Goal: Task Accomplishment & Management: Use online tool/utility

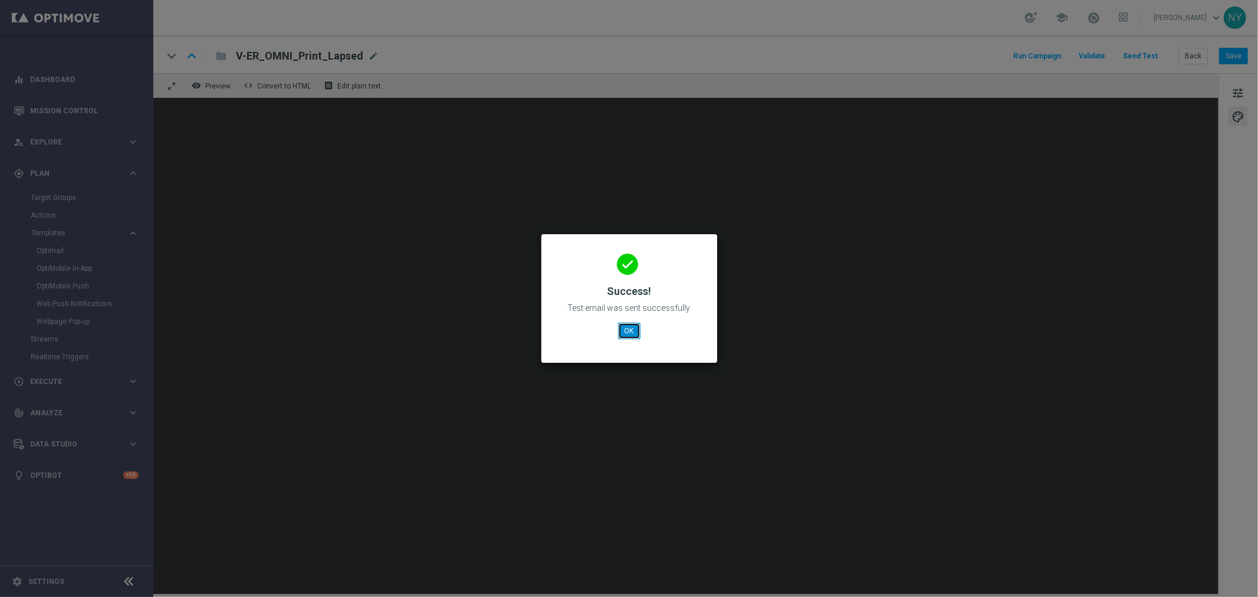
click at [620, 332] on button "OK" at bounding box center [629, 331] width 22 height 17
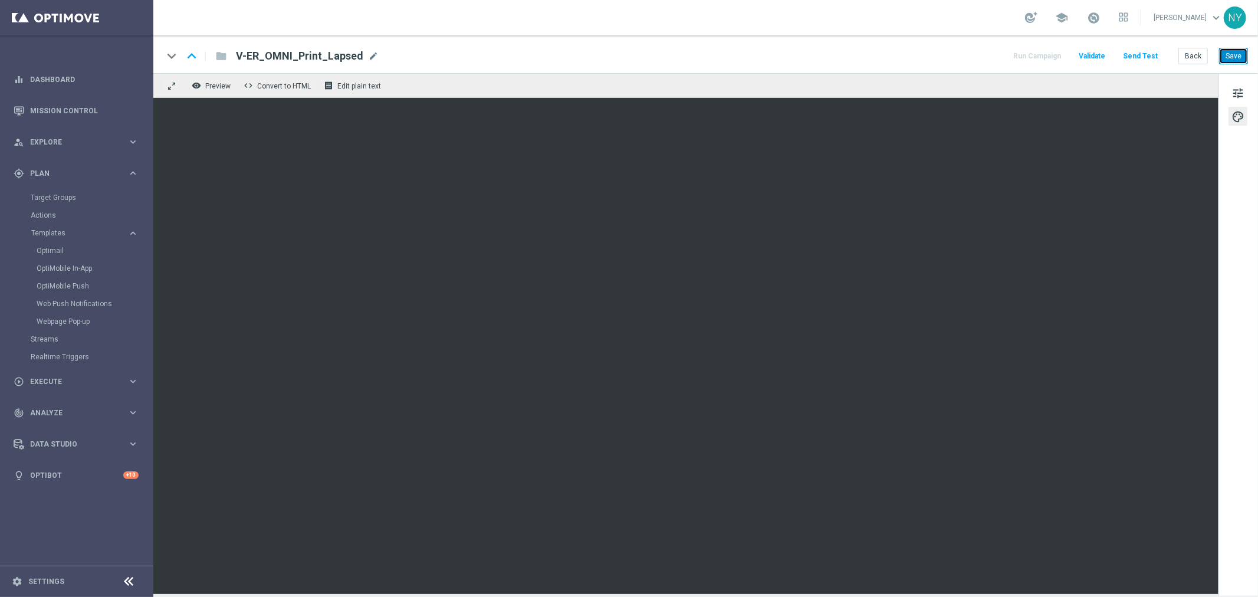
click at [1237, 58] on button "Save" at bounding box center [1233, 56] width 29 height 17
click at [1228, 53] on button "Save" at bounding box center [1233, 56] width 29 height 17
click at [1140, 55] on button "Send Test" at bounding box center [1141, 56] width 38 height 16
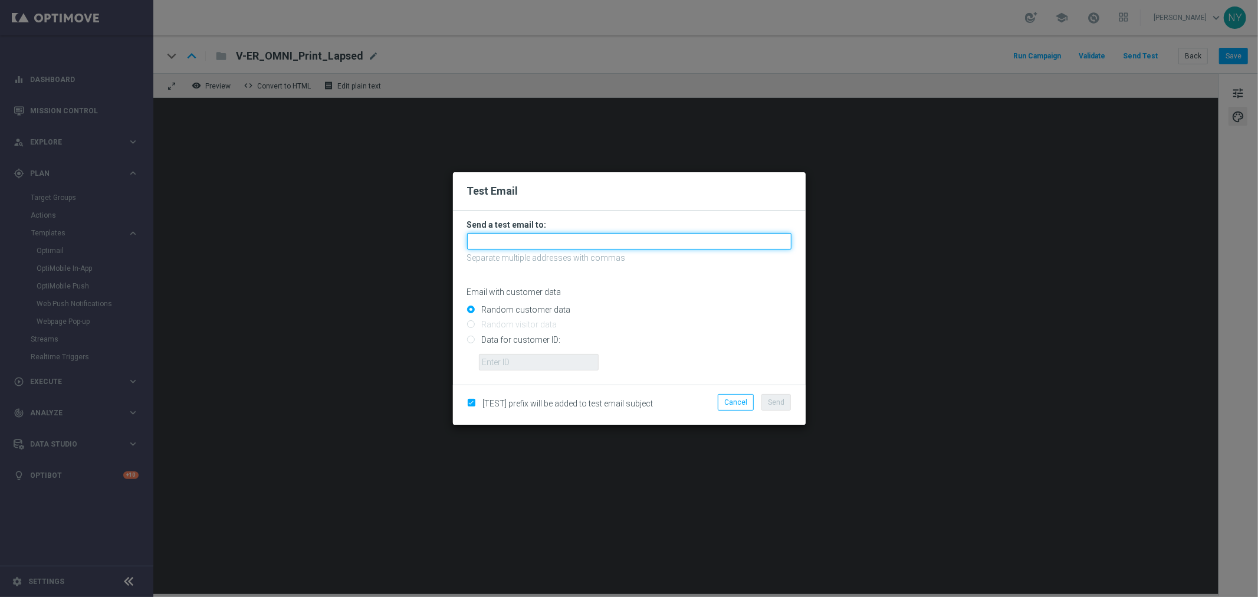
click at [484, 244] on input "text" at bounding box center [629, 241] width 324 height 17
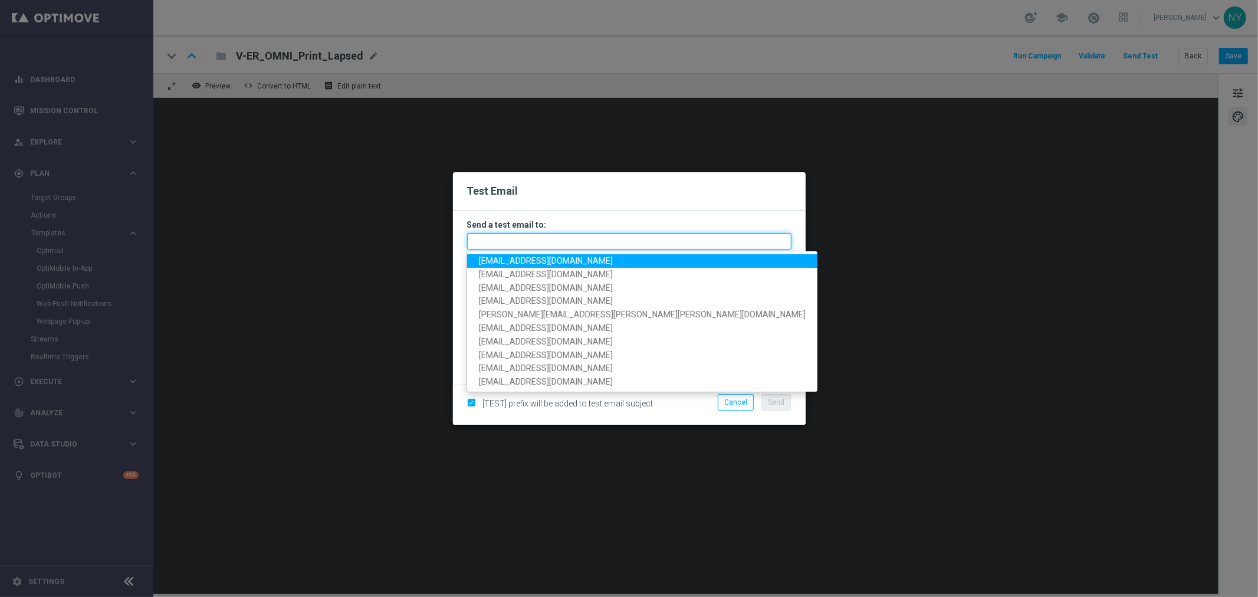
paste input "neilyetts3-bh50n@litmusemail.com"
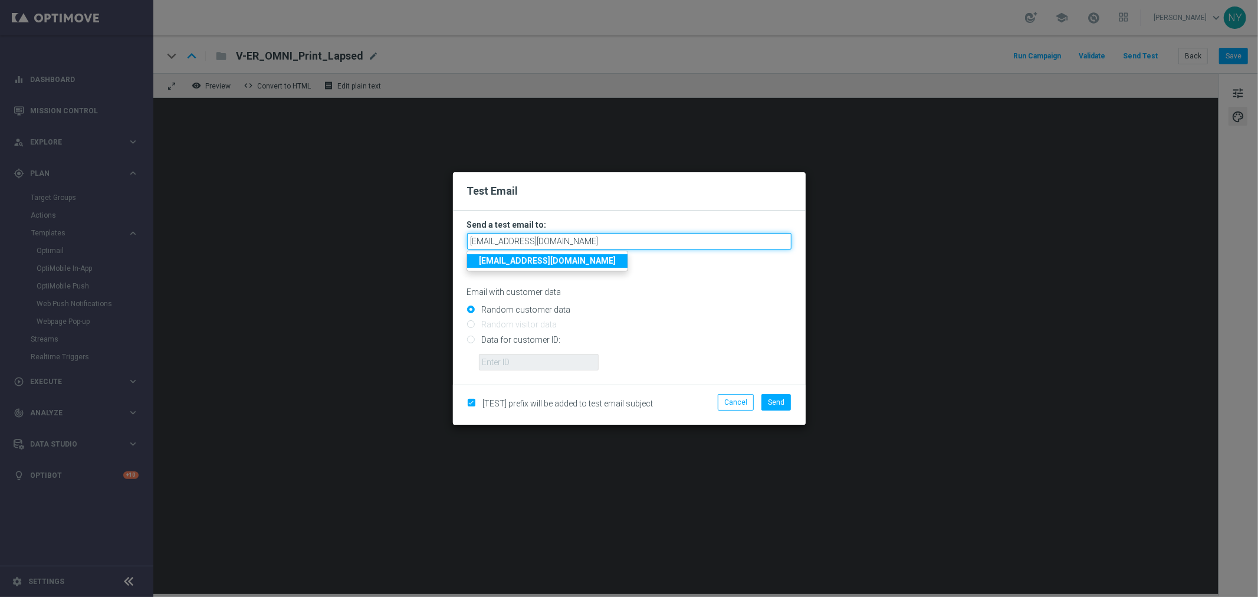
type input "neilyetts3-bh50n@litmusemail.com"
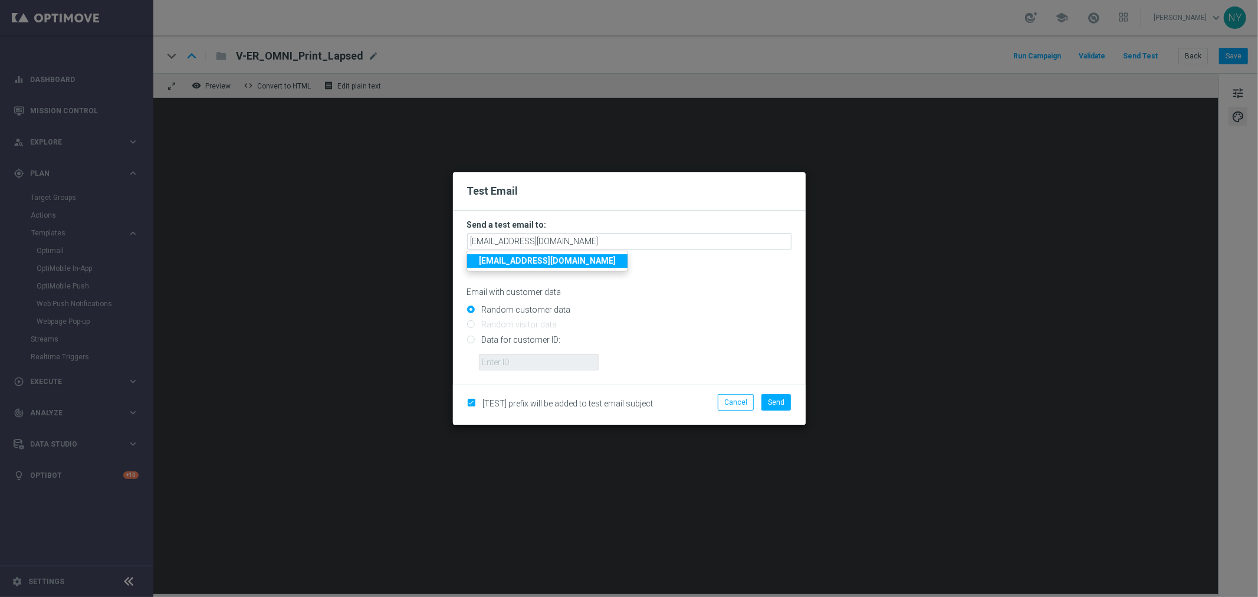
click at [467, 337] on input "Data for customer ID:" at bounding box center [629, 344] width 324 height 17
radio input "true"
click at [499, 363] on input "text" at bounding box center [539, 362] width 120 height 17
click at [517, 360] on input "text" at bounding box center [539, 362] width 120 height 17
paste input "10000006208"
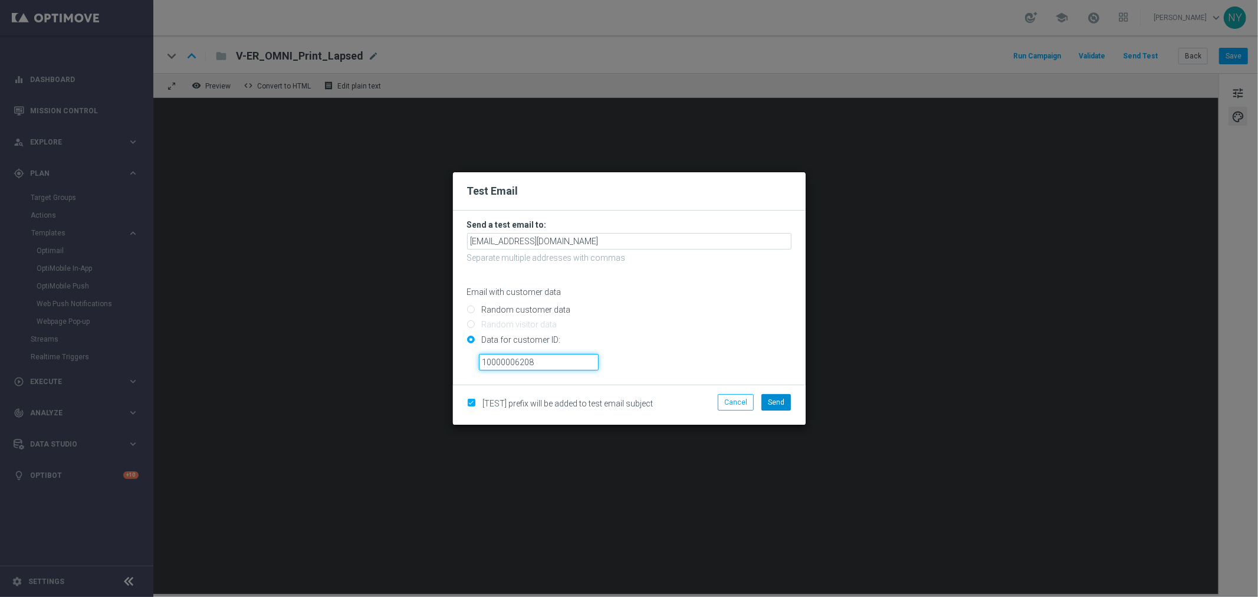
type input "10000006208"
click at [777, 402] on span "Send" at bounding box center [776, 402] width 17 height 8
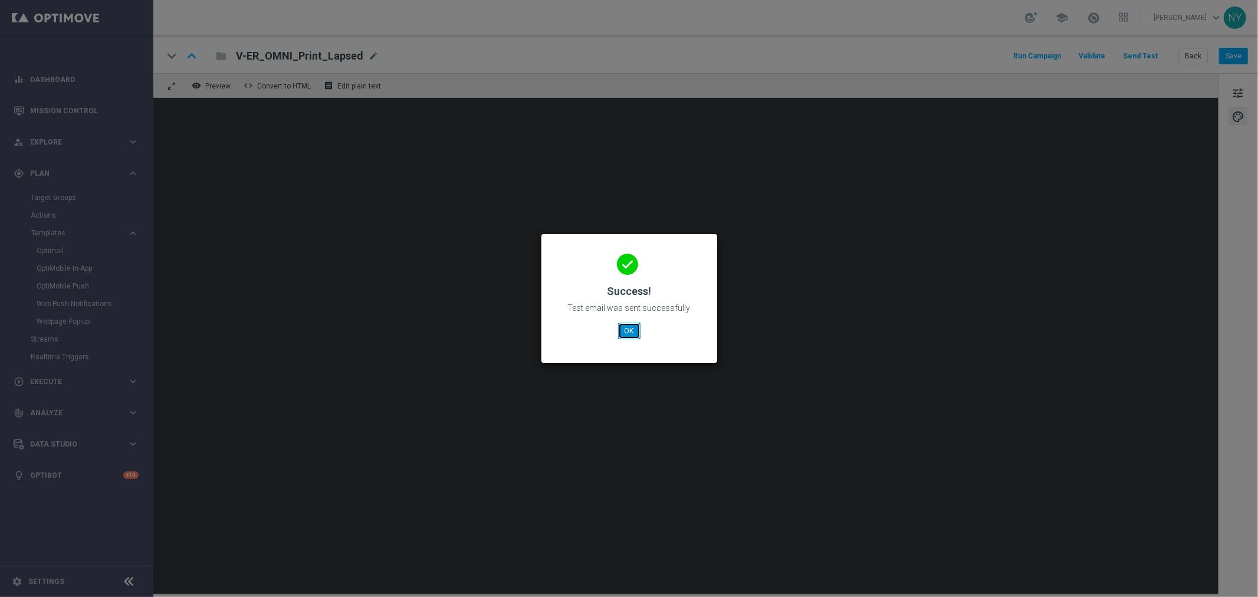
click at [624, 329] on button "OK" at bounding box center [629, 331] width 22 height 17
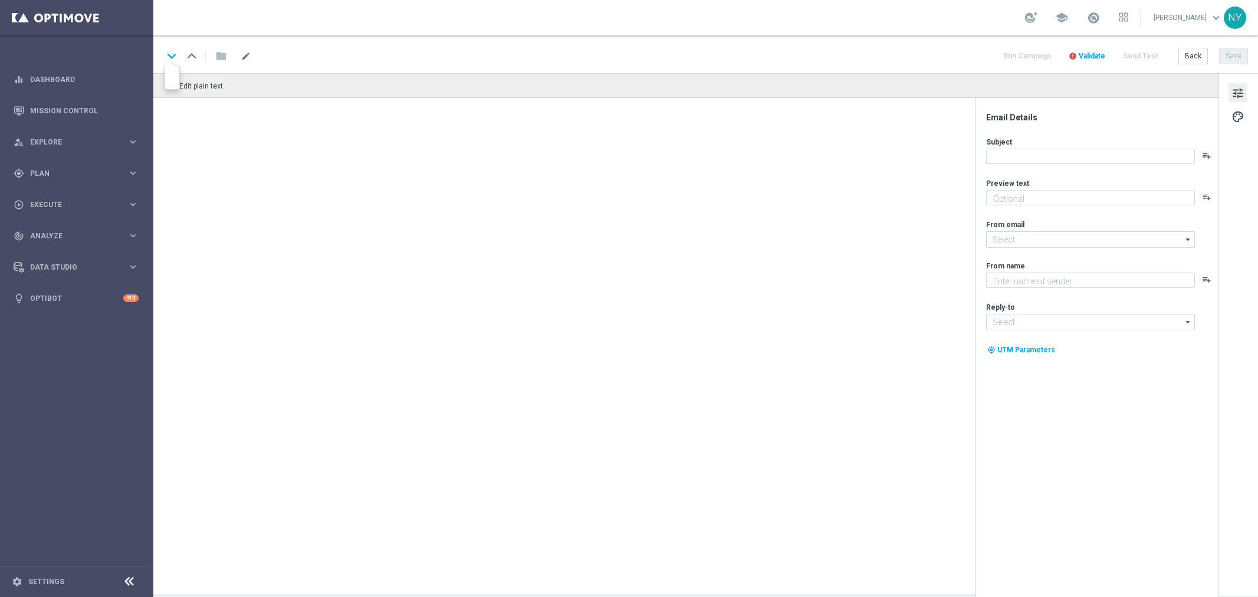
type textarea "Keep printing with Staples."
type input "[EMAIL_ADDRESS][DOMAIN_NAME]"
type textarea "Staples"
type input "[EMAIL_ADDRESS][DOMAIN_NAME]"
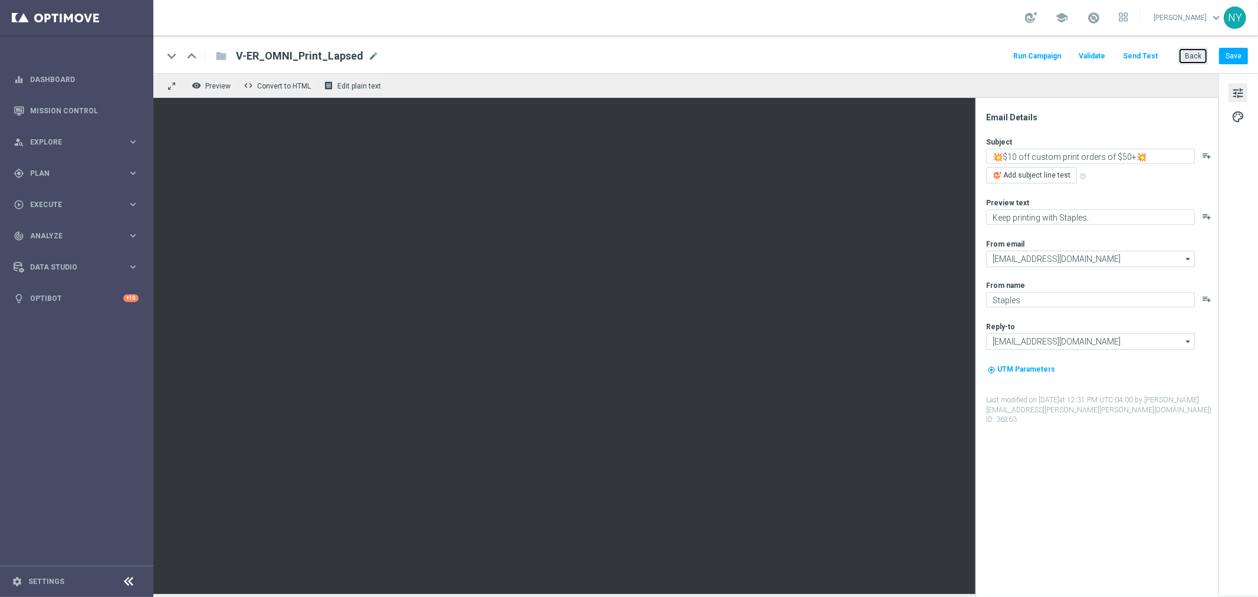
click at [1195, 54] on button "Back" at bounding box center [1193, 56] width 29 height 17
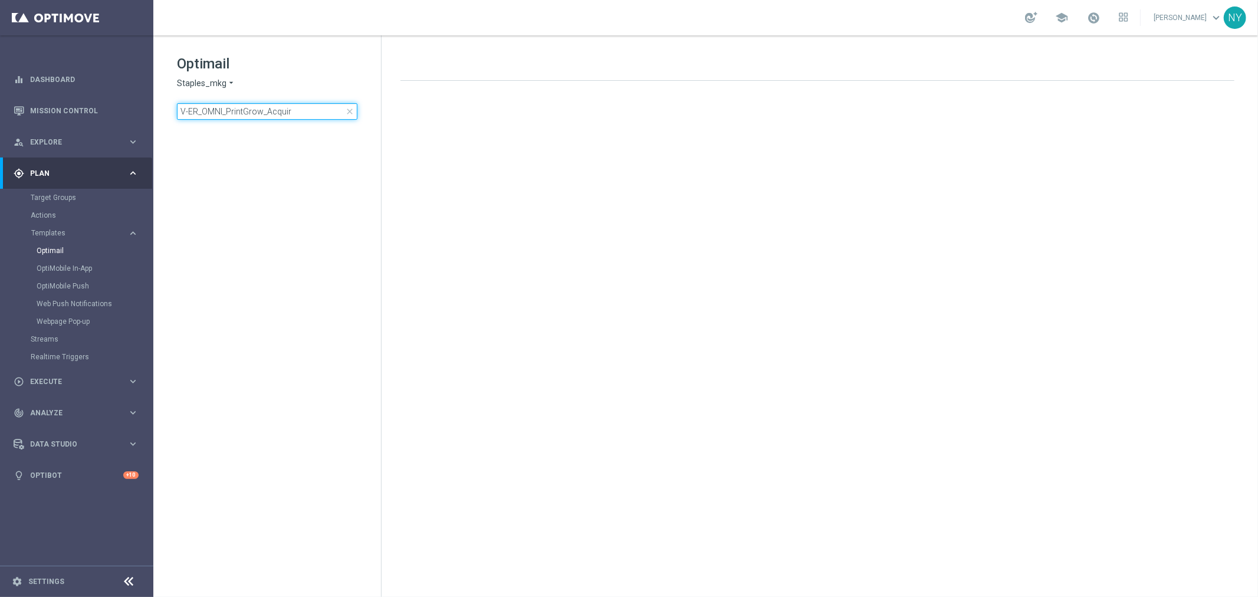
click at [262, 114] on input "V-ER_OMNI_PrintGrow_Acquir" at bounding box center [267, 111] width 181 height 17
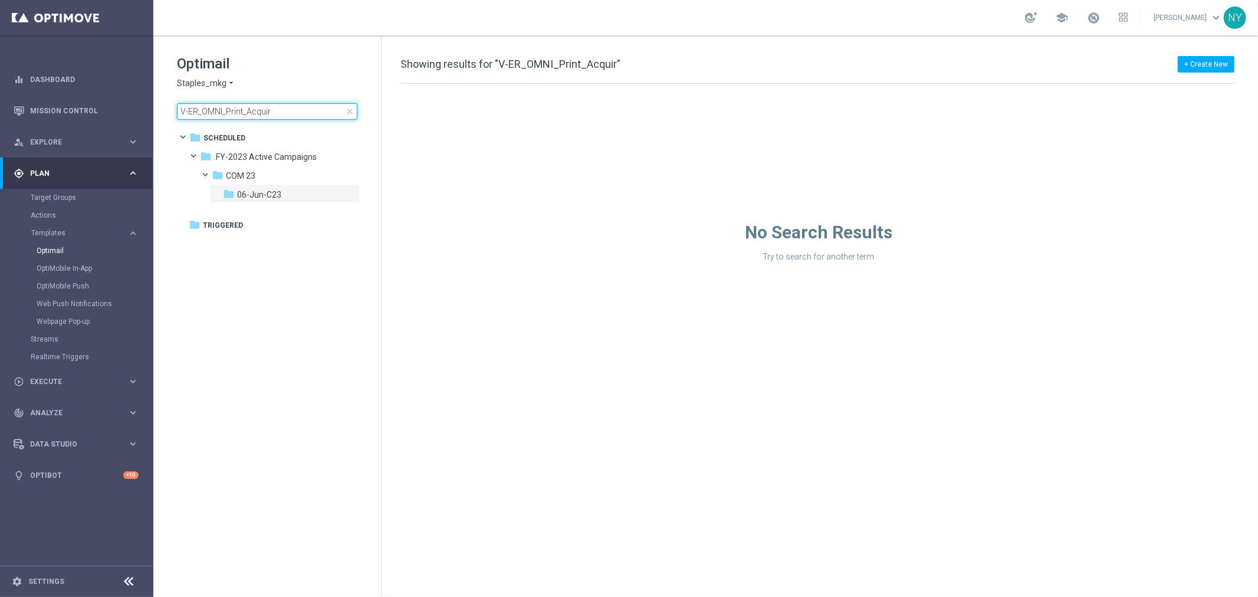
click at [282, 110] on input "V-ER_OMNI_Print_Acquir" at bounding box center [267, 111] width 181 height 17
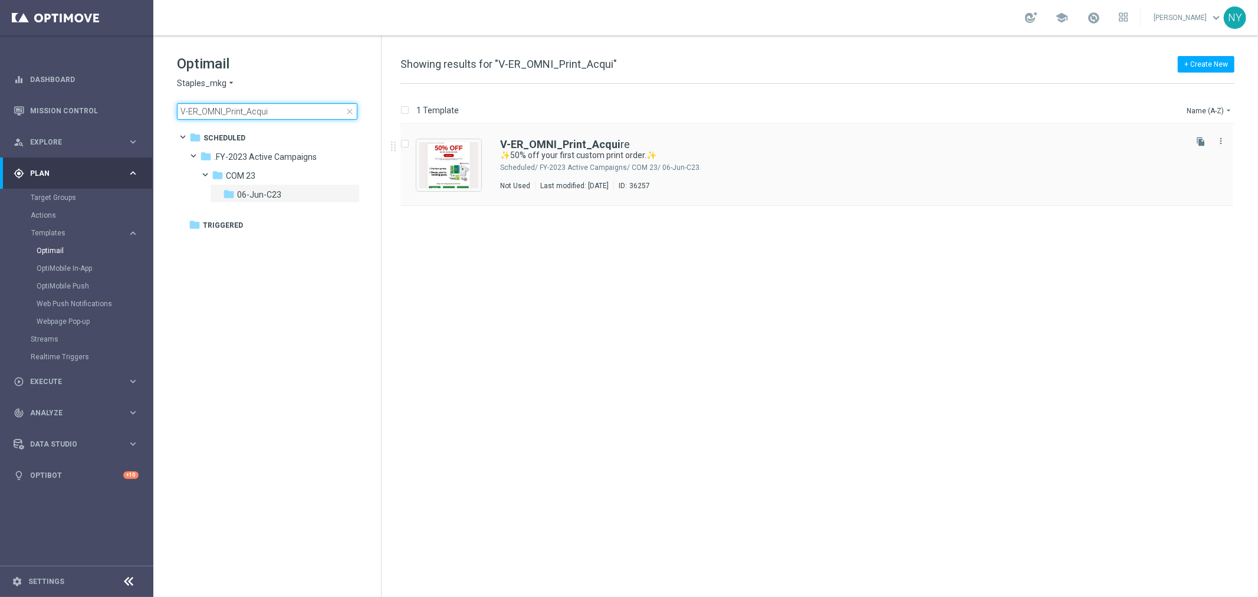
type input "V-ER_OMNI_Print_Acqui"
click at [579, 142] on b "V-ER_OMNI_Print_Acqui" at bounding box center [560, 144] width 120 height 12
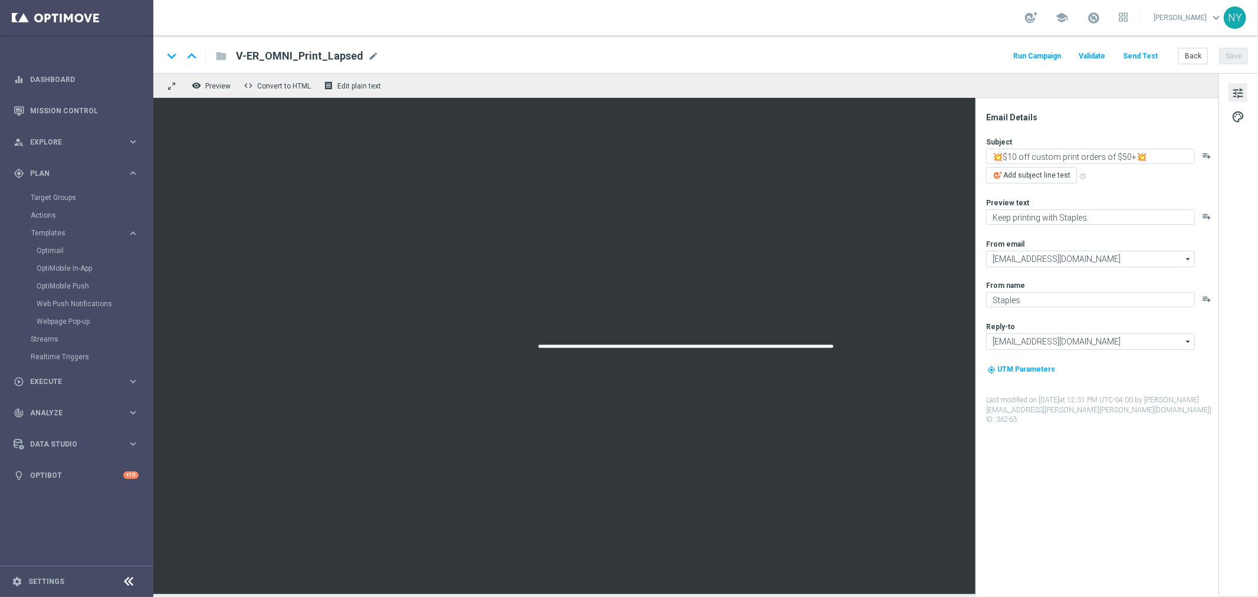
type textarea "✨50% off your first custom print order.✨"
type textarea "Start printing with Staples."
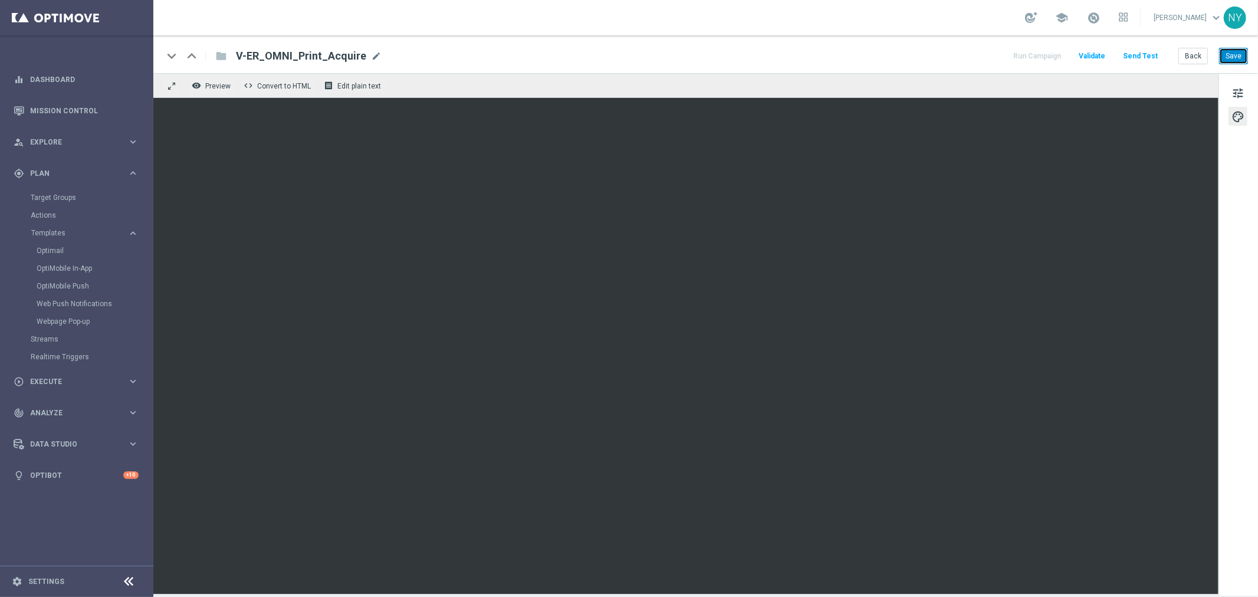
click at [1238, 53] on button "Save" at bounding box center [1233, 56] width 29 height 17
click at [1141, 54] on button "Send Test" at bounding box center [1141, 56] width 38 height 16
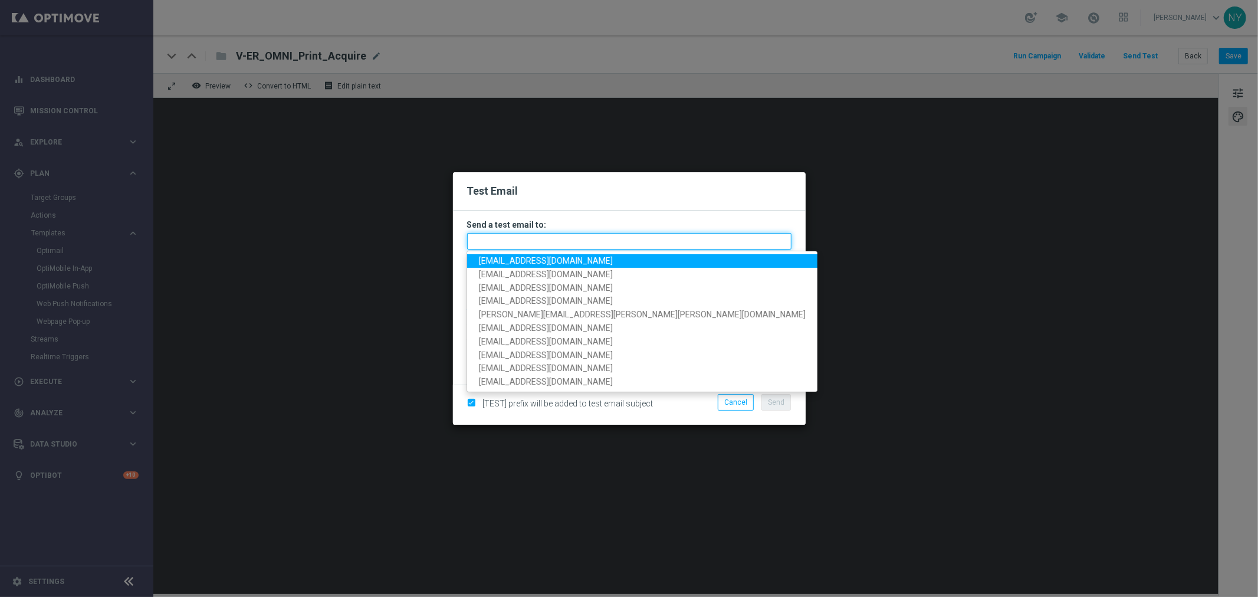
click at [487, 242] on input "text" at bounding box center [629, 241] width 324 height 17
paste input "neilyetts3-bh3cb@litmusemail.com"
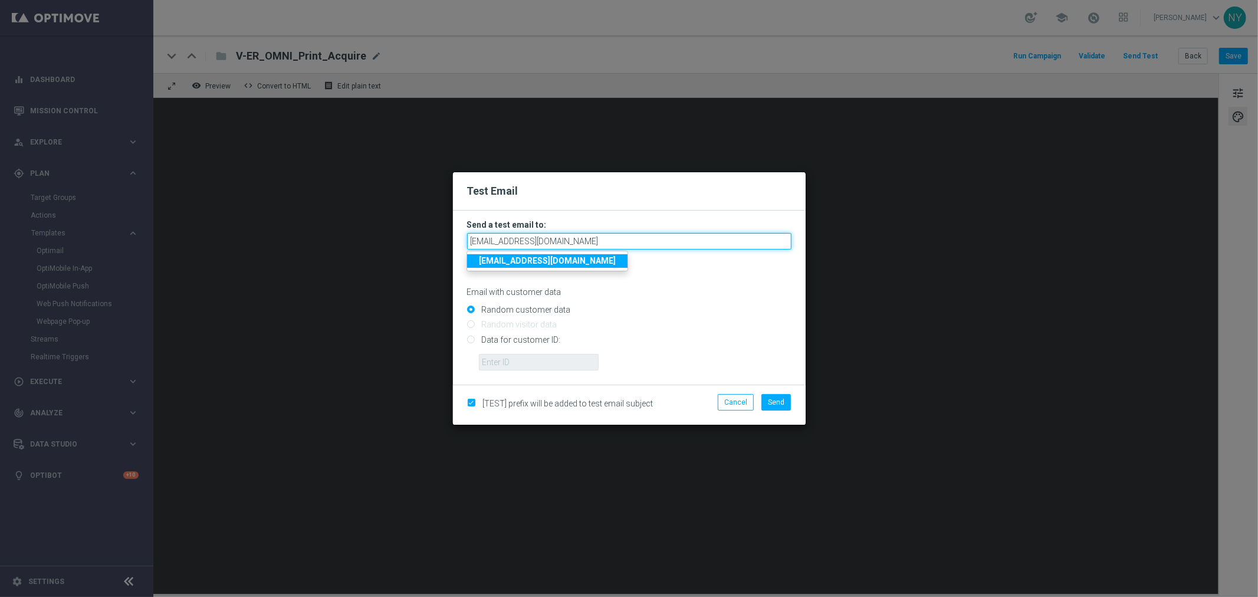
type input "neilyetts3-bh3cb@litmusemail.com"
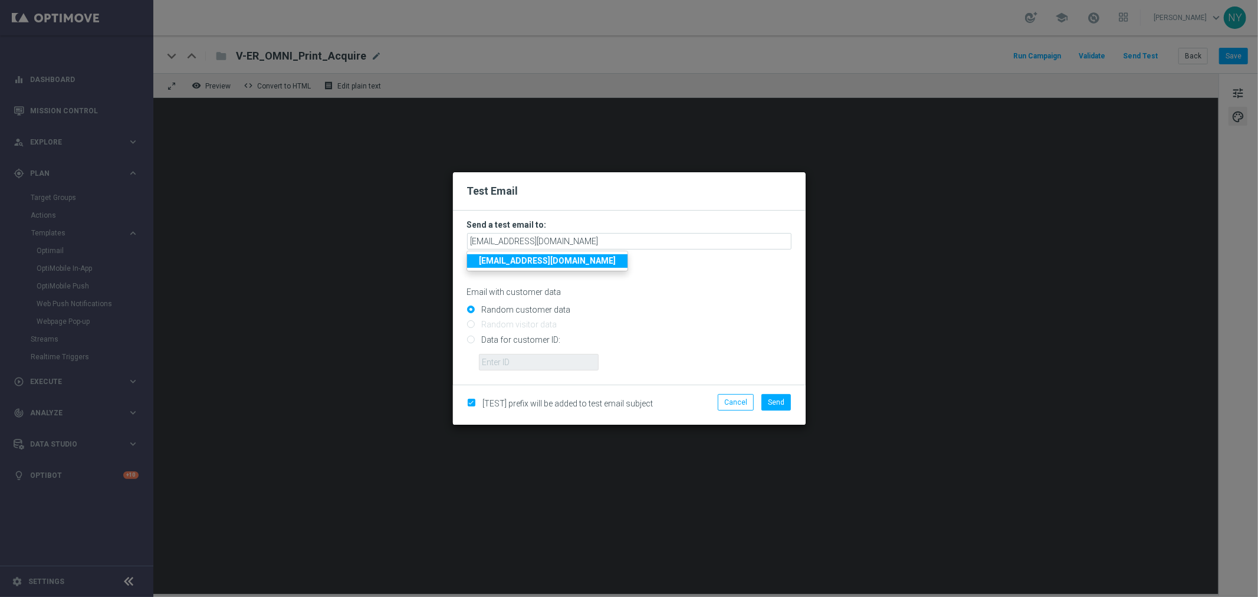
click at [470, 337] on input "Data for customer ID:" at bounding box center [629, 344] width 324 height 17
radio input "true"
click at [492, 357] on input "text" at bounding box center [539, 362] width 120 height 17
click at [528, 362] on input "text" at bounding box center [539, 362] width 120 height 17
paste input "10000006208"
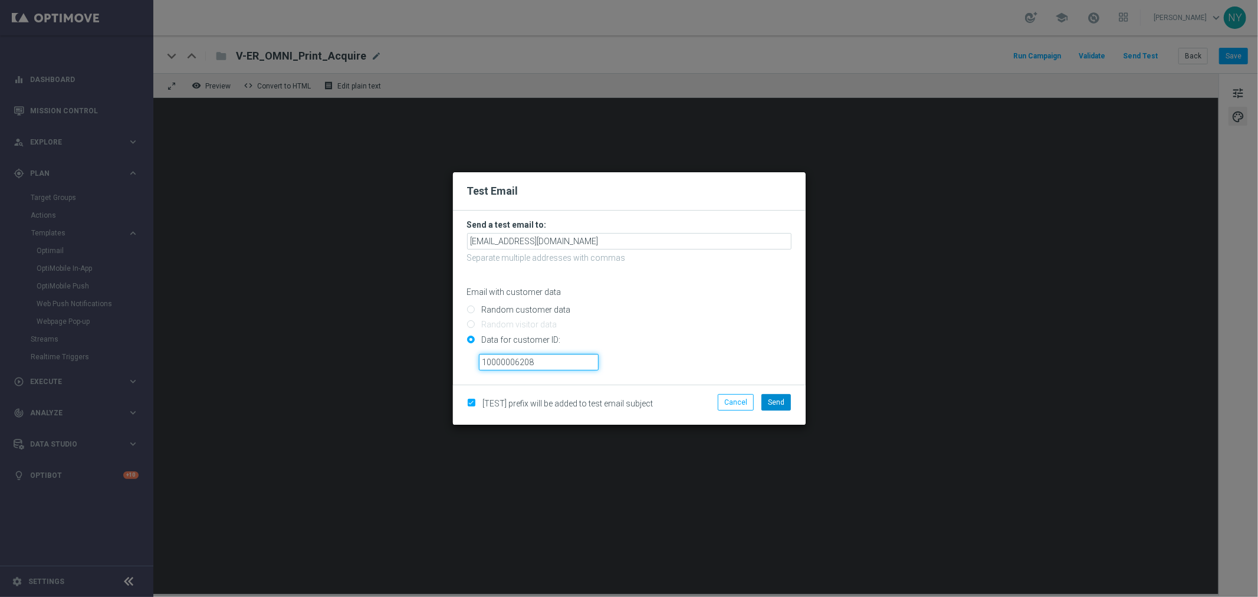
type input "10000006208"
click at [765, 396] on button "Send" at bounding box center [776, 402] width 29 height 17
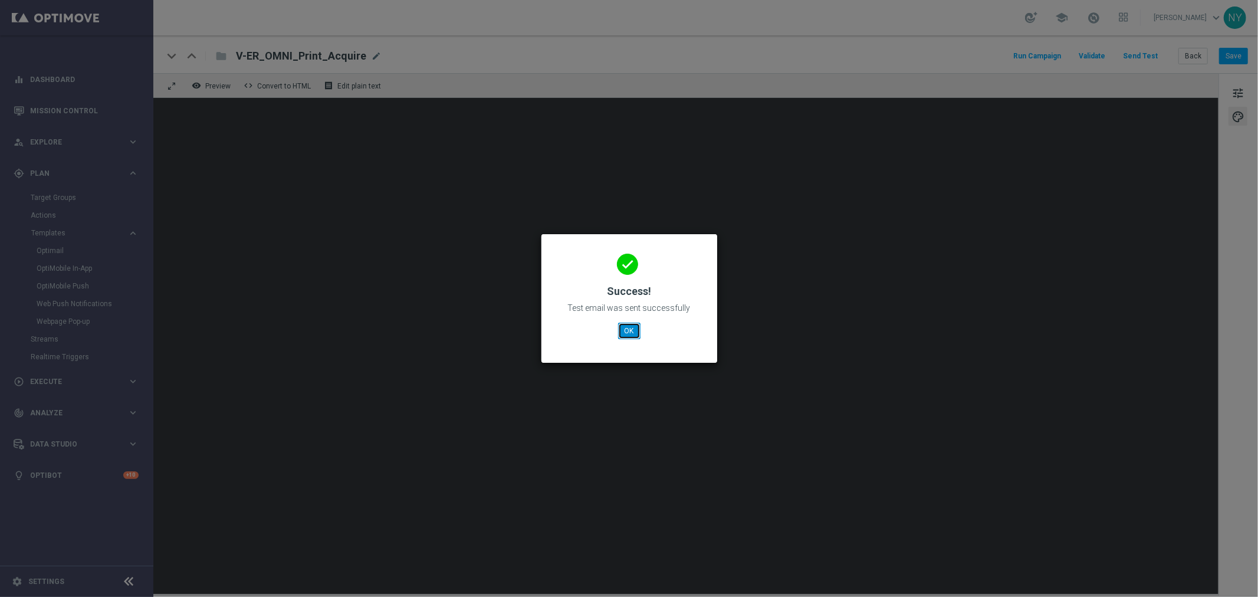
click at [622, 326] on button "OK" at bounding box center [629, 331] width 22 height 17
click at [628, 335] on button "OK" at bounding box center [629, 331] width 22 height 17
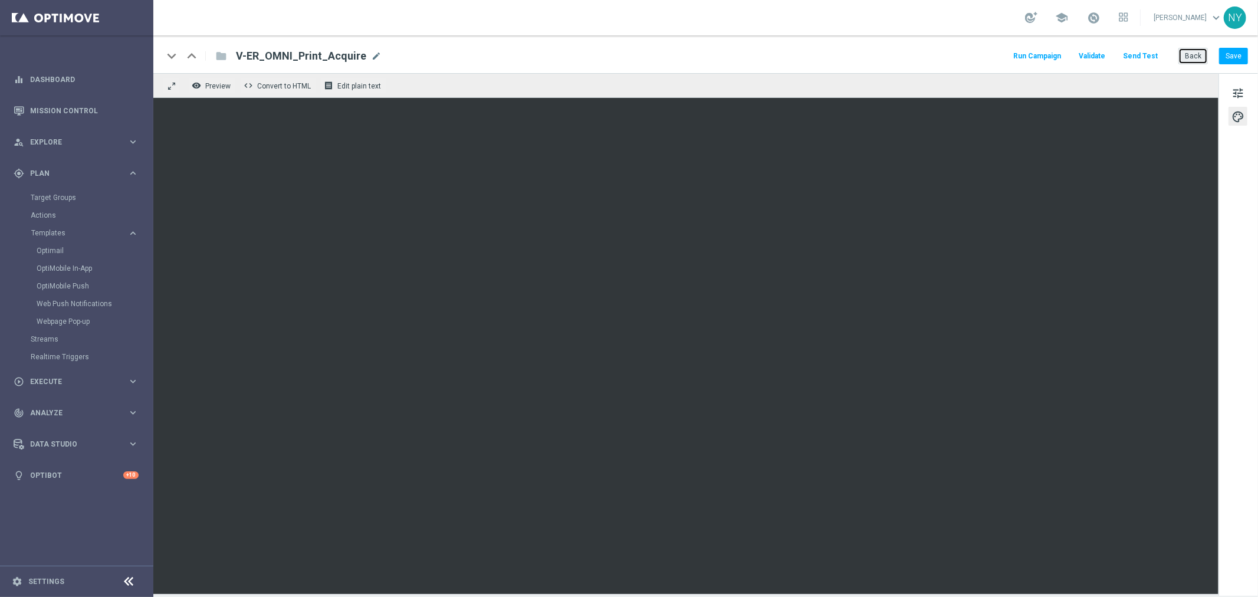
click at [1195, 55] on button "Back" at bounding box center [1193, 56] width 29 height 17
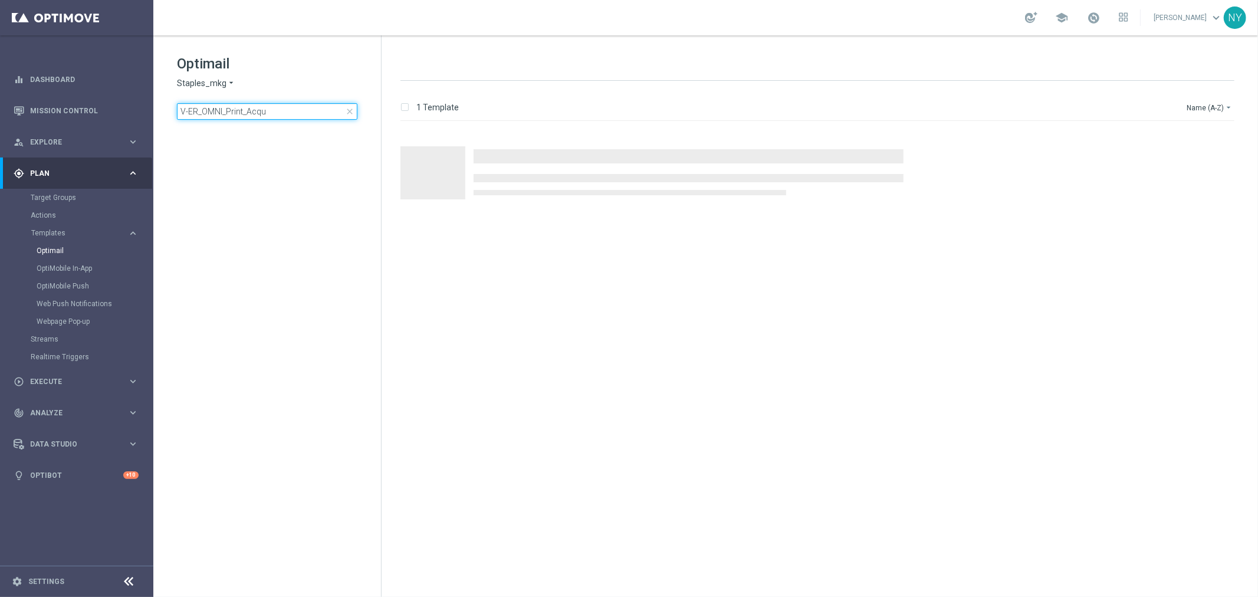
drag, startPoint x: 276, startPoint y: 110, endPoint x: 249, endPoint y: 110, distance: 26.5
click at [249, 110] on input "V-ER_OMNI_Print_Acqu" at bounding box center [267, 111] width 181 height 17
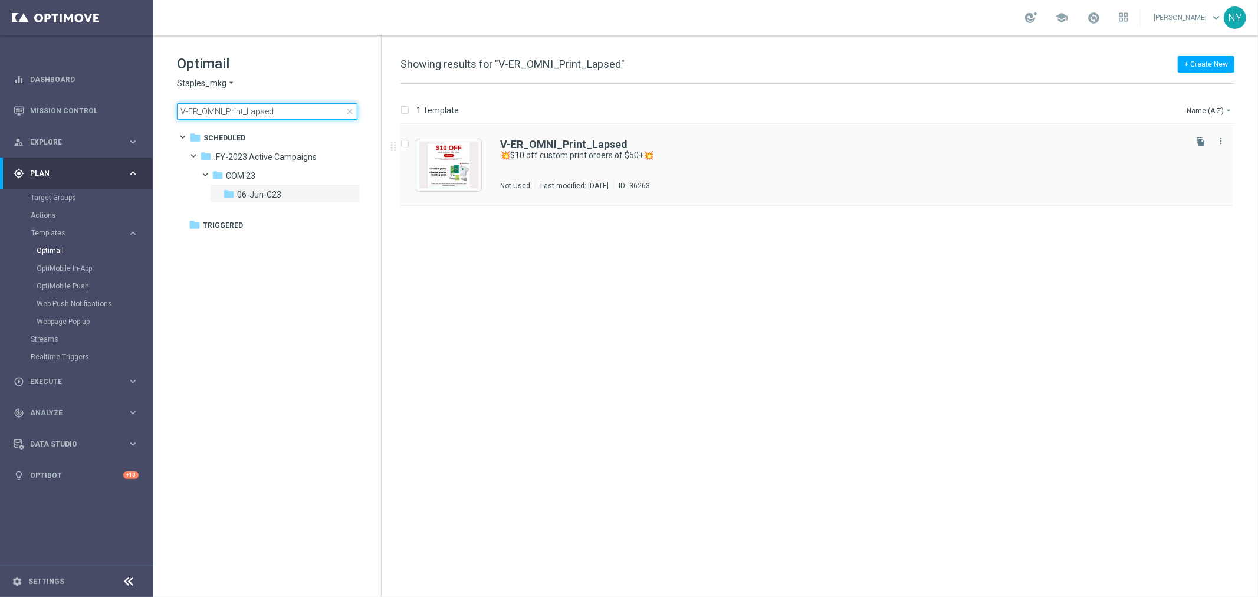
type input "V-ER_OMNI_Print_Lapsed"
click at [578, 143] on b "V-ER_OMNI_Print_Lapsed" at bounding box center [563, 144] width 127 height 12
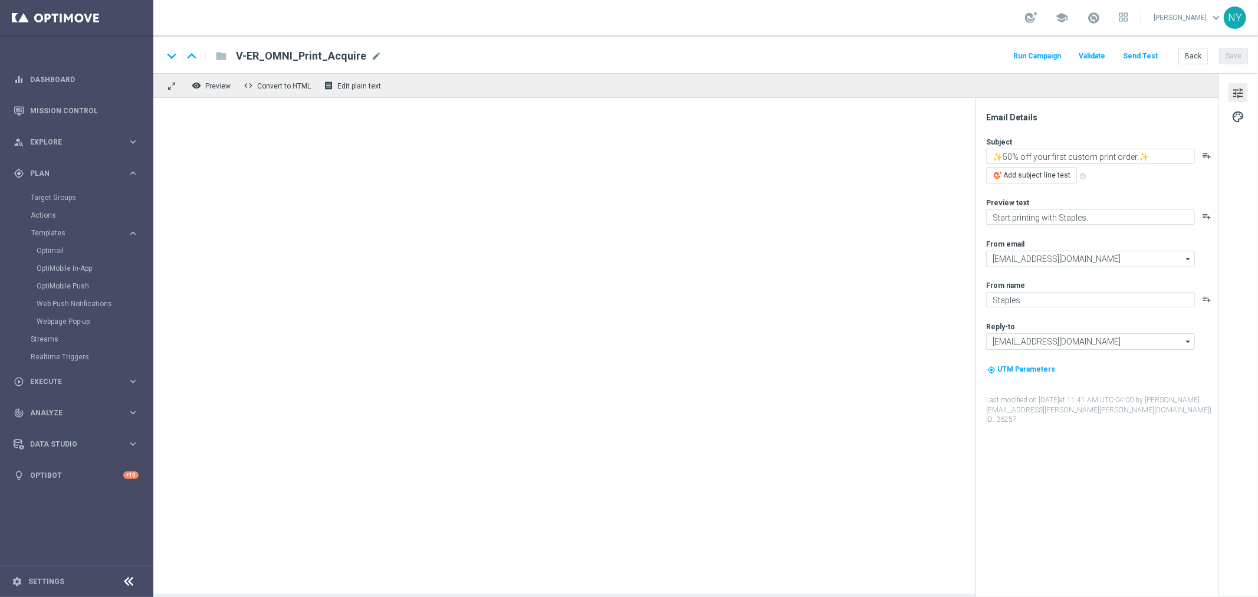
type textarea "💥$10 off custom print orders of $50+💥"
type textarea "Keep printing with Staples."
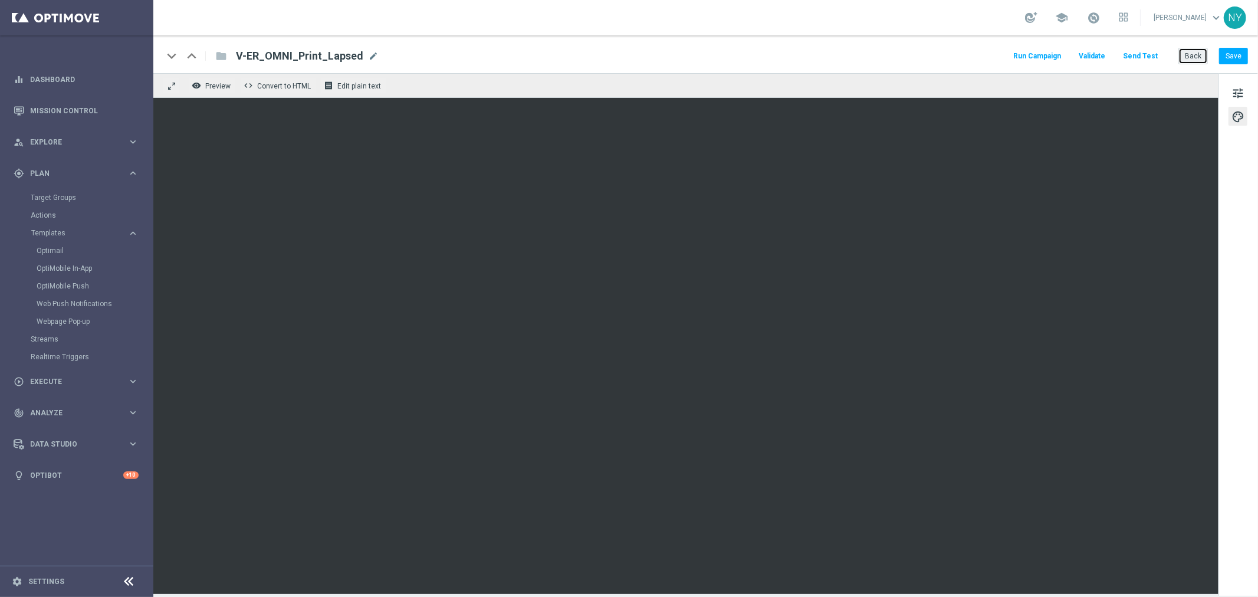
click at [1196, 57] on button "Back" at bounding box center [1193, 56] width 29 height 17
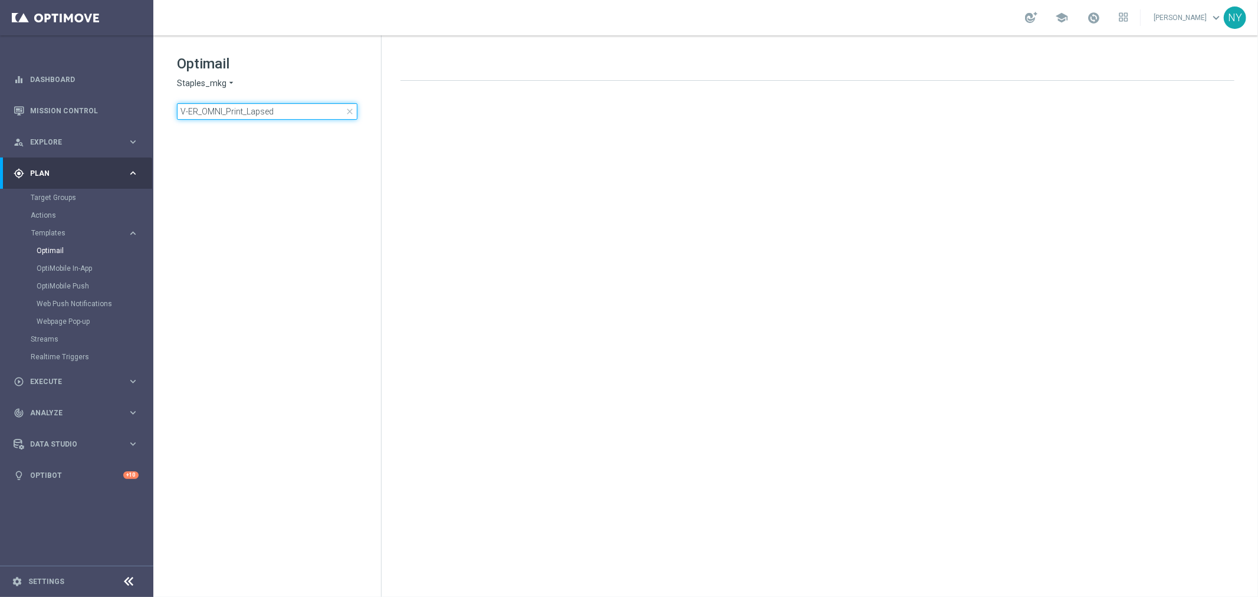
click at [264, 112] on input "V-ER_OMNI_Print_Lapsed" at bounding box center [267, 111] width 181 height 17
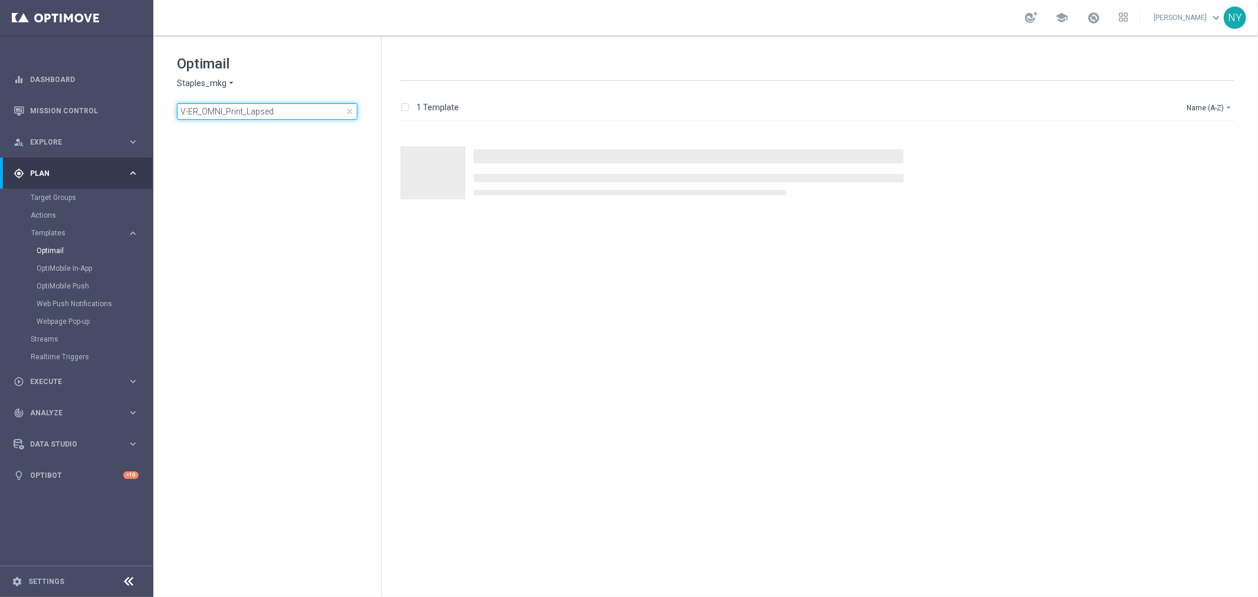
click at [264, 112] on input "V-ER_OMNI_Print_Lapsed" at bounding box center [267, 111] width 181 height 17
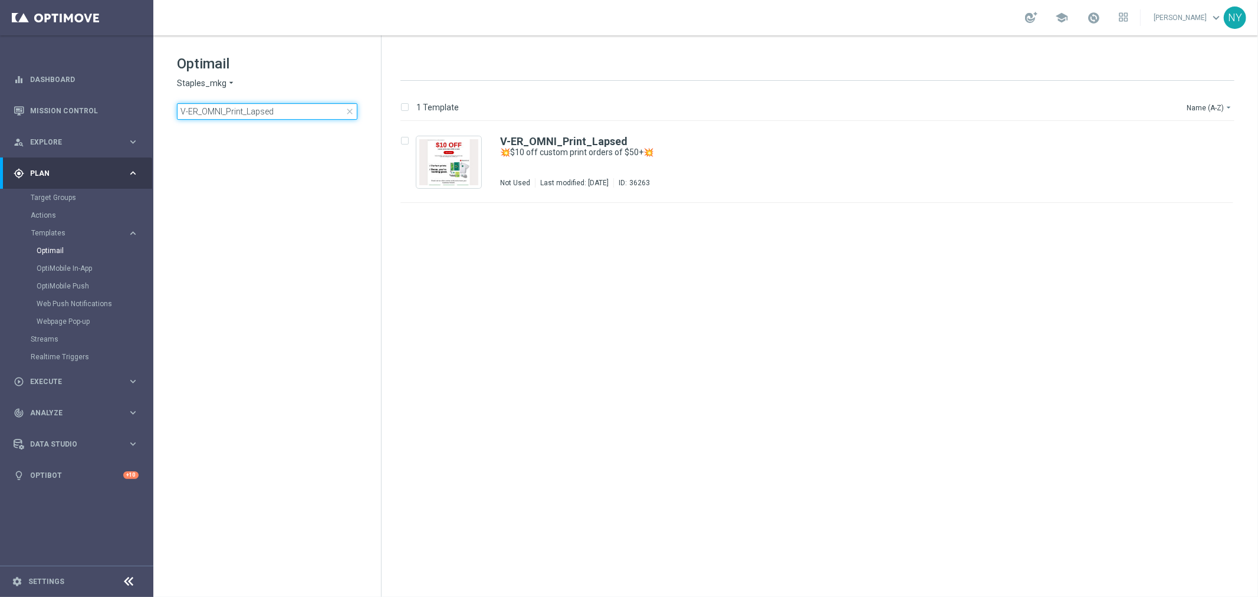
click at [284, 107] on input "V-ER_OMNI_Print_Lapsed" at bounding box center [267, 111] width 181 height 17
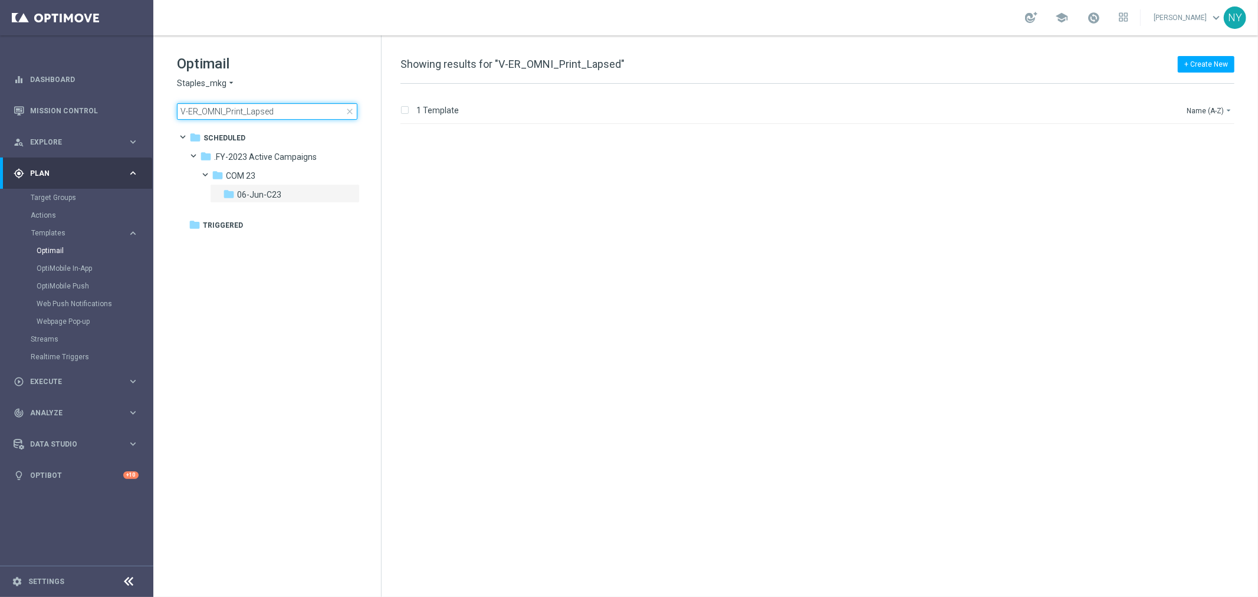
drag, startPoint x: 282, startPoint y: 111, endPoint x: 245, endPoint y: 108, distance: 36.7
click at [245, 108] on input "V-ER_OMNI_Print_Lapsed" at bounding box center [267, 111] width 181 height 17
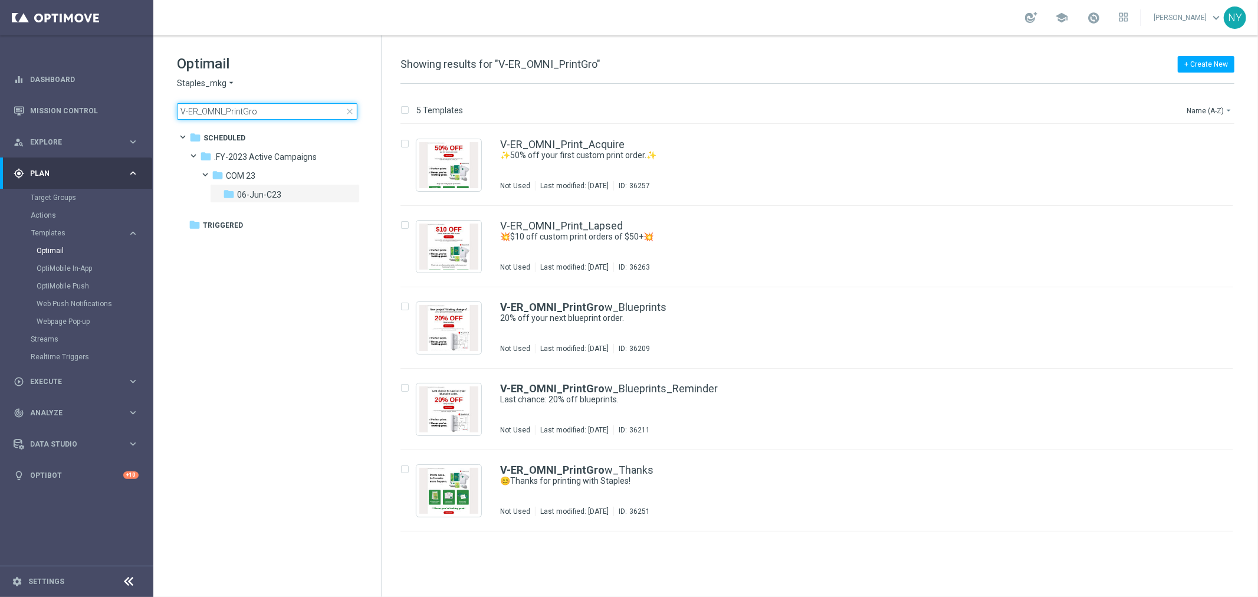
type input "V-ER_OMNI_PrintGrow"
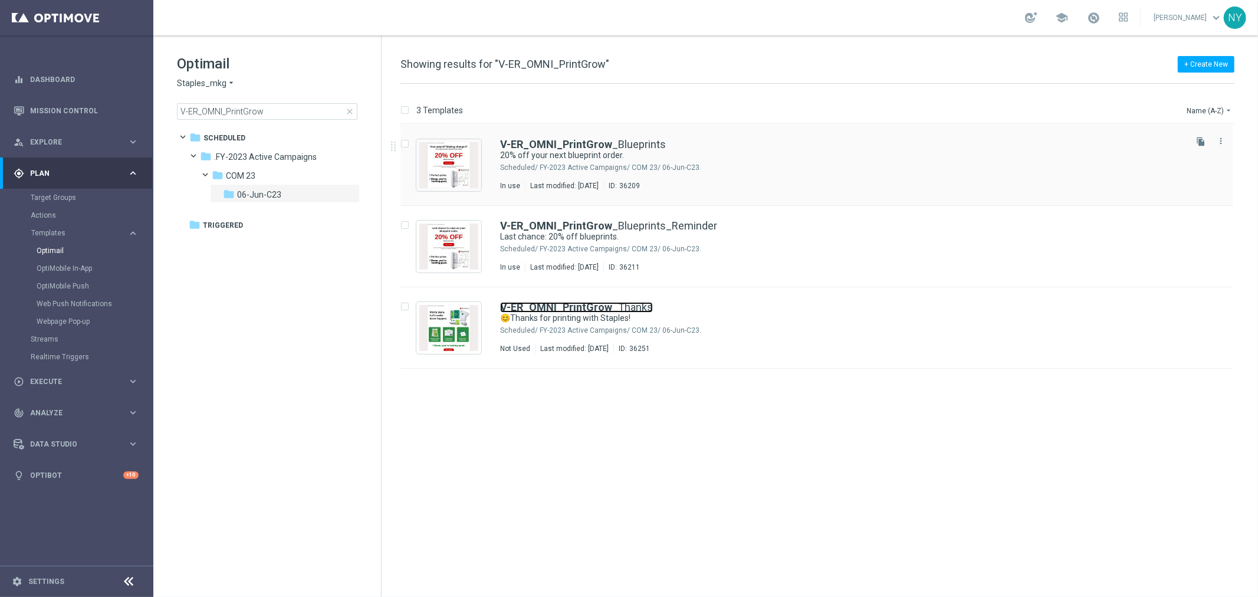
click at [588, 303] on b "V-ER_OMNI_PrintGrow" at bounding box center [556, 307] width 112 height 12
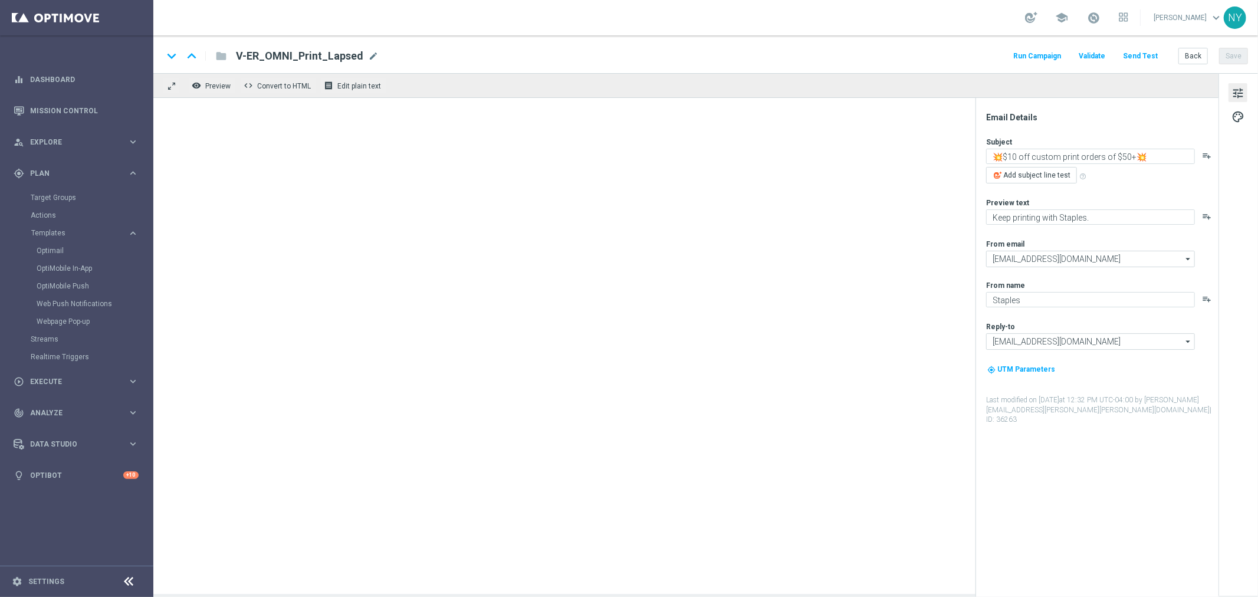
type textarea "😊Thanks for printing with Staples!"
type textarea "Check out what else we can make together."
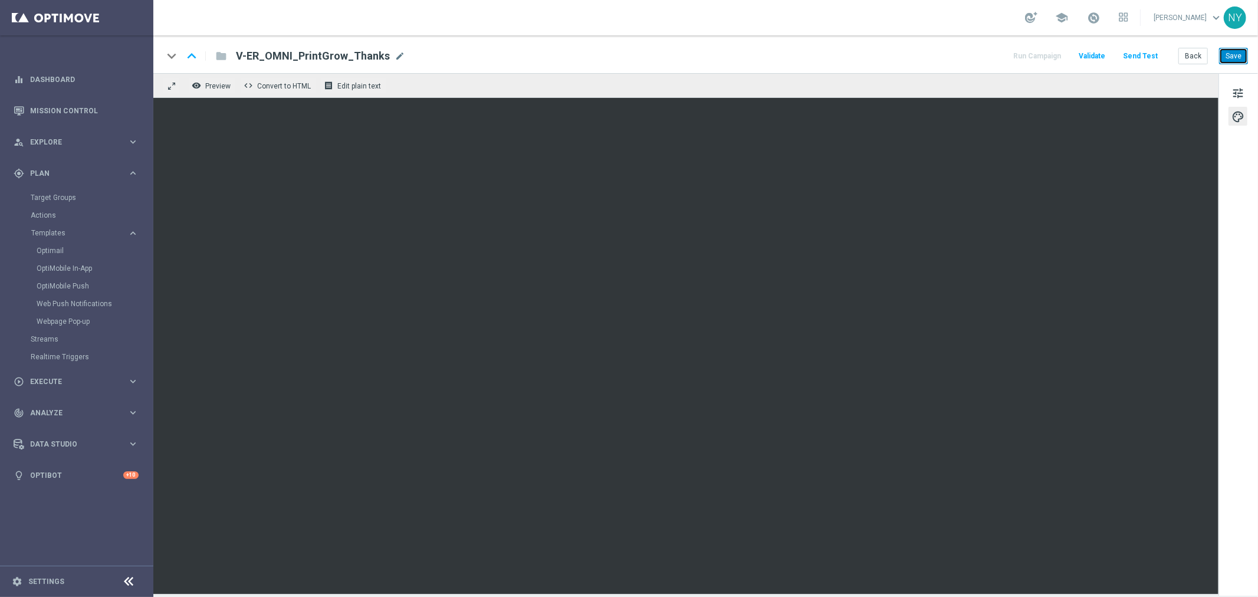
click at [1247, 54] on button "Save" at bounding box center [1233, 56] width 29 height 17
click at [1151, 54] on button "Send Test" at bounding box center [1141, 56] width 38 height 16
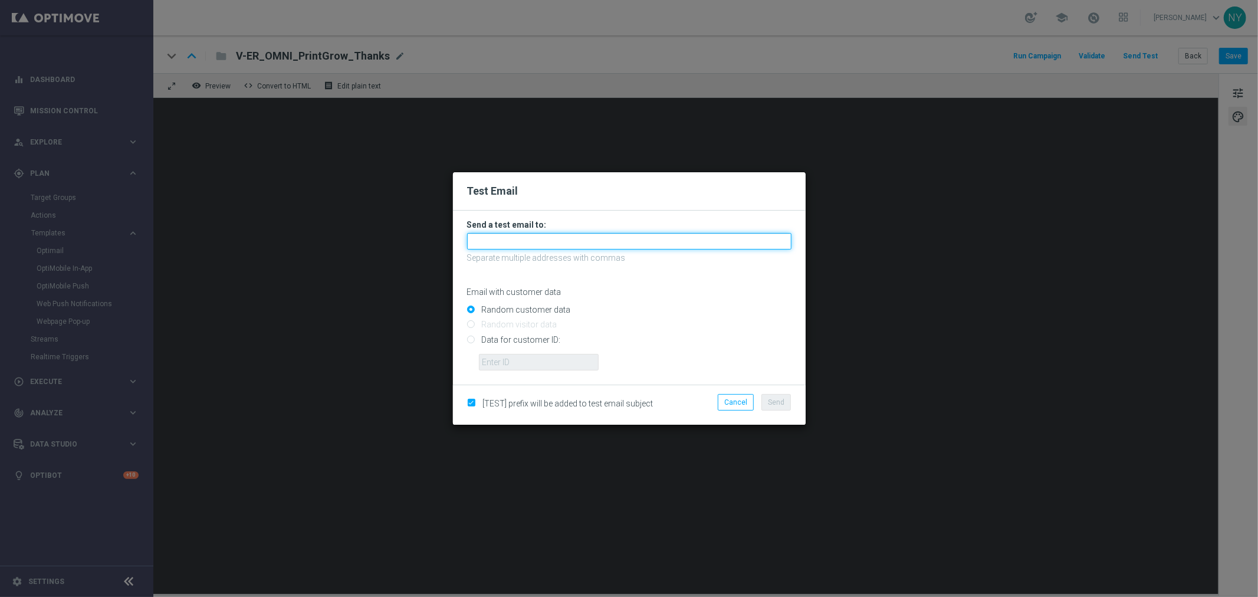
click at [481, 237] on input "text" at bounding box center [629, 241] width 324 height 17
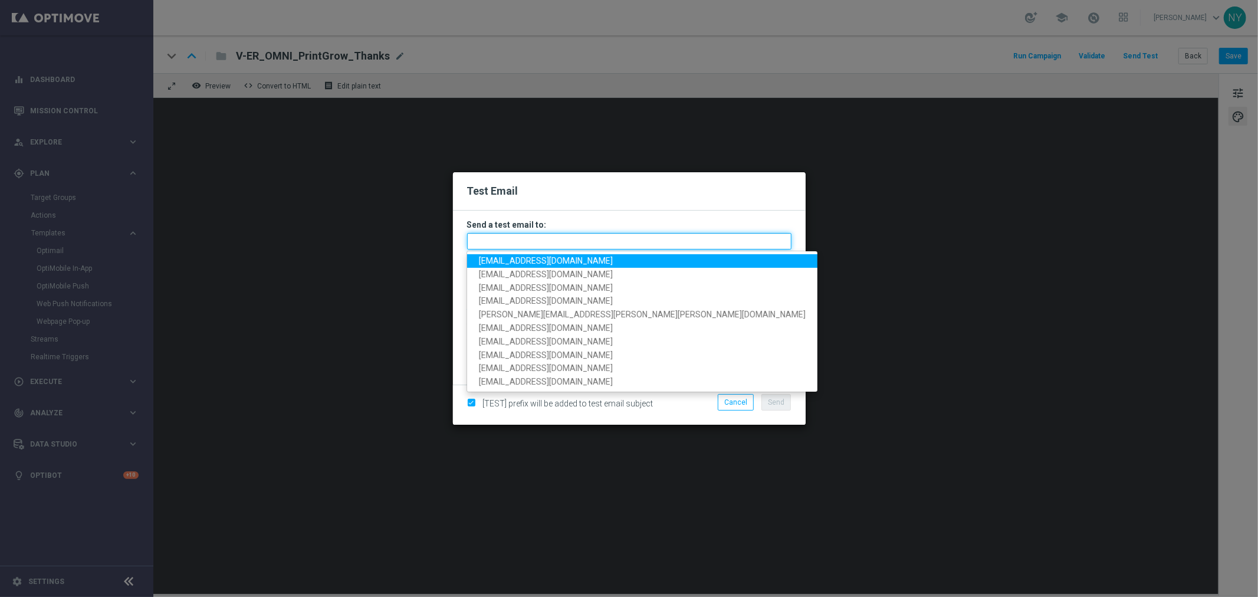
paste input "neilyetts3-bgwsw@litmusemail.com"
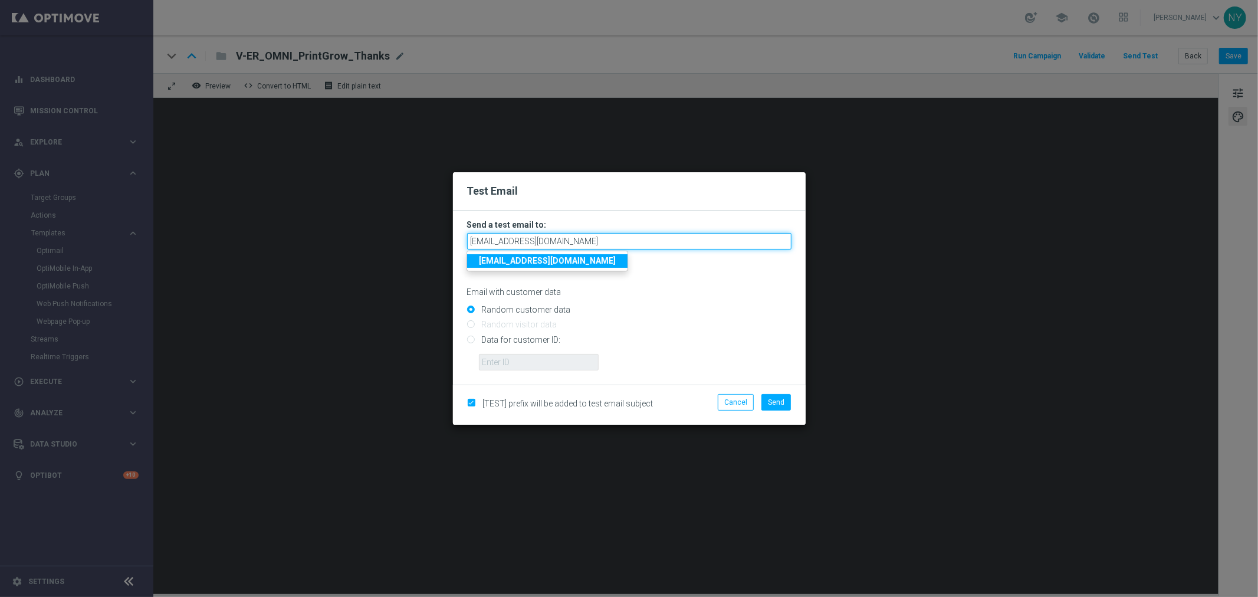
type input "neilyetts3-bgwsw@litmusemail.com"
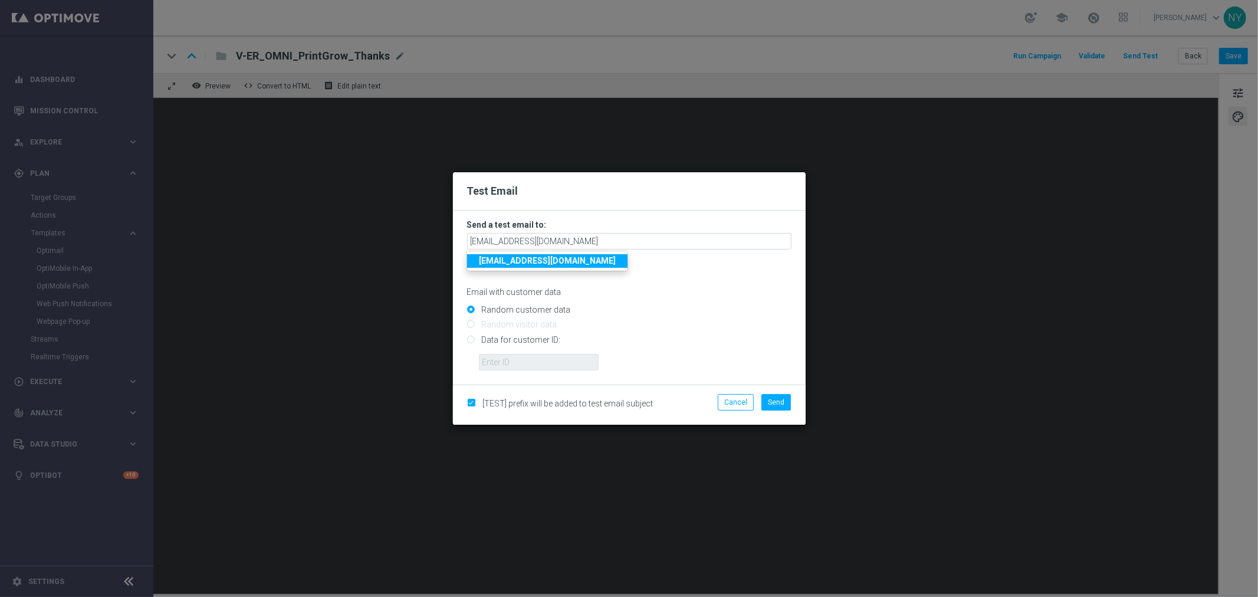
click at [473, 340] on input "Data for customer ID:" at bounding box center [629, 344] width 324 height 17
radio input "true"
click at [537, 362] on input "text" at bounding box center [539, 362] width 120 height 17
paste input "10000006208"
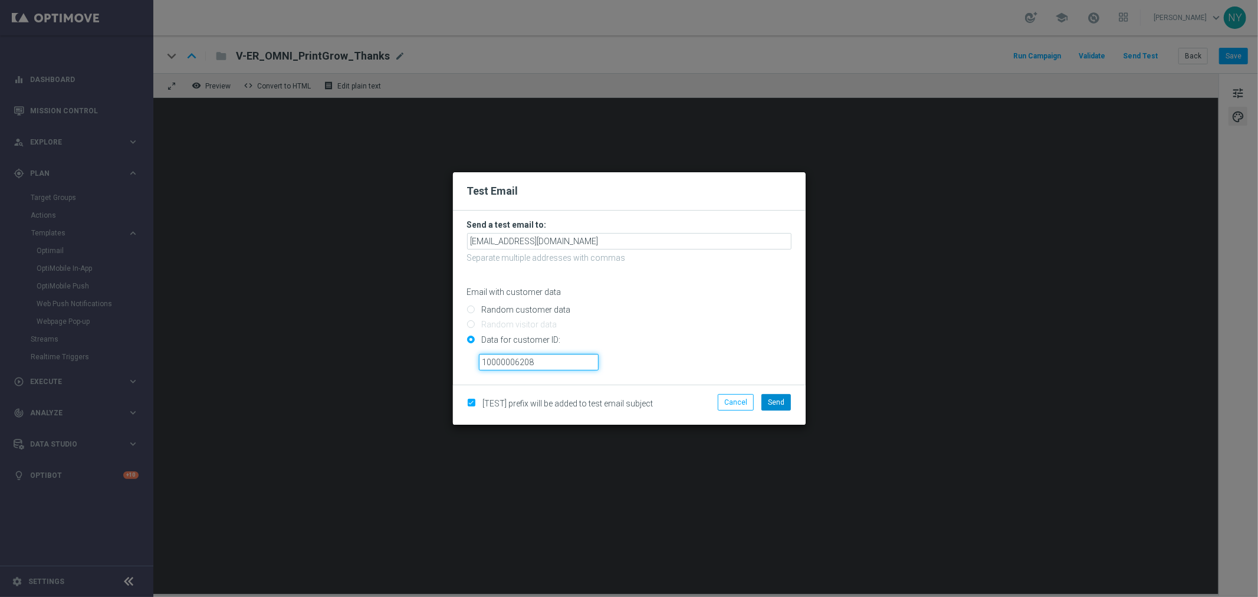
type input "10000006208"
click at [774, 403] on span "Send" at bounding box center [776, 402] width 17 height 8
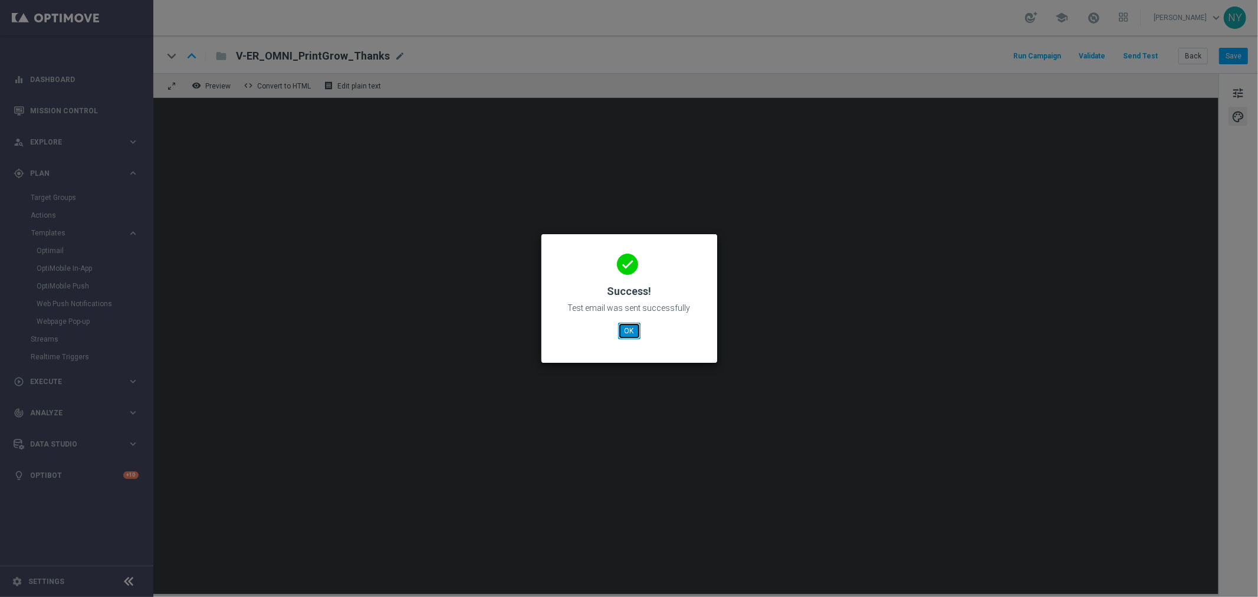
click at [629, 331] on button "OK" at bounding box center [629, 331] width 22 height 17
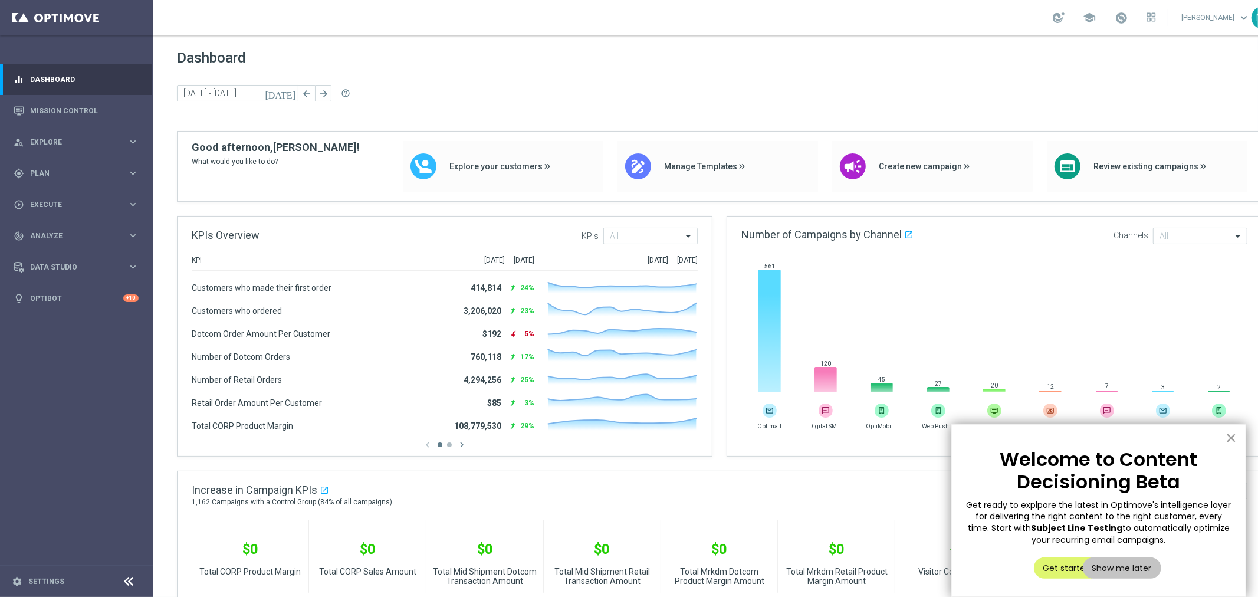
click at [1227, 443] on button "×" at bounding box center [1231, 437] width 11 height 19
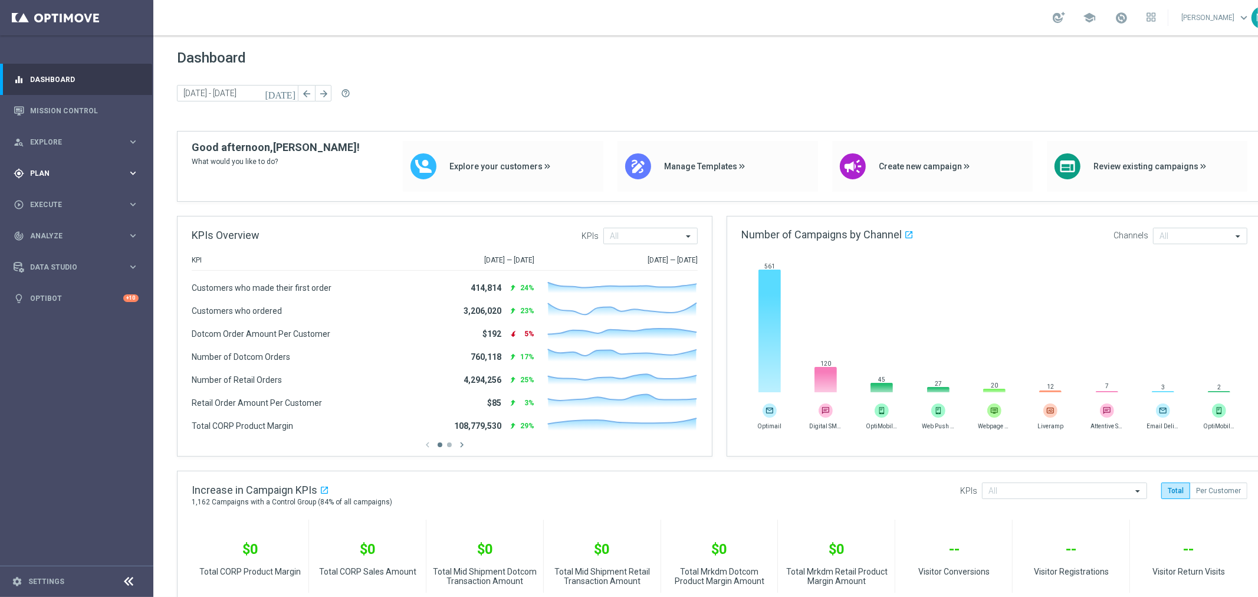
click at [42, 170] on span "Plan" at bounding box center [78, 173] width 97 height 7
click at [48, 231] on span "Templates" at bounding box center [73, 233] width 84 height 7
click at [50, 246] on link "Optimail" at bounding box center [80, 250] width 86 height 9
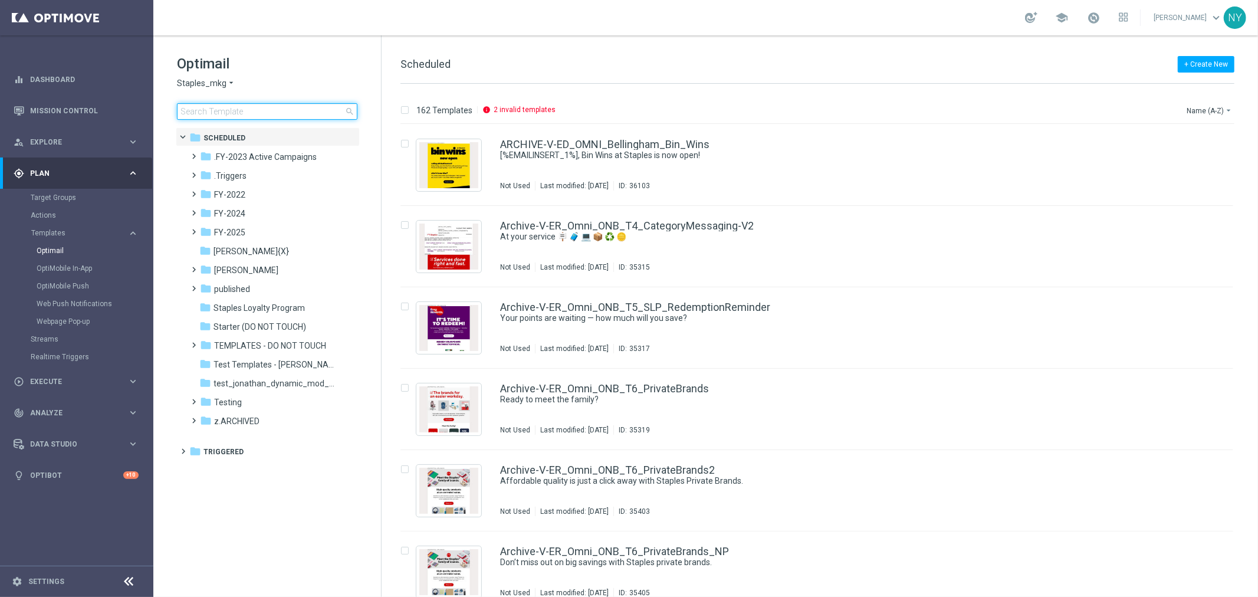
click at [223, 115] on input at bounding box center [267, 111] width 181 height 17
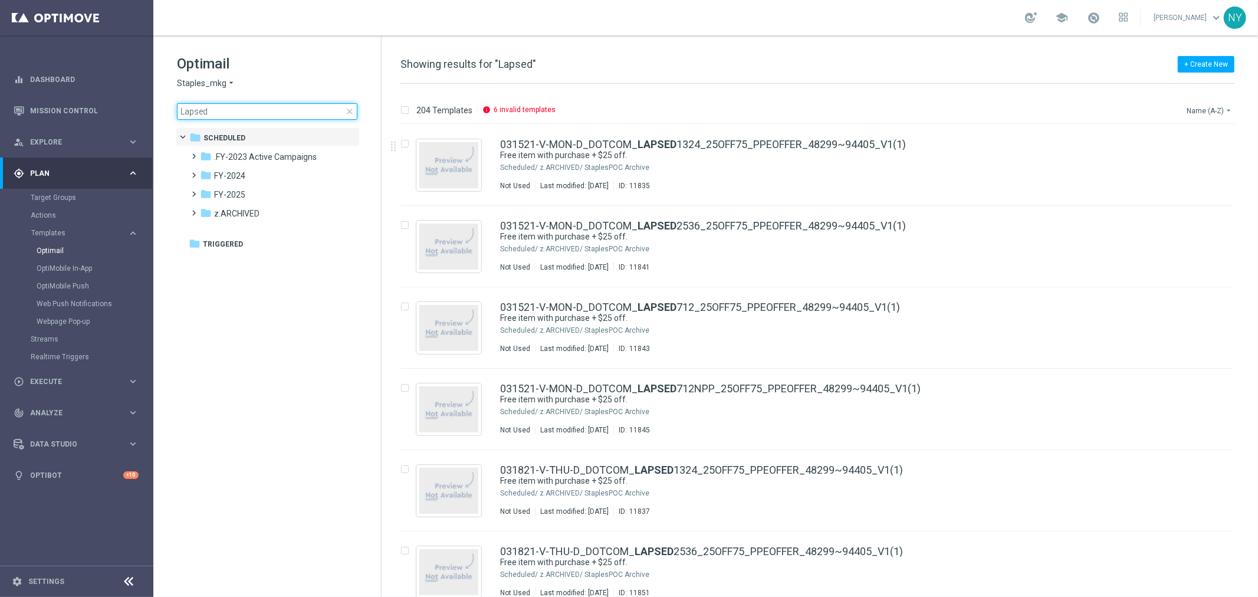
type input "Lapsed"
drag, startPoint x: 1205, startPoint y: 106, endPoint x: 1140, endPoint y: 130, distance: 69.1
click at [1205, 106] on button "Name (A-Z) arrow_drop_down" at bounding box center [1210, 110] width 49 height 14
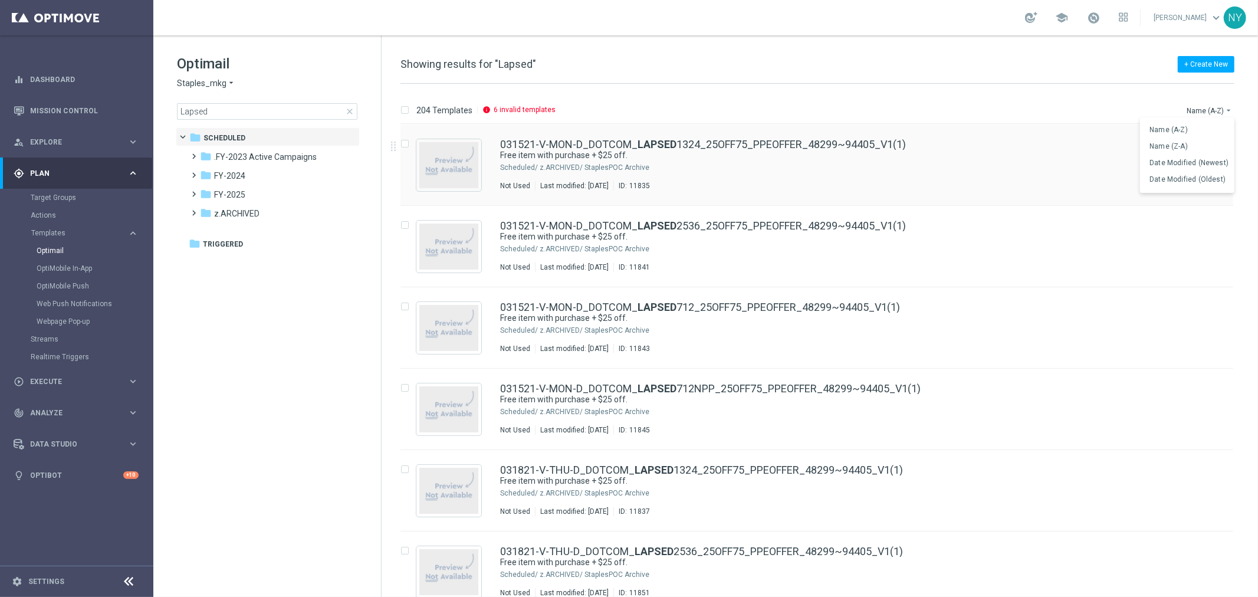
click at [1173, 163] on span "Date Modified (Newest)" at bounding box center [1189, 163] width 79 height 8
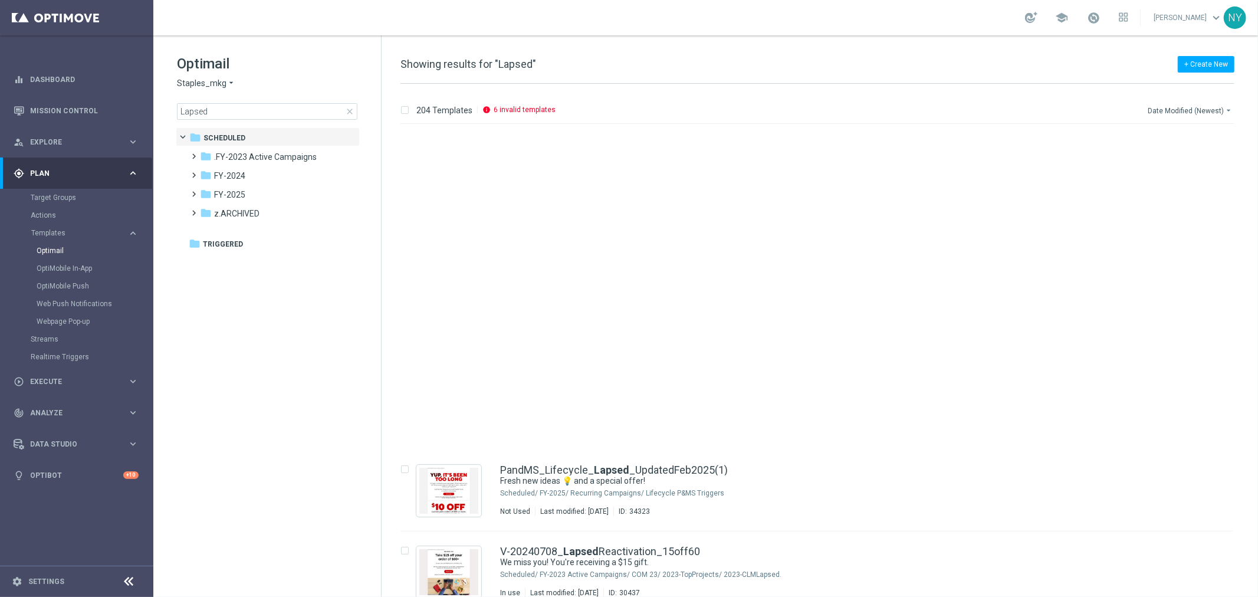
scroll to position [327, 0]
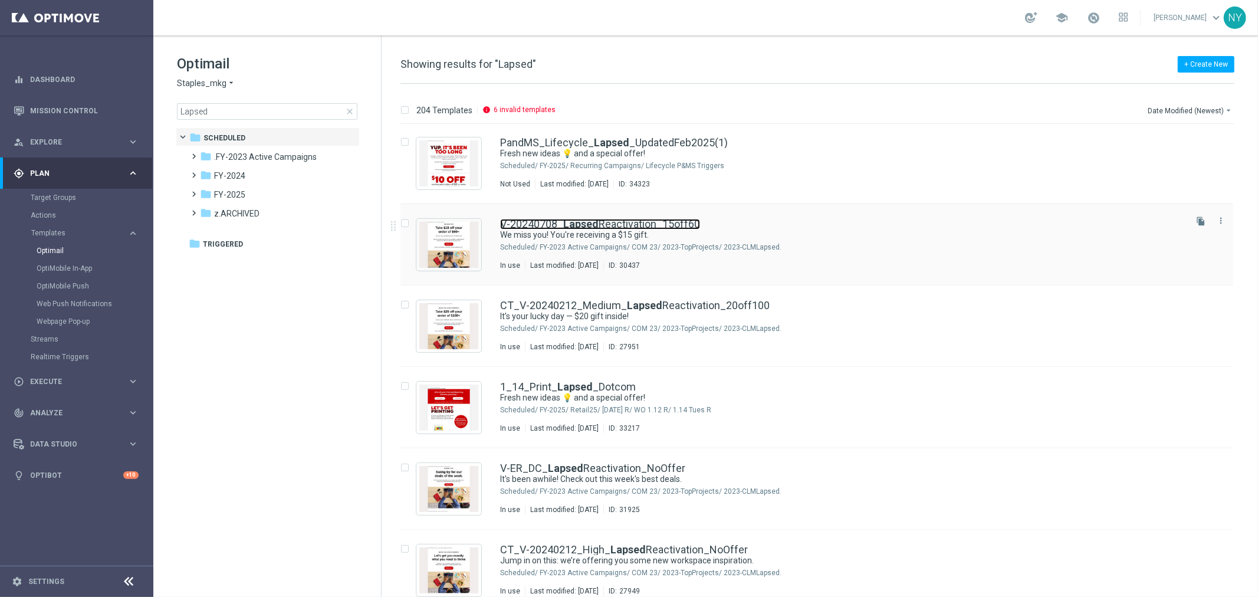
click at [561, 227] on link "V-20240708_ Lapsed Reactivation_15off60" at bounding box center [600, 224] width 200 height 11
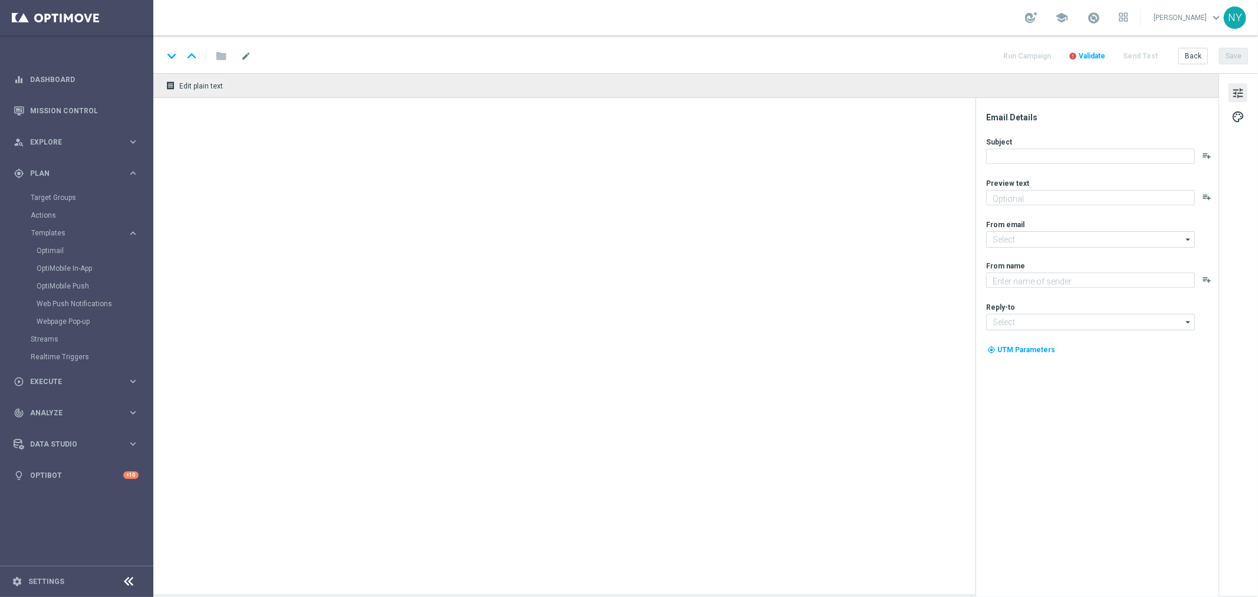
type textarea "You're scoring big on office supplies deals."
type textarea "Staples"
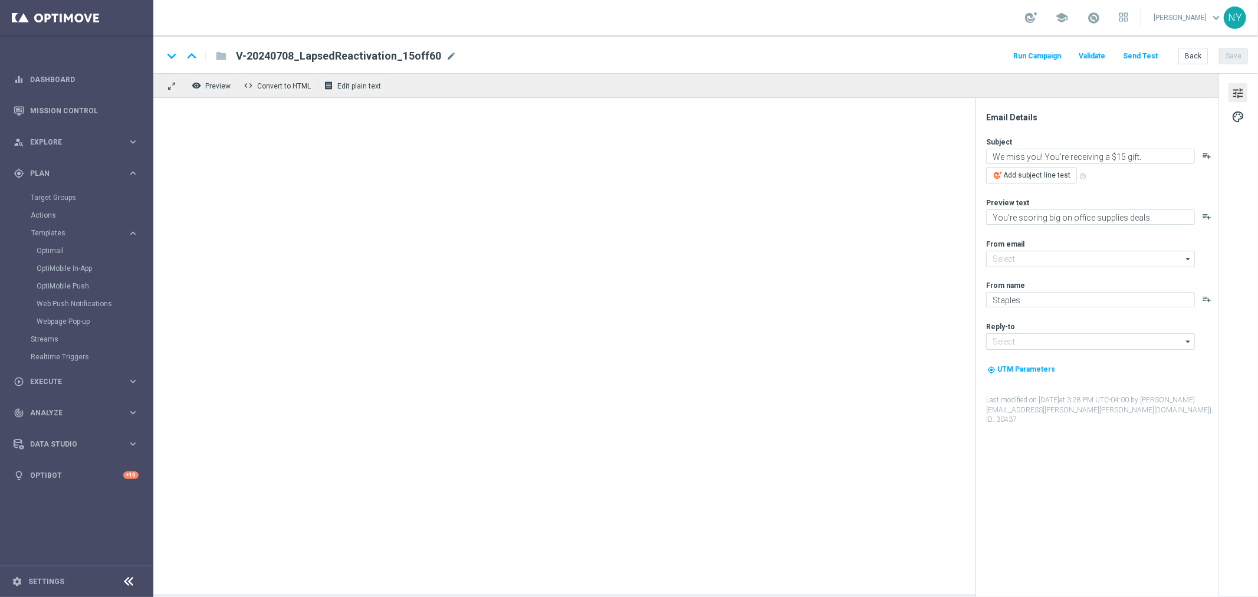
type input "[EMAIL_ADDRESS][DOMAIN_NAME]"
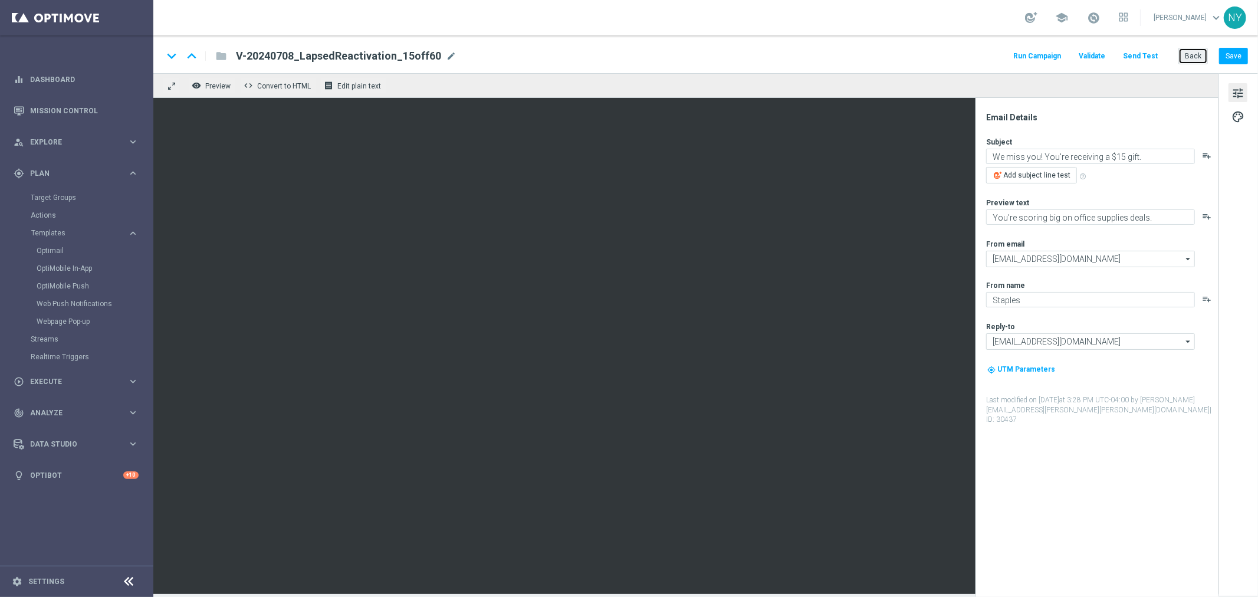
click at [1196, 55] on button "Back" at bounding box center [1193, 56] width 29 height 17
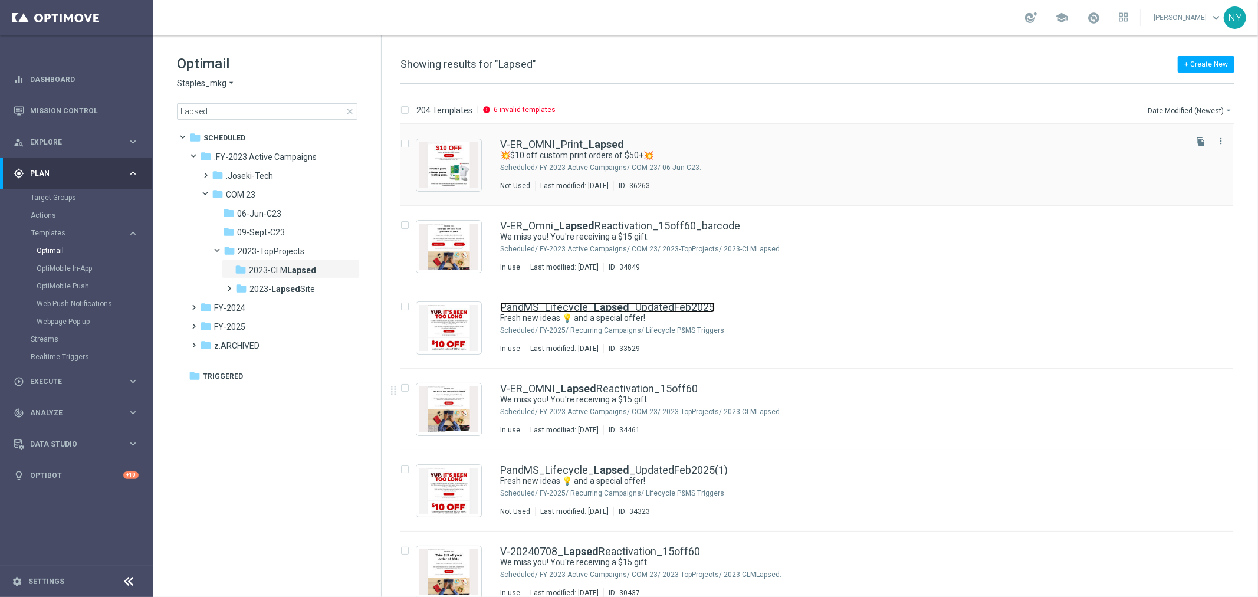
click at [643, 309] on link "PandMS_Lifecycle_ Lapsed _UpdatedFeb2025" at bounding box center [607, 307] width 215 height 11
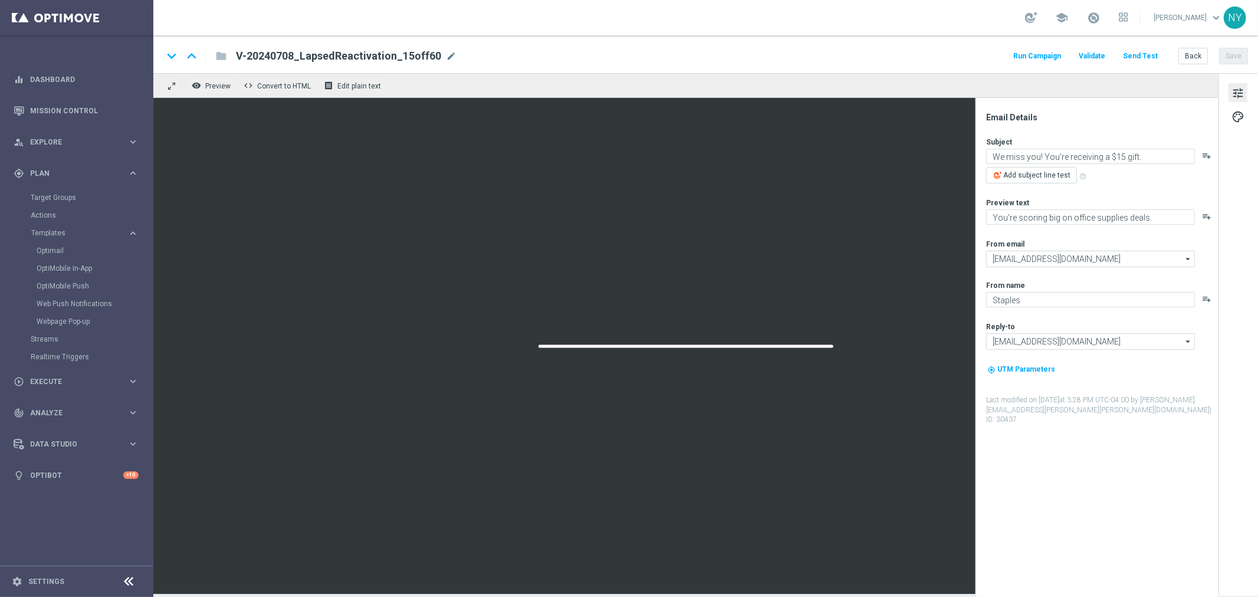
type textarea "Fresh new ideas 💡 and a special offer!"
type textarea "We sure loved printing for you."
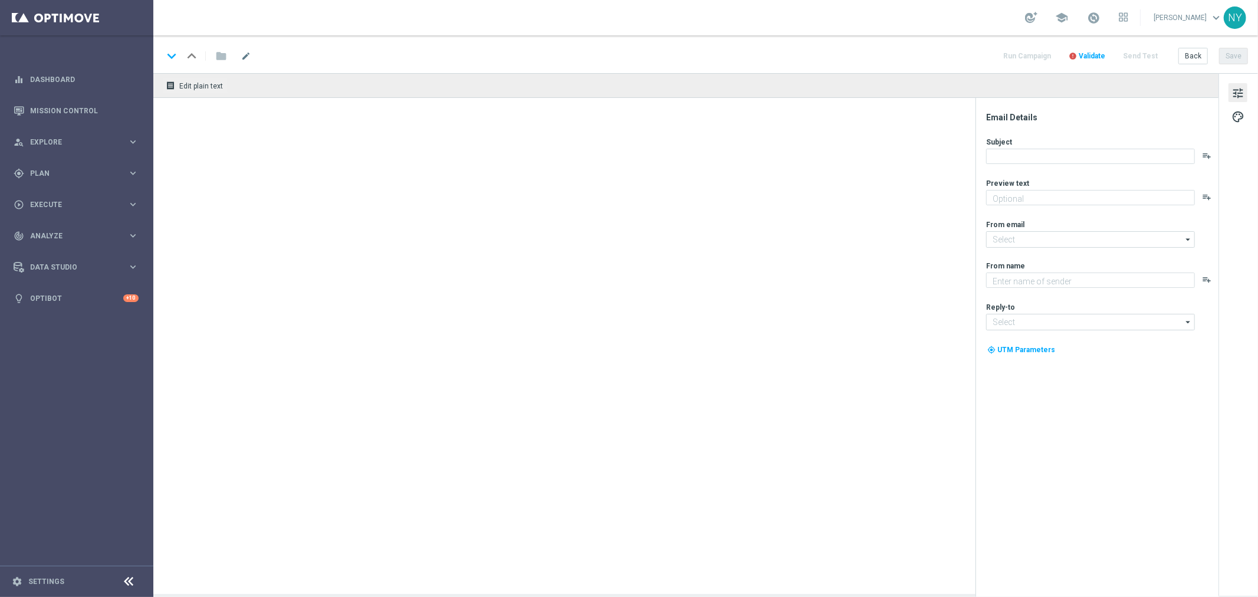
type textarea "We sure loved printing for you."
type input "[EMAIL_ADDRESS][DOMAIN_NAME]"
type textarea "Staples"
type input "[EMAIL_ADDRESS][DOMAIN_NAME]"
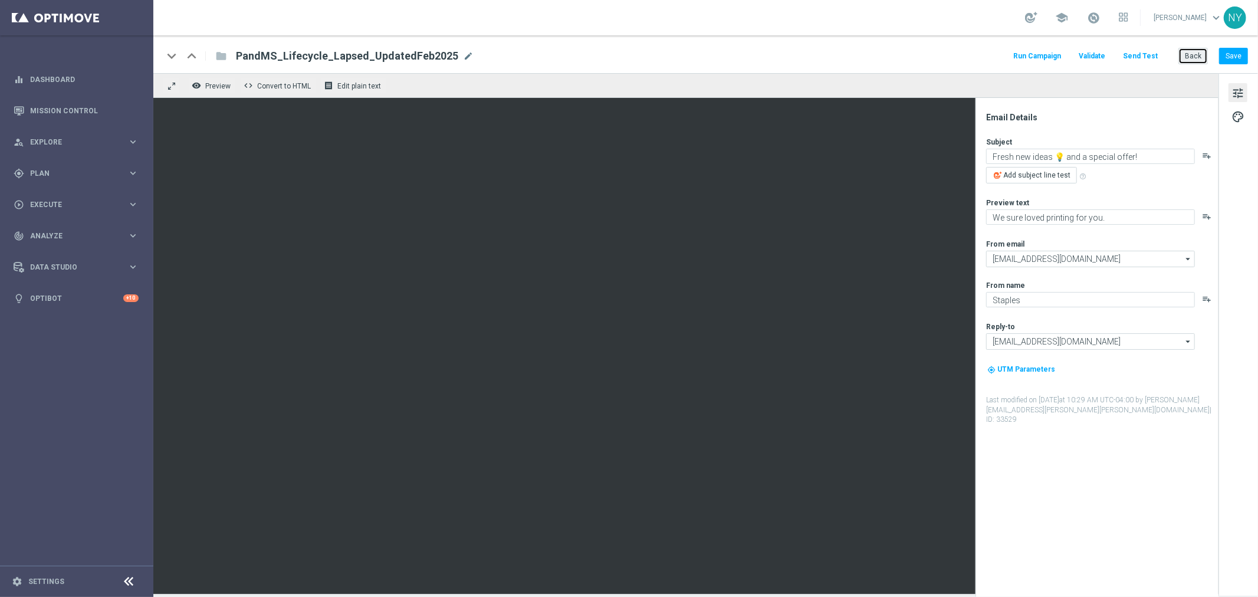
click at [1192, 58] on button "Back" at bounding box center [1193, 56] width 29 height 17
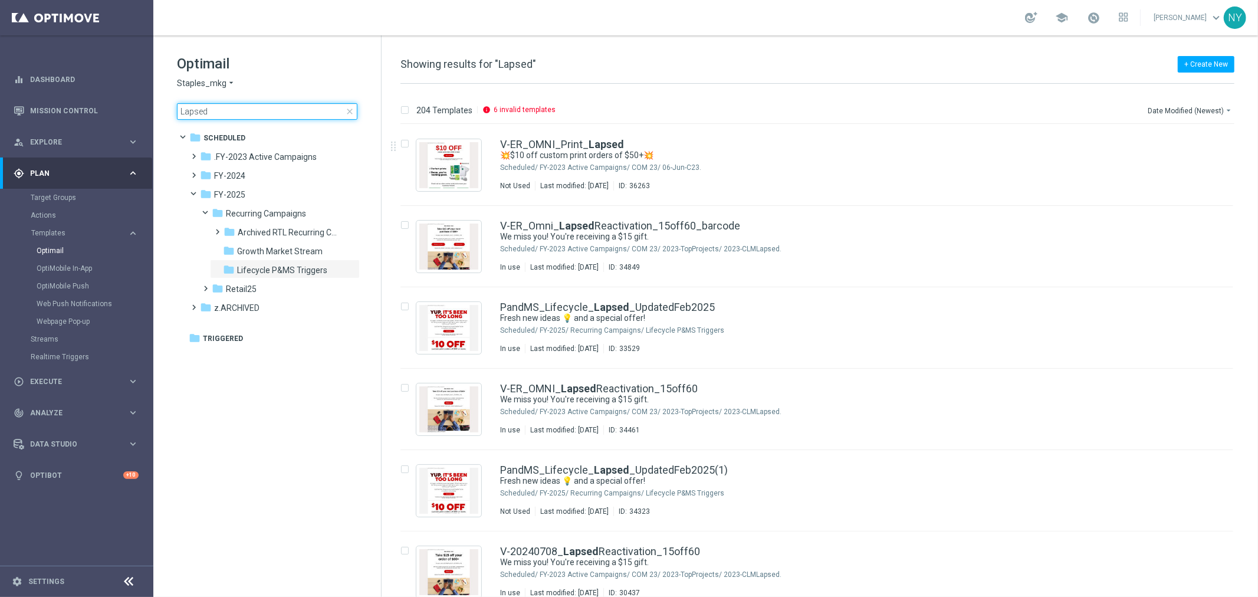
click at [191, 107] on input "Lapsed" at bounding box center [267, 111] width 181 height 17
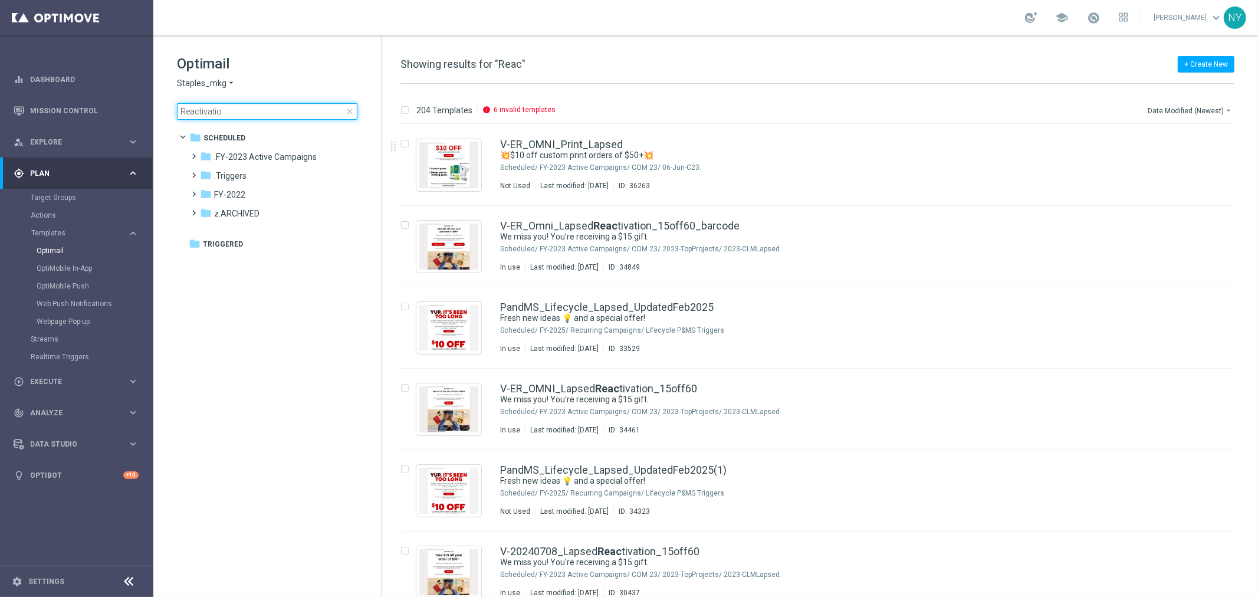
type input "Reactivation"
click at [218, 116] on input "Reactivation" at bounding box center [267, 111] width 181 height 17
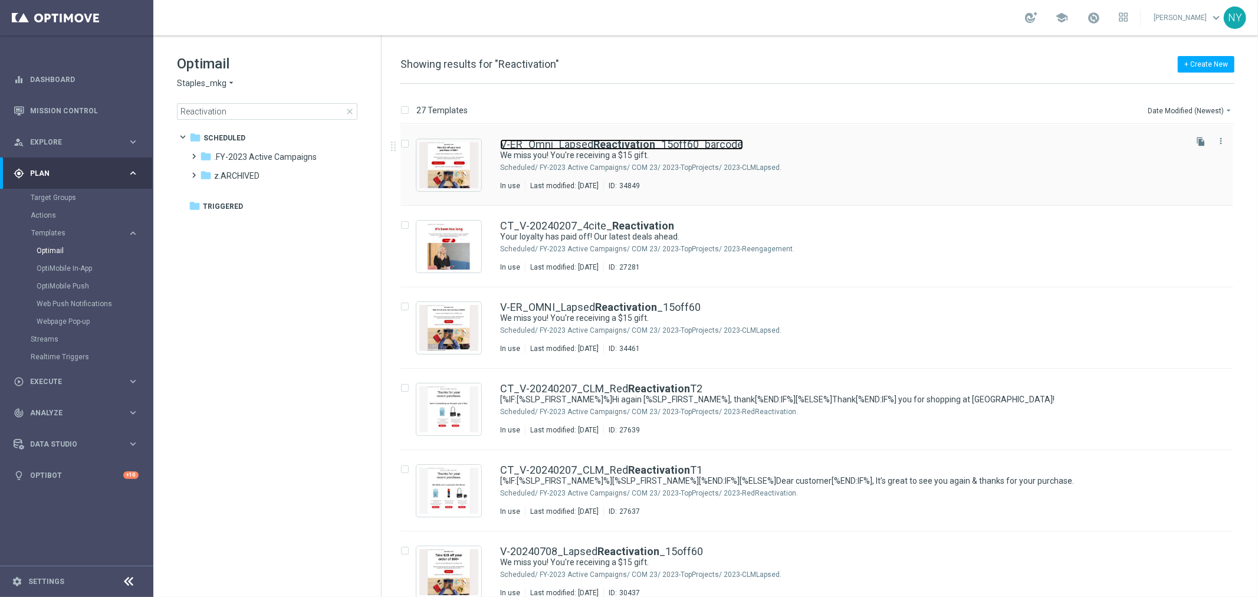
click at [611, 144] on b "Reactivation" at bounding box center [625, 144] width 62 height 12
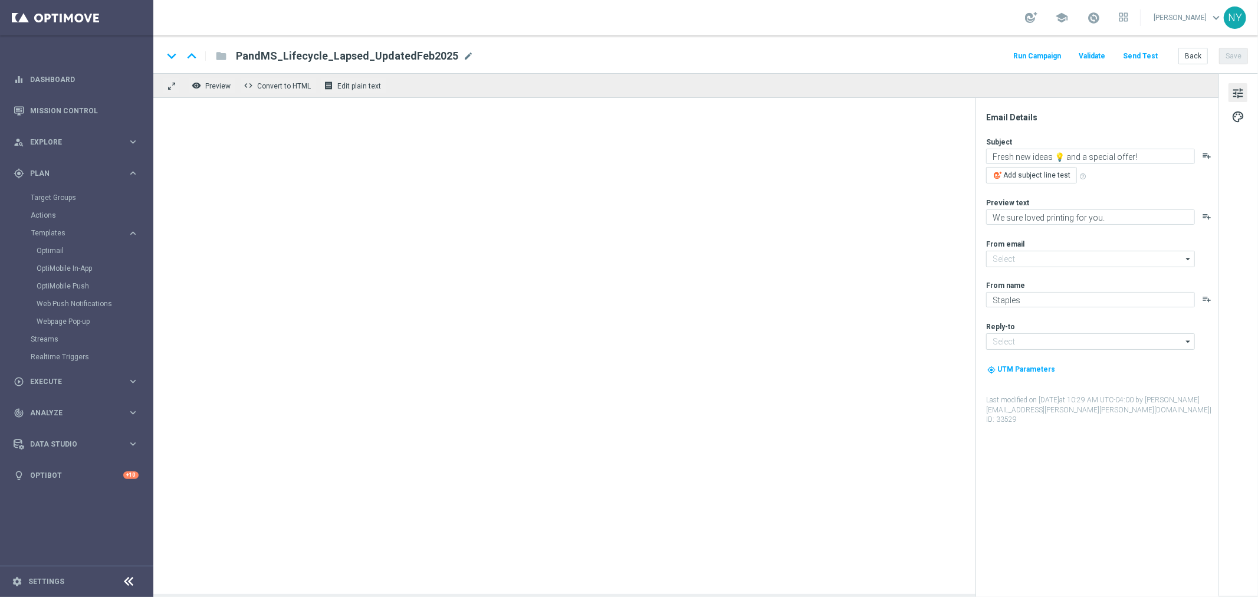
type input "staples@connected.staples.com"
type input "info@staples.com"
type textarea "We miss you! You're receiving a $15 gift."
type textarea "You're scoring big on office supplies deals."
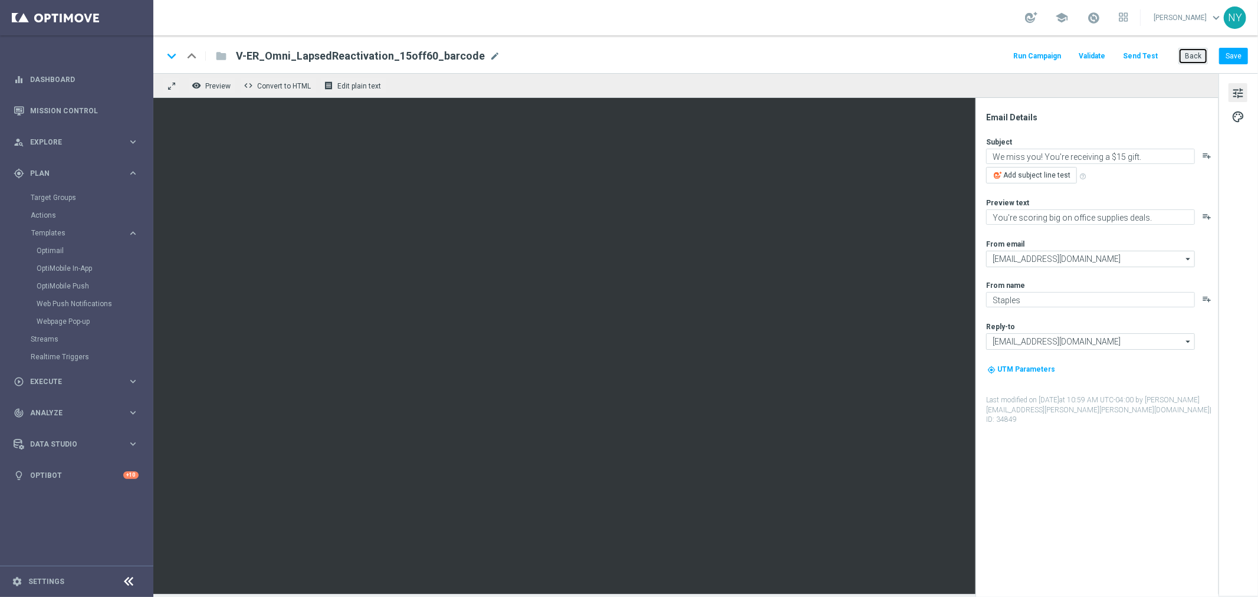
click at [1190, 58] on button "Back" at bounding box center [1193, 56] width 29 height 17
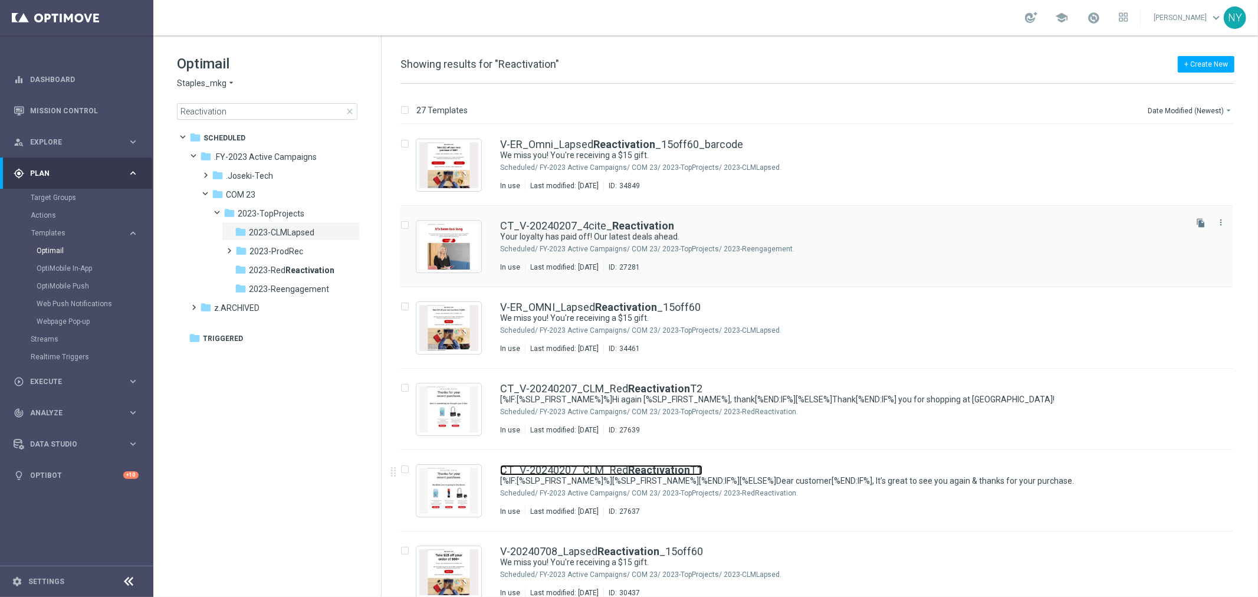
drag, startPoint x: 565, startPoint y: 470, endPoint x: 836, endPoint y: 247, distance: 351.6
click at [565, 470] on link "CT_V-20240207_CLM_Red Reactivation T1" at bounding box center [601, 470] width 202 height 11
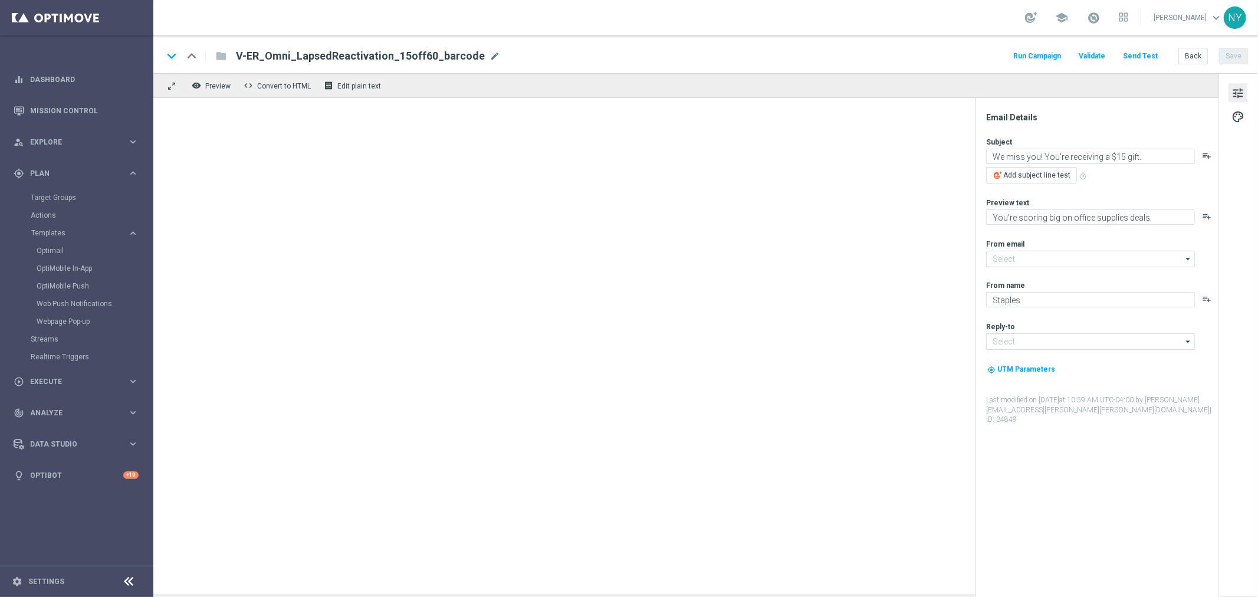
type input "[EMAIL_ADDRESS][DOMAIN_NAME]"
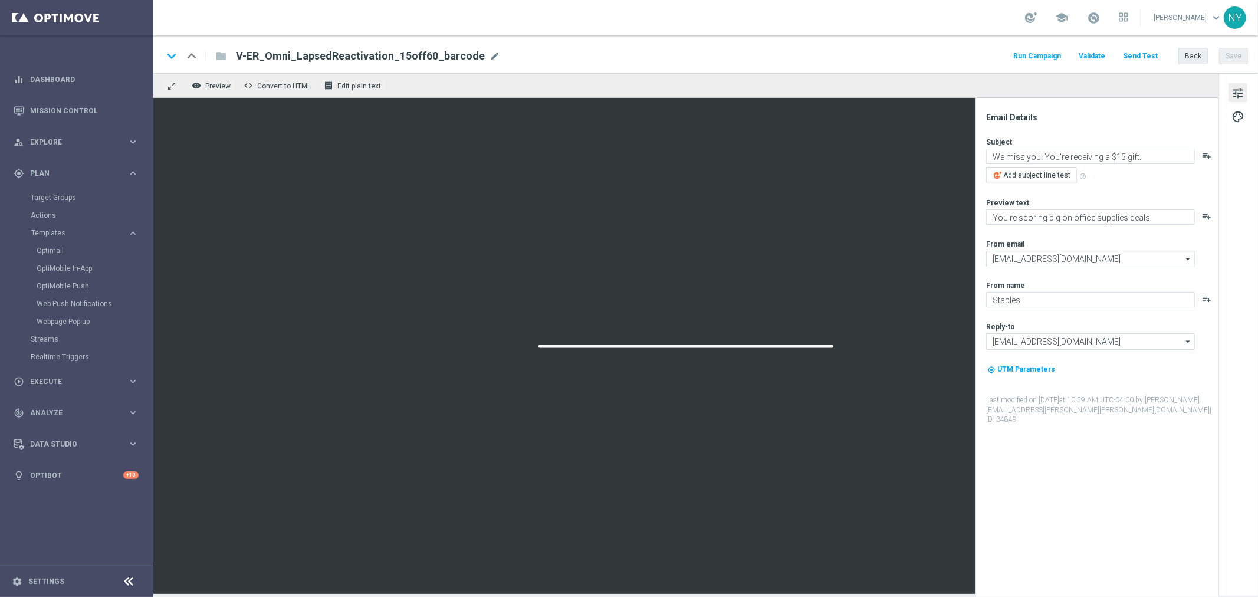
type textarea "[%IF:[%SLP_FIRST_NAME%]%][%SLP_FIRST_NAME%][%END:IF%][%ELSE%]Dear customer[%END…"
type textarea "We’ve got a whole lot more you may like, too."
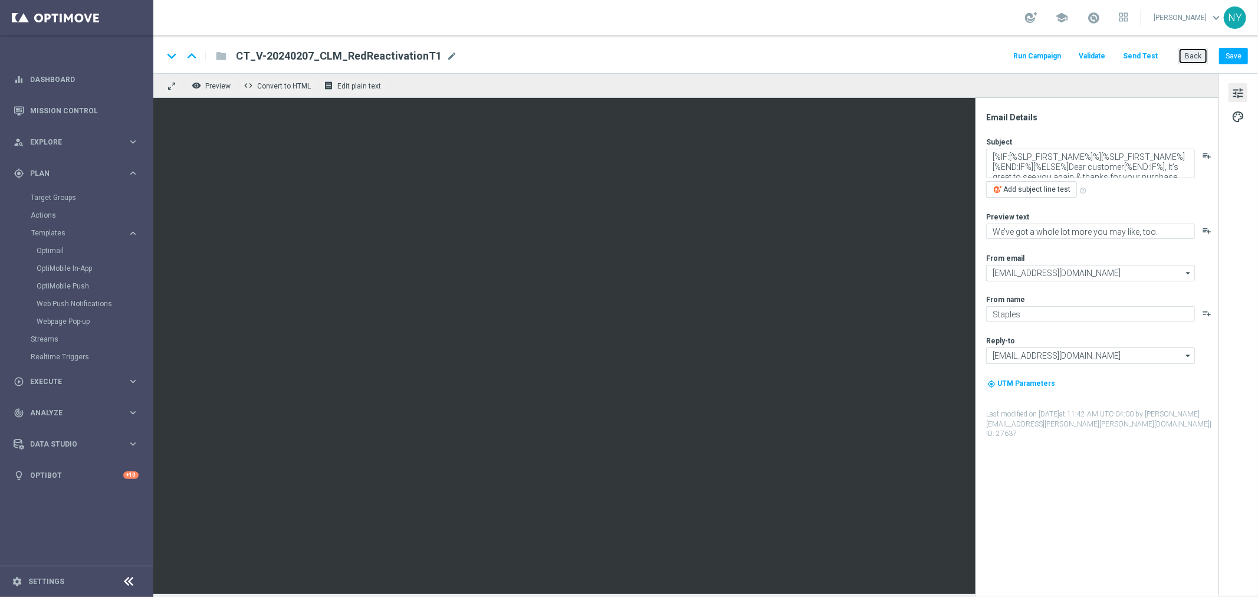
click at [1198, 54] on button "Back" at bounding box center [1193, 56] width 29 height 17
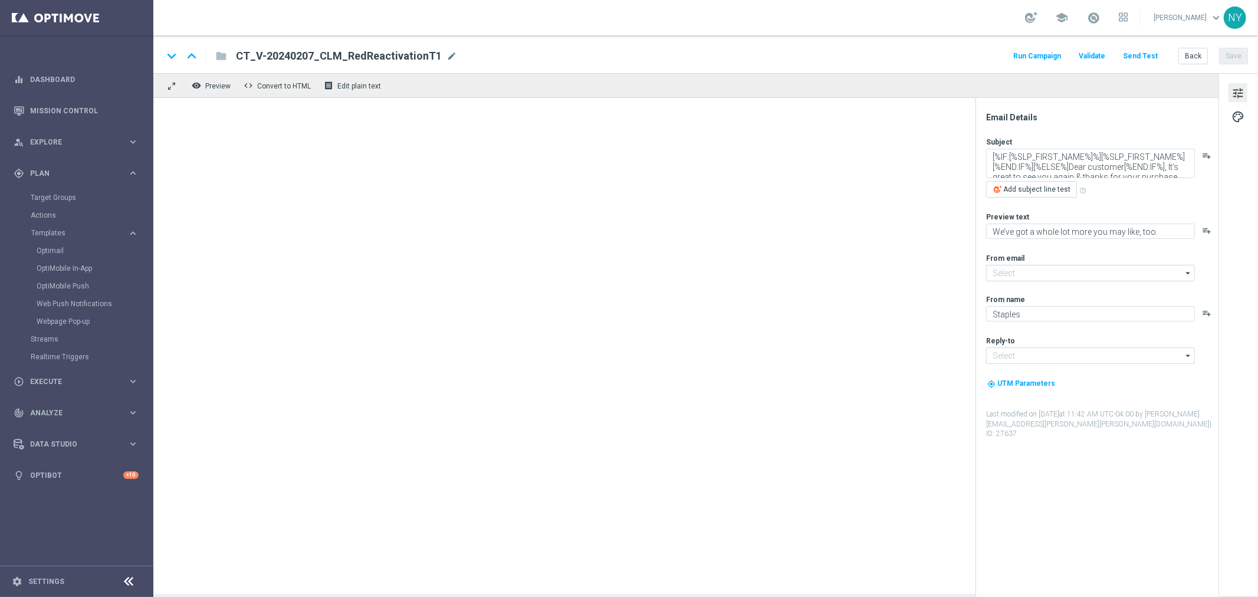
type input "[EMAIL_ADDRESS][DOMAIN_NAME]"
type textarea "It’s your lucky day — $20 gift inside!"
type textarea "We’ve got all the deals on office supplies."
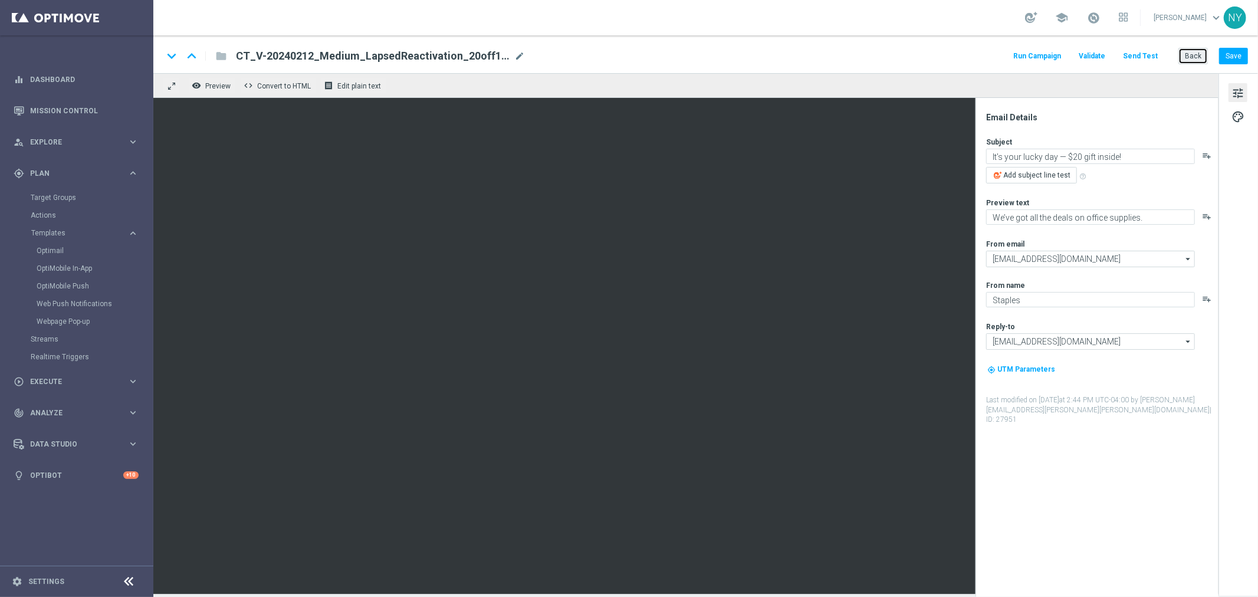
click at [1198, 64] on button "Back" at bounding box center [1193, 56] width 29 height 17
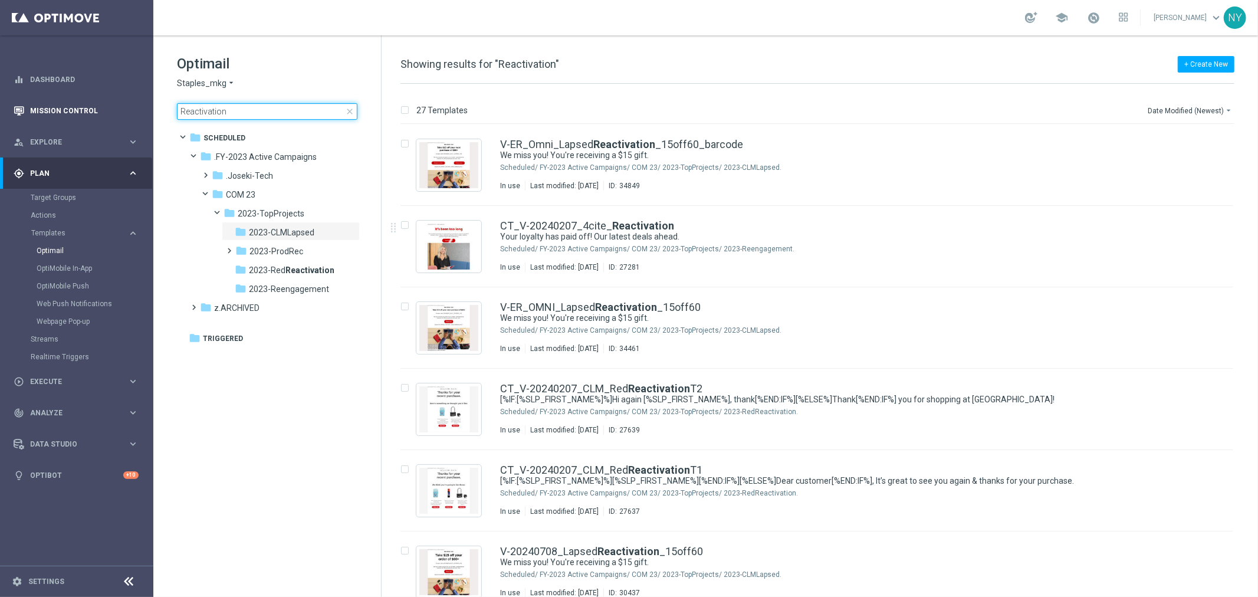
drag, startPoint x: 156, startPoint y: 114, endPoint x: 57, endPoint y: 121, distance: 99.9
click at [86, 114] on main "equalizer Dashboard Mission Control" at bounding box center [629, 298] width 1258 height 597
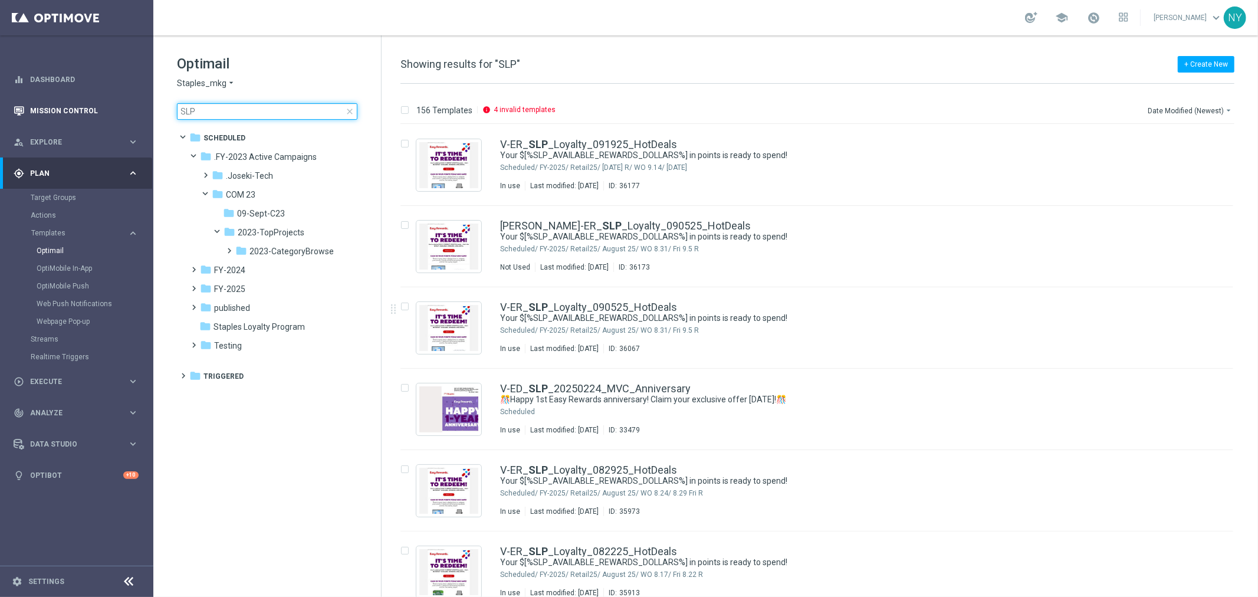
click at [109, 110] on main "equalizer Dashboard Mission Control" at bounding box center [629, 298] width 1258 height 597
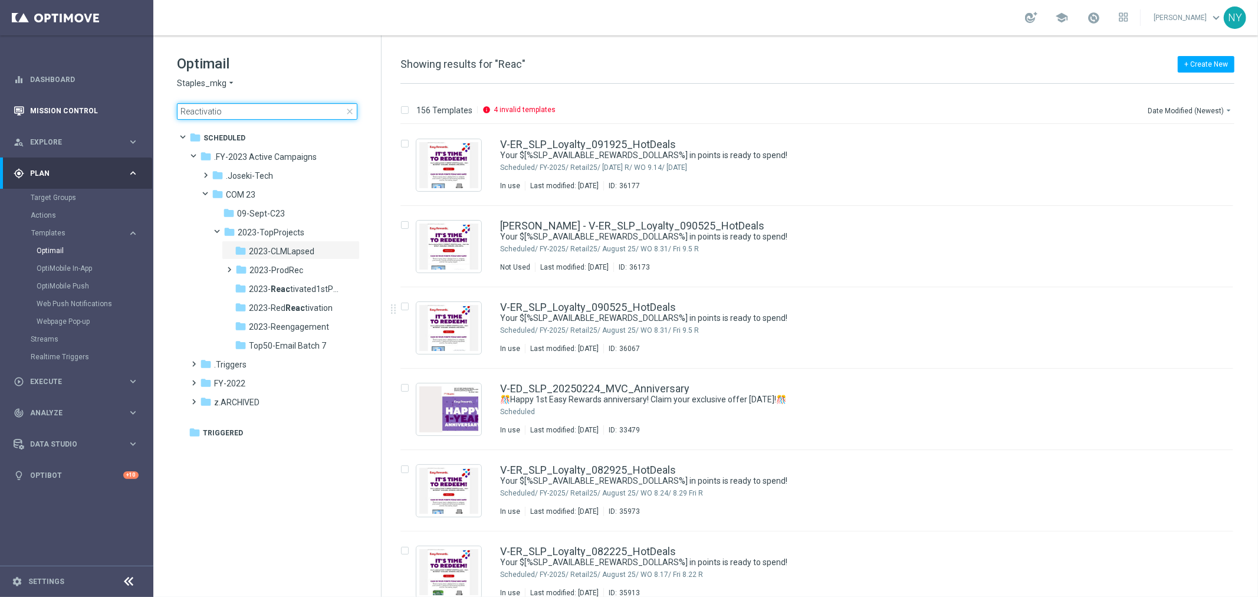
type input "Reactivation"
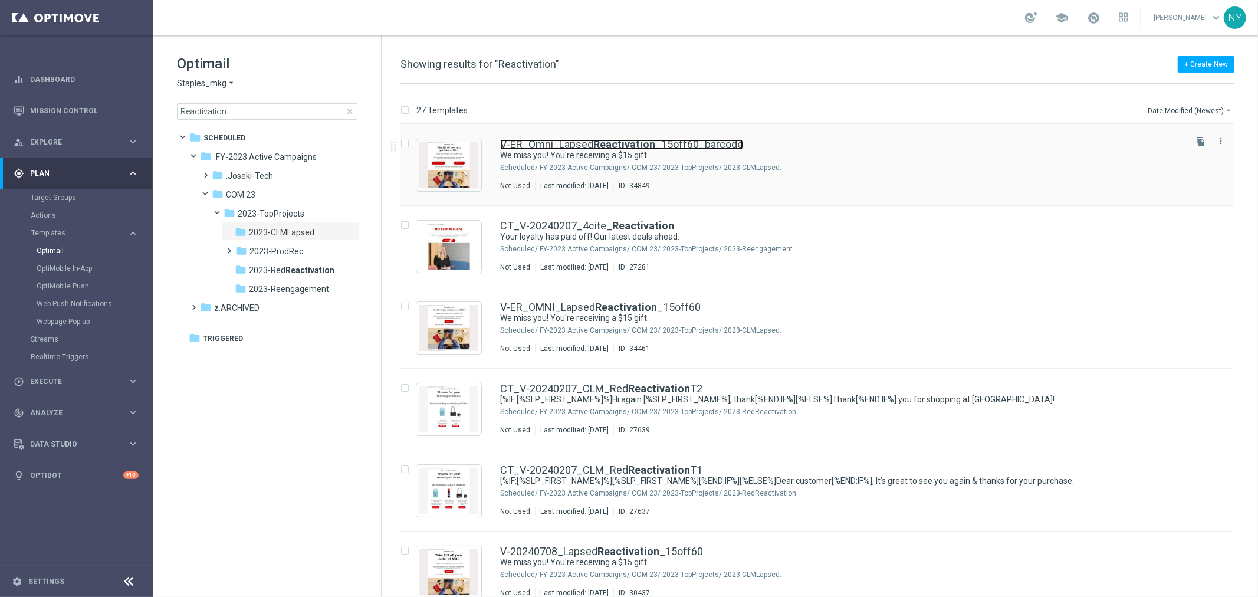
click at [581, 143] on link "V-ER_Omni_Lapsed Reactivation _15off60_barcode" at bounding box center [621, 144] width 243 height 11
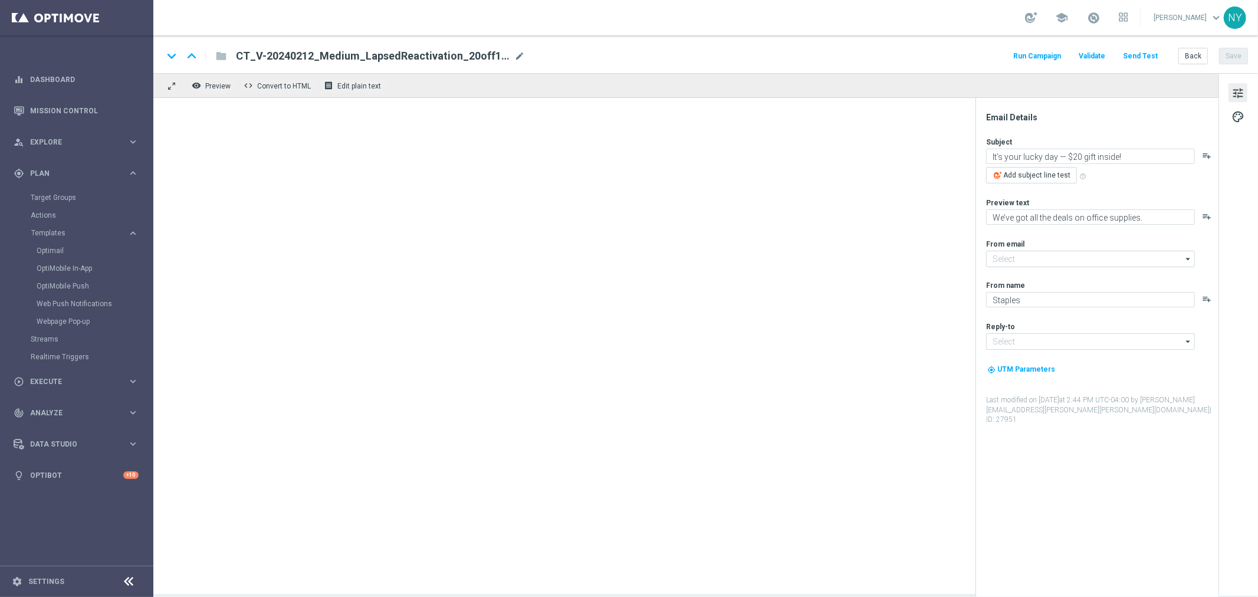
type input "[EMAIL_ADDRESS][DOMAIN_NAME]"
type textarea "We miss you! You're receiving a $15 gift."
type textarea "You're scoring big on office supplies deals."
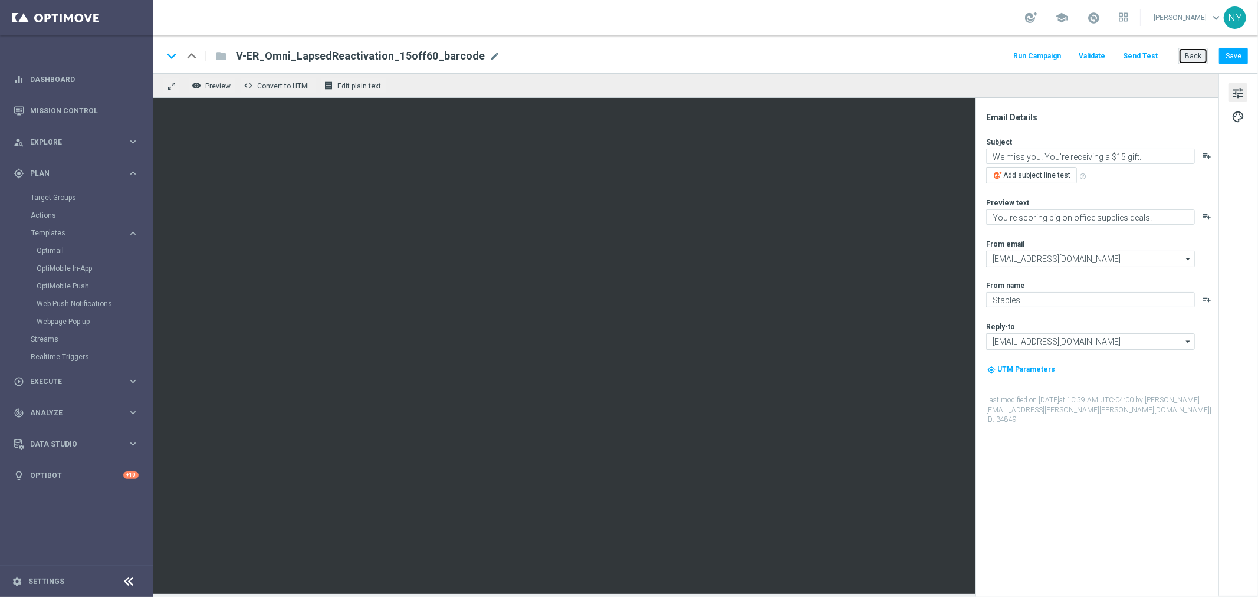
click at [1201, 58] on button "Back" at bounding box center [1193, 56] width 29 height 17
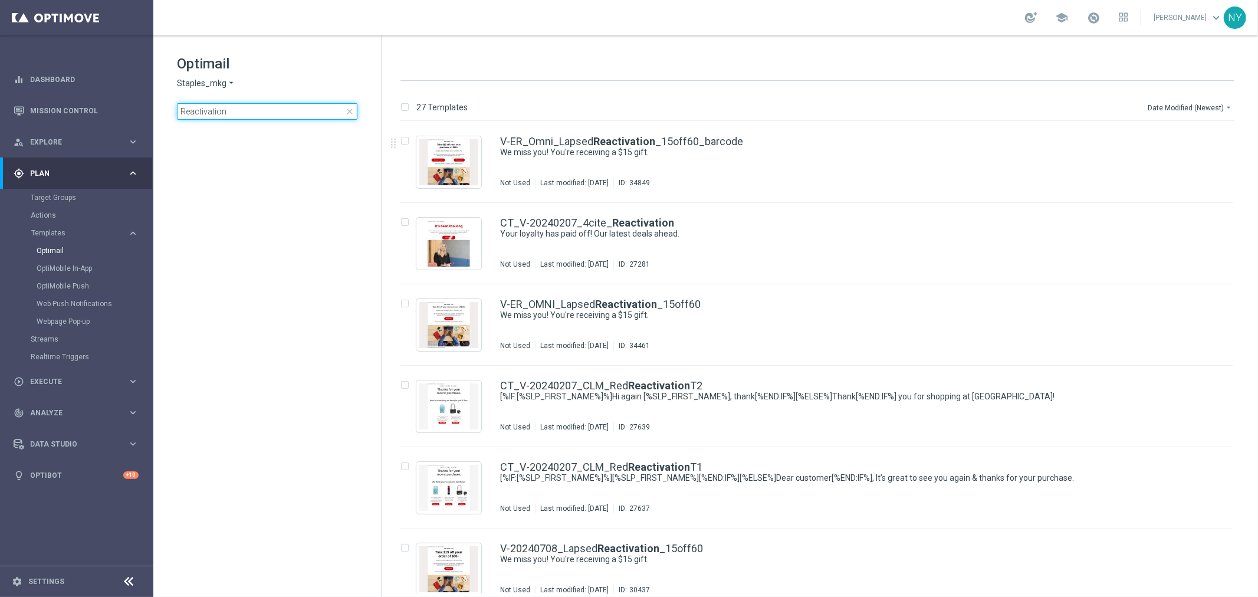
click at [208, 110] on input "Reactivation" at bounding box center [267, 111] width 181 height 17
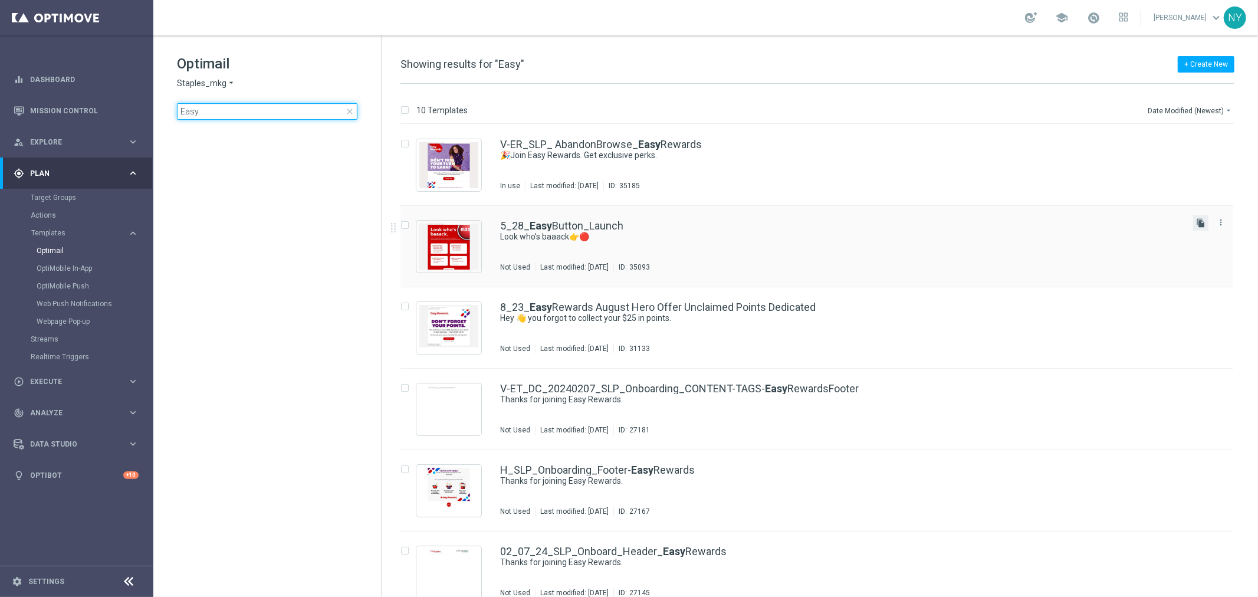
type input "Easy"
click at [1199, 220] on icon "file_copy" at bounding box center [1200, 222] width 9 height 9
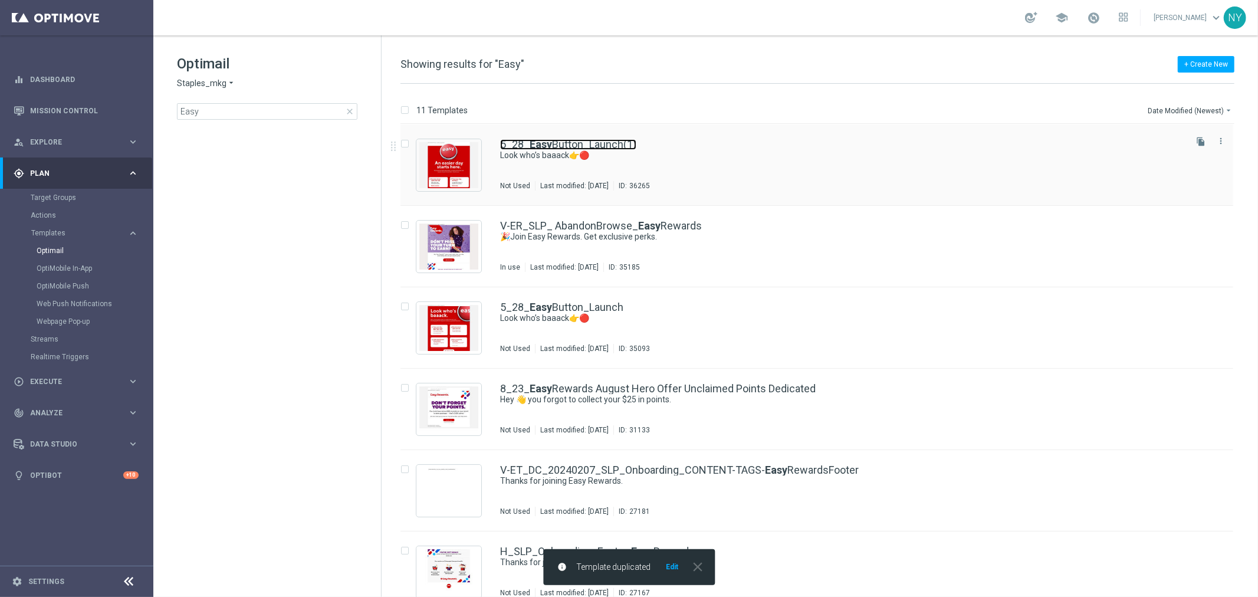
click at [555, 140] on link "5_28_ Easy Button_Launch(1)" at bounding box center [568, 144] width 136 height 11
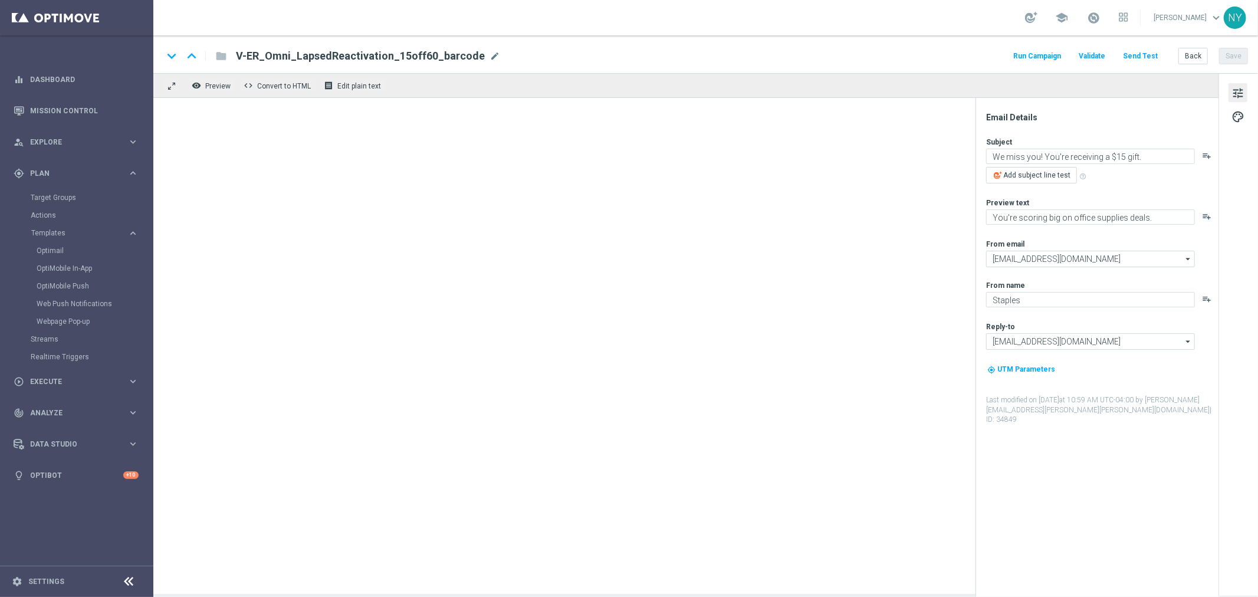
type textarea "Look who’s baaack👉🔴"
type textarea "FREE Easy Button with $50+."
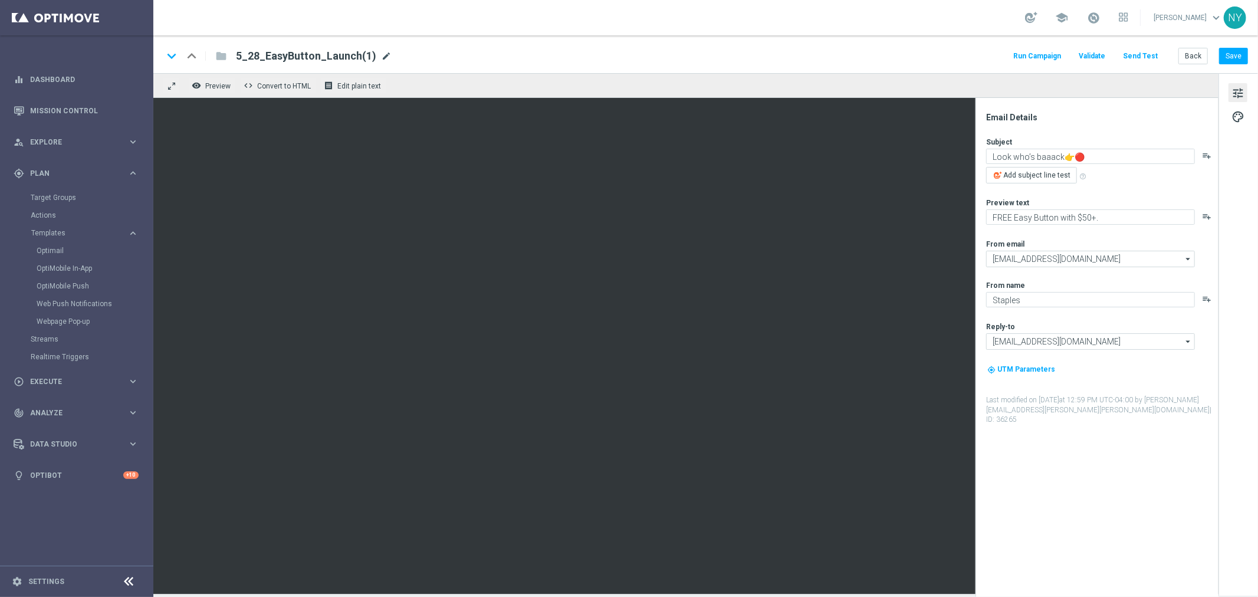
click at [381, 52] on span "mode_edit" at bounding box center [386, 56] width 11 height 11
drag, startPoint x: 360, startPoint y: 54, endPoint x: 280, endPoint y: 59, distance: 80.4
click at [280, 59] on input "5_28_EasyButton_Launch(1)" at bounding box center [382, 55] width 293 height 15
type input "5_28_EasyRewards-Reactivation1"
click at [1231, 54] on button "Save" at bounding box center [1233, 56] width 29 height 17
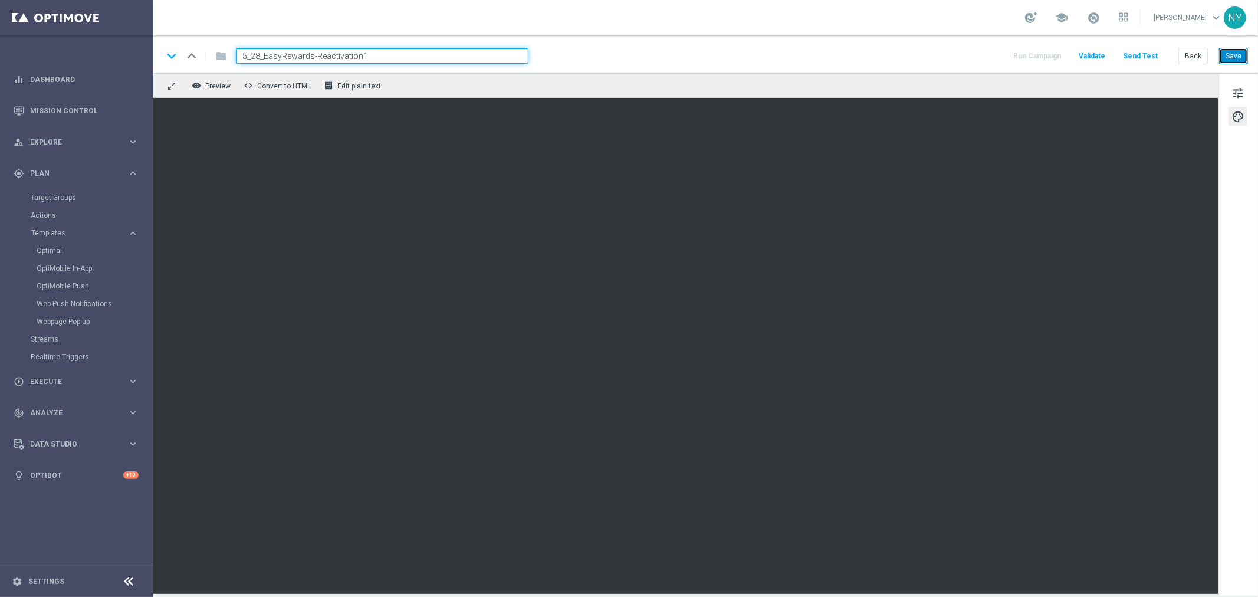
click at [1237, 48] on button "Save" at bounding box center [1233, 56] width 29 height 17
click at [1240, 90] on span "tune" at bounding box center [1238, 93] width 13 height 15
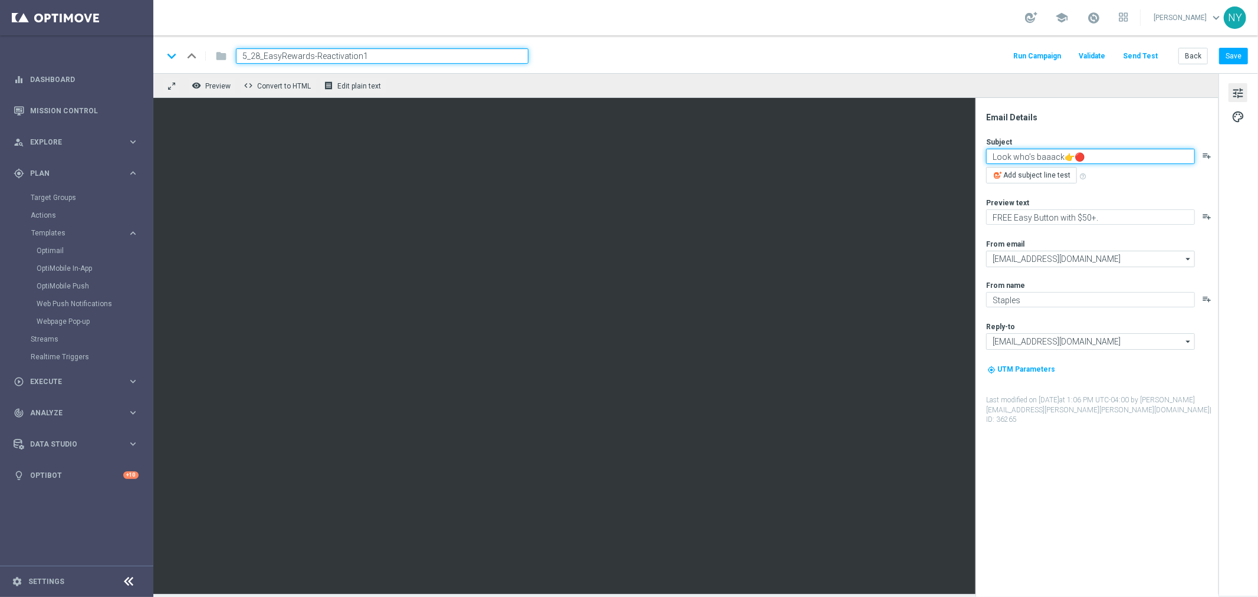
paste textarea "✅ 4 ways we’re making it easy for you."
type textarea "✅ 4 ways we’re making it easy for you."
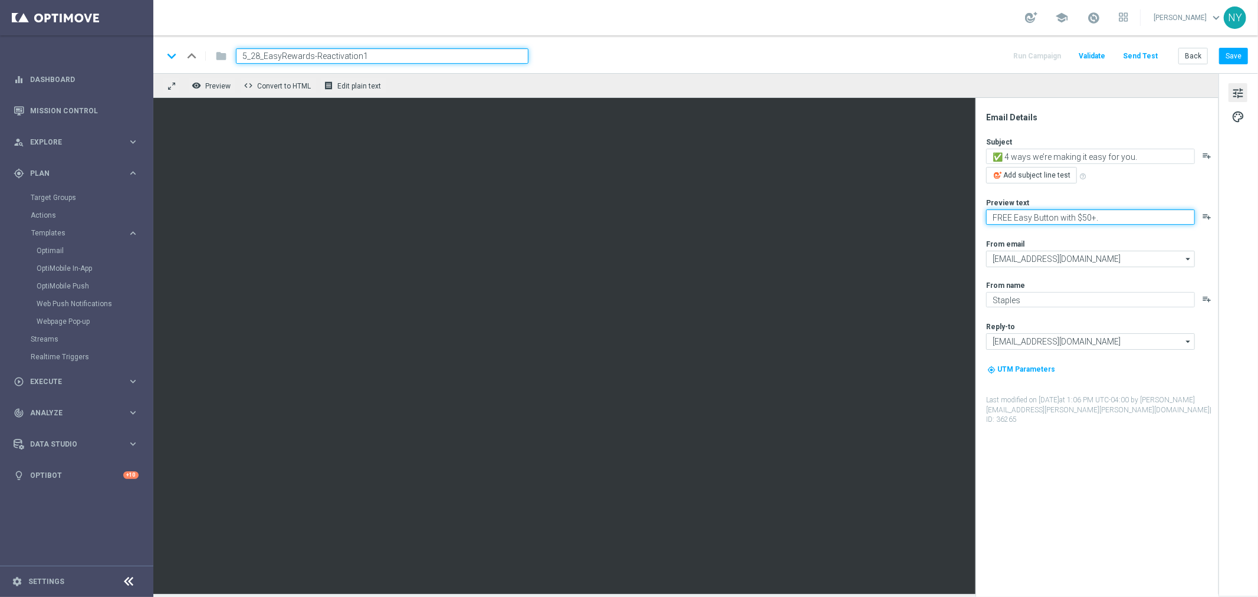
paste textarea "Plus exclusive coupons and more in the app!"
type textarea "Plus exclusive coupons and more in the app!"
click at [1240, 52] on button "Save" at bounding box center [1233, 56] width 29 height 17
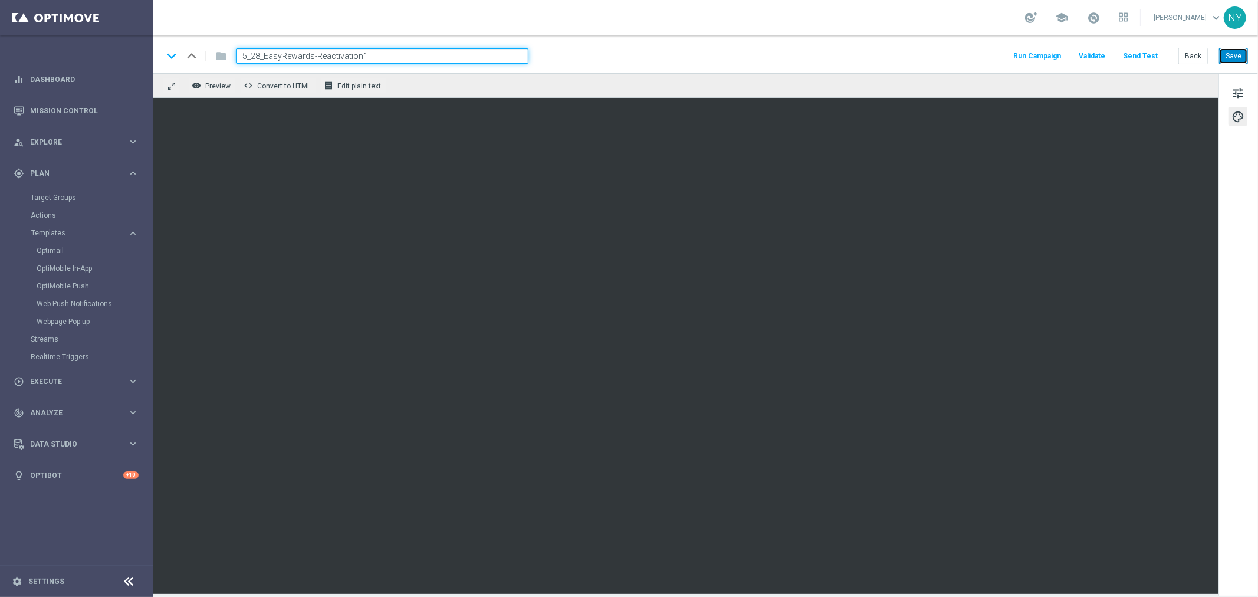
click at [1237, 56] on button "Save" at bounding box center [1233, 56] width 29 height 17
click at [1235, 97] on span "tune" at bounding box center [1238, 93] width 13 height 15
drag, startPoint x: 258, startPoint y: 55, endPoint x: 172, endPoint y: 57, distance: 86.1
click at [172, 57] on div "keyboard_arrow_down keyboard_arrow_up folder 5_28_EasyRewards-Reactivation1" at bounding box center [346, 55] width 366 height 15
paste input "V-ER_SLP_"
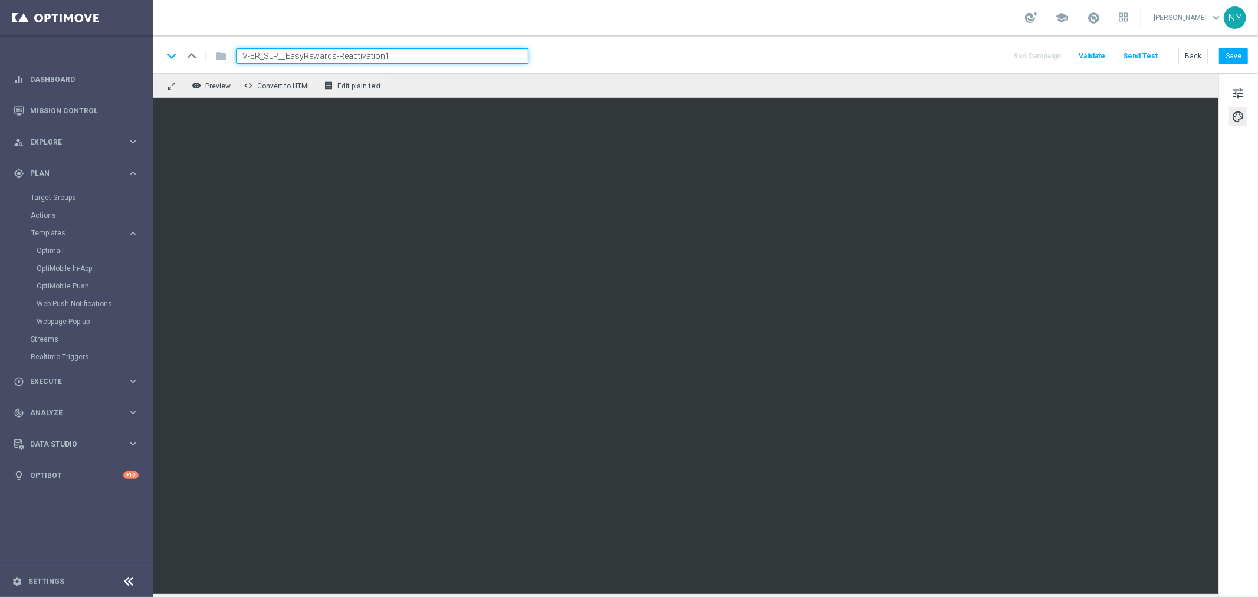
type input "V-ER_SLP_EasyRewards-Reactivation1"
click at [1230, 54] on button "Save" at bounding box center [1233, 56] width 29 height 17
drag, startPoint x: 1231, startPoint y: 54, endPoint x: 1209, endPoint y: 63, distance: 23.6
click at [1231, 54] on button "Save" at bounding box center [1233, 56] width 29 height 17
click at [1233, 51] on button "Save" at bounding box center [1233, 56] width 29 height 17
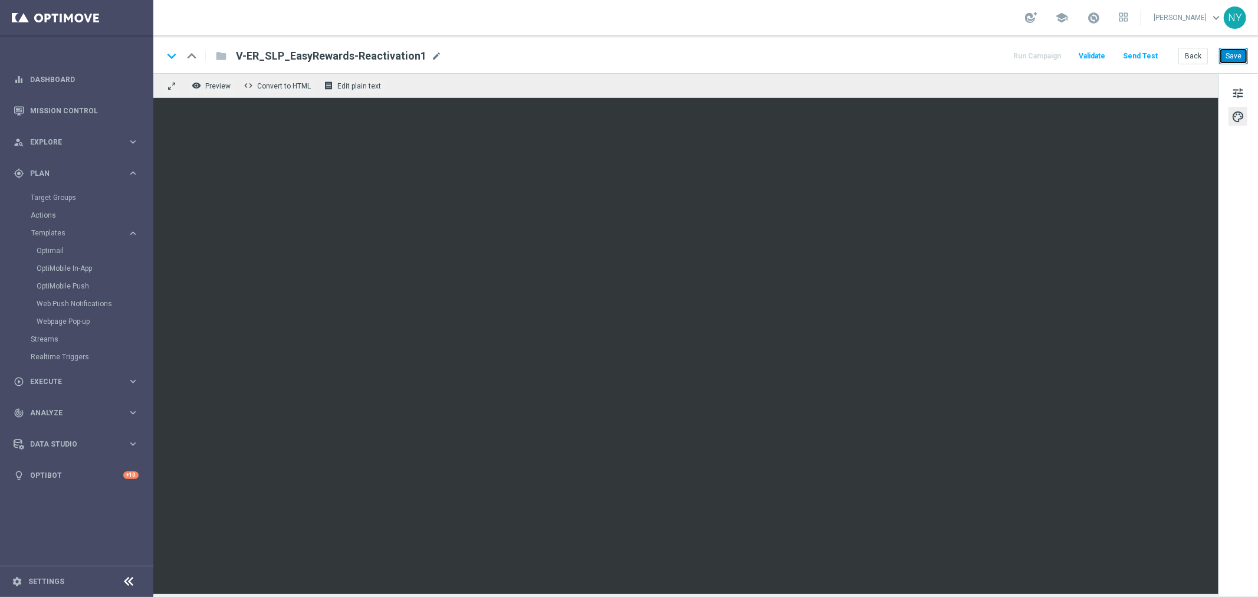
click at [1224, 56] on button "Save" at bounding box center [1233, 56] width 29 height 17
click at [1232, 51] on button "Save" at bounding box center [1233, 56] width 29 height 17
click at [1231, 60] on button "Save" at bounding box center [1233, 56] width 29 height 17
click at [1234, 55] on button "Save" at bounding box center [1233, 56] width 29 height 17
click at [1240, 51] on button "Save" at bounding box center [1233, 56] width 29 height 17
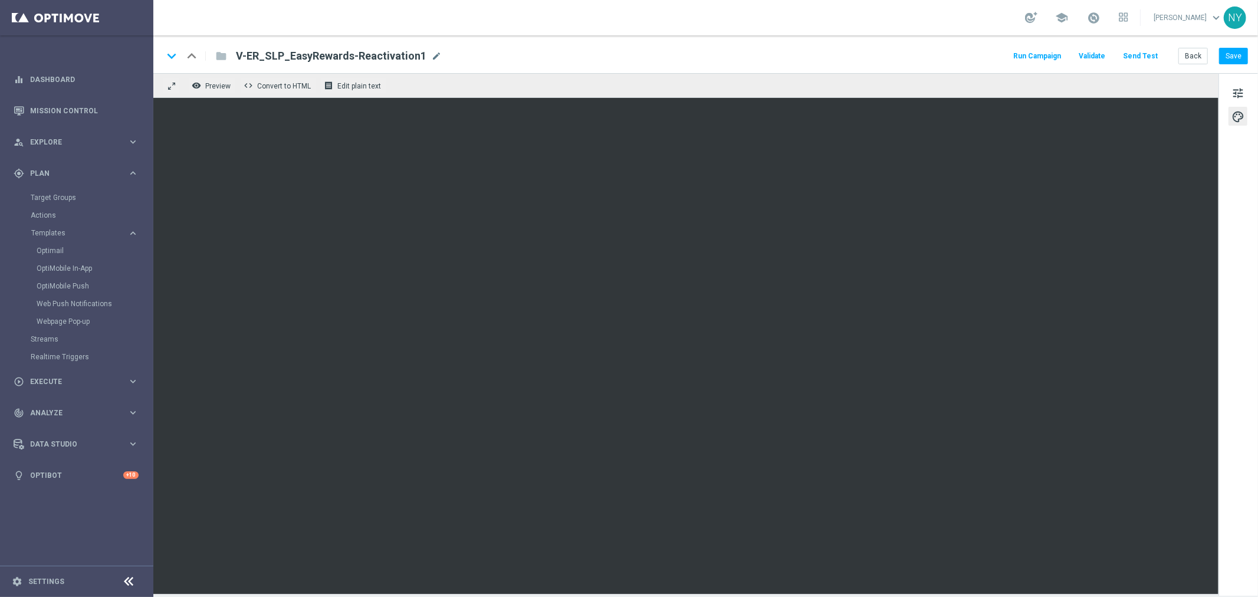
click at [1149, 50] on button "Send Test" at bounding box center [1141, 56] width 38 height 16
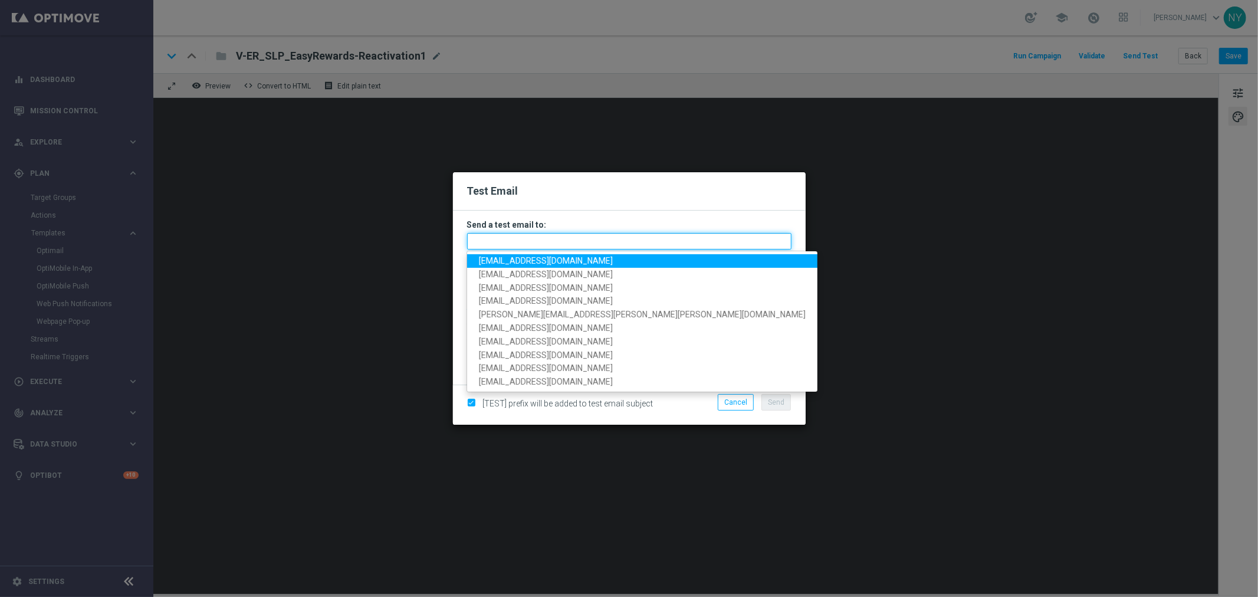
click at [485, 242] on input "text" at bounding box center [629, 241] width 324 height 17
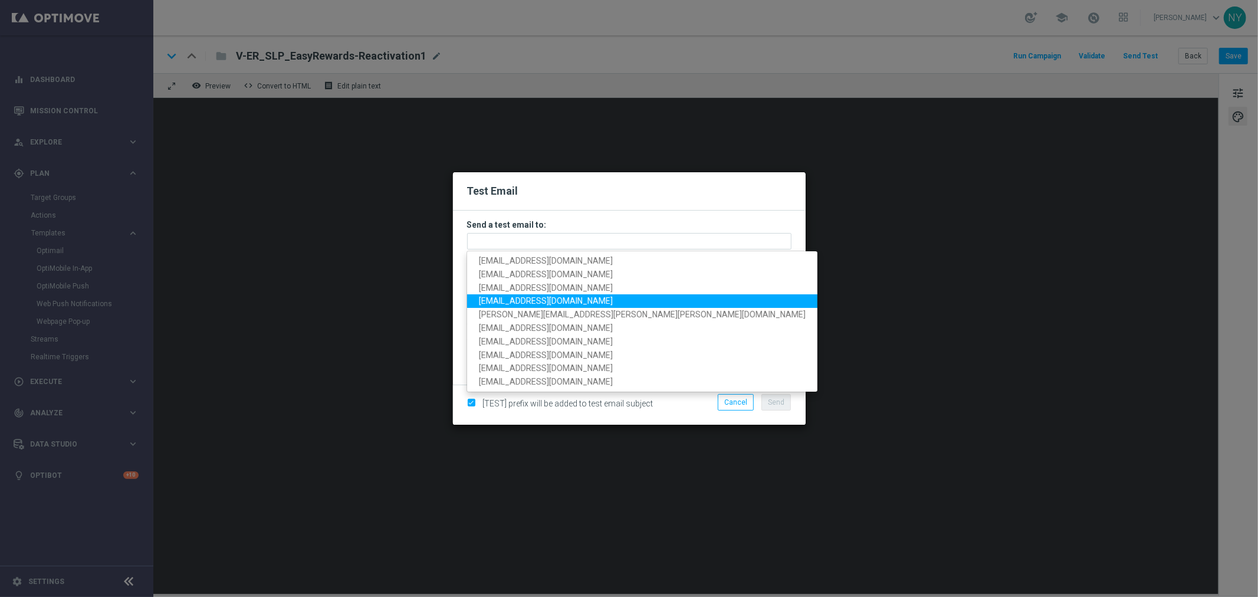
click at [490, 300] on span "neilyetts3@litmusemail.com" at bounding box center [546, 300] width 134 height 9
type input "neilyetts3@litmusemail.com"
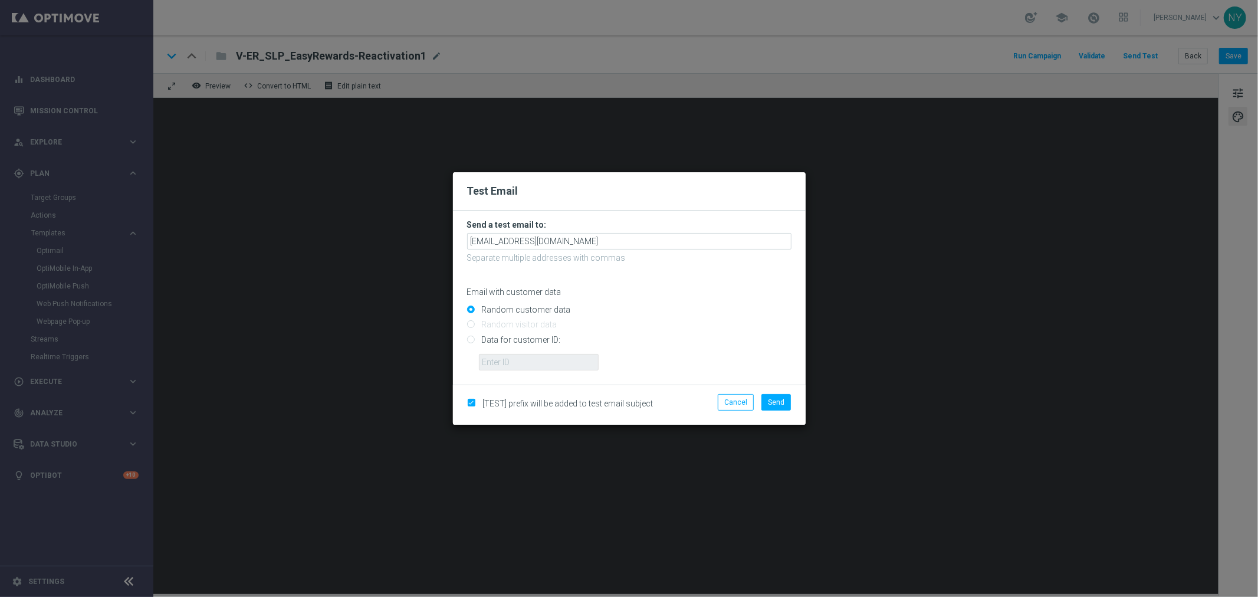
click at [470, 342] on input "Data for customer ID:" at bounding box center [629, 344] width 324 height 17
radio input "true"
drag, startPoint x: 728, startPoint y: 405, endPoint x: 720, endPoint y: 386, distance: 20.1
click at [728, 405] on button "Cancel" at bounding box center [736, 402] width 36 height 17
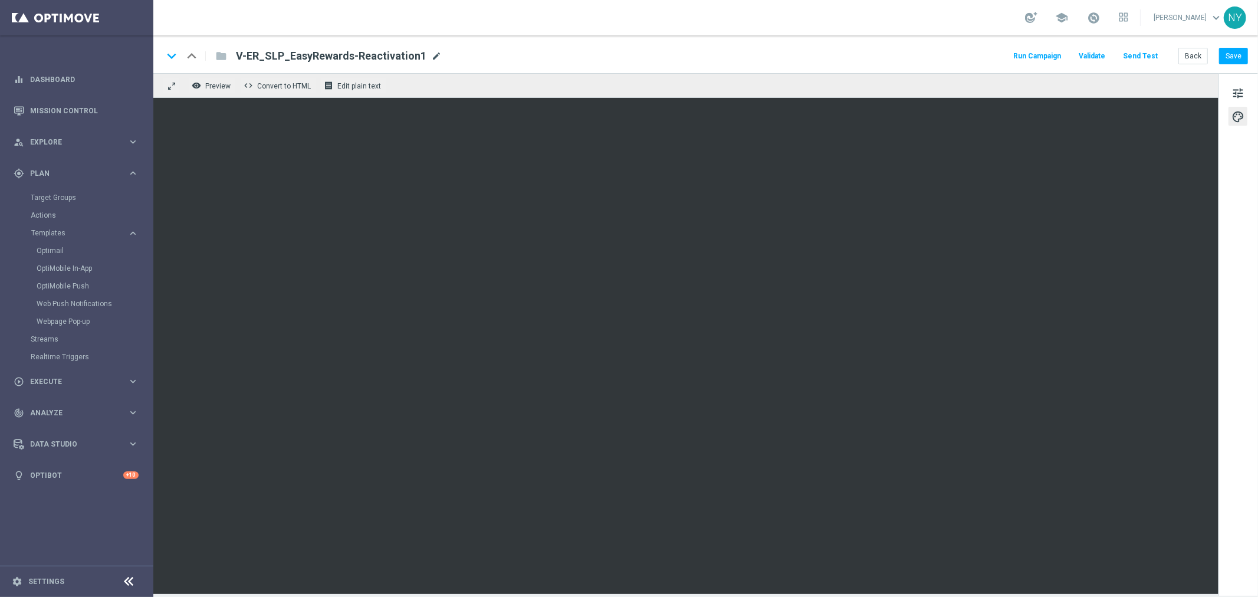
click at [435, 58] on span "mode_edit" at bounding box center [436, 56] width 11 height 11
drag, startPoint x: 404, startPoint y: 54, endPoint x: 15, endPoint y: 48, distance: 388.8
click at [16, 48] on main "equalizer Dashboard Mission Control" at bounding box center [629, 298] width 1258 height 597
click at [1137, 57] on button "Send Test" at bounding box center [1141, 56] width 38 height 16
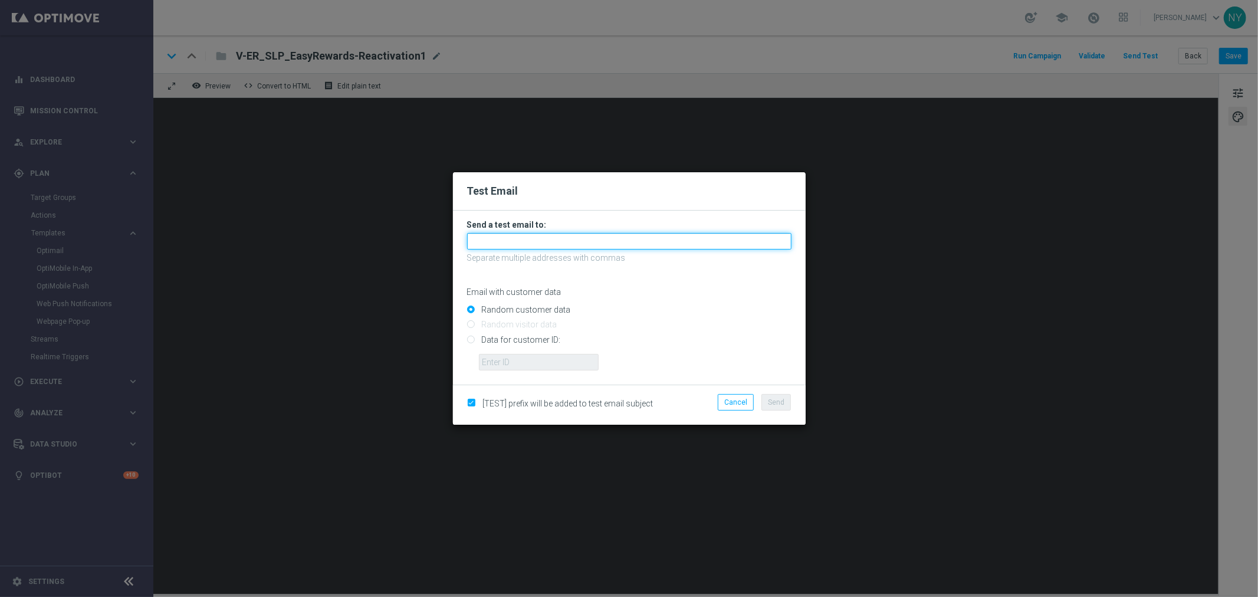
click at [498, 242] on input "text" at bounding box center [629, 241] width 324 height 17
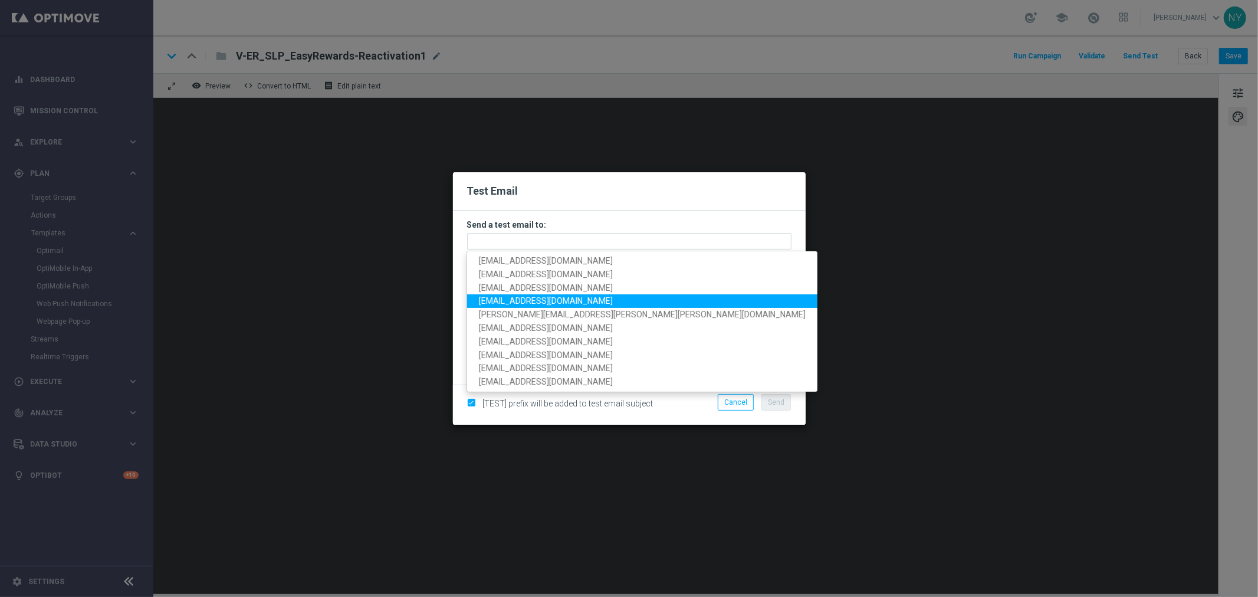
click at [516, 296] on span "neilyetts3@litmusemail.com" at bounding box center [546, 300] width 134 height 9
type input "neilyetts3@litmusemail.com"
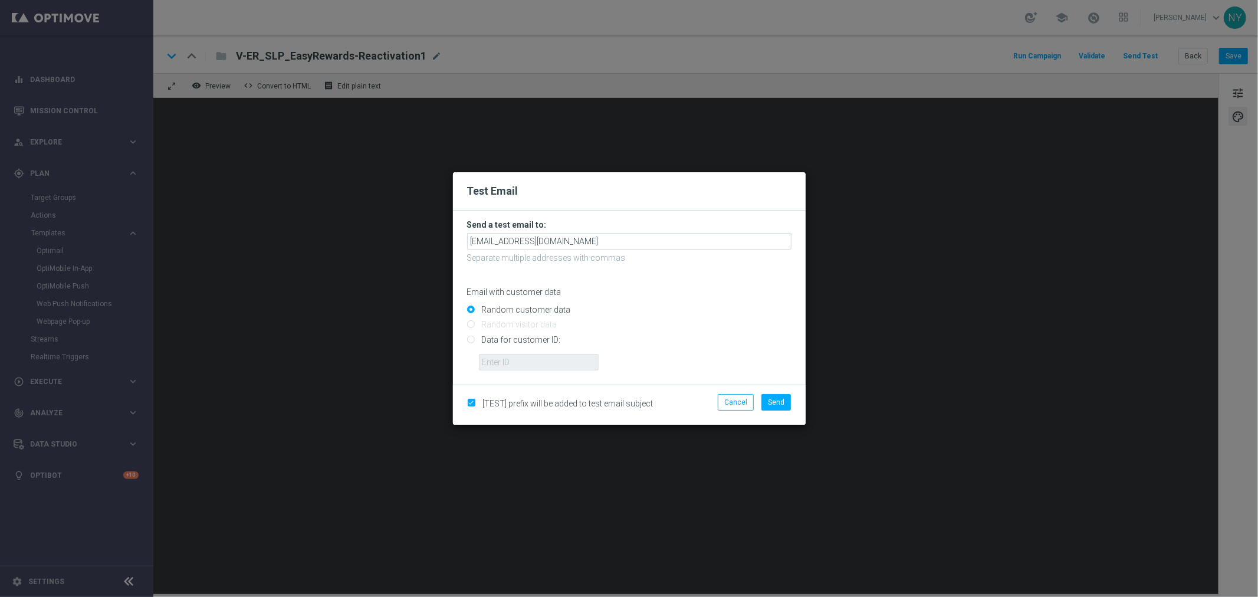
click at [470, 338] on input "Data for customer ID:" at bounding box center [629, 344] width 324 height 17
radio input "true"
click at [493, 365] on input "text" at bounding box center [539, 362] width 120 height 17
paste input "10000006208"
type input "10000006208"
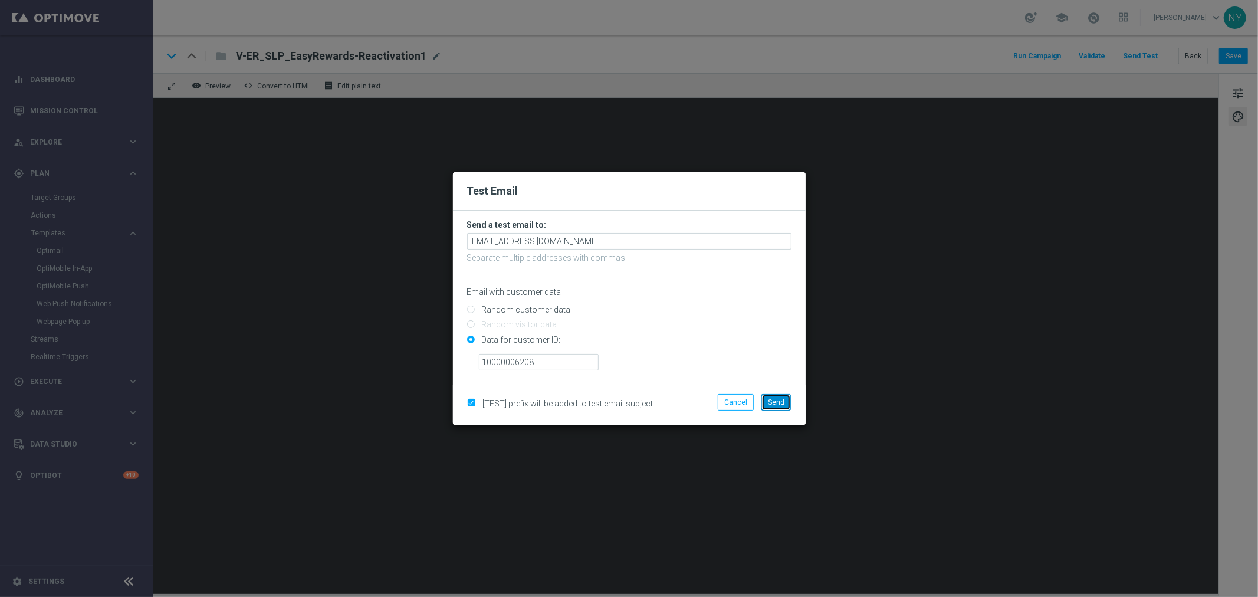
click at [780, 405] on span "Send" at bounding box center [776, 402] width 17 height 8
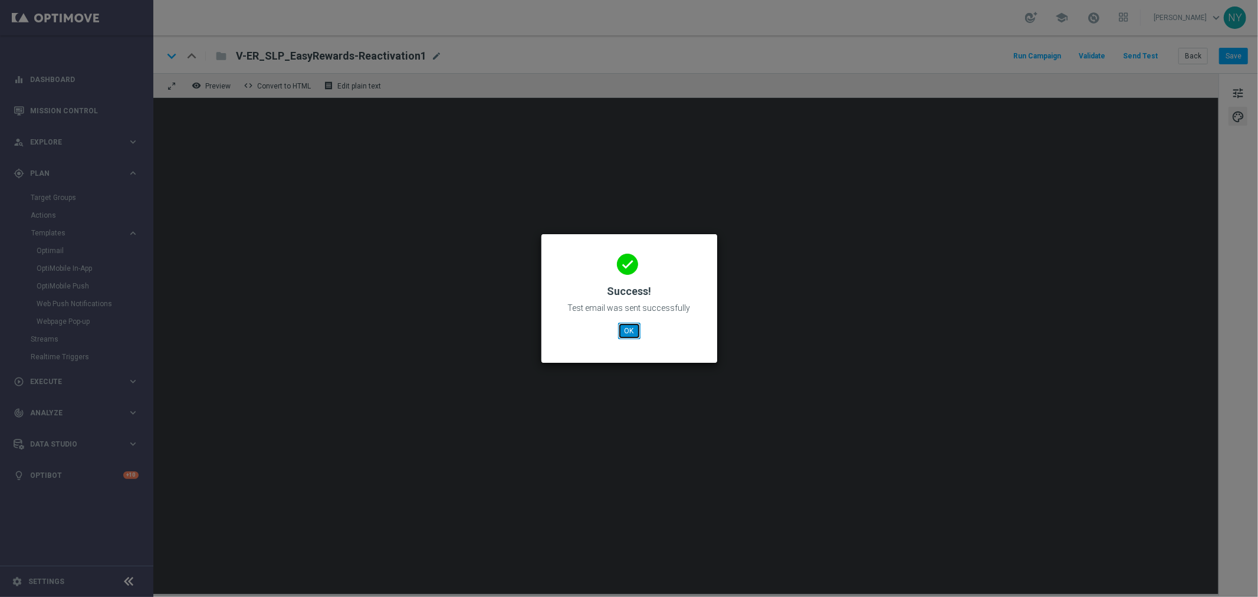
click at [625, 330] on button "OK" at bounding box center [629, 331] width 22 height 17
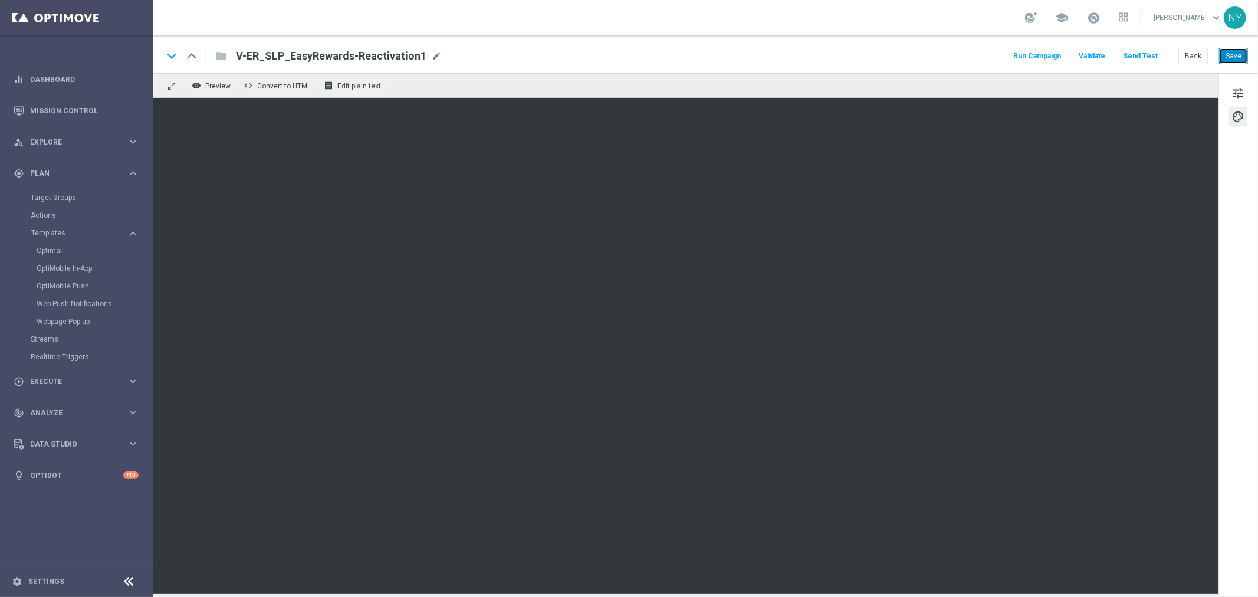
click at [1234, 57] on button "Save" at bounding box center [1233, 56] width 29 height 17
click at [1231, 55] on button "Save" at bounding box center [1233, 56] width 29 height 17
click at [1149, 55] on button "Send Test" at bounding box center [1141, 56] width 38 height 16
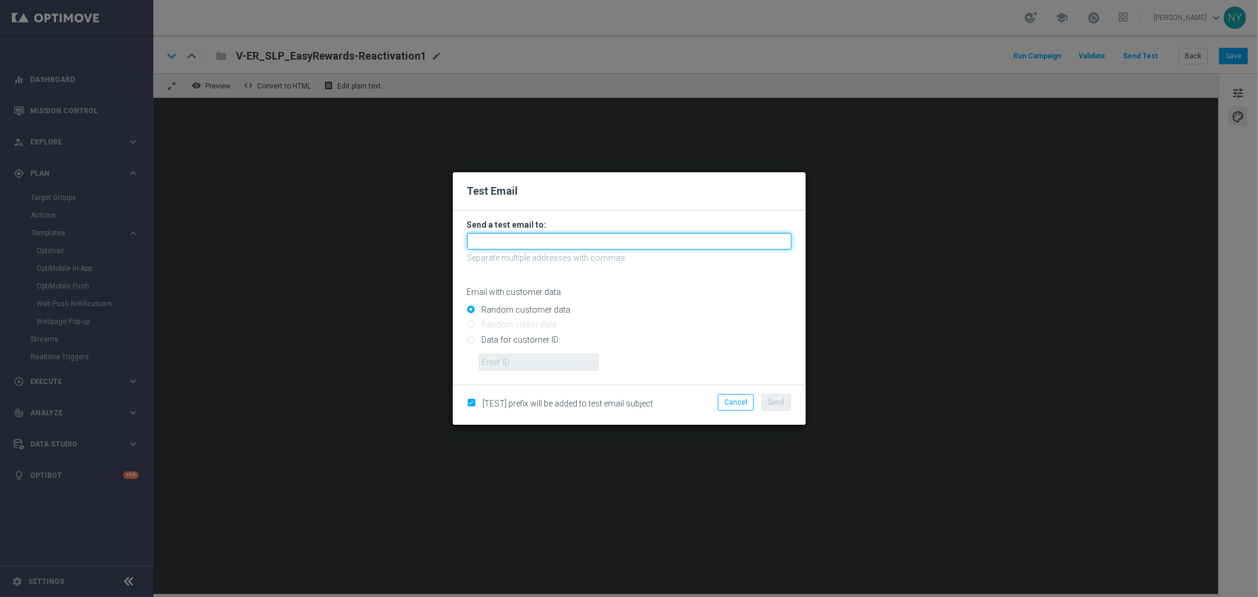
click at [490, 238] on input "text" at bounding box center [629, 241] width 324 height 17
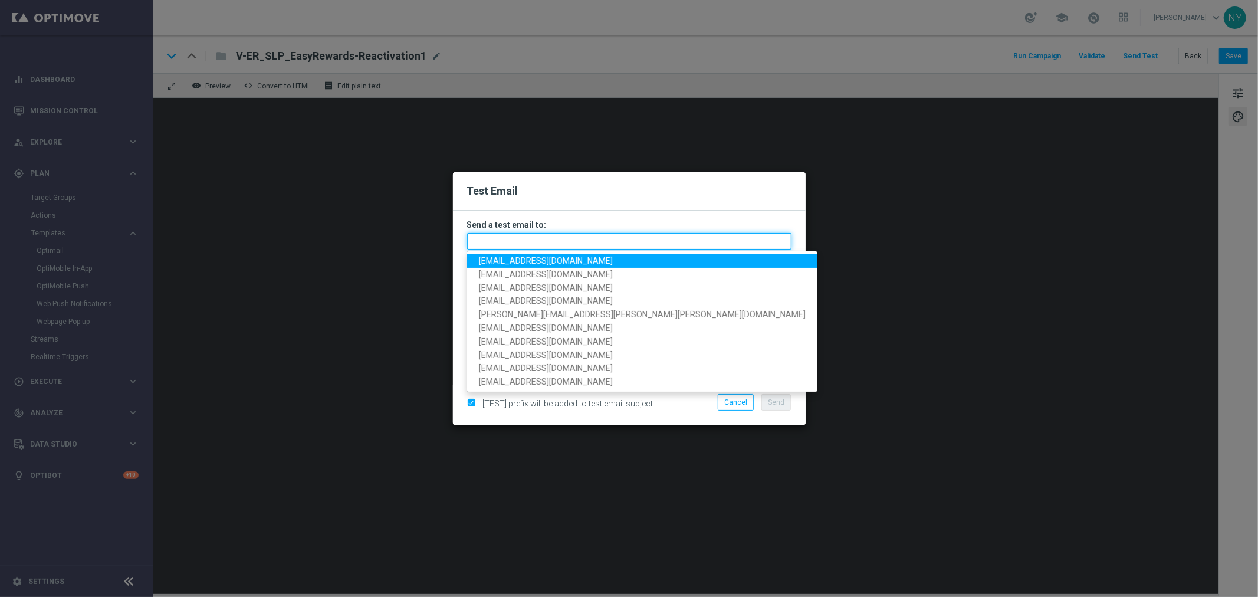
paste input "neilyetts3-bh6qp@litmusemail.com"
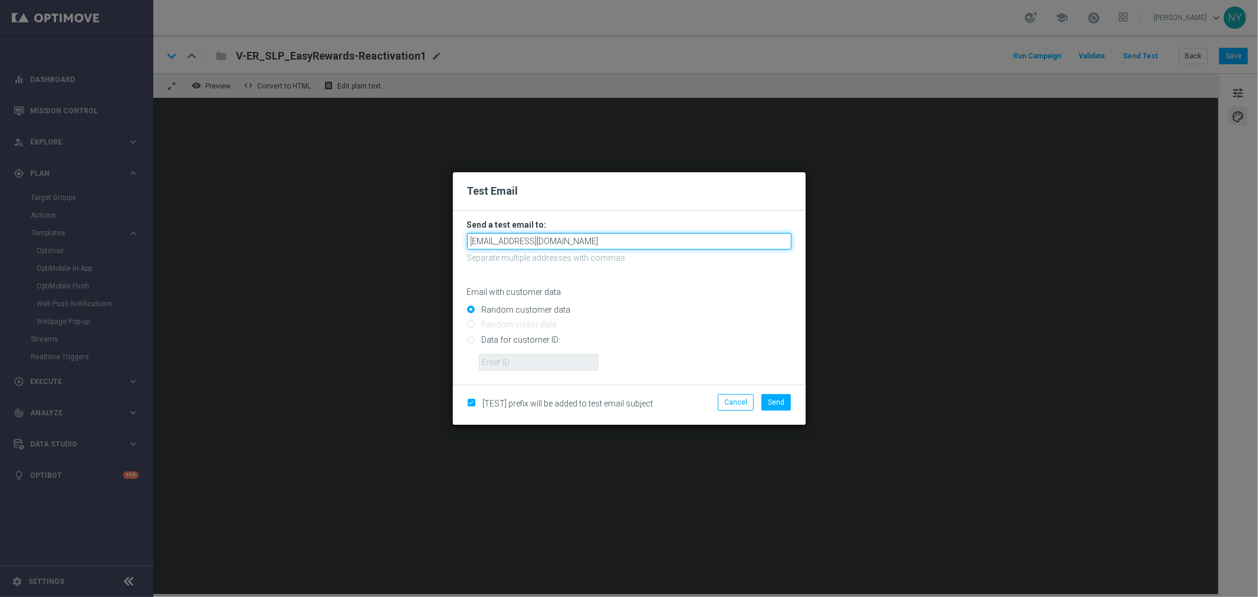
type input "neilyetts3-bh6qp@litmusemail.com"
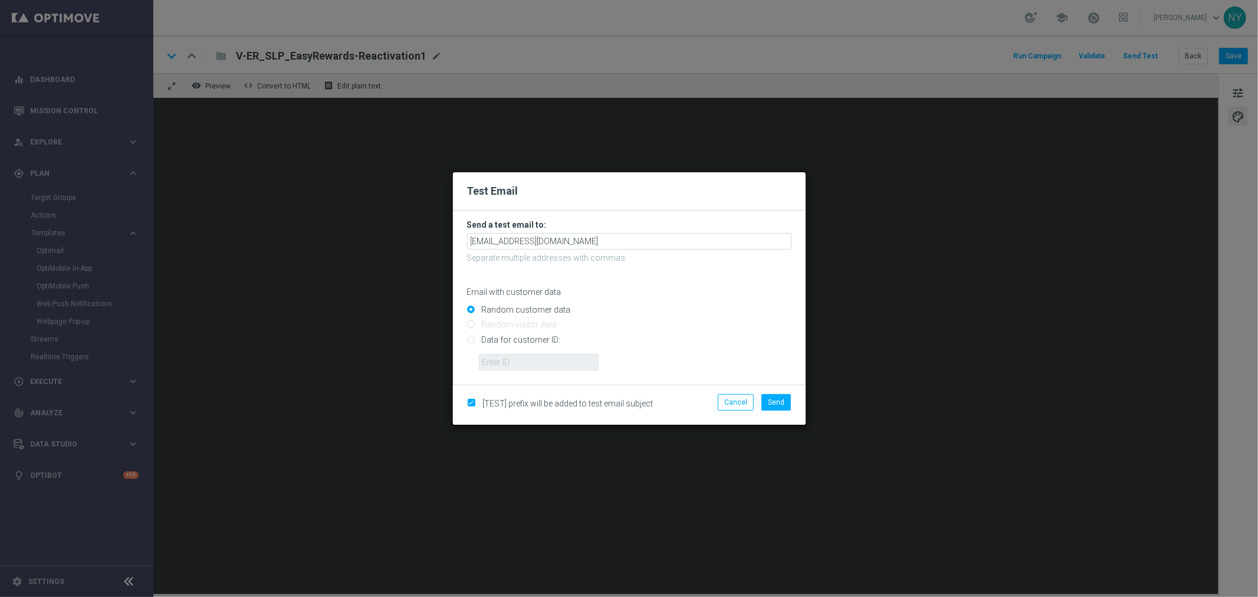
click at [472, 340] on input "Data for customer ID:" at bounding box center [629, 344] width 324 height 17
radio input "true"
click at [484, 360] on input "text" at bounding box center [539, 362] width 120 height 17
click at [511, 360] on input "text" at bounding box center [539, 362] width 120 height 17
paste input "10000006208"
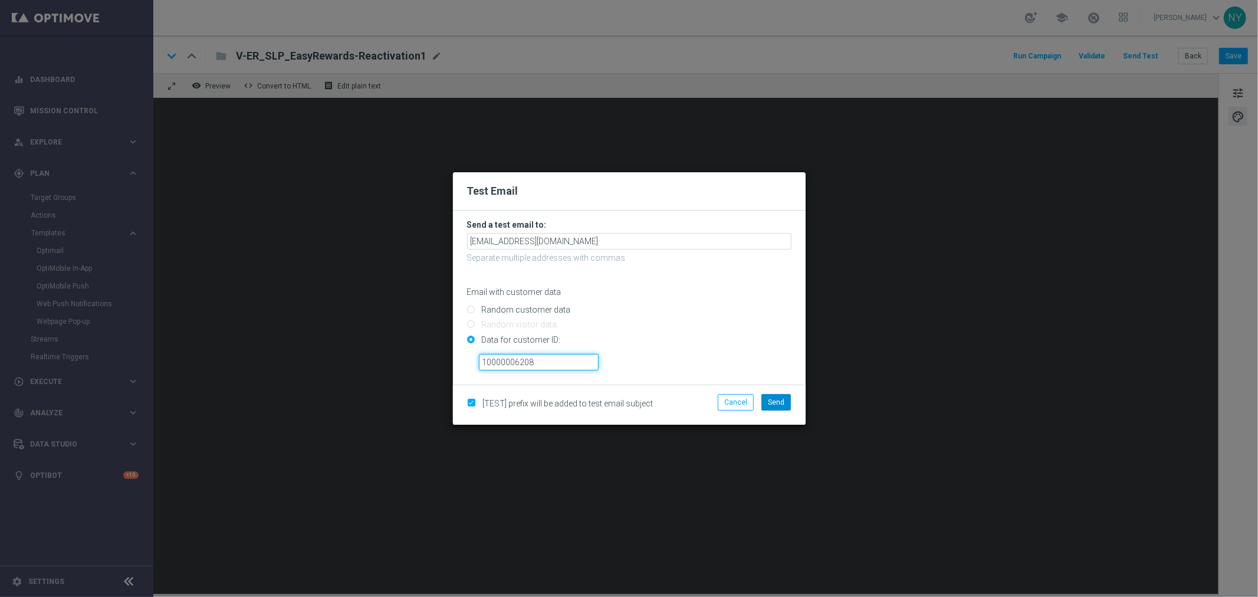
type input "10000006208"
click at [775, 402] on span "Send" at bounding box center [776, 402] width 17 height 8
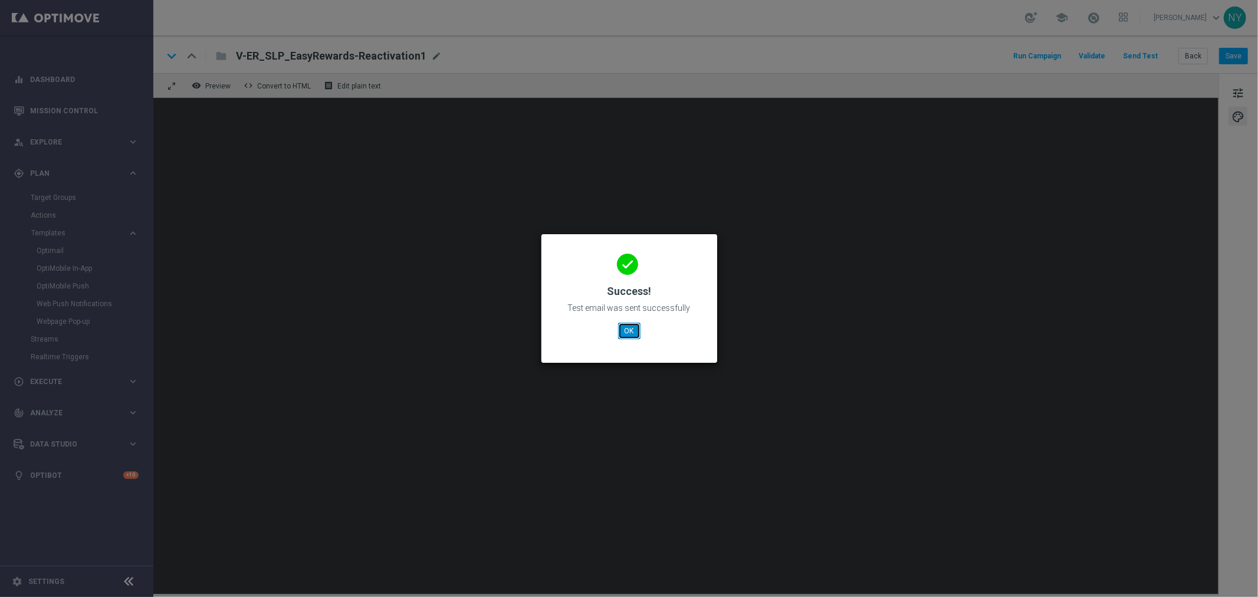
click at [632, 331] on button "OK" at bounding box center [629, 331] width 22 height 17
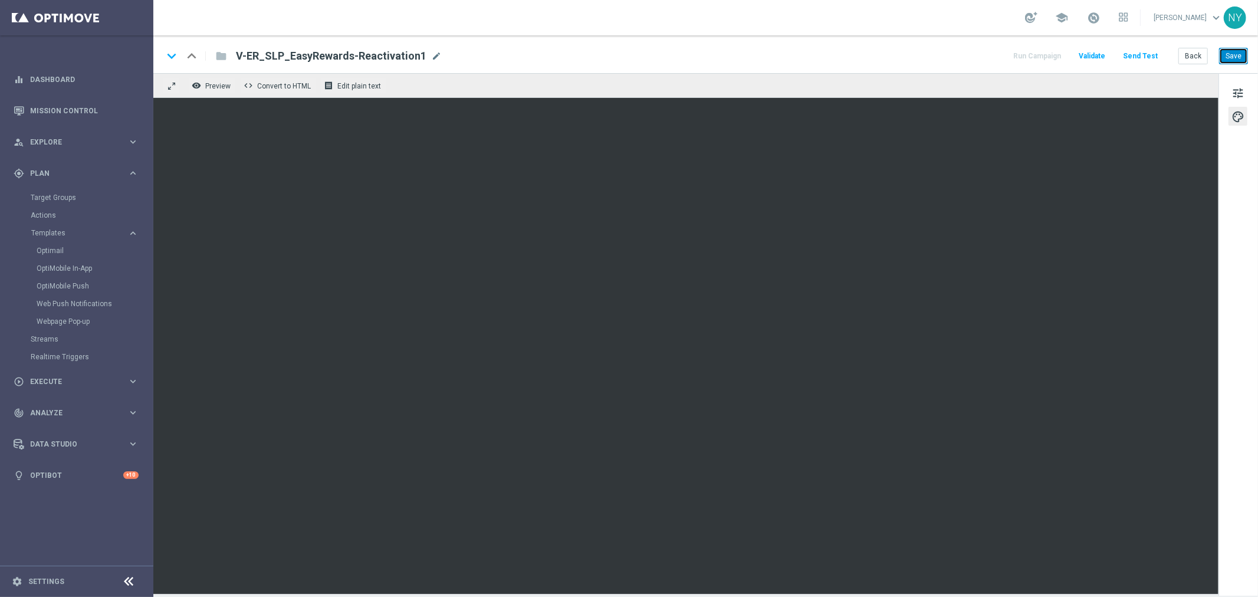
click at [1237, 61] on button "Save" at bounding box center [1233, 56] width 29 height 17
click at [1135, 54] on button "Send Test" at bounding box center [1141, 56] width 38 height 16
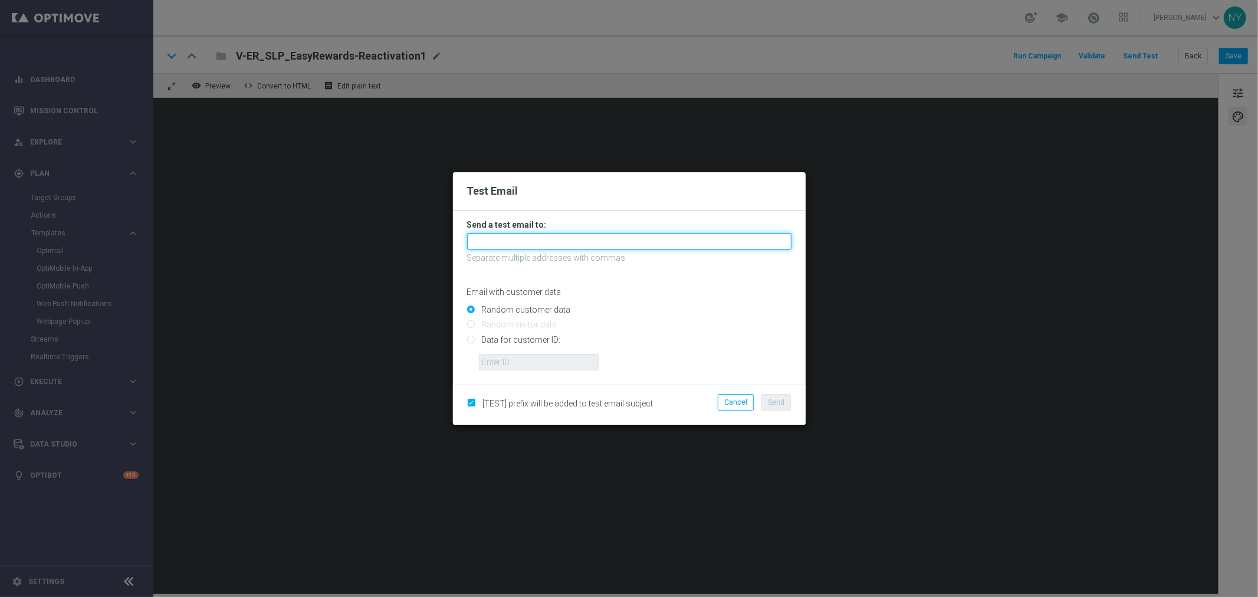
click at [494, 237] on input "text" at bounding box center [629, 241] width 324 height 17
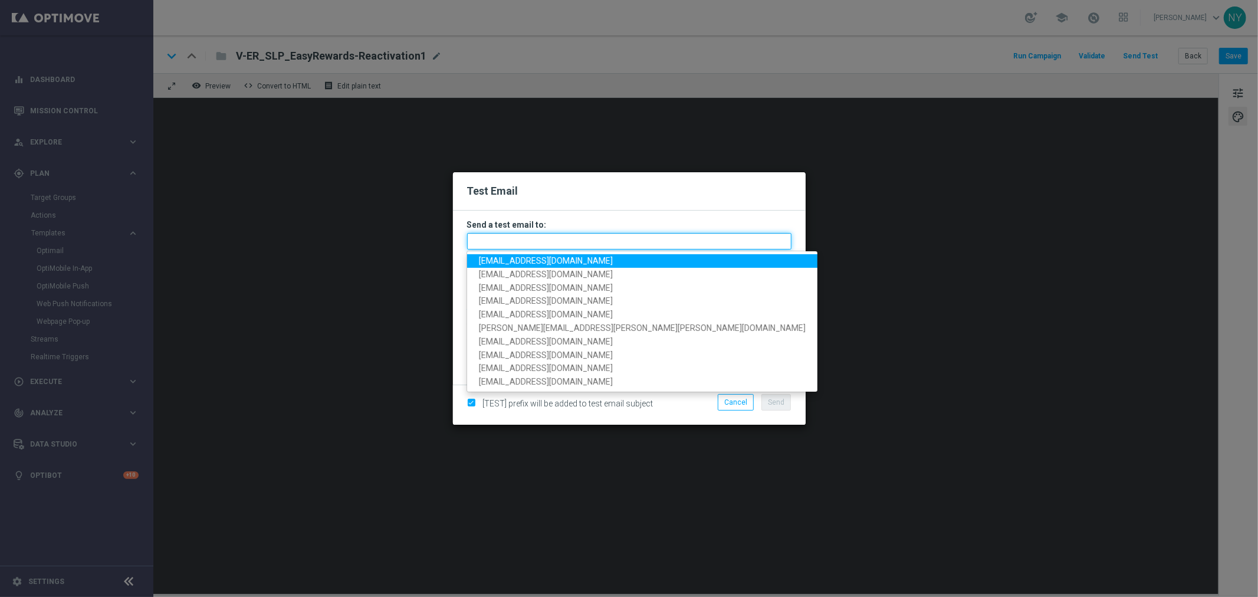
paste input "neilyetts3-bh6qp@litmusemail.com"
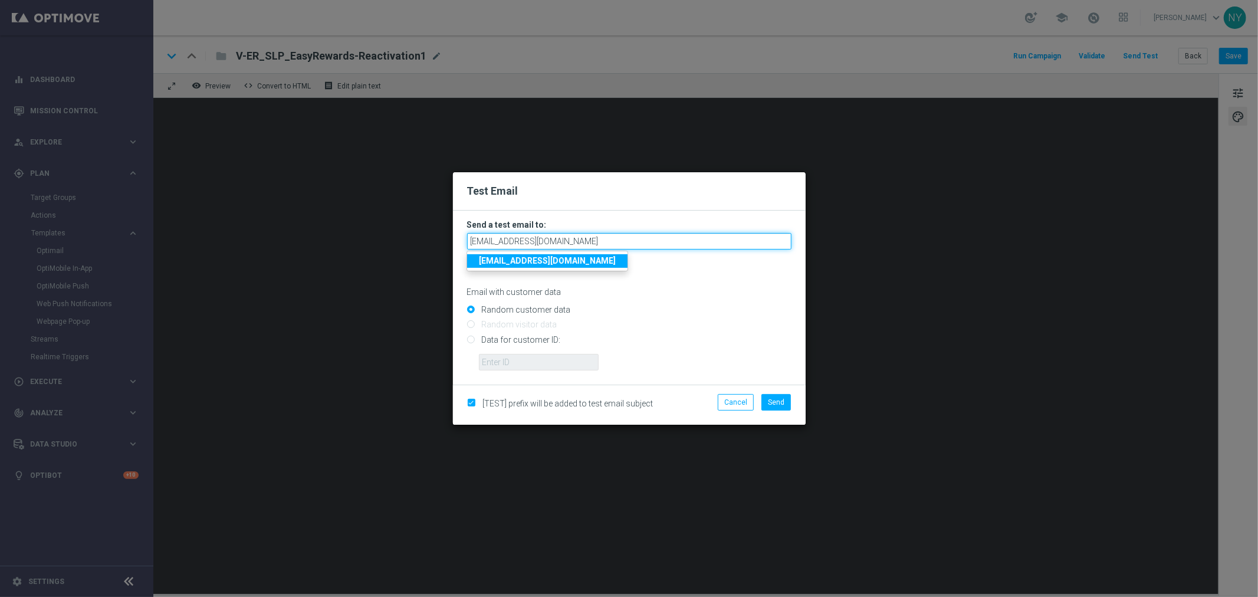
type input "neilyetts3-bh6qp@litmusemail.com"
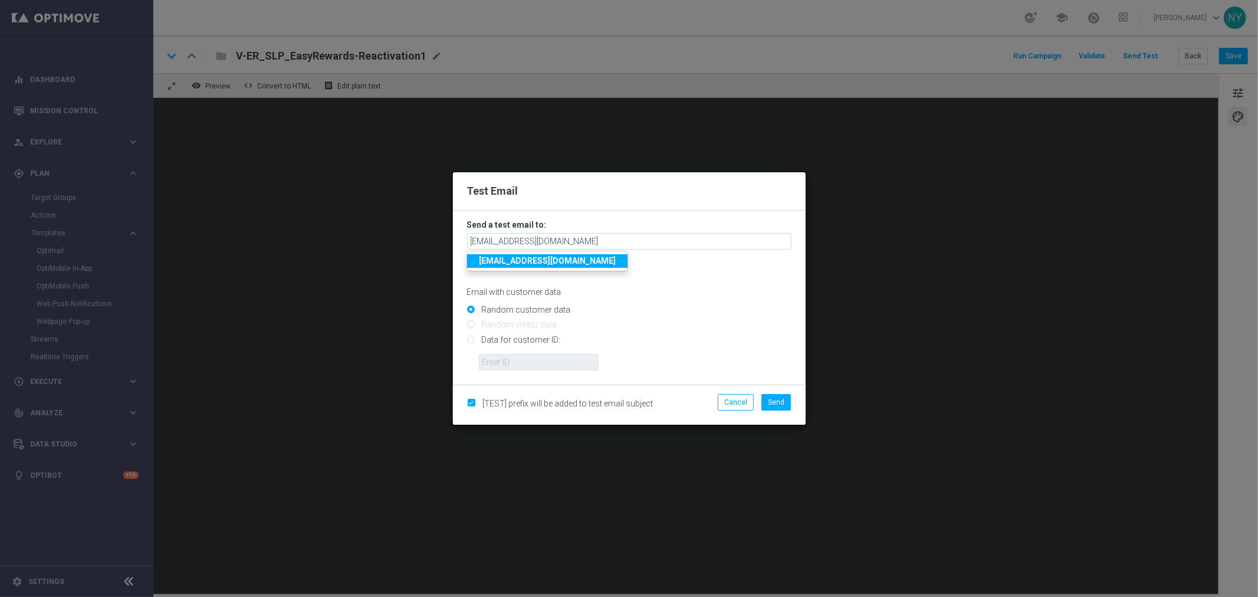
click at [473, 343] on input "Data for customer ID:" at bounding box center [629, 344] width 324 height 17
radio input "true"
click at [500, 365] on input "text" at bounding box center [539, 362] width 120 height 17
paste input "10000006208"
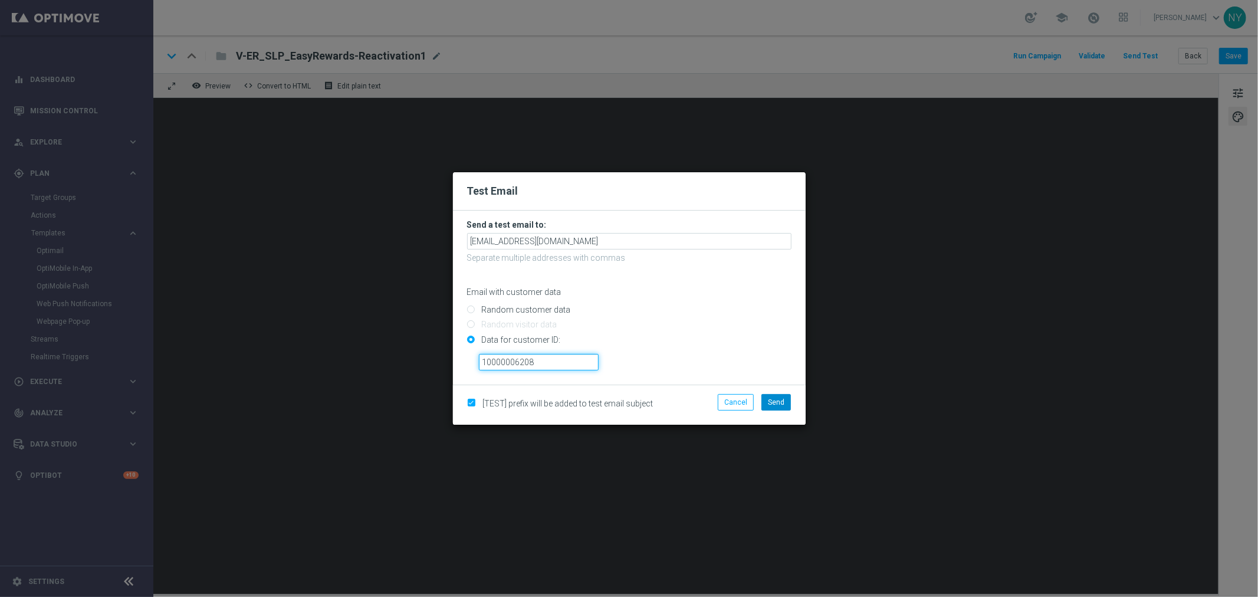
type input "10000006208"
click at [783, 404] on span "Send" at bounding box center [776, 402] width 17 height 8
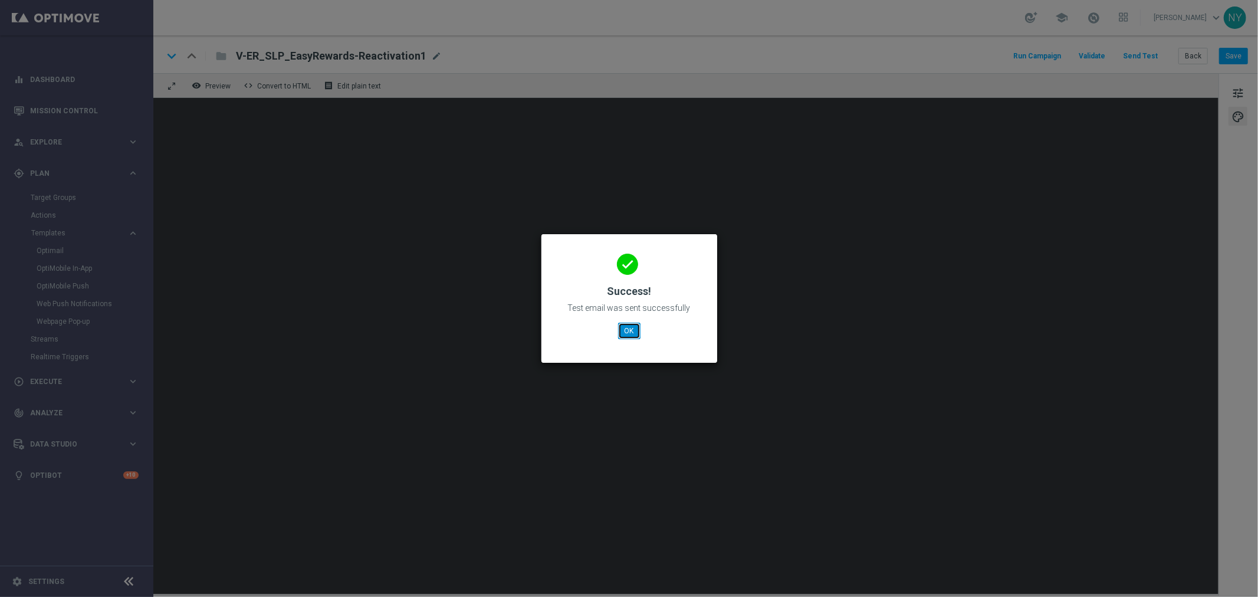
click at [635, 337] on button "OK" at bounding box center [629, 331] width 22 height 17
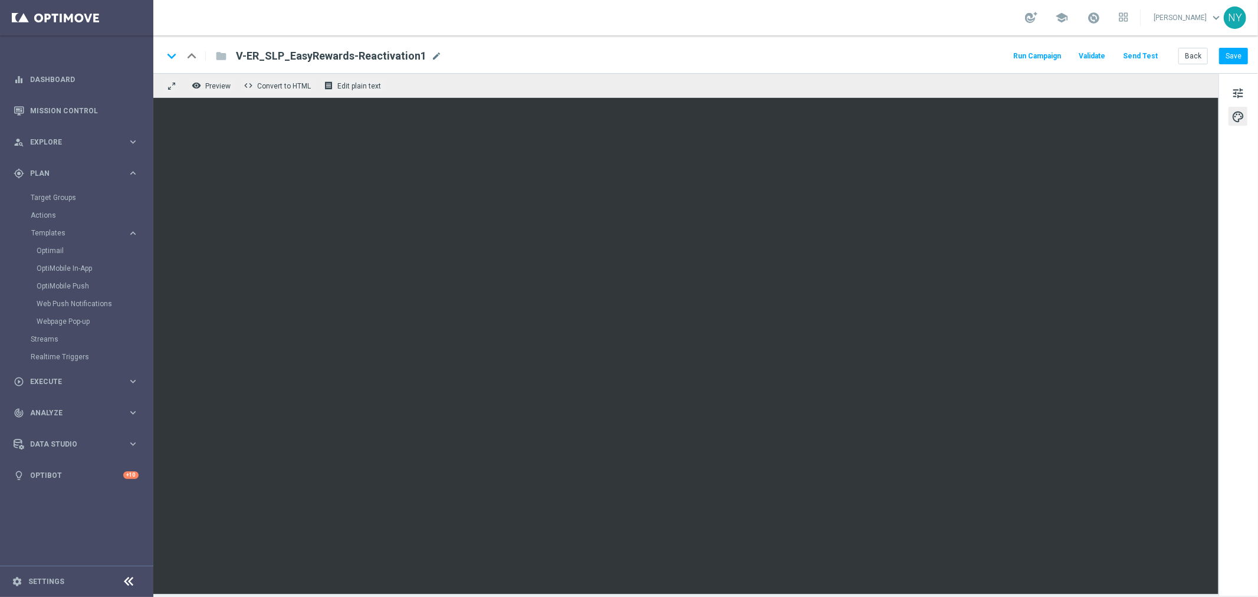
click at [1139, 56] on button "Send Test" at bounding box center [1141, 56] width 38 height 16
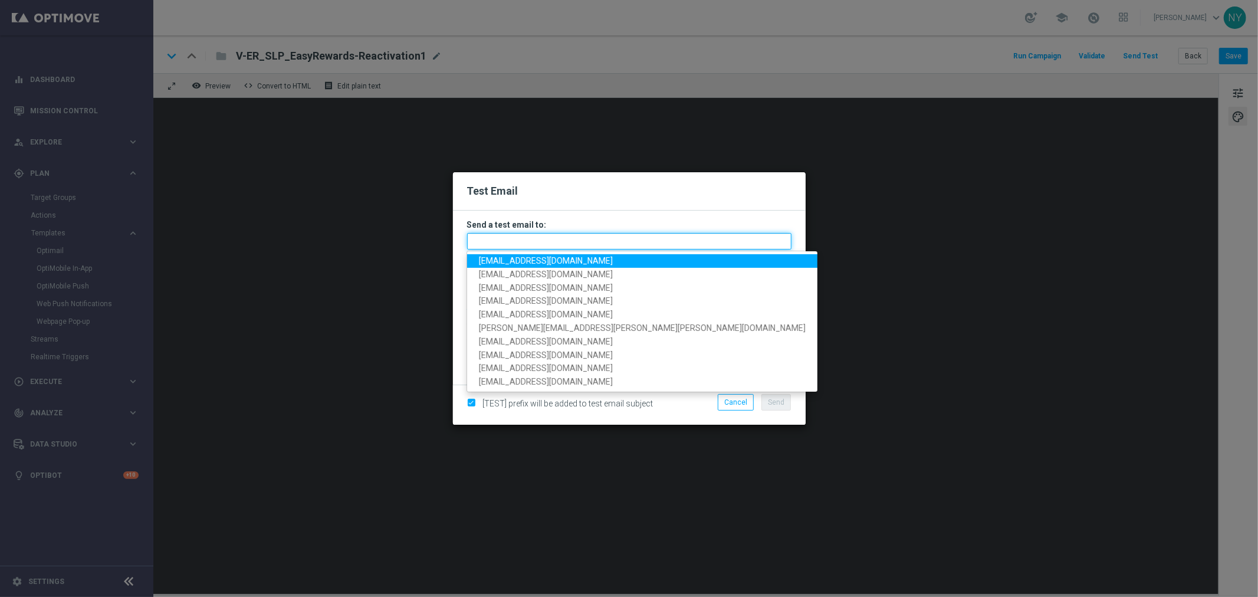
click at [522, 241] on input "text" at bounding box center [629, 241] width 324 height 17
paste input "neilyetts3-bh6qp@litmusemail.com"
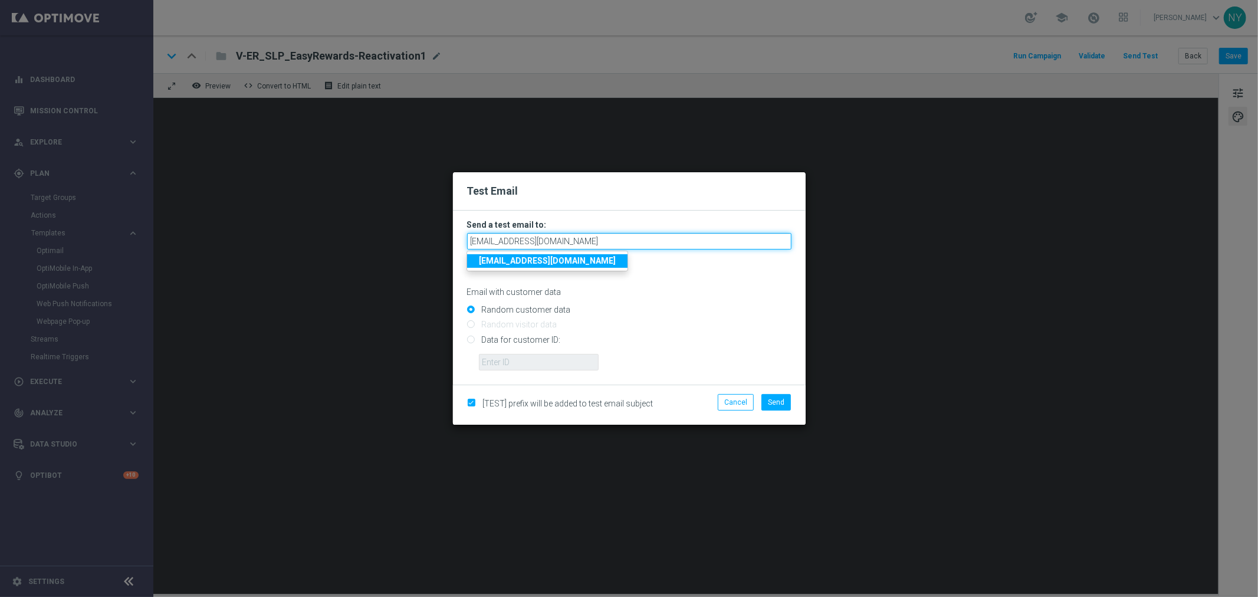
type input "neilyetts3-bh6qp@litmusemail.com"
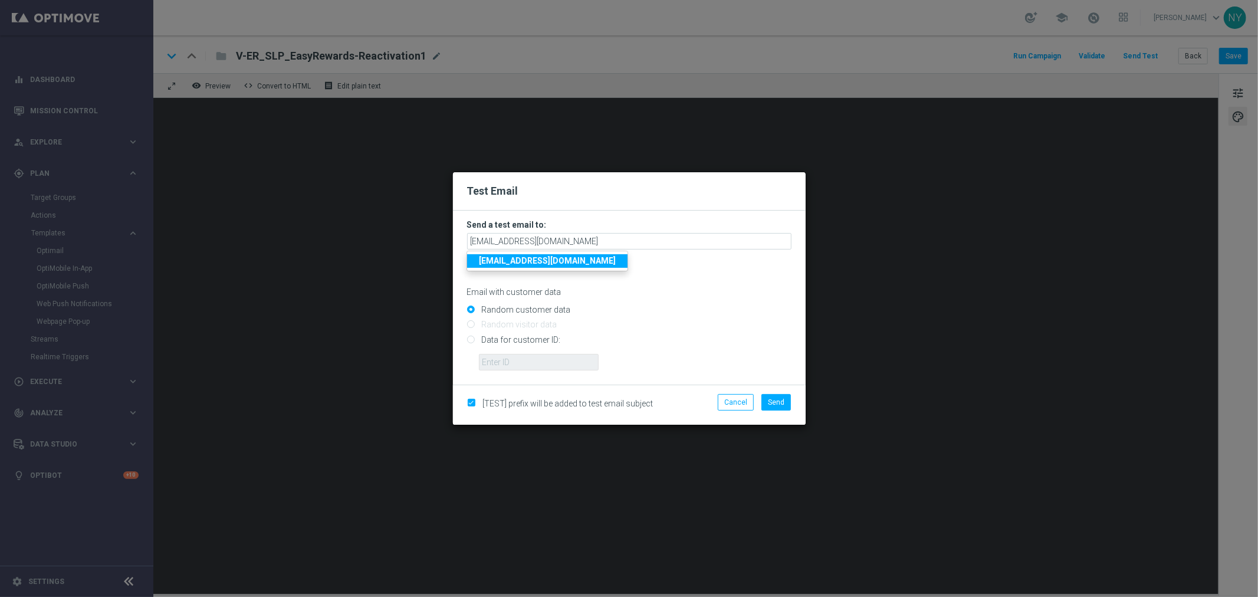
click at [471, 340] on input "Data for customer ID:" at bounding box center [629, 344] width 324 height 17
radio input "true"
click at [540, 352] on input "Data for customer ID:" at bounding box center [629, 344] width 324 height 17
click at [529, 364] on input "text" at bounding box center [539, 362] width 120 height 17
paste input "10000006208"
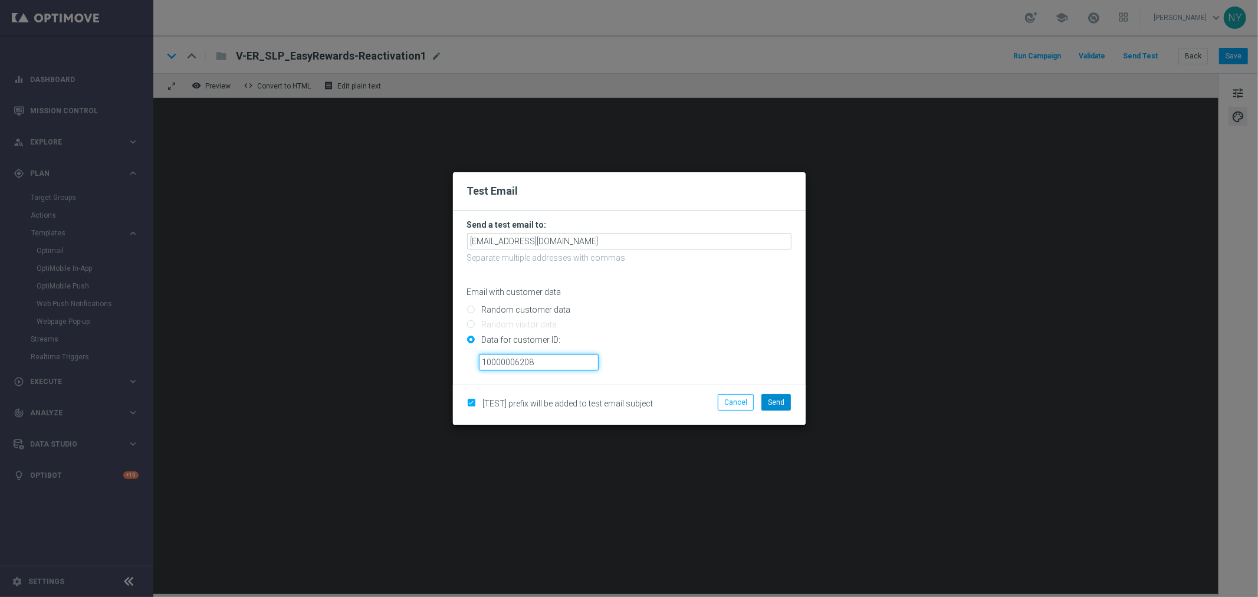
type input "10000006208"
click at [775, 403] on span "Send" at bounding box center [776, 402] width 17 height 8
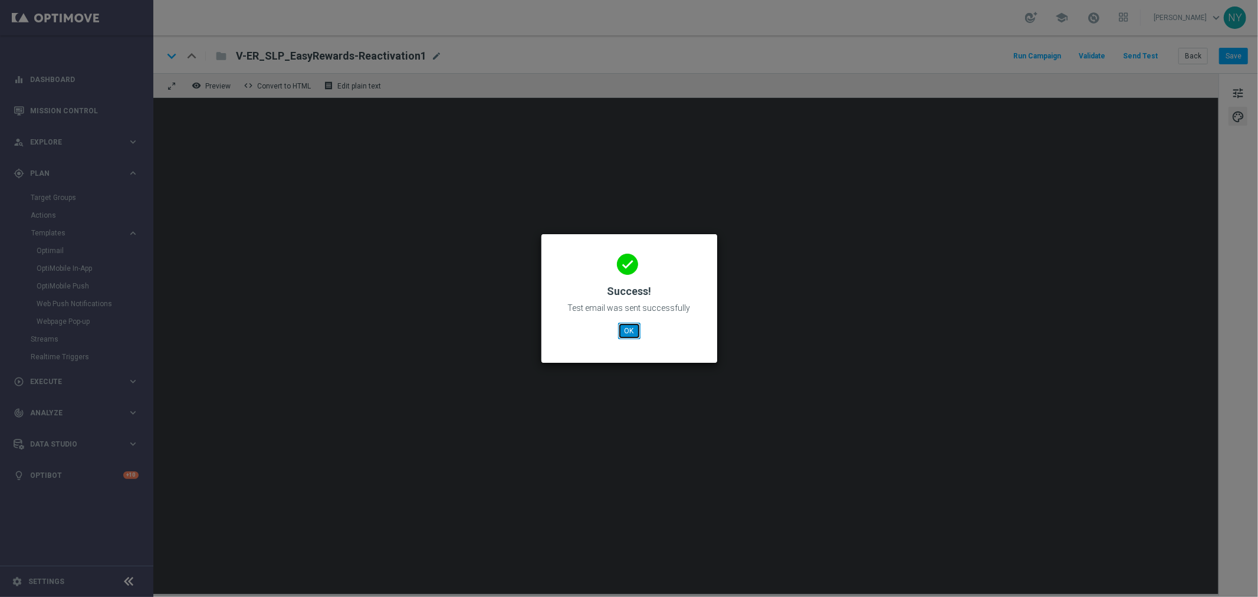
click at [629, 332] on button "OK" at bounding box center [629, 331] width 22 height 17
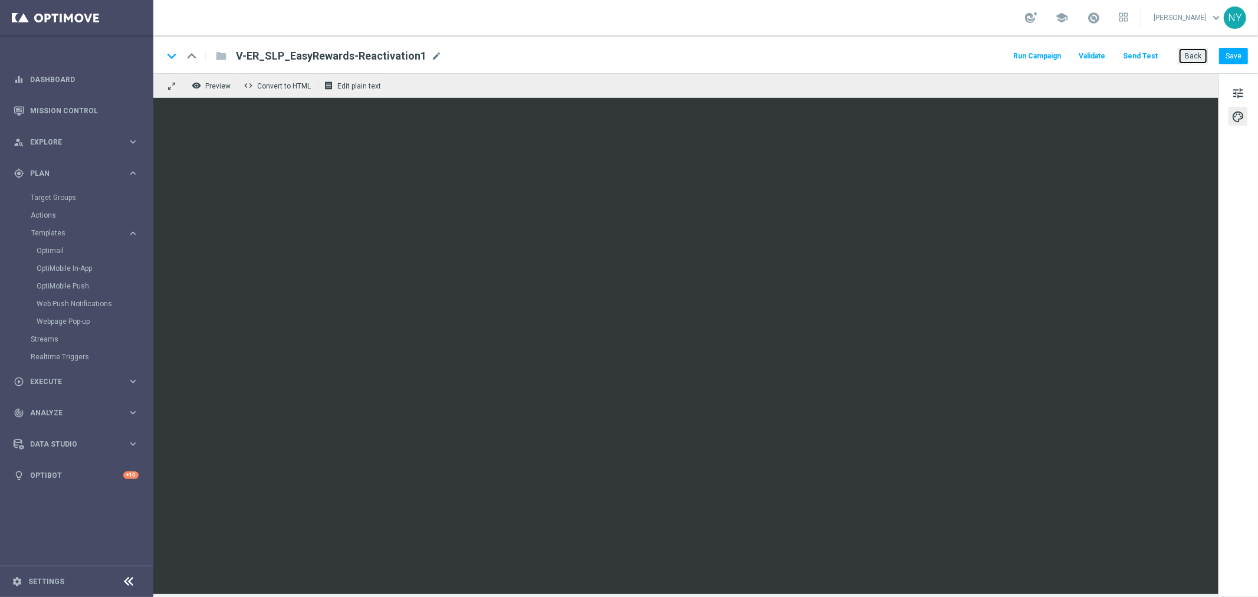
click at [1199, 55] on button "Back" at bounding box center [1193, 56] width 29 height 17
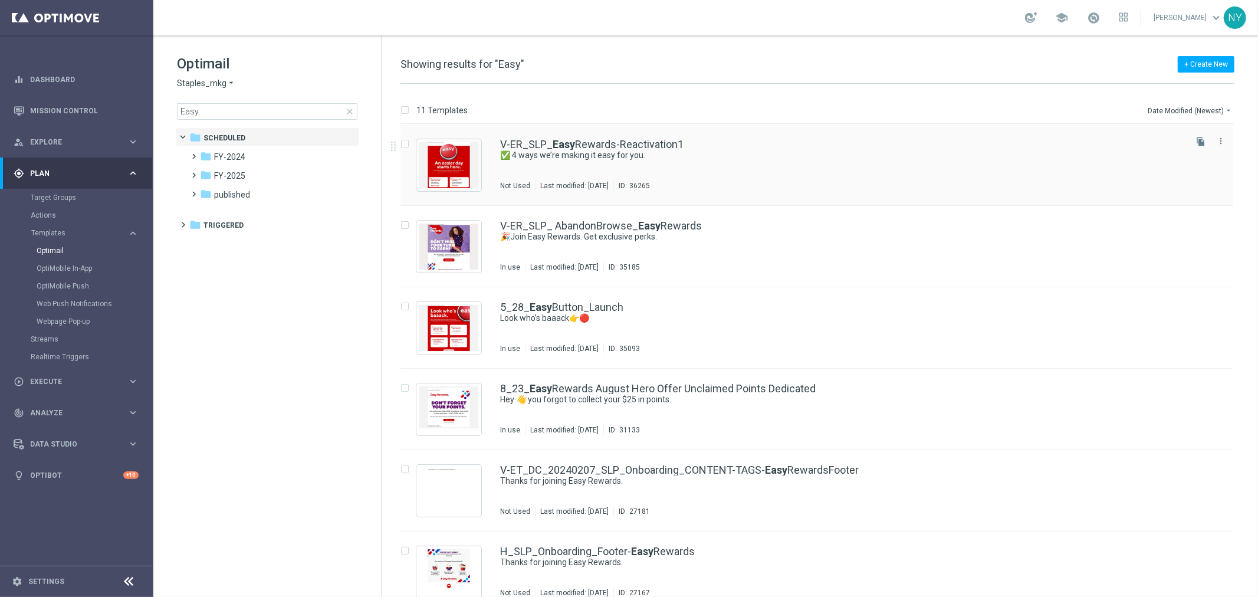
drag, startPoint x: 1199, startPoint y: 140, endPoint x: 710, endPoint y: 143, distance: 489.1
click at [1199, 140] on icon "file_copy" at bounding box center [1200, 141] width 9 height 9
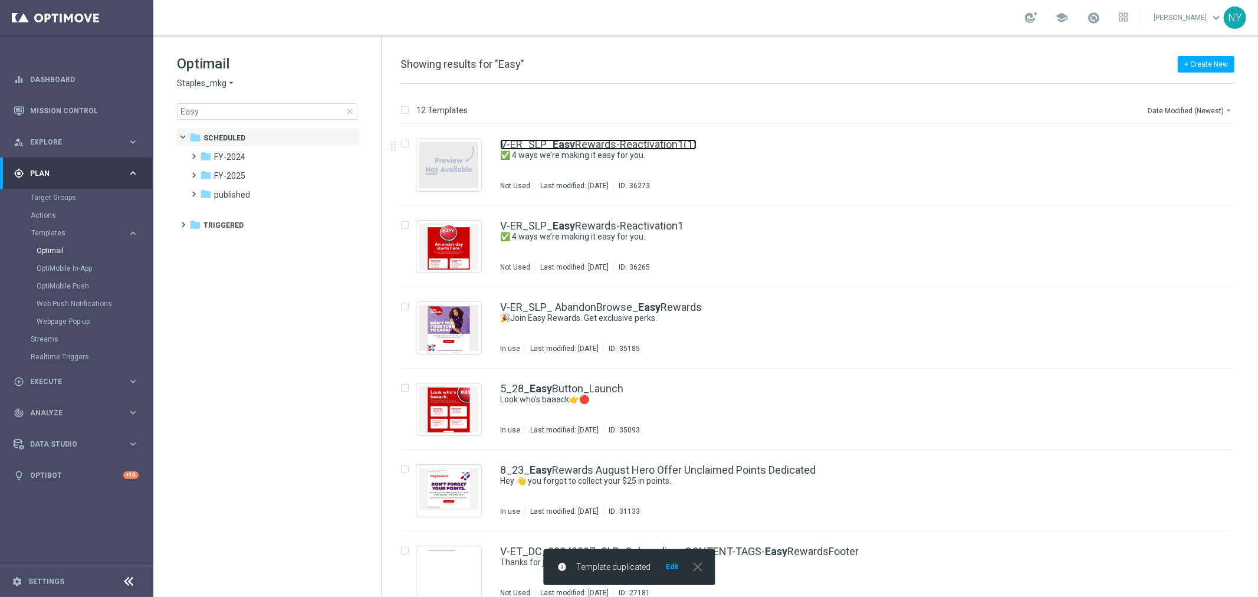
click at [654, 145] on link "V-ER_SLP_ Easy Rewards-Reactivation1(1)" at bounding box center [598, 144] width 196 height 11
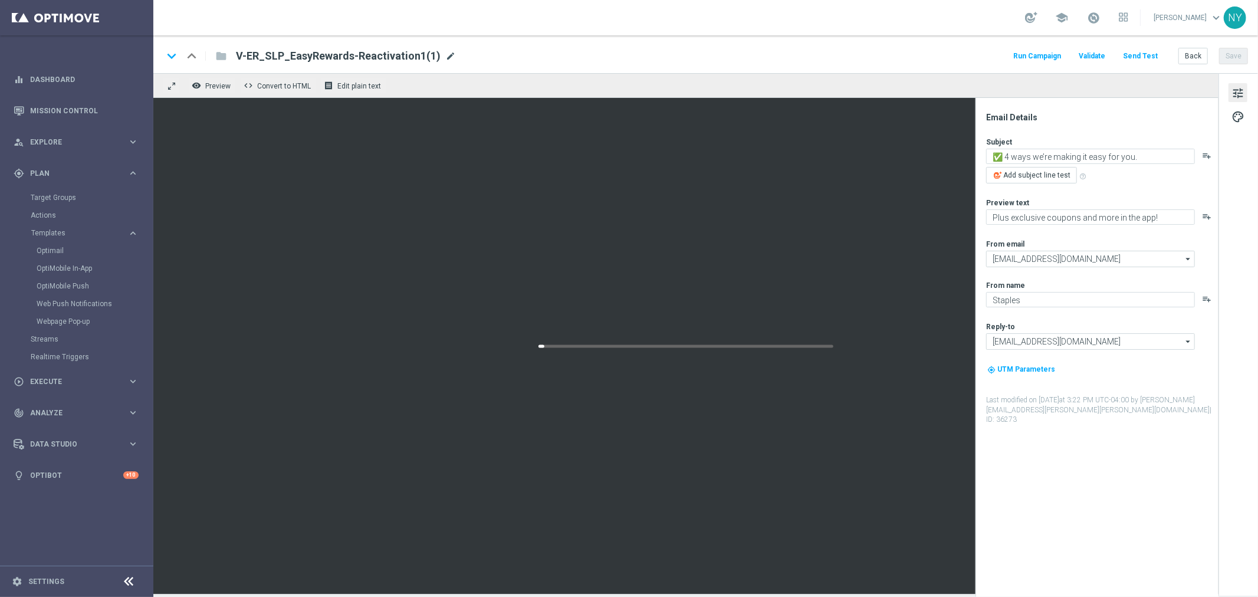
click at [445, 54] on span "mode_edit" at bounding box center [450, 56] width 11 height 11
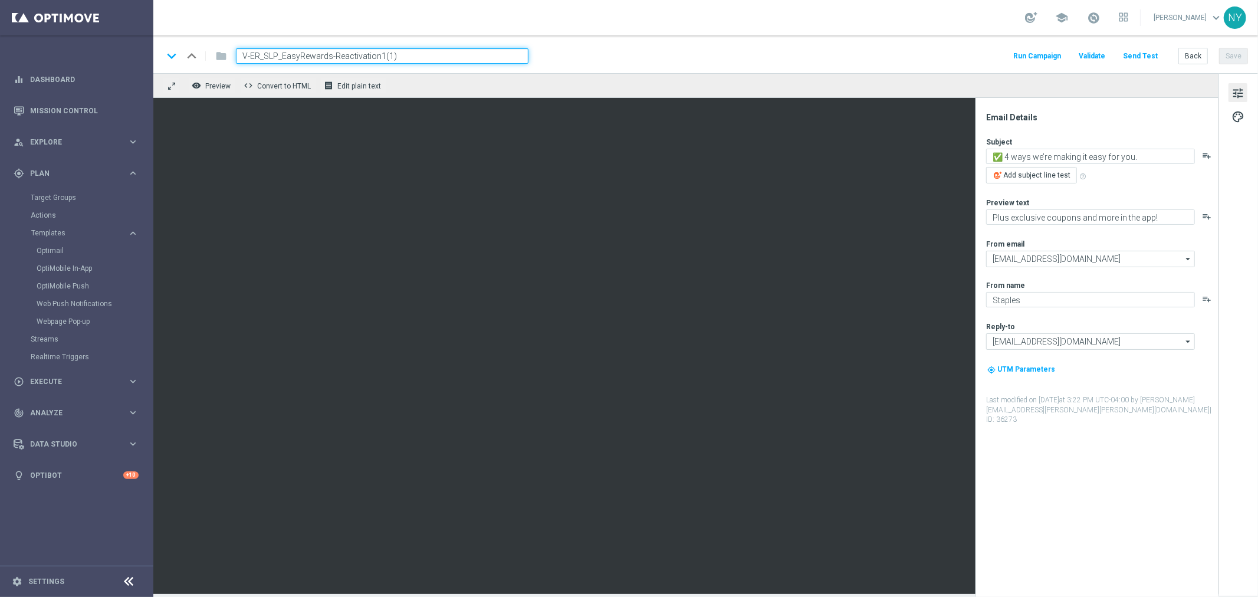
drag, startPoint x: 414, startPoint y: 54, endPoint x: 376, endPoint y: 56, distance: 37.2
click at [376, 56] on input "V-ER_SLP_EasyRewards-Reactivation1(1)" at bounding box center [382, 55] width 293 height 15
type input "V-ER_SLP_EasyRewards-Reactivation2"
click at [1223, 52] on button "Save" at bounding box center [1233, 56] width 29 height 17
drag, startPoint x: 398, startPoint y: 55, endPoint x: 54, endPoint y: 57, distance: 344.0
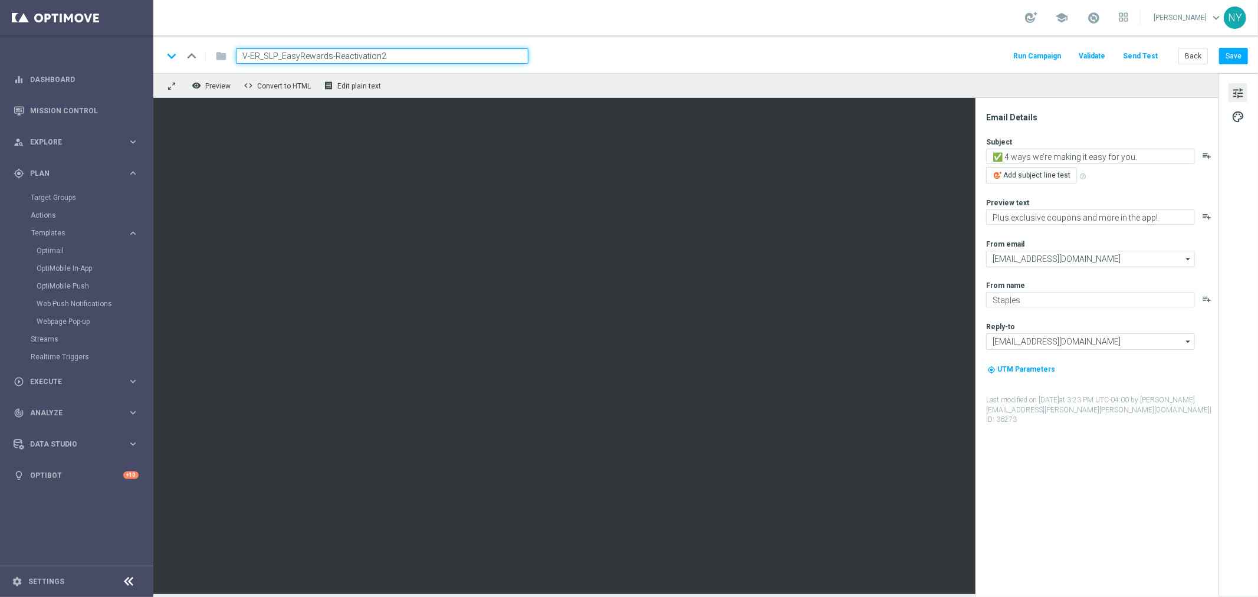
click at [61, 56] on main "equalizer Dashboard Mission Control" at bounding box center [629, 298] width 1258 height 597
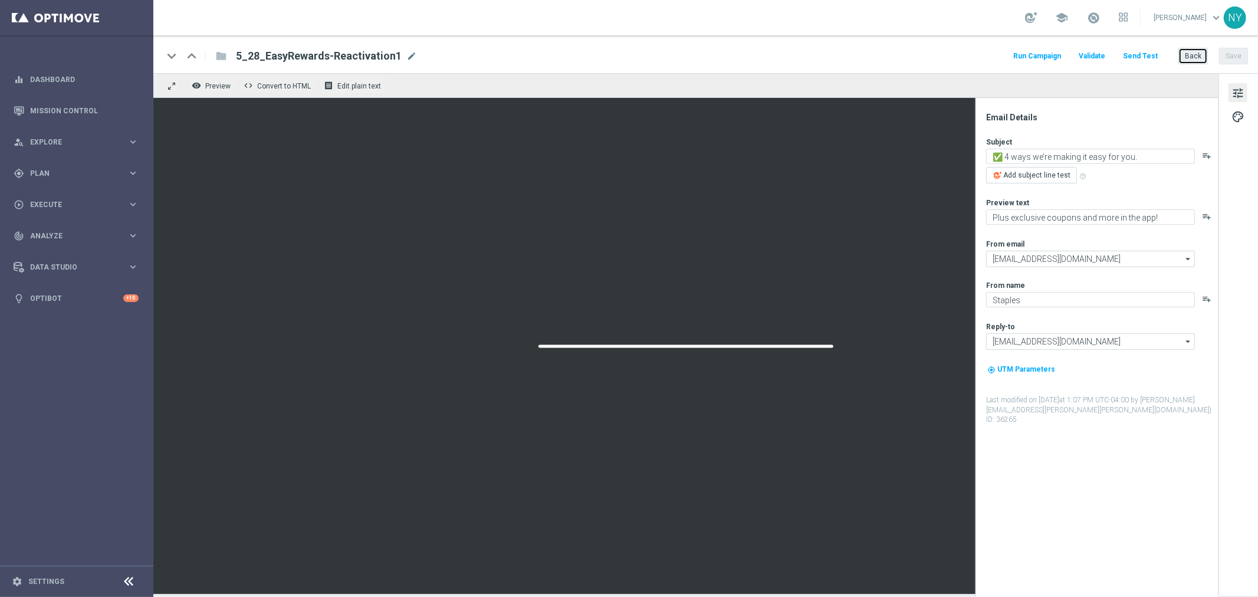
click at [1196, 55] on button "Back" at bounding box center [1193, 56] width 29 height 17
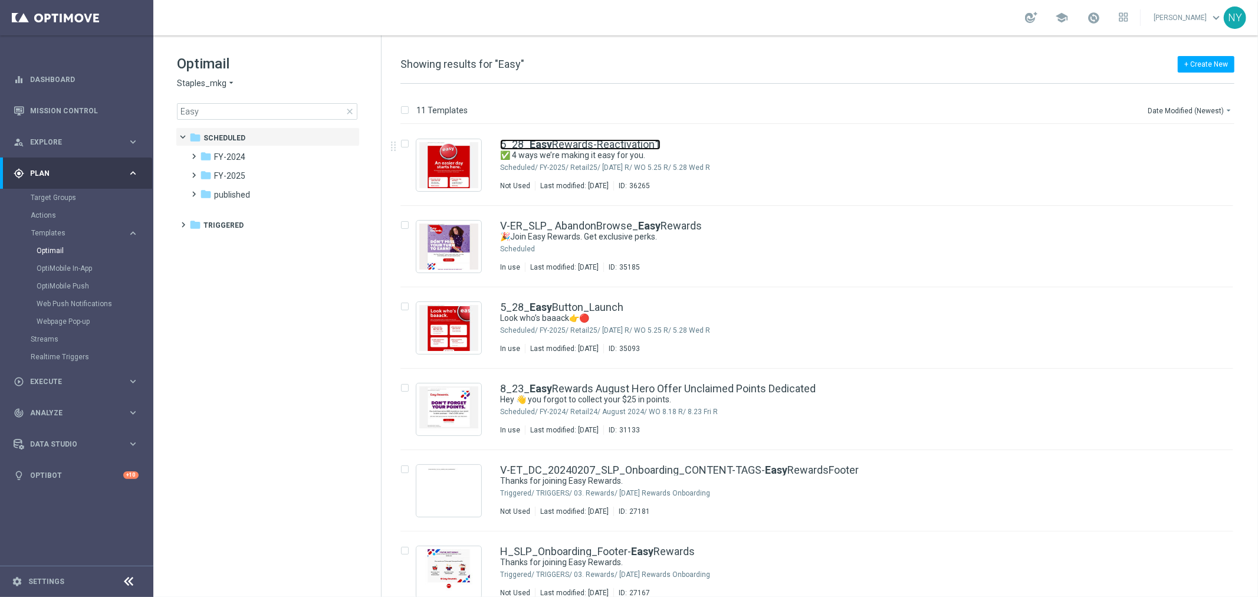
drag, startPoint x: 575, startPoint y: 142, endPoint x: 617, endPoint y: 116, distance: 49.8
click at [575, 142] on link "5_28_ Easy Rewards-Reactivation1" at bounding box center [580, 144] width 160 height 11
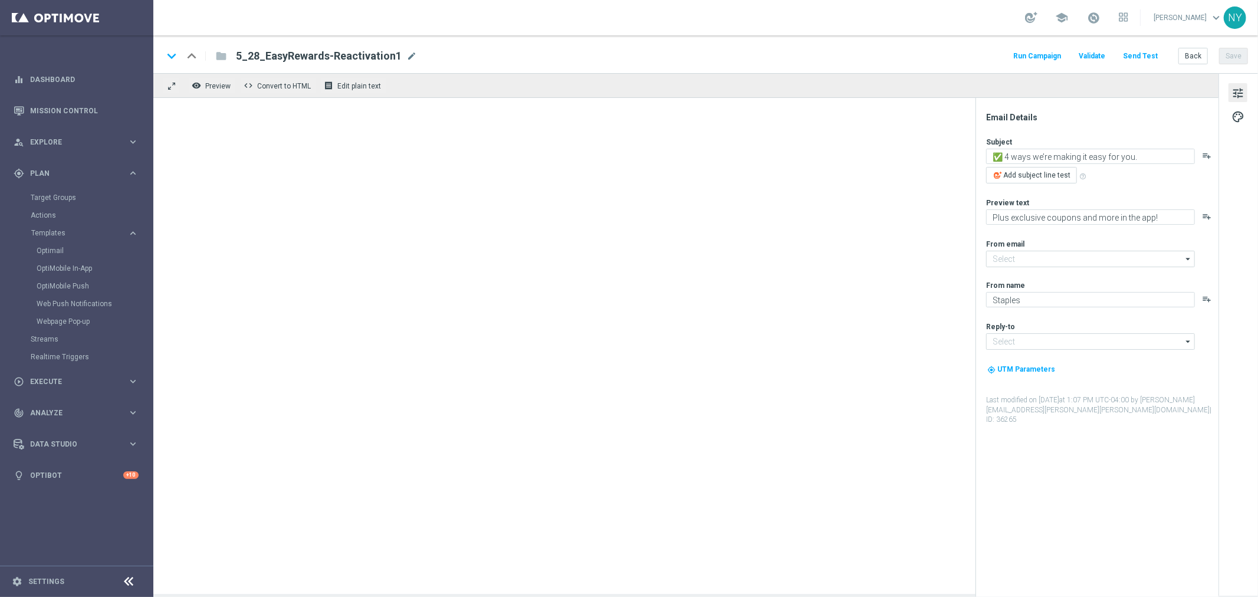
type input "[EMAIL_ADDRESS][DOMAIN_NAME]"
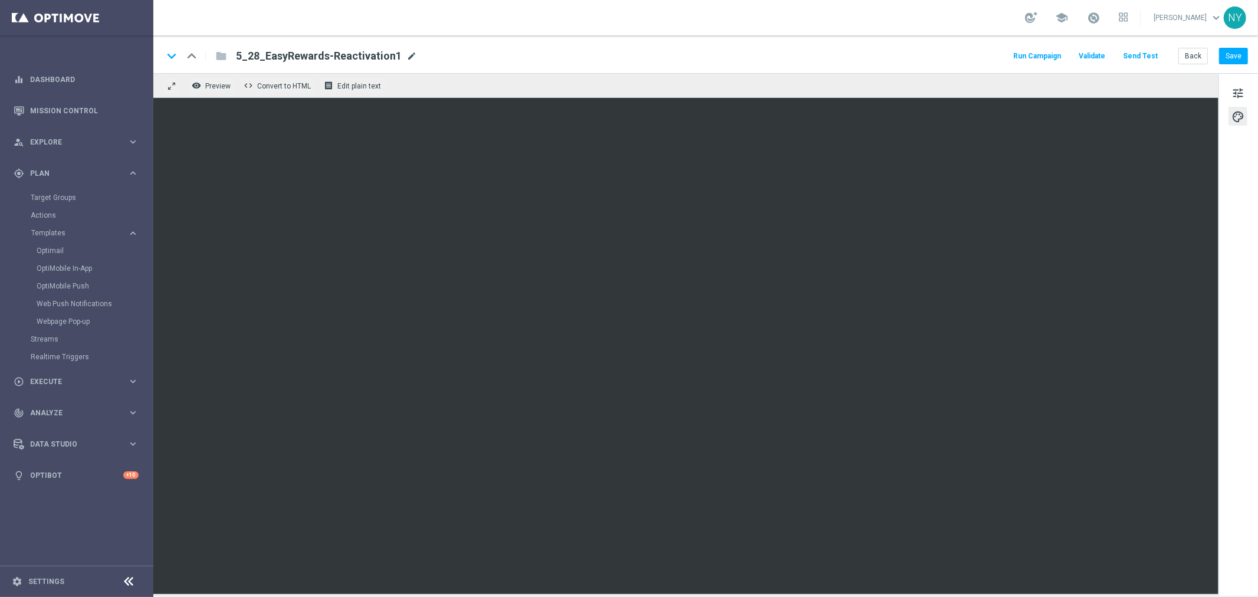
click at [406, 54] on span "mode_edit" at bounding box center [411, 56] width 11 height 11
click at [406, 55] on span "mode_edit" at bounding box center [411, 56] width 11 height 11
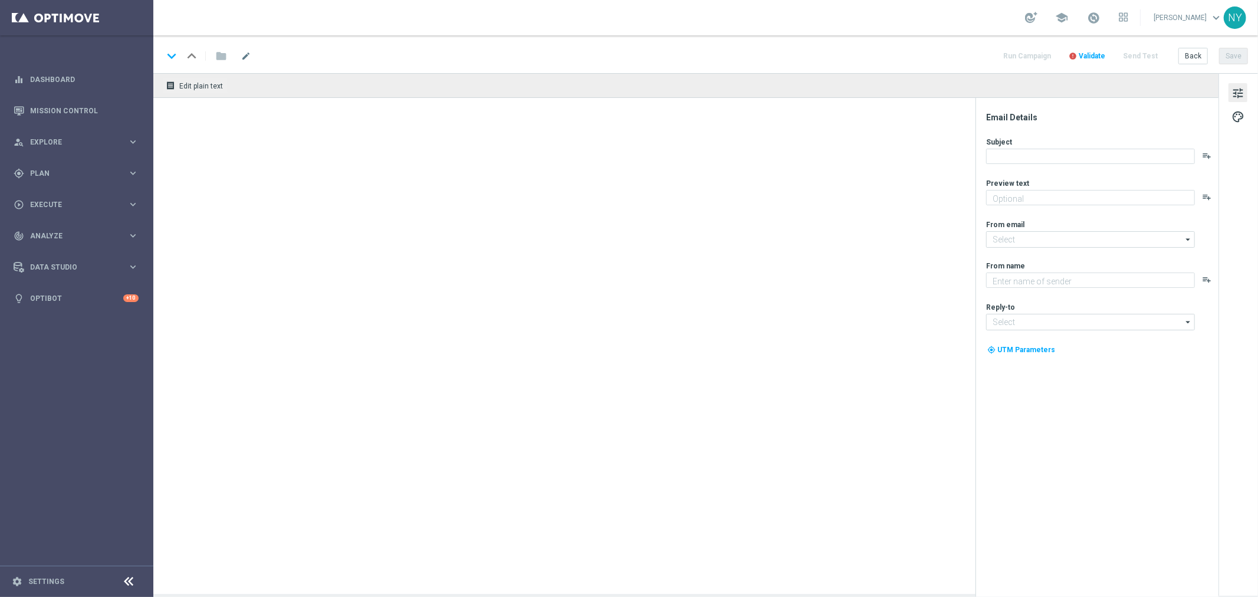
type textarea "Plus exclusive coupons and more in the app!"
type input "[EMAIL_ADDRESS][DOMAIN_NAME]"
type textarea "Staples"
type input "[EMAIL_ADDRESS][DOMAIN_NAME]"
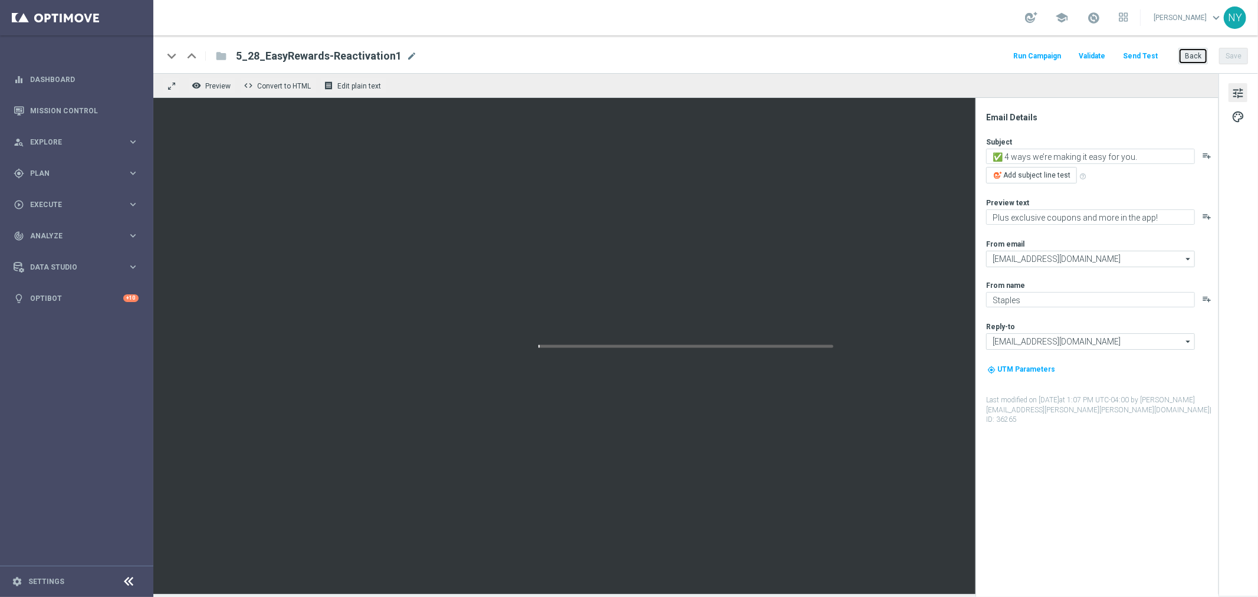
click at [1193, 54] on button "Back" at bounding box center [1193, 56] width 29 height 17
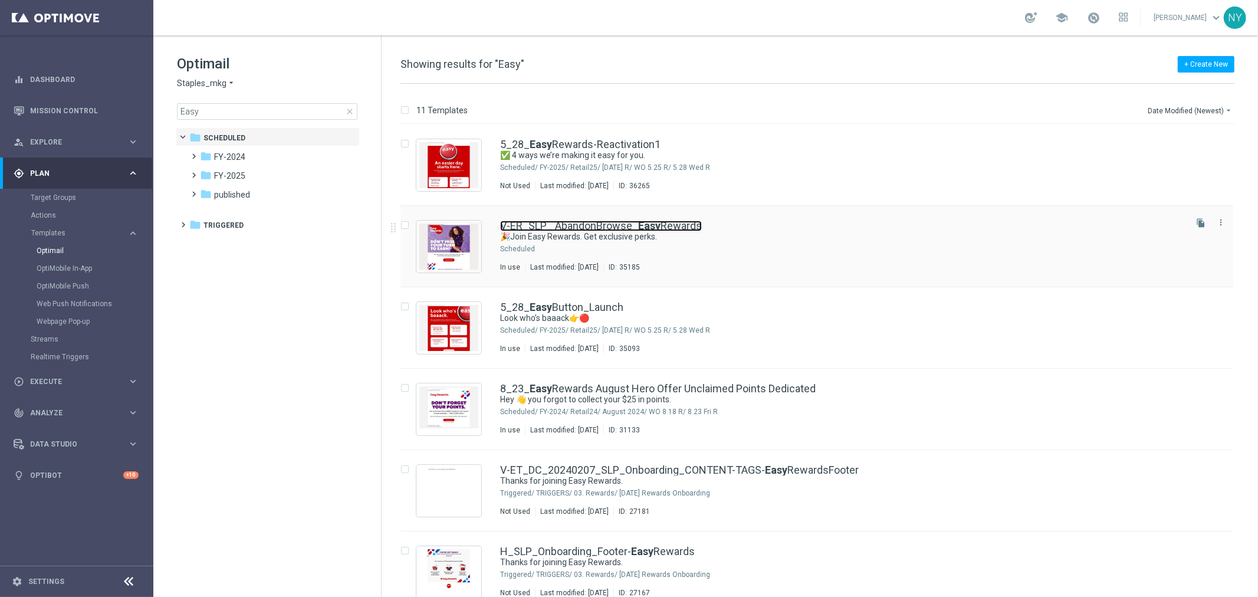
click at [528, 225] on link "V-ER_SLP_ AbandonBrowse_ Easy Rewards" at bounding box center [601, 226] width 202 height 11
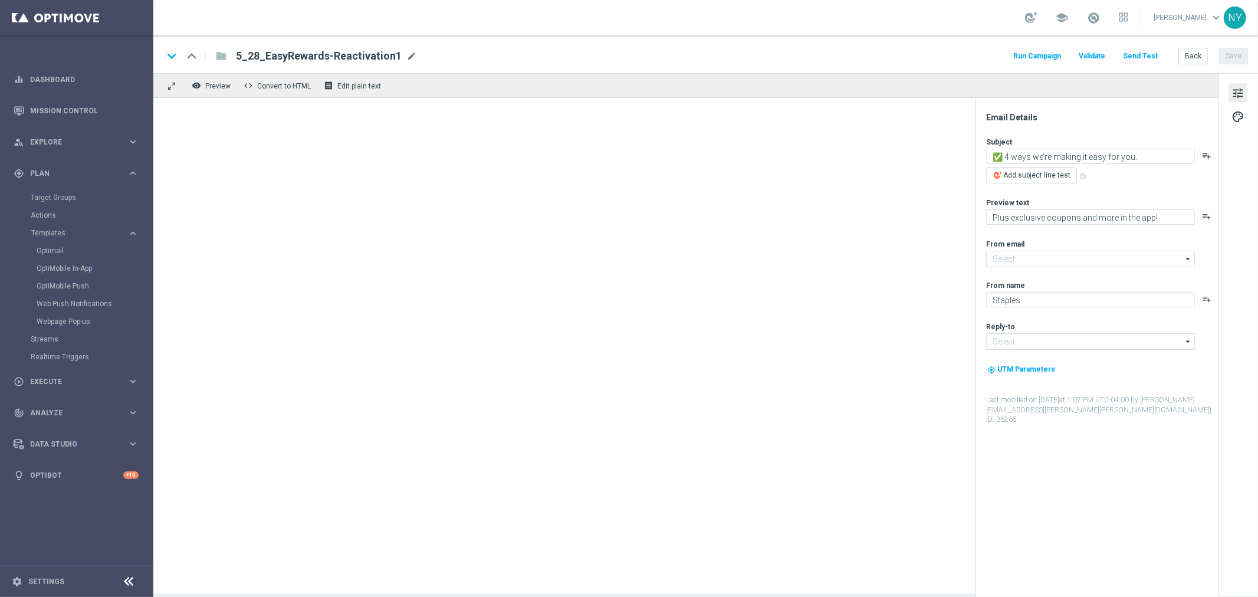
type input "[EMAIL_ADDRESS][DOMAIN_NAME]"
type textarea "🎉Join Easy Rewards. Get exclusive perks."
type textarea "Yup, it really is that easy."
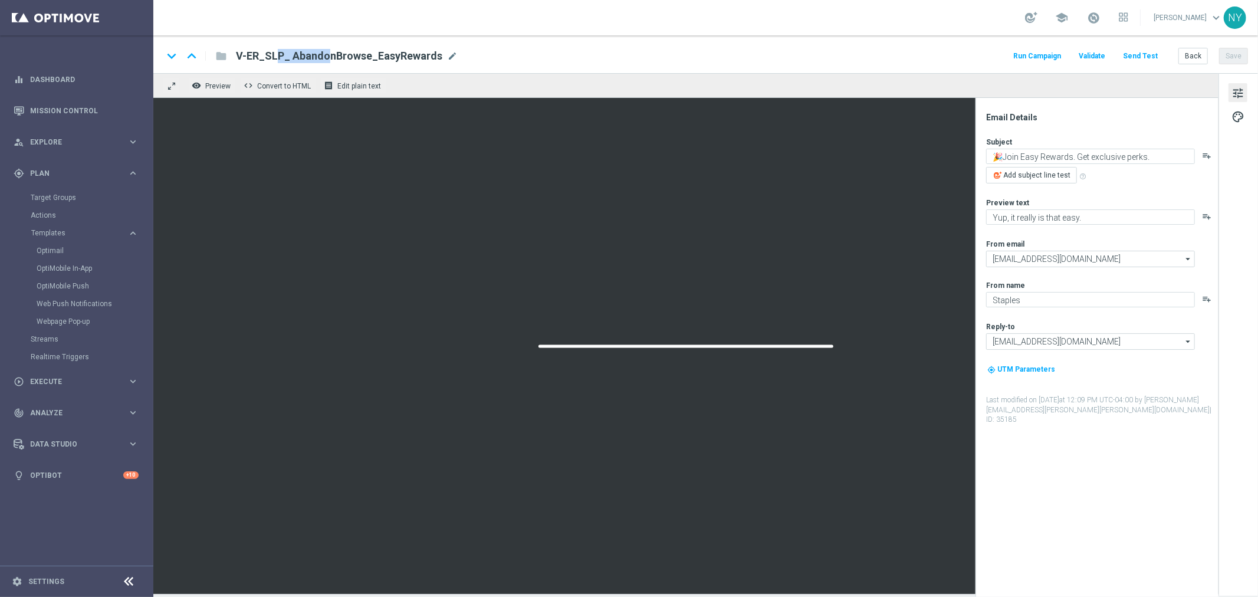
drag, startPoint x: 288, startPoint y: 55, endPoint x: 229, endPoint y: 55, distance: 59.0
click at [229, 55] on div "V-ER_SLP_ AbandonBrowse_EasyRewards V-ER_SLP_ AbandonBrowse_EasyRewards mode_ed…" at bounding box center [342, 55] width 231 height 15
copy span "V-ER_SLP_"
click at [1198, 51] on button "Back" at bounding box center [1193, 56] width 29 height 17
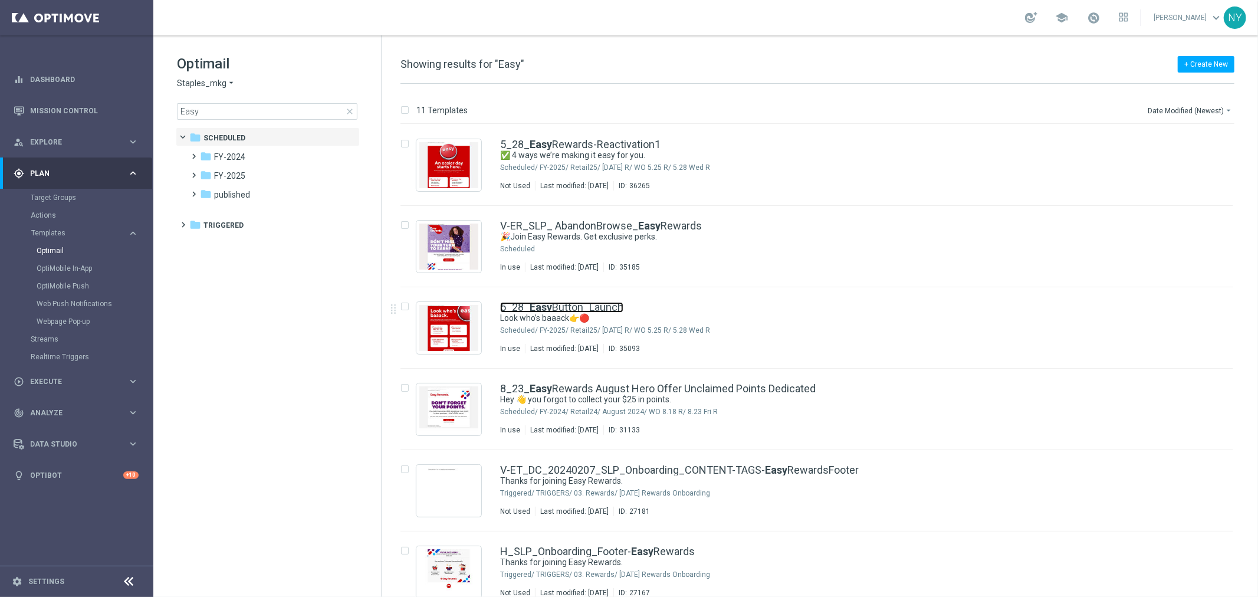
drag, startPoint x: 563, startPoint y: 310, endPoint x: 804, endPoint y: 6, distance: 387.6
click at [563, 310] on link "5_28_ Easy Button_Launch" at bounding box center [561, 307] width 123 height 11
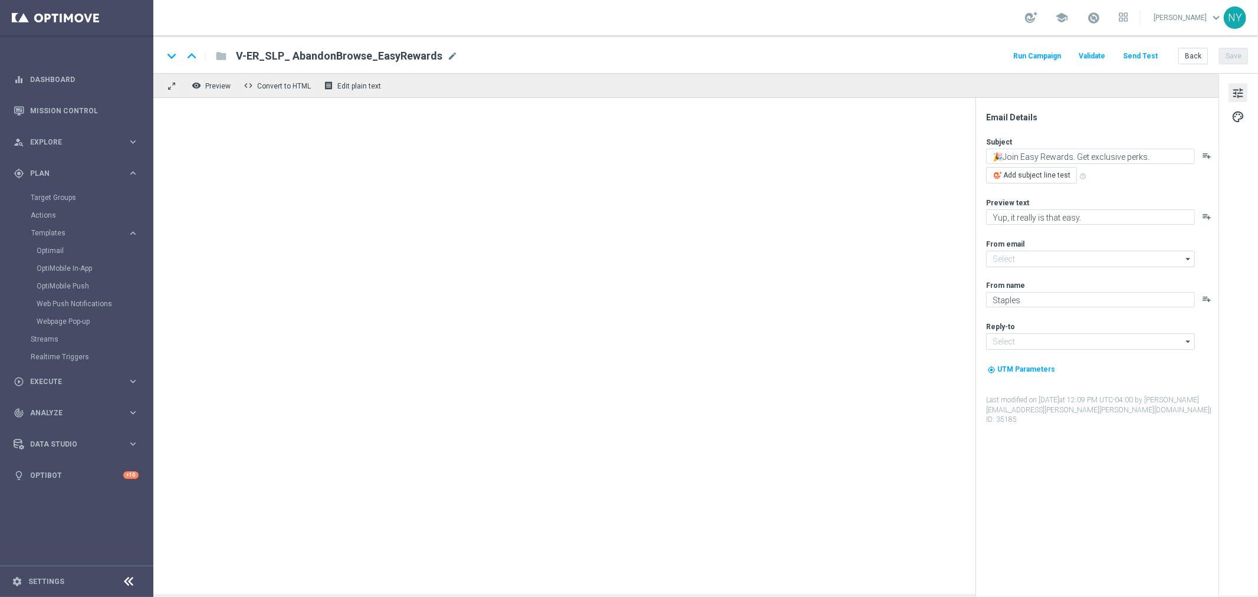
type input "[EMAIL_ADDRESS][DOMAIN_NAME]"
type textarea "Look who’s baaack👉🔴"
type textarea "FREE Easy Button with $50+."
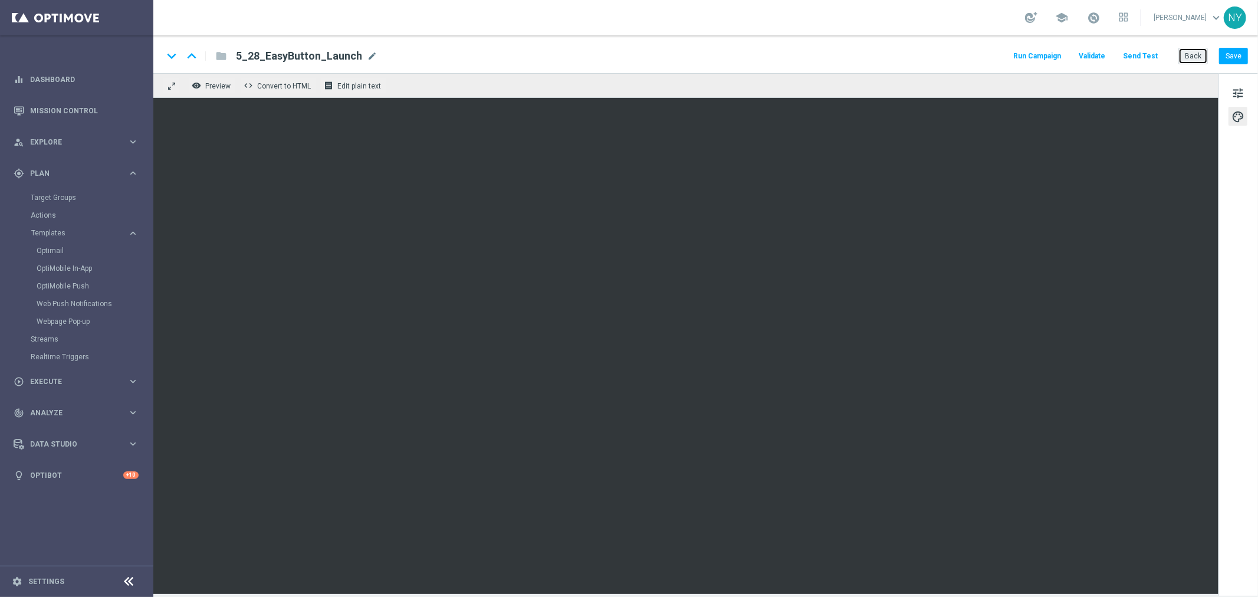
click at [1191, 55] on button "Back" at bounding box center [1193, 56] width 29 height 17
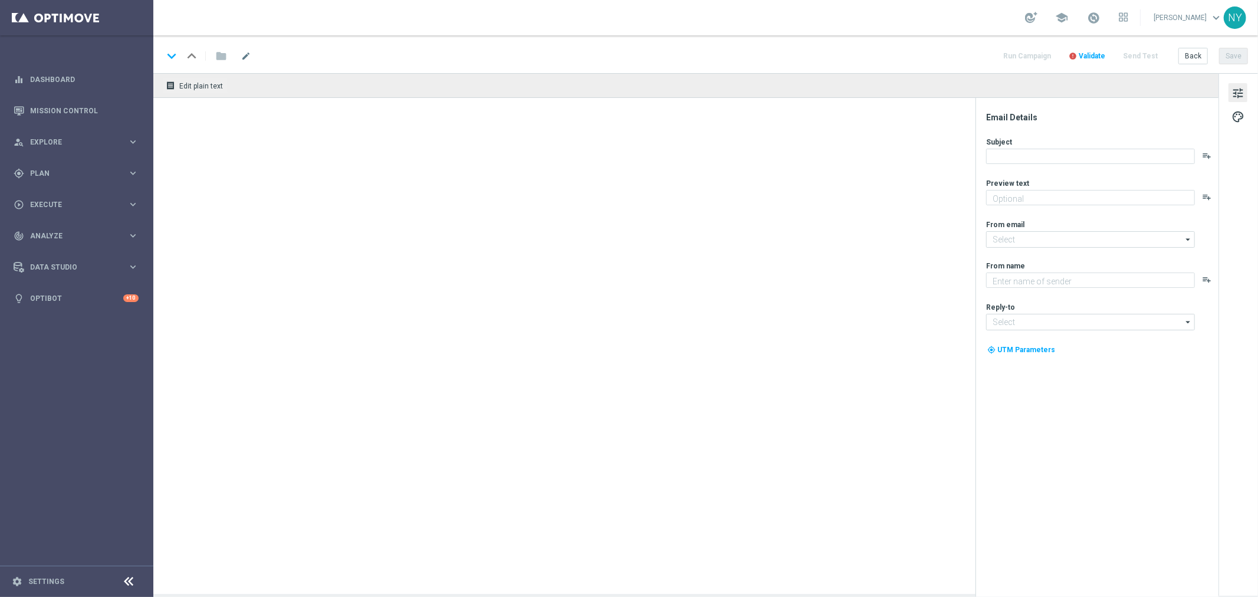
type textarea "FREE Easy Button with $50+."
type textarea "Staples"
type input "[EMAIL_ADDRESS][DOMAIN_NAME]"
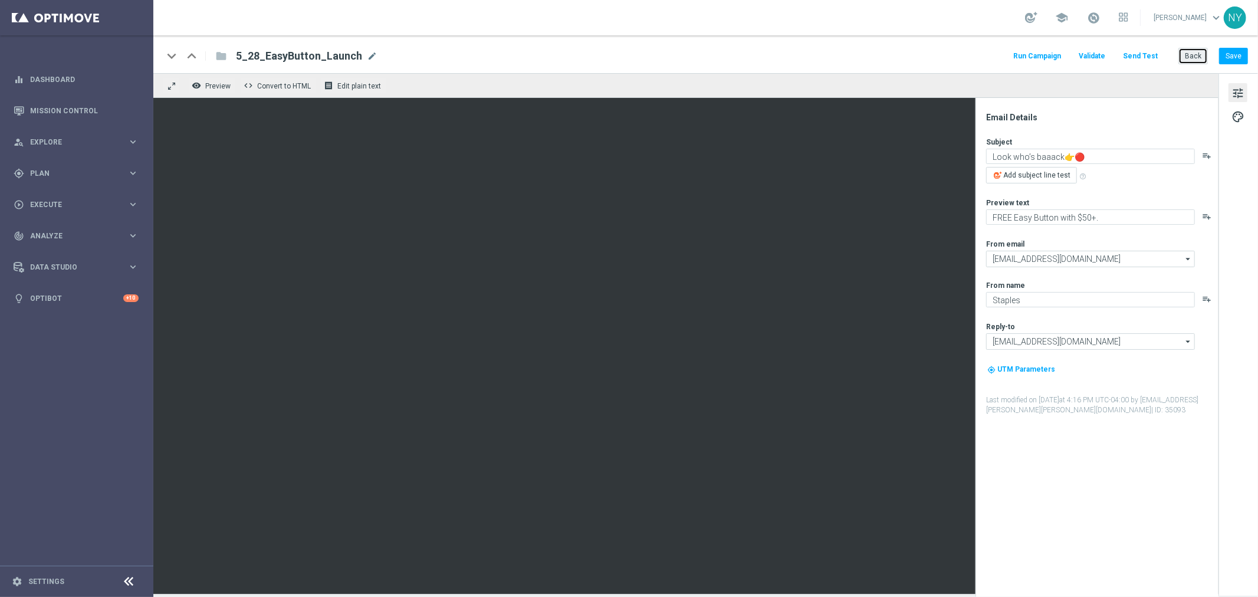
click at [1189, 59] on button "Back" at bounding box center [1193, 56] width 29 height 17
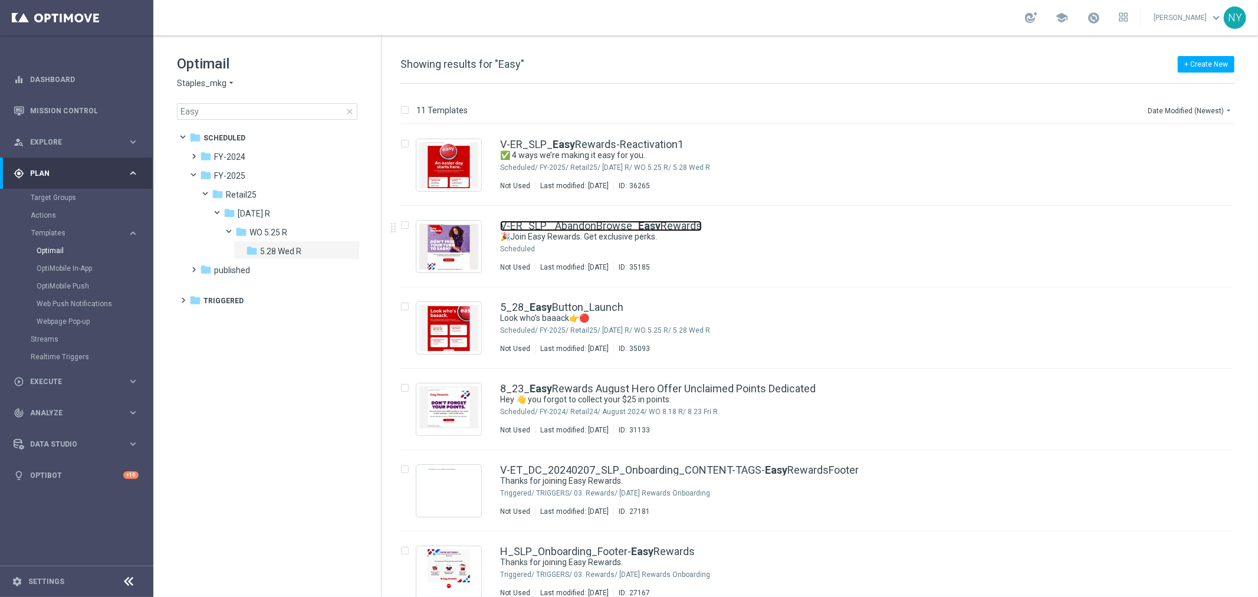
drag, startPoint x: 545, startPoint y: 222, endPoint x: 604, endPoint y: 115, distance: 122.0
click at [545, 222] on link "V-ER_SLP_ AbandonBrowse_ Easy Rewards" at bounding box center [601, 226] width 202 height 11
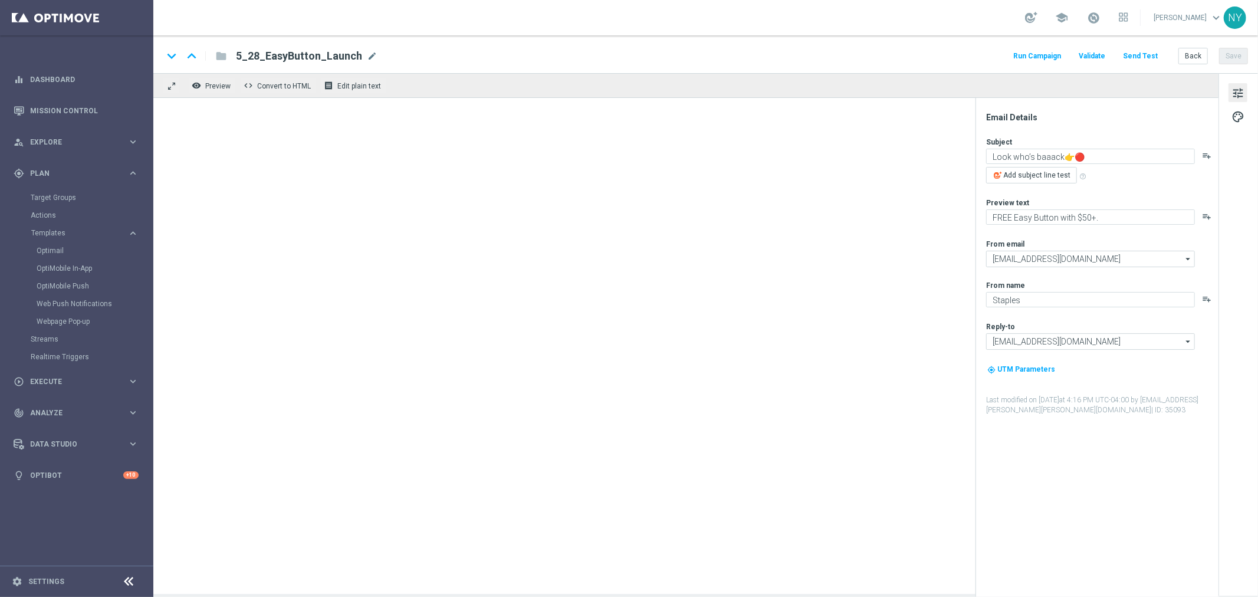
type textarea "🎉Join Easy Rewards. Get exclusive perks."
type textarea "Yup, it really is that easy."
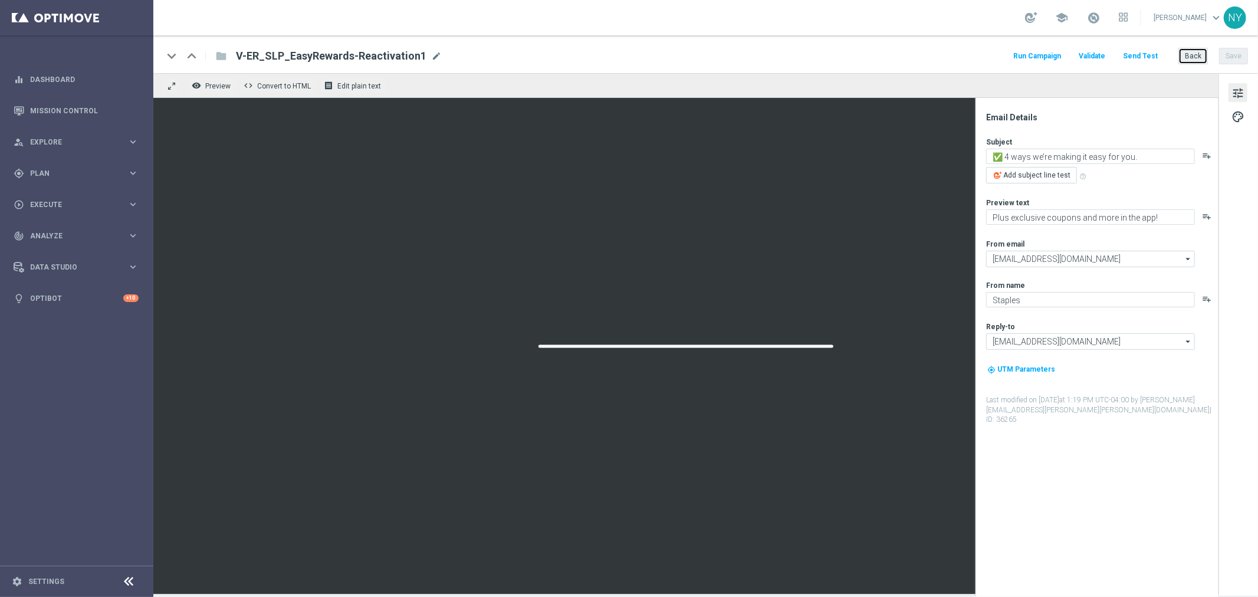
click at [1196, 51] on button "Back" at bounding box center [1193, 56] width 29 height 17
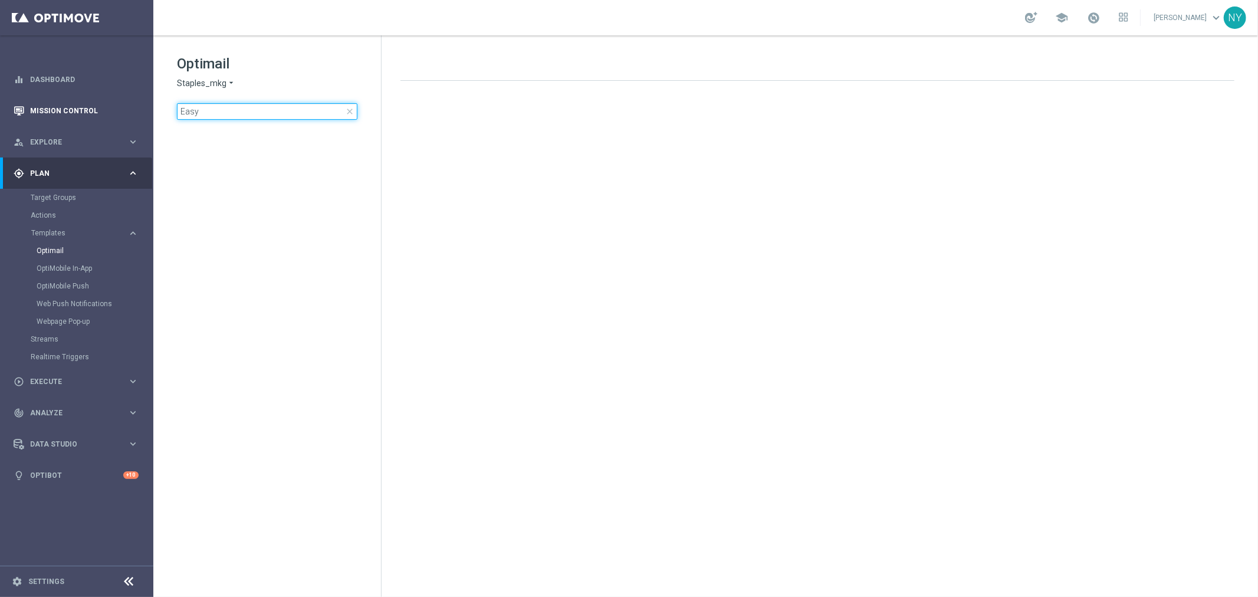
drag, startPoint x: 235, startPoint y: 110, endPoint x: 91, endPoint y: 113, distance: 144.0
click at [91, 113] on main "equalizer Dashboard Mission Control" at bounding box center [629, 298] width 1258 height 597
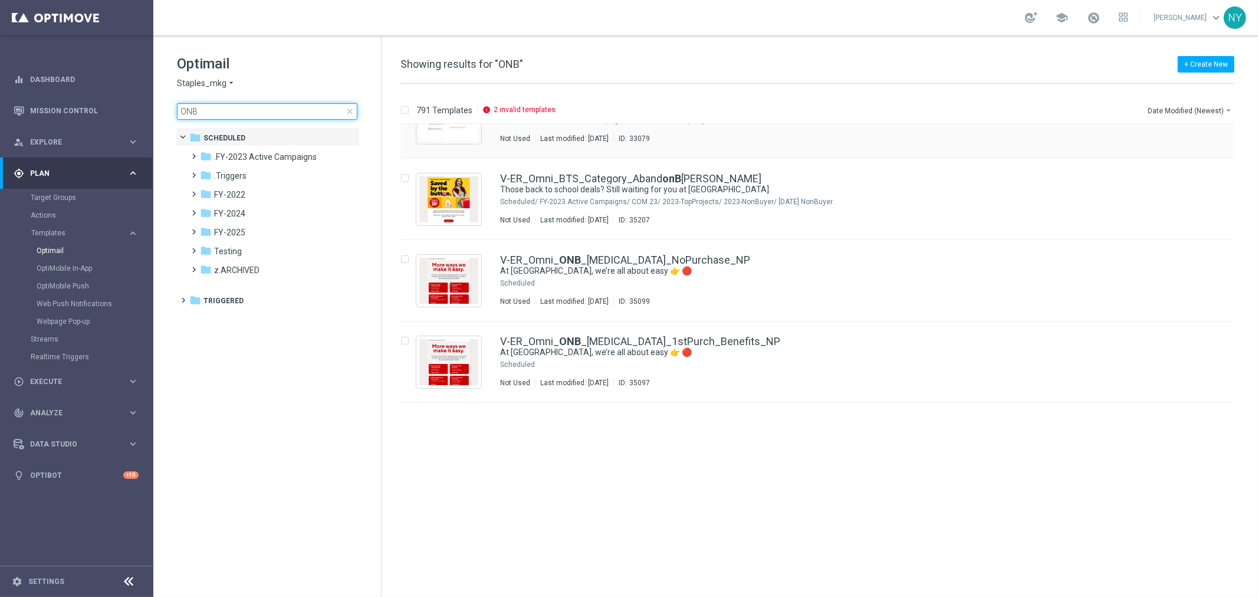
scroll to position [844, 0]
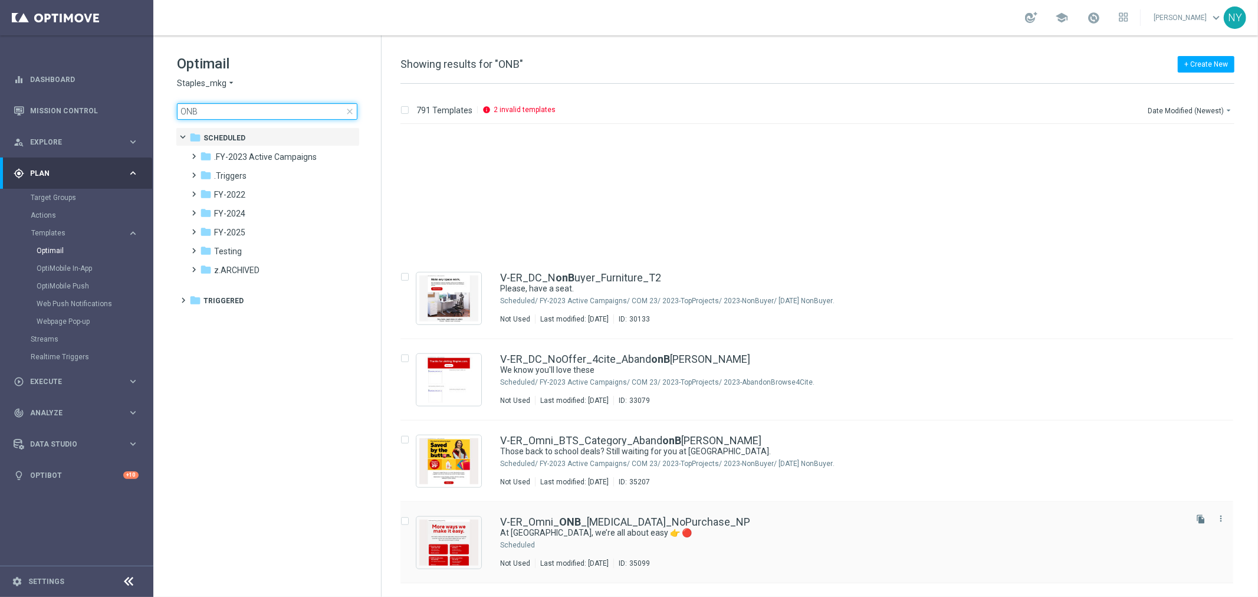
type input "ONB"
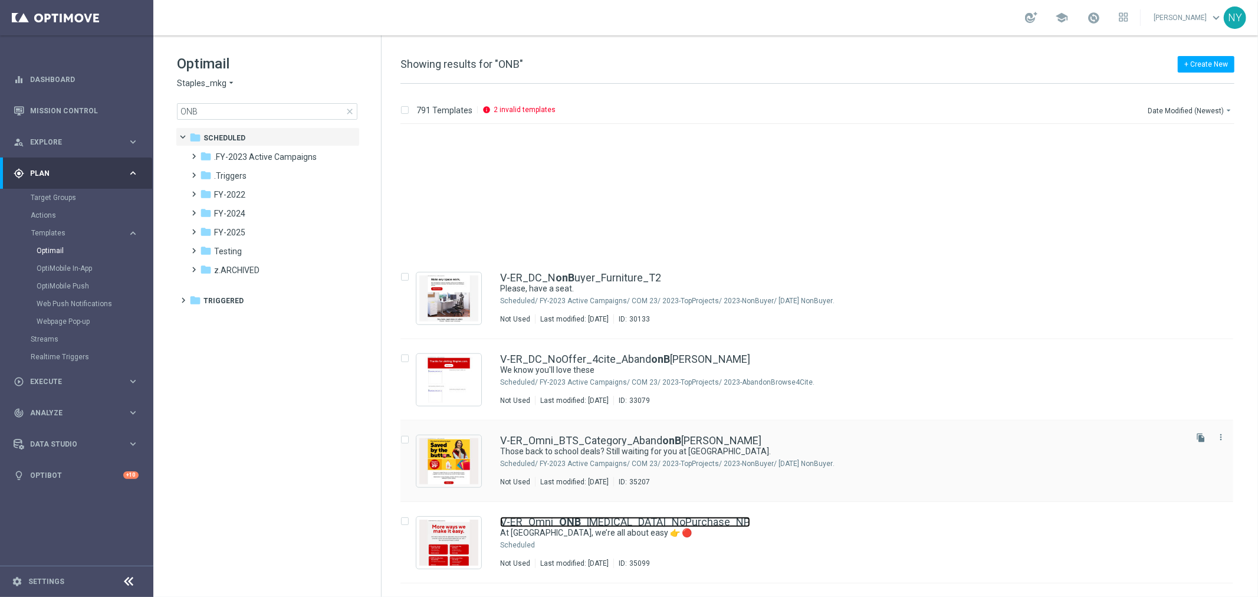
drag, startPoint x: 556, startPoint y: 323, endPoint x: 988, endPoint y: 248, distance: 438.2
click at [556, 517] on link "V-ER_Omni_ ONB _T3_NoPurchase_NP" at bounding box center [625, 522] width 250 height 11
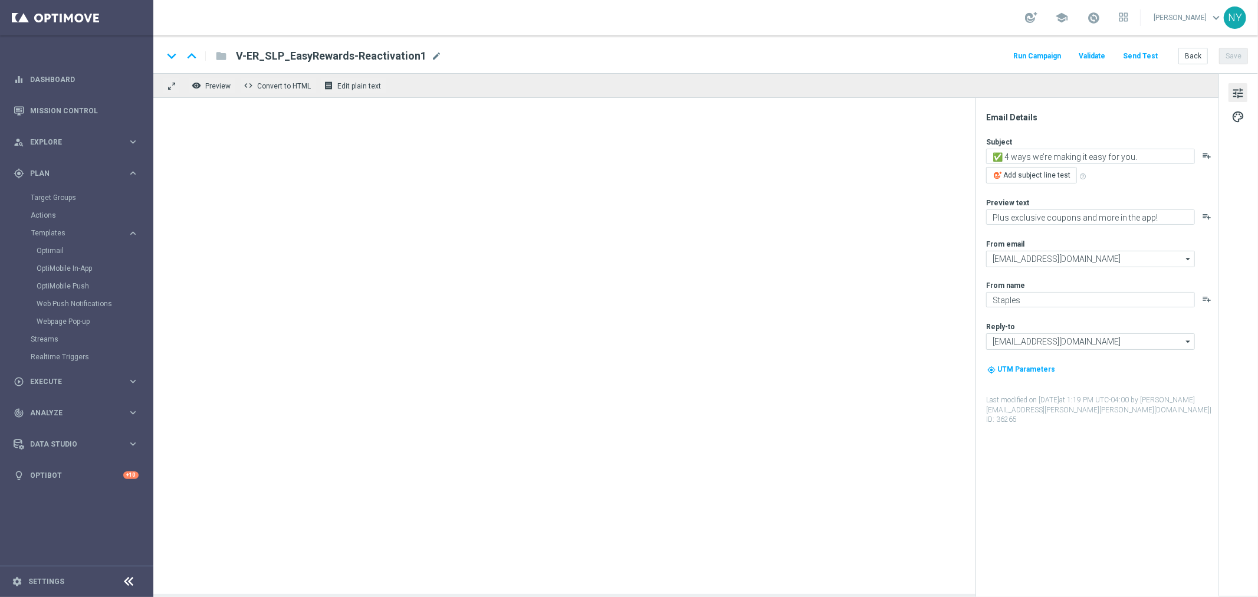
type textarea "At Staples, we’re all about easy 👉 🔴"
type textarea "Don’t forget about your $10 off!"
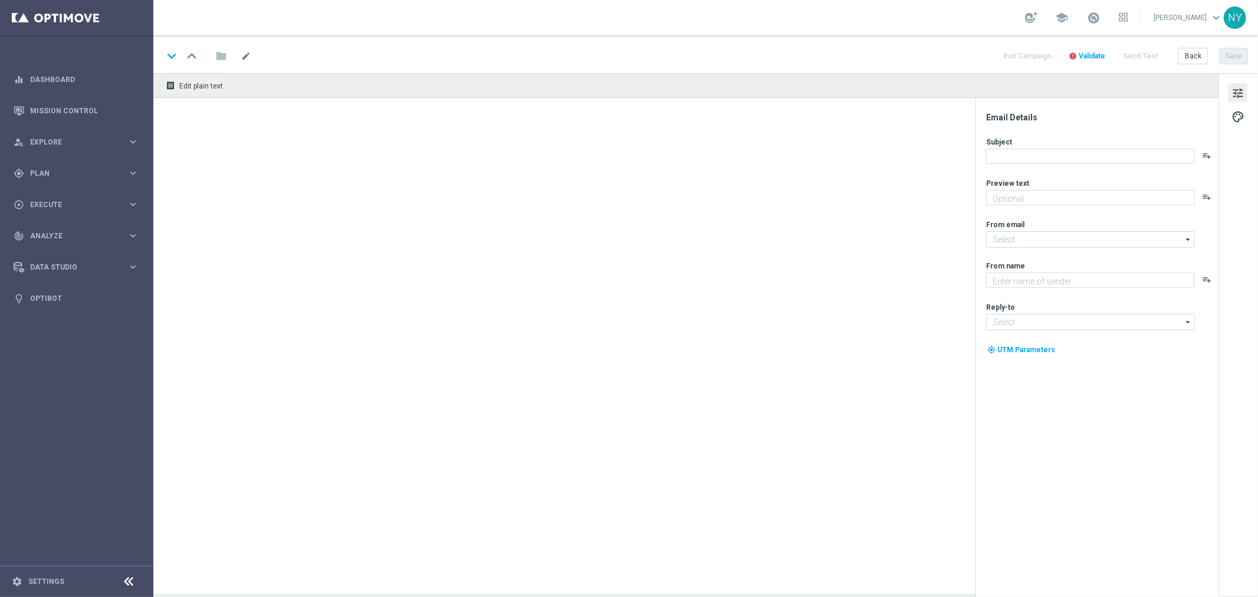
type textarea "Plus exclusive coupons and more in the app!"
type textarea "Staples"
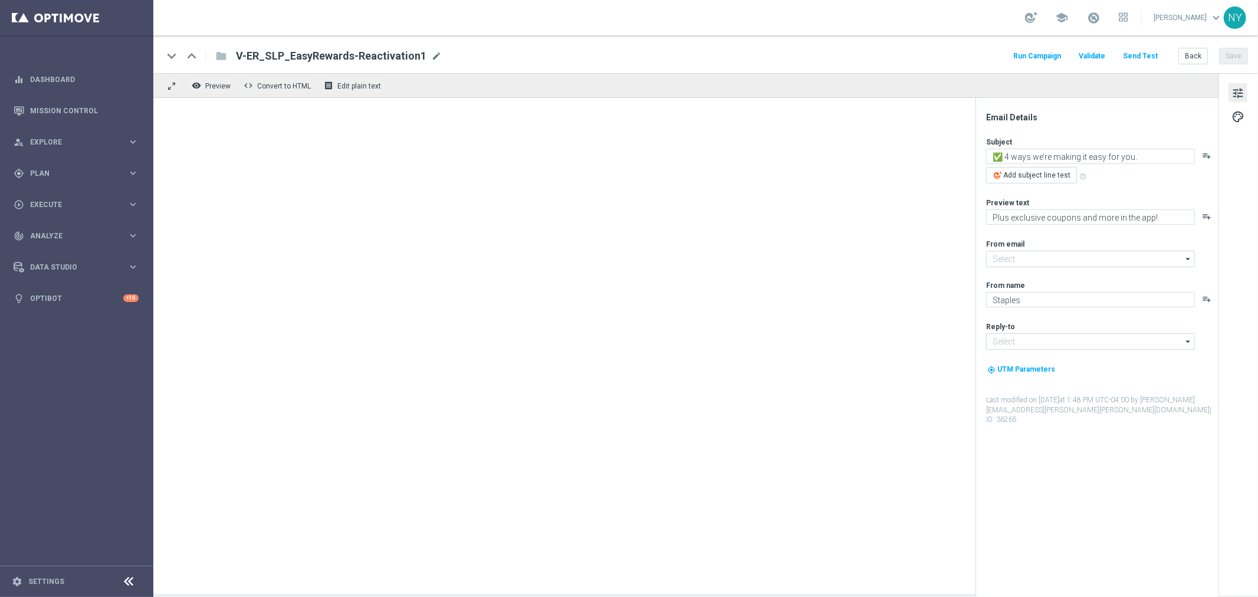
type input "[EMAIL_ADDRESS][DOMAIN_NAME]"
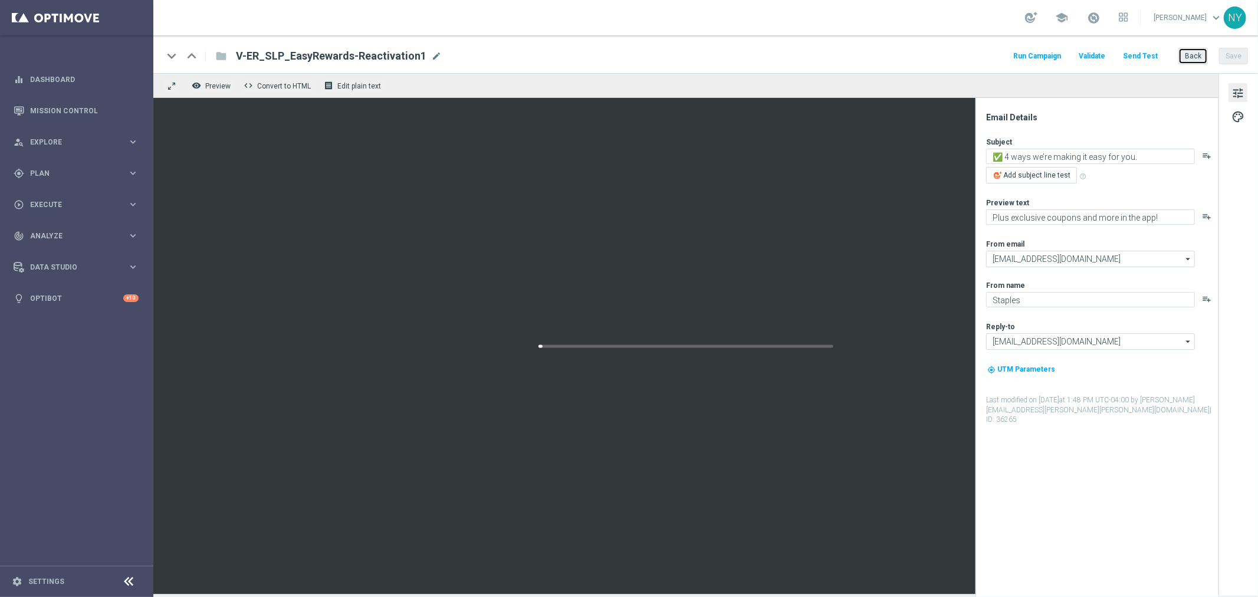
click at [1201, 59] on button "Back" at bounding box center [1193, 56] width 29 height 17
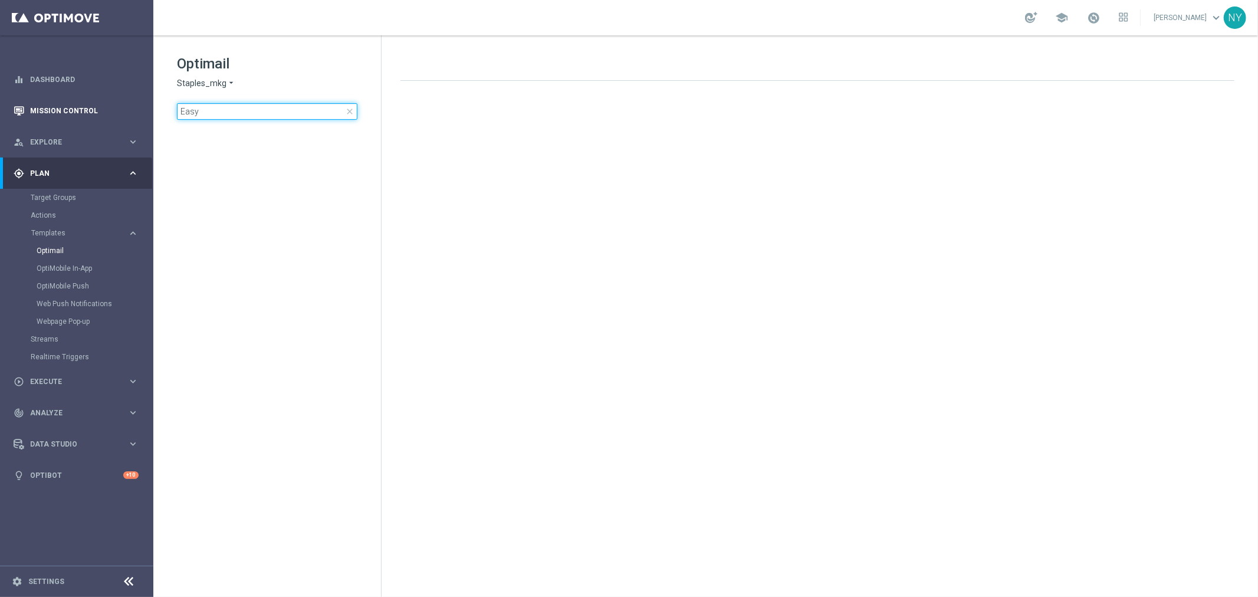
drag, startPoint x: 232, startPoint y: 116, endPoint x: 59, endPoint y: 117, distance: 173.5
click at [59, 117] on main "equalizer Dashboard Mission Control" at bounding box center [629, 298] width 1258 height 597
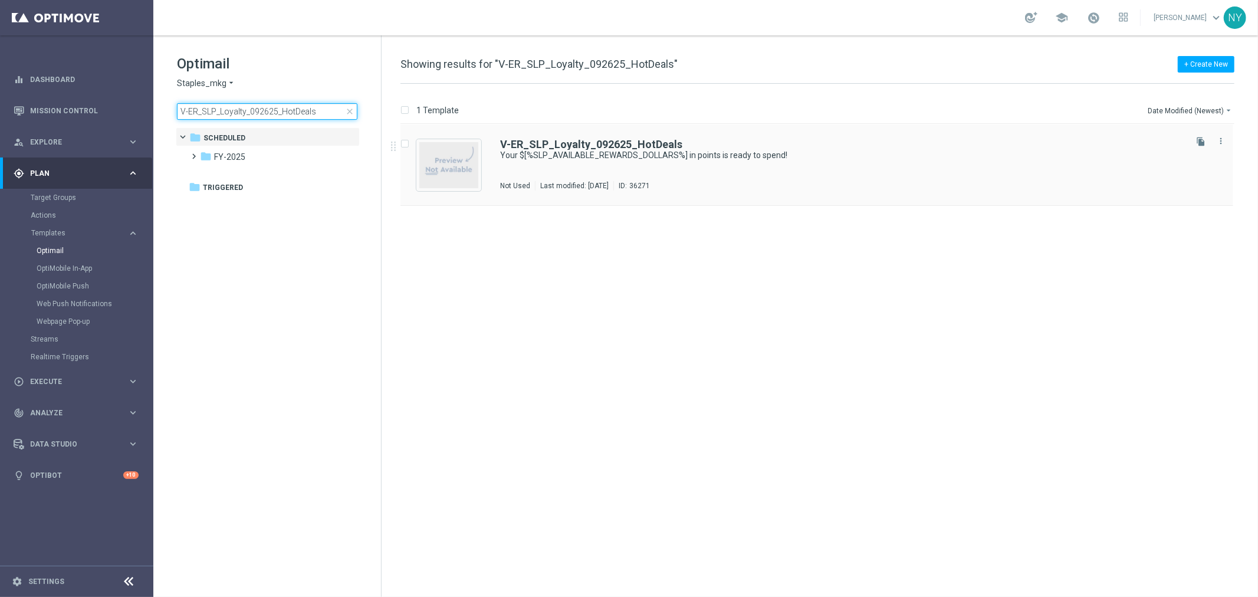
type input "V-ER_SLP_Loyalty_092625_HotDeals"
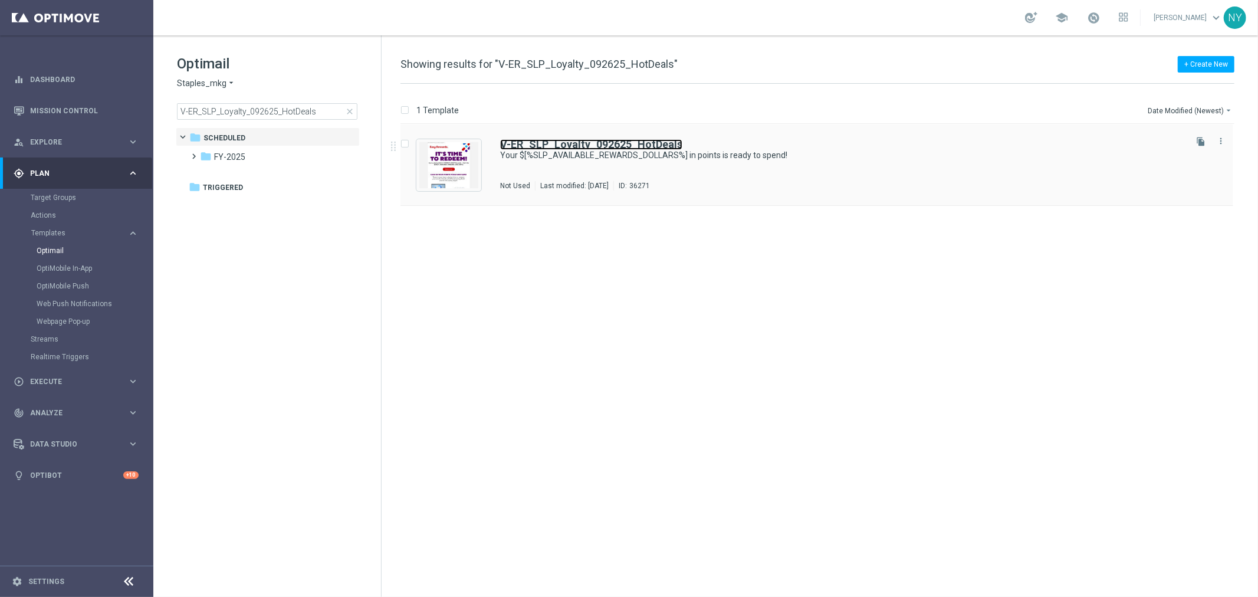
click at [523, 149] on b "V-ER_SLP_Loyalty_092625_HotDeals" at bounding box center [591, 144] width 182 height 12
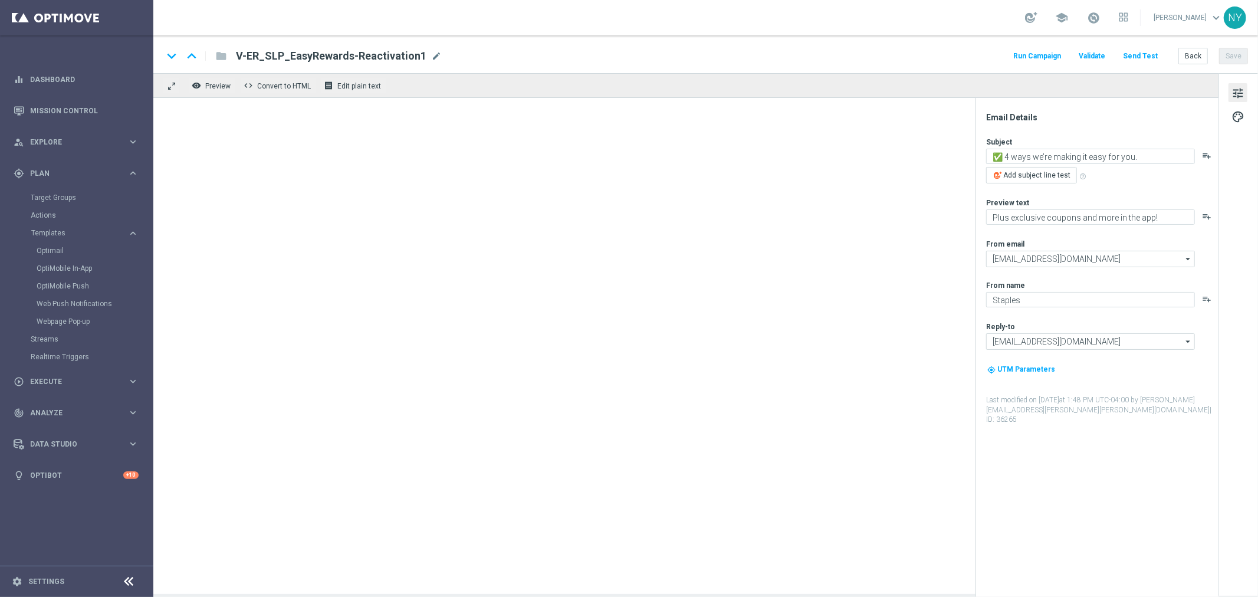
type textarea "Your $[%SLP_AVAILABLE_REWARDS_DOLLARS%] in points is ready to spend!"
type textarea "Redeem now and save on these top deals."
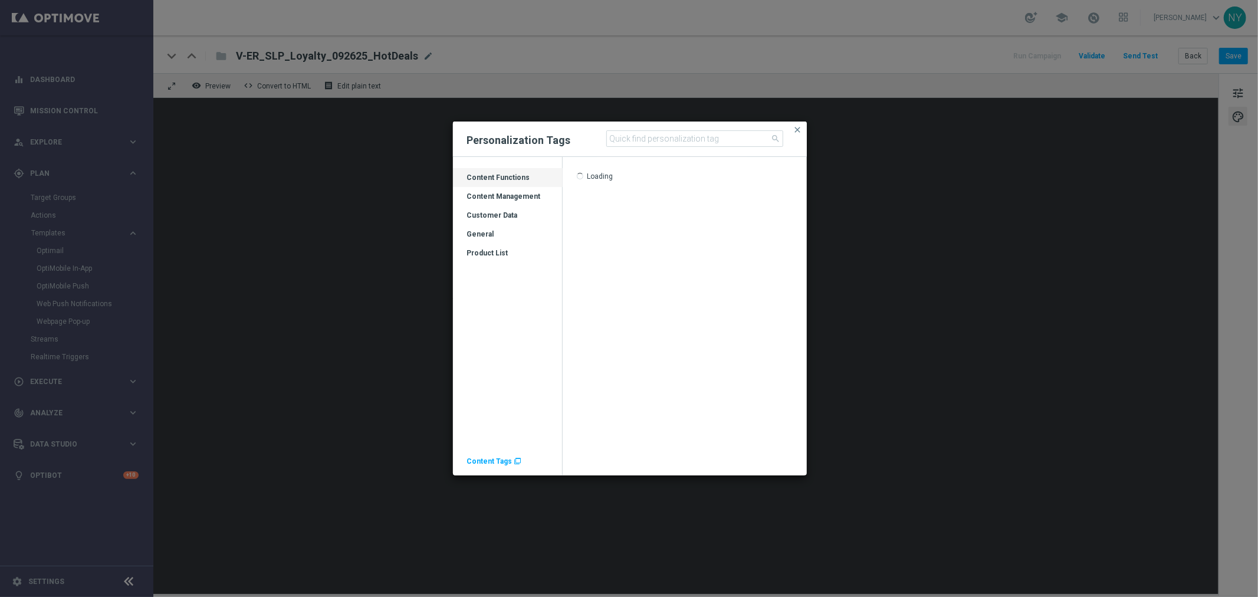
click at [474, 462] on span "Content Tags" at bounding box center [489, 461] width 45 height 8
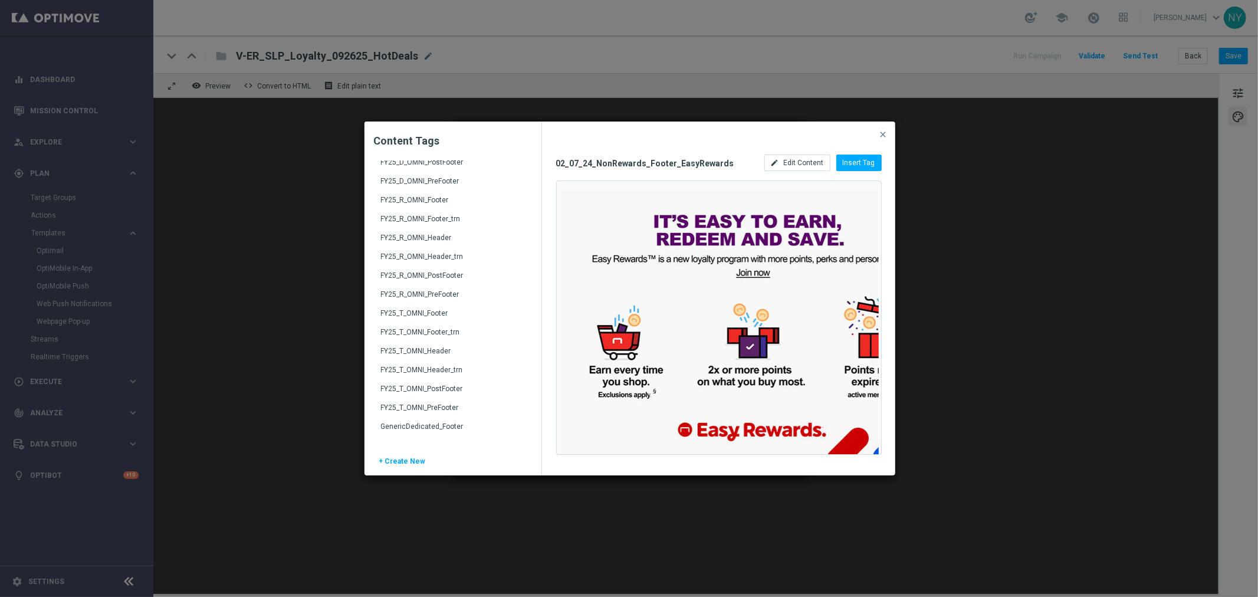
scroll to position [1573, 0]
click at [417, 297] on div "FY25_R_OMNI_Header" at bounding box center [454, 301] width 146 height 19
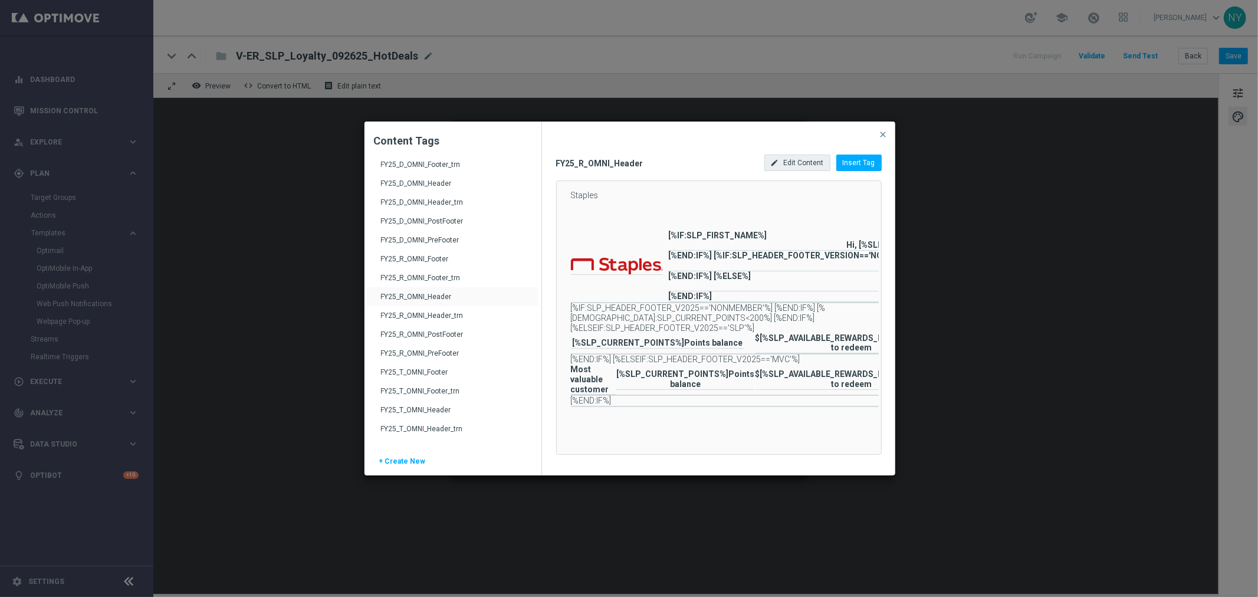
click at [791, 155] on div "edit Edit Content" at bounding box center [798, 163] width 66 height 17
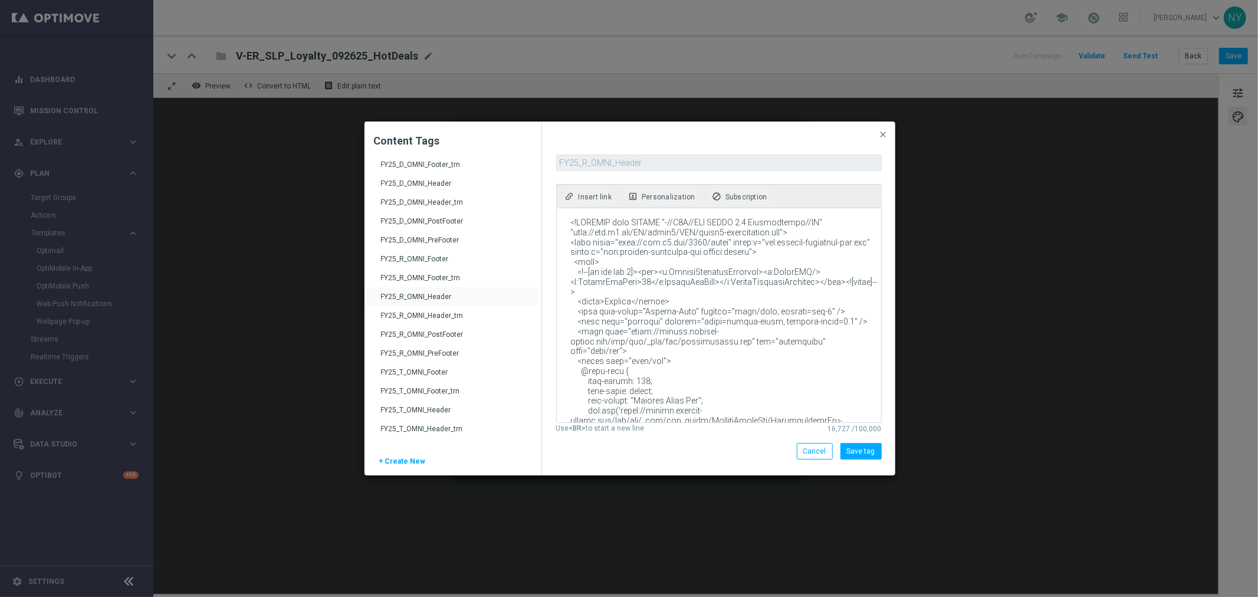
click at [774, 284] on textarea at bounding box center [718, 315] width 323 height 214
click at [883, 135] on span "close" at bounding box center [883, 134] width 9 height 9
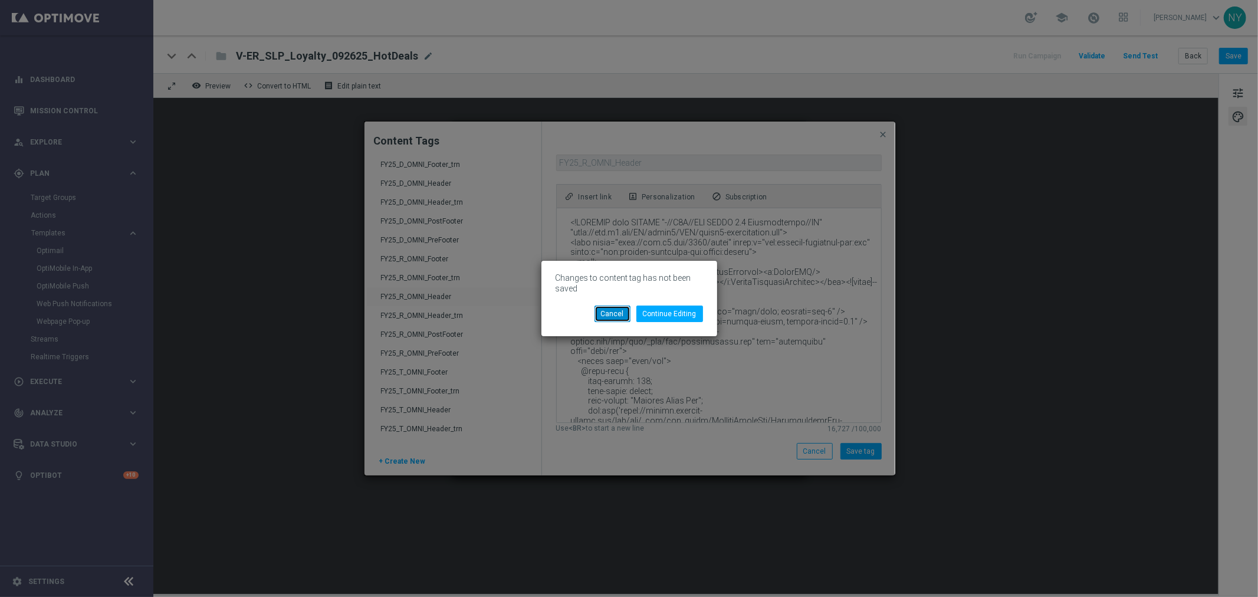
click at [615, 317] on button "Cancel" at bounding box center [613, 314] width 36 height 17
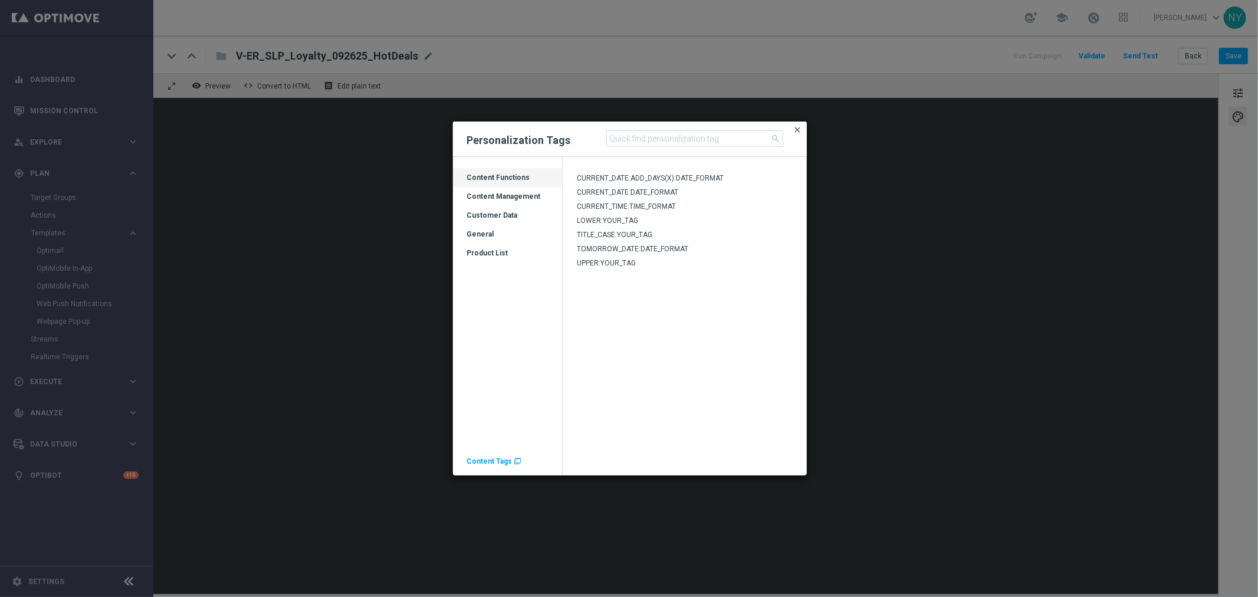
click at [799, 127] on span "close" at bounding box center [798, 129] width 9 height 9
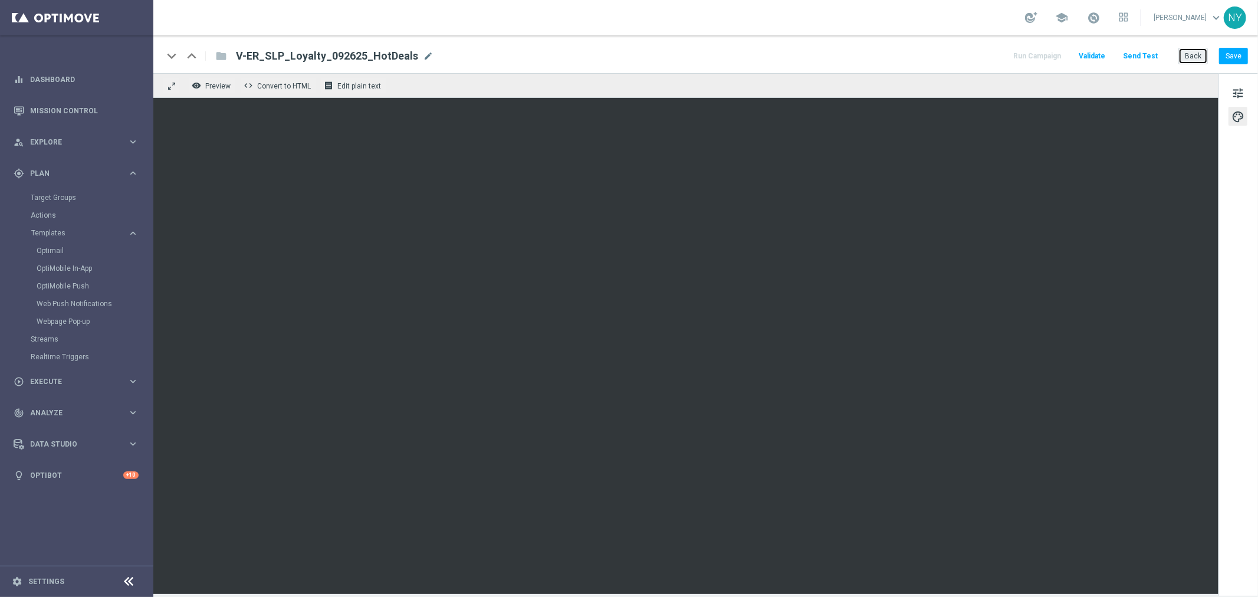
click at [1198, 57] on button "Back" at bounding box center [1193, 56] width 29 height 17
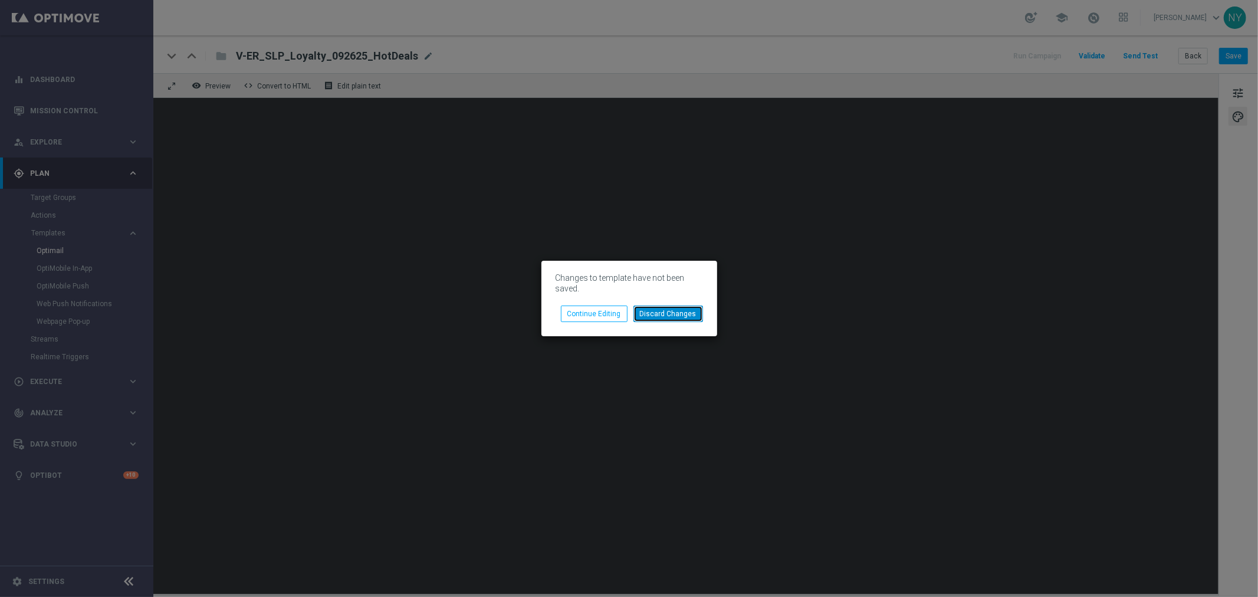
click at [671, 319] on button "Discard Changes" at bounding box center [669, 314] width 70 height 17
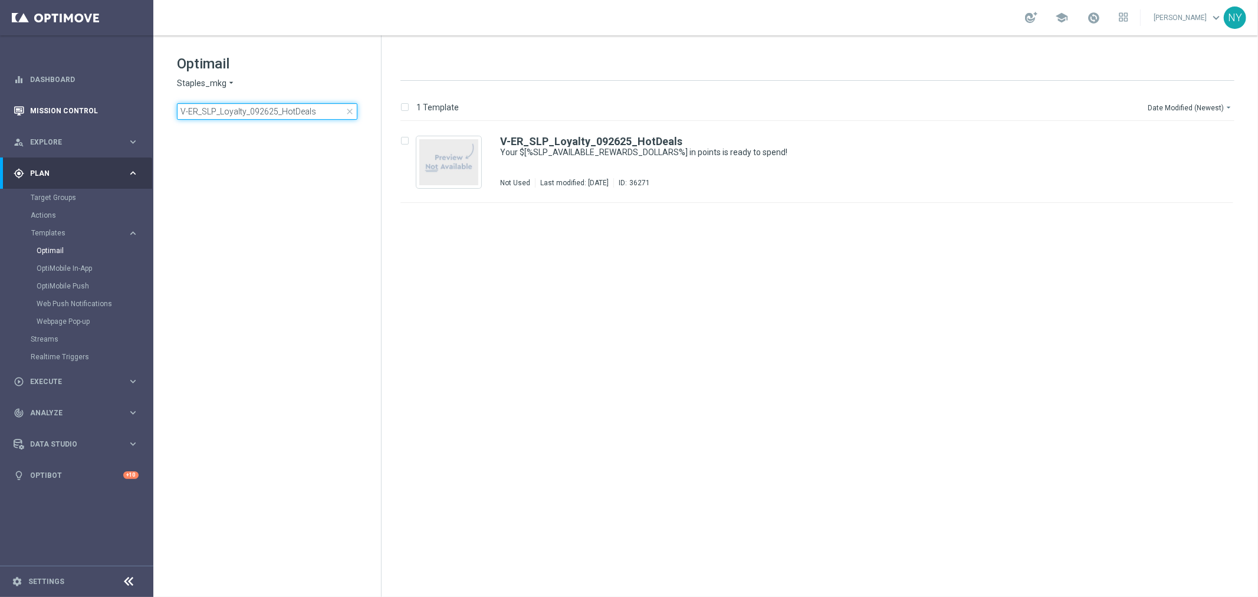
drag, startPoint x: 316, startPoint y: 114, endPoint x: 61, endPoint y: 101, distance: 255.2
click at [61, 101] on main "equalizer Dashboard Mission Control" at bounding box center [629, 298] width 1258 height 597
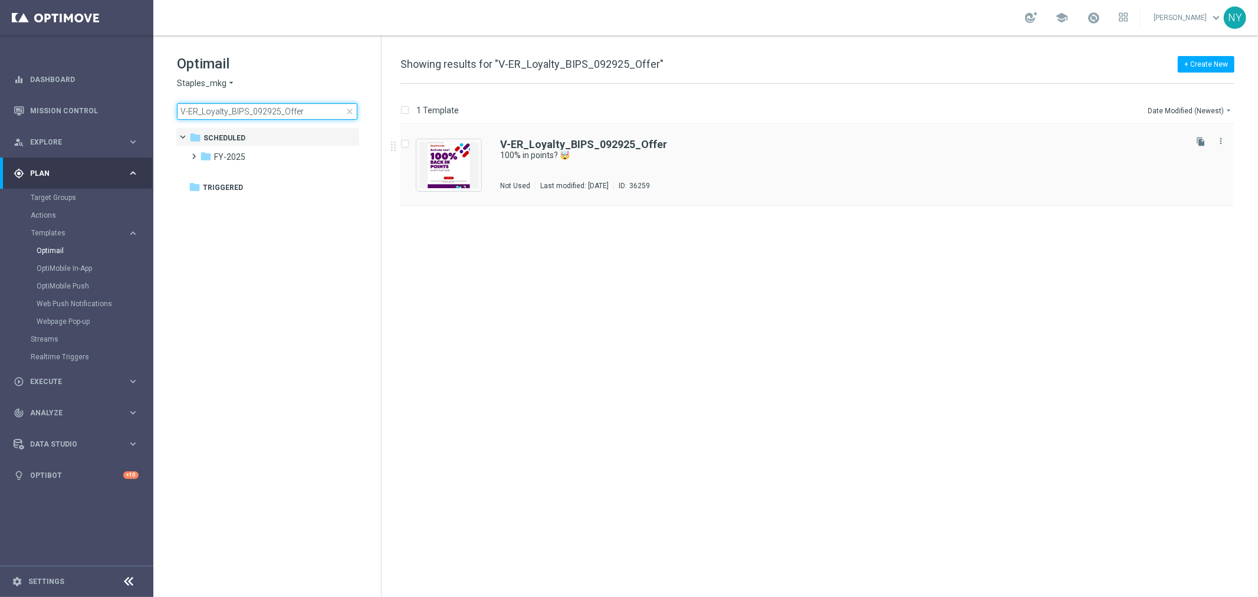
type input "V-ER_Loyalty_BIPS_092925_Offer"
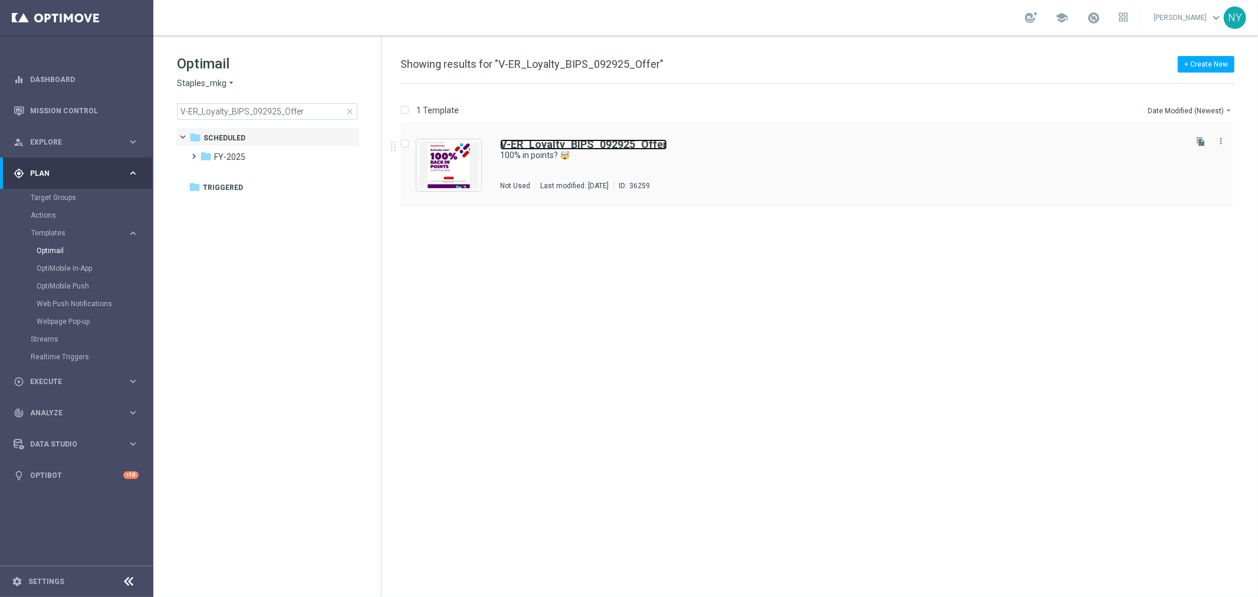
click at [533, 143] on b "V-ER_Loyalty_BIPS_092925_Offer" at bounding box center [583, 144] width 167 height 12
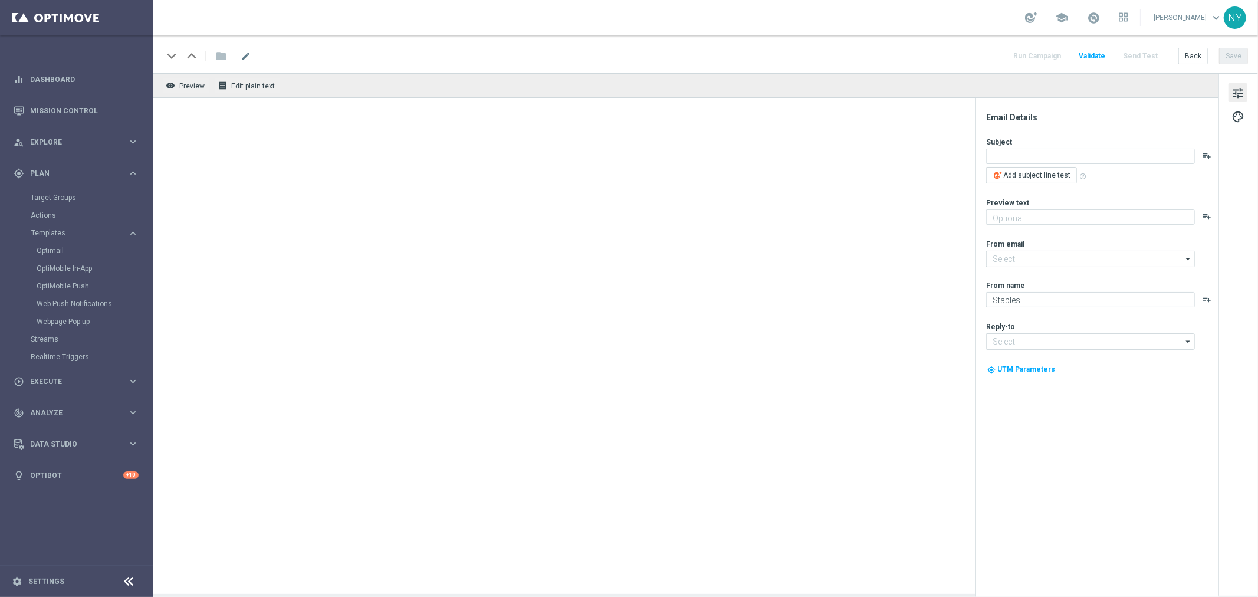
type input "[PERSON_NAME][EMAIL_ADDRESS][PERSON_NAME][DOMAIN_NAME]"
type input "[EMAIL_ADDRESS][DOMAIN_NAME]"
type textarea "100% in points? 🤯"
type textarea "100% NOT A TYPO! Activate now >>"
type input "[EMAIL_ADDRESS][DOMAIN_NAME]"
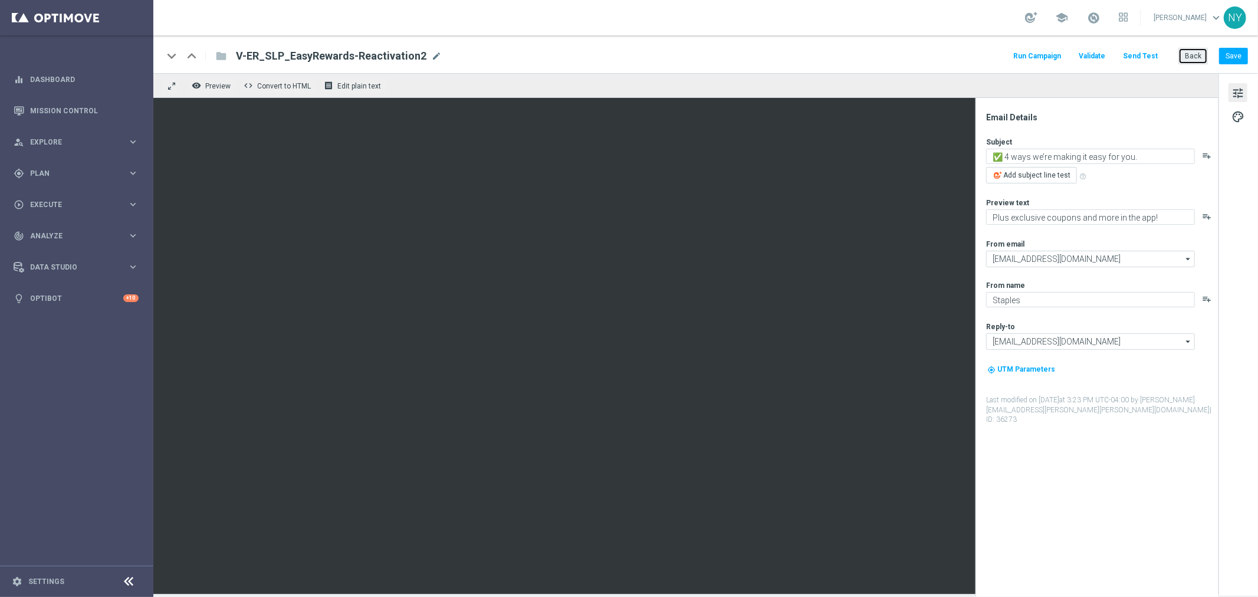
click at [1198, 60] on button "Back" at bounding box center [1193, 56] width 29 height 17
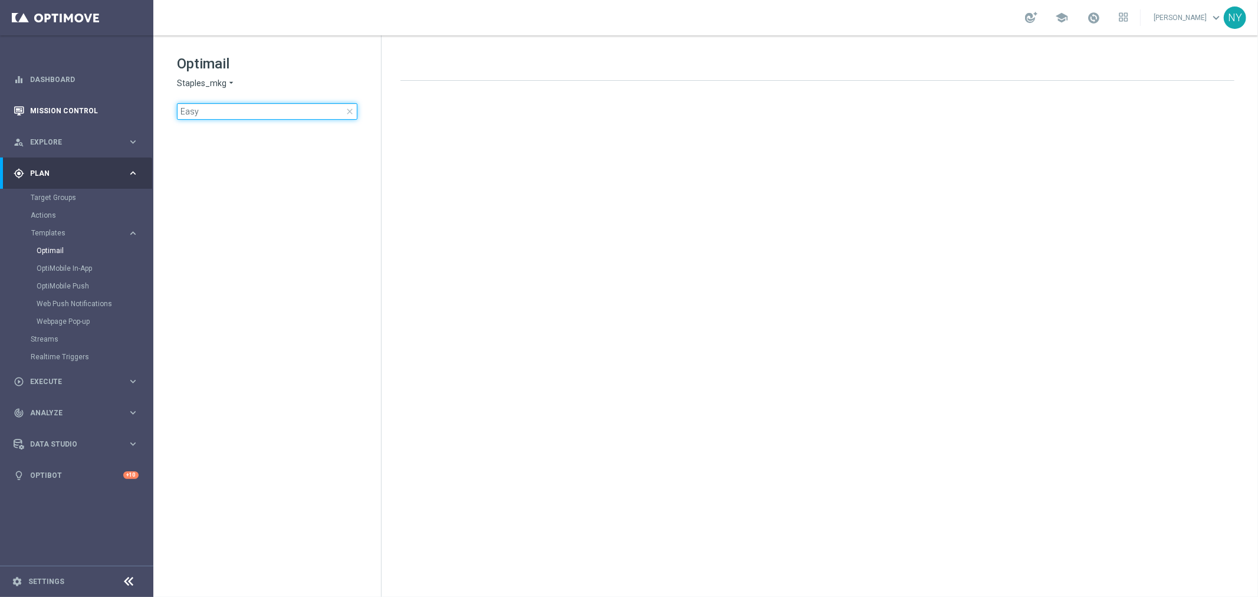
drag, startPoint x: 202, startPoint y: 109, endPoint x: 83, endPoint y: 113, distance: 119.8
click at [83, 113] on main "equalizer Dashboard Mission Control" at bounding box center [629, 298] width 1258 height 597
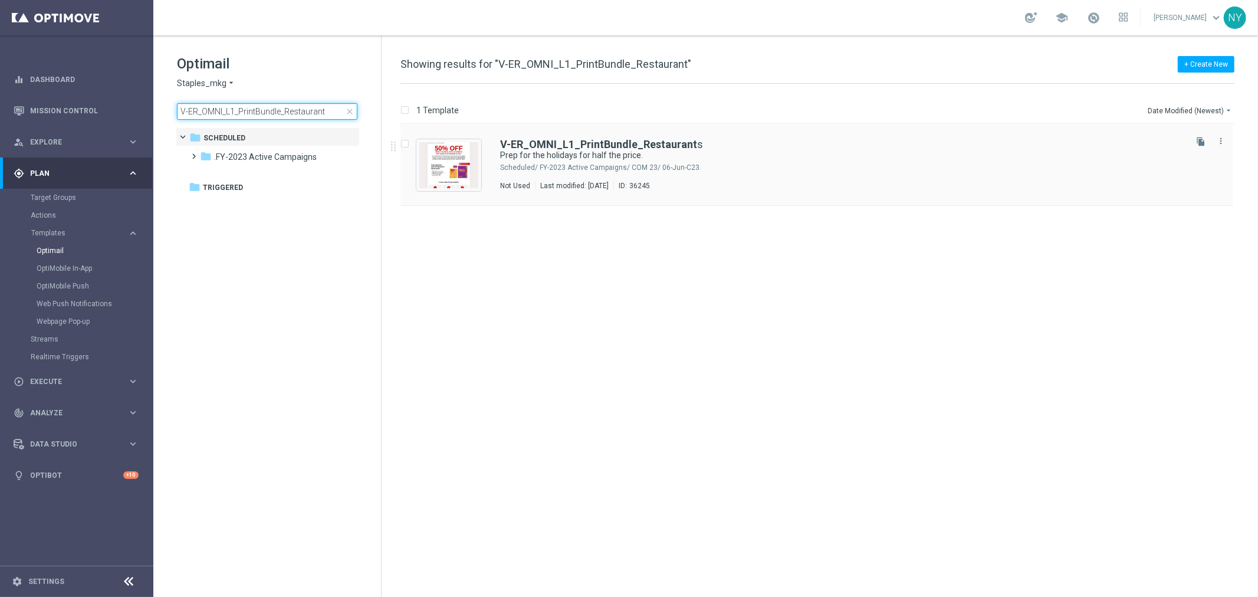
type input "V-ER_OMNI_L1_PrintBundle_Restaurant"
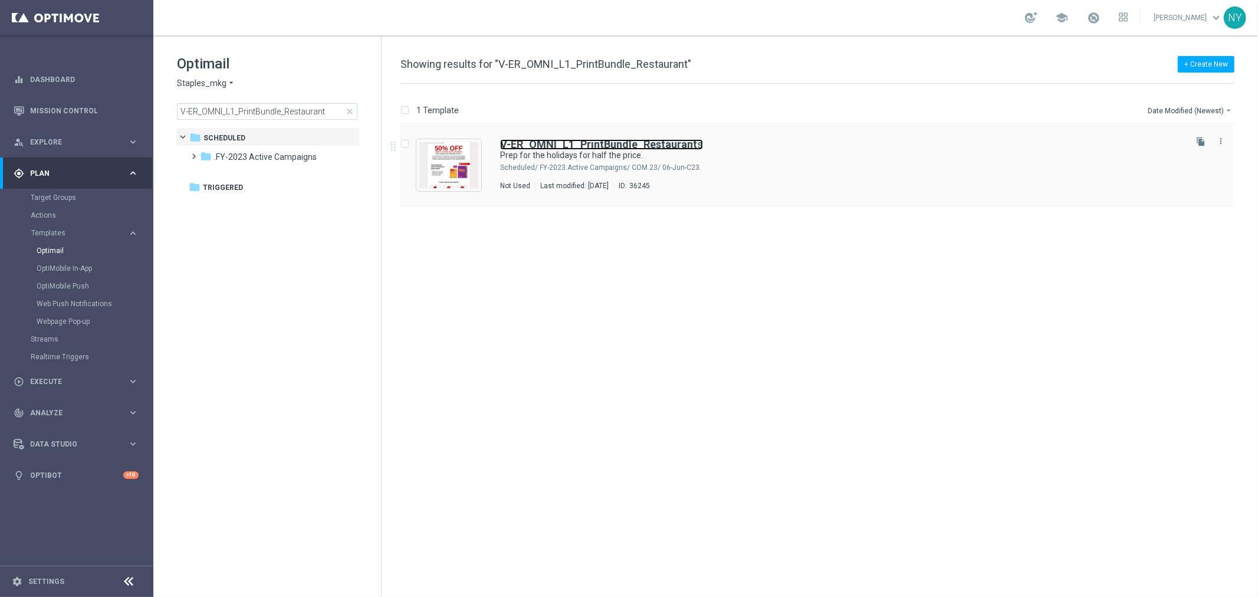
click at [615, 148] on b "V-ER_OMNI_L1_PrintBundle_Restaurant" at bounding box center [598, 144] width 197 height 12
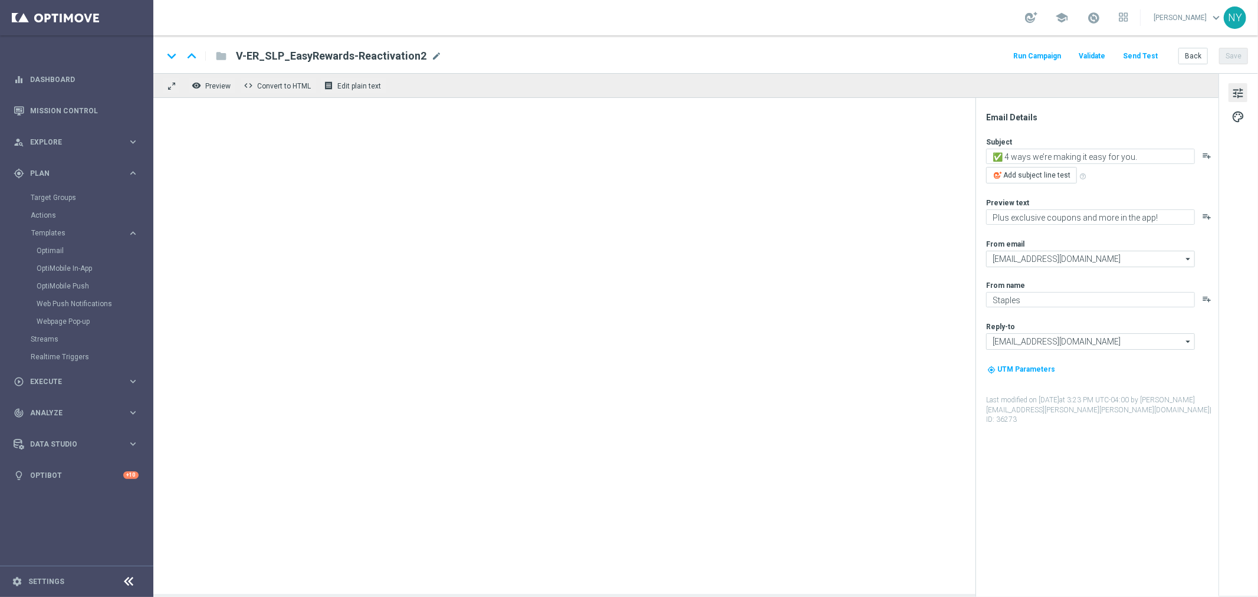
type textarea "Prep for the holidays for half the price."
type textarea "✓Docs ✓Biz cards ✓Posters ✓Postcards ✓Flyers ✓Yard signs"
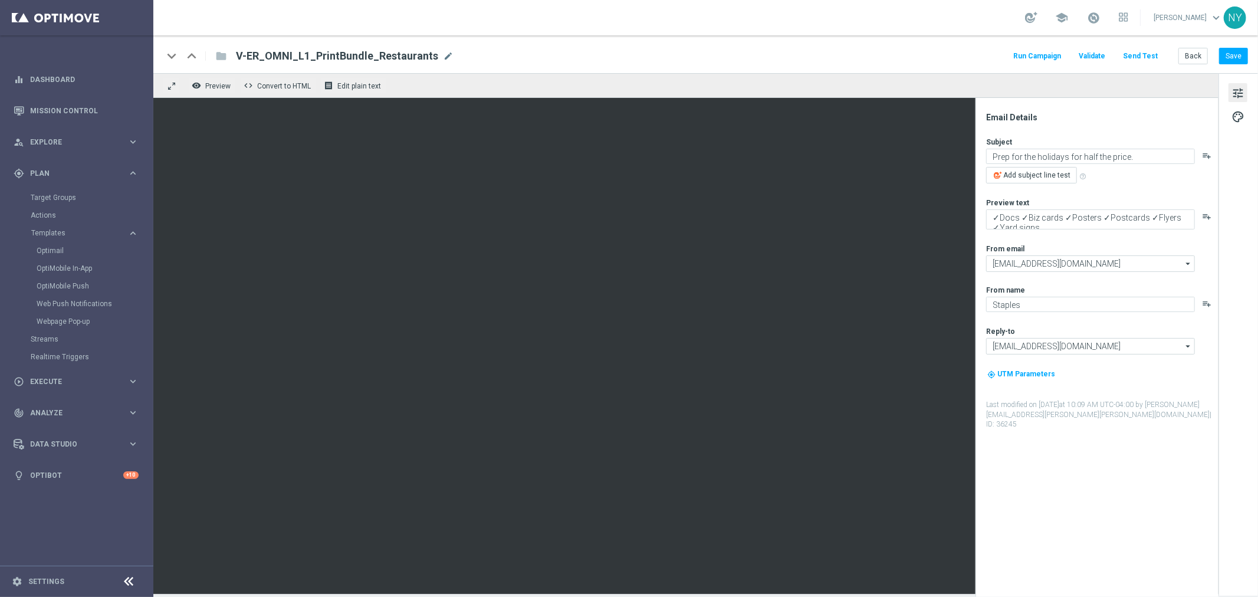
click at [1145, 55] on button "Send Test" at bounding box center [1141, 56] width 38 height 16
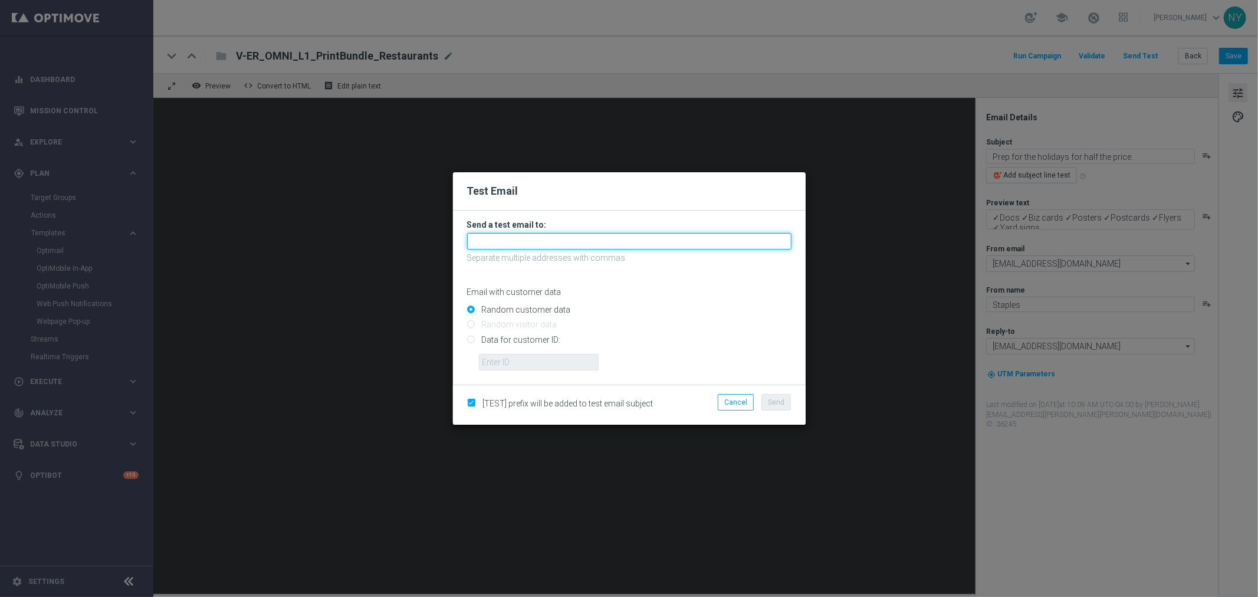
click at [515, 242] on input "text" at bounding box center [629, 241] width 324 height 17
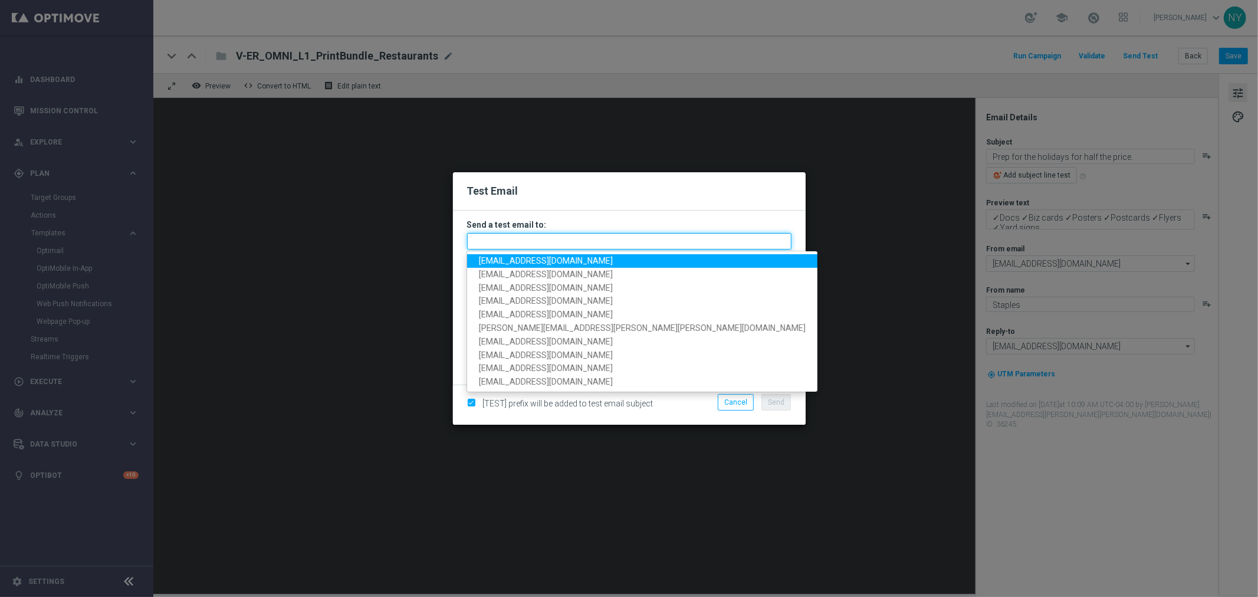
paste input "[EMAIL_ADDRESS][DOMAIN_NAME]"
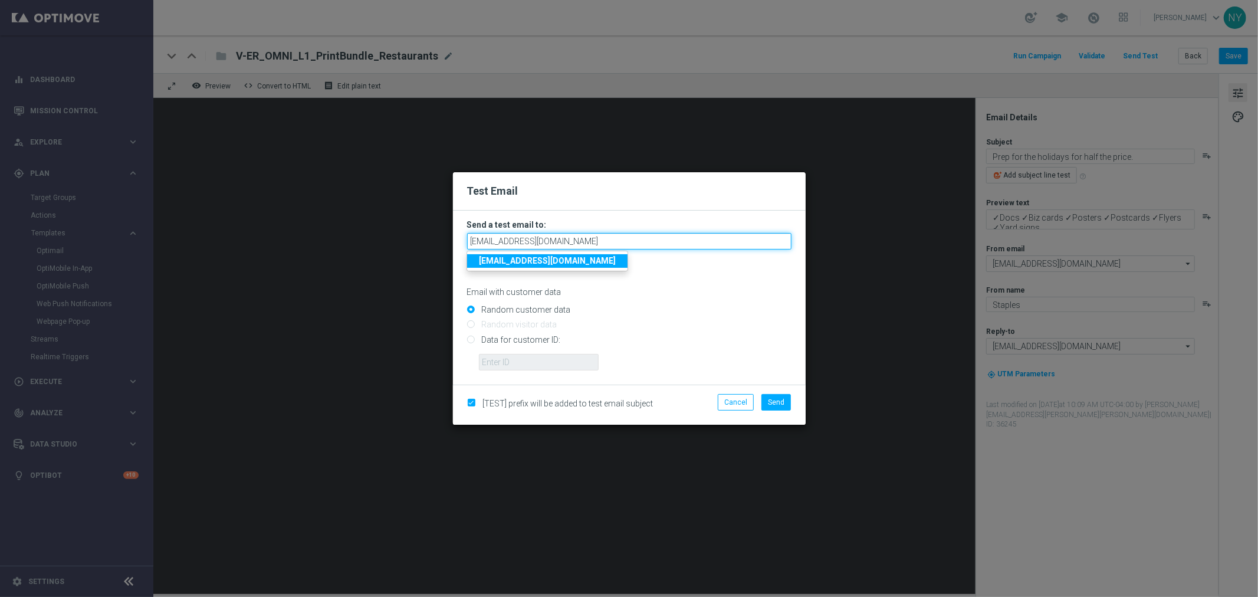
type input "[EMAIL_ADDRESS][DOMAIN_NAME]"
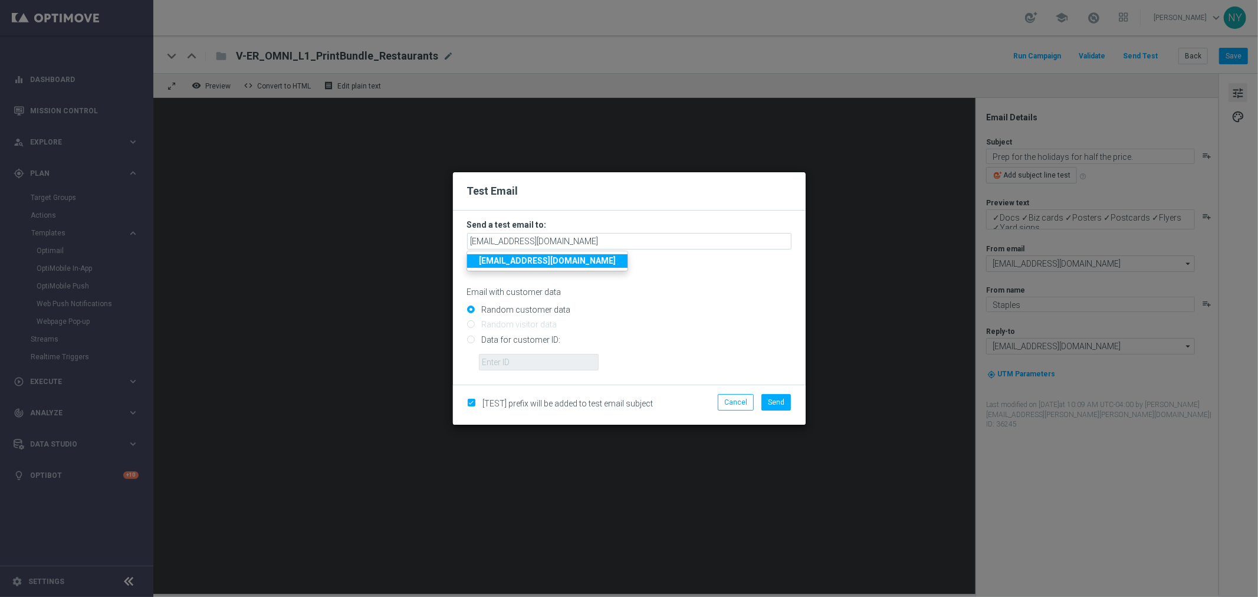
click at [638, 280] on div "Email with customer data" at bounding box center [629, 281] width 324 height 31
click at [469, 343] on input "Data for customer ID:" at bounding box center [629, 344] width 324 height 17
radio input "true"
click at [494, 361] on input "text" at bounding box center [539, 362] width 120 height 17
paste input "10000006208"
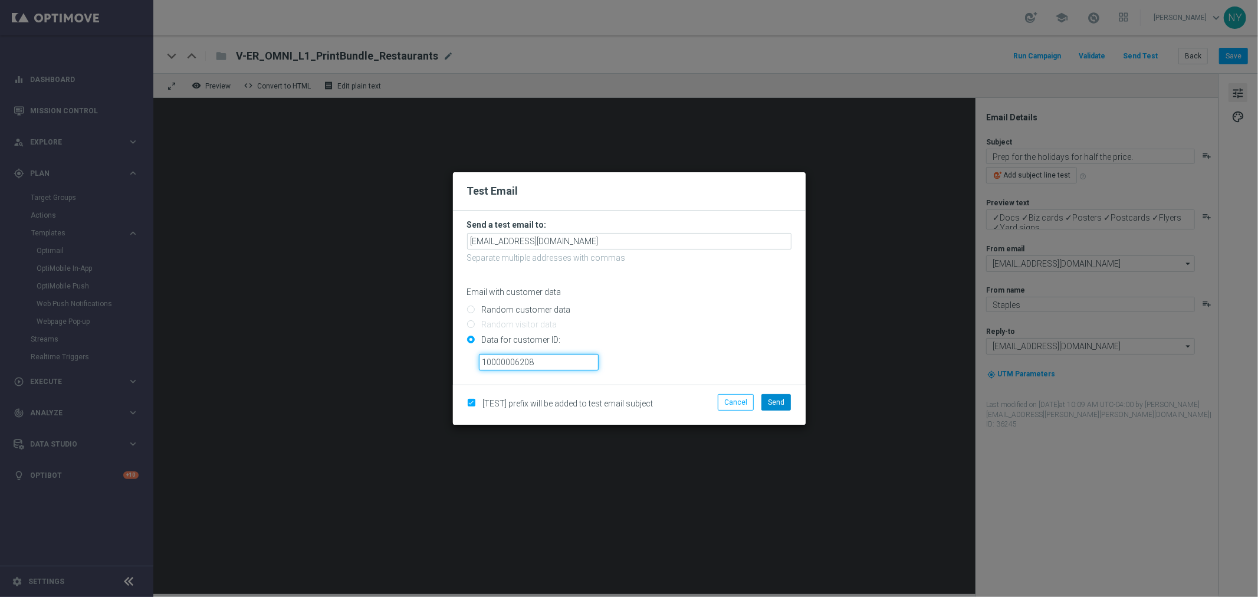
type input "10000006208"
click at [789, 402] on button "Send" at bounding box center [776, 402] width 29 height 17
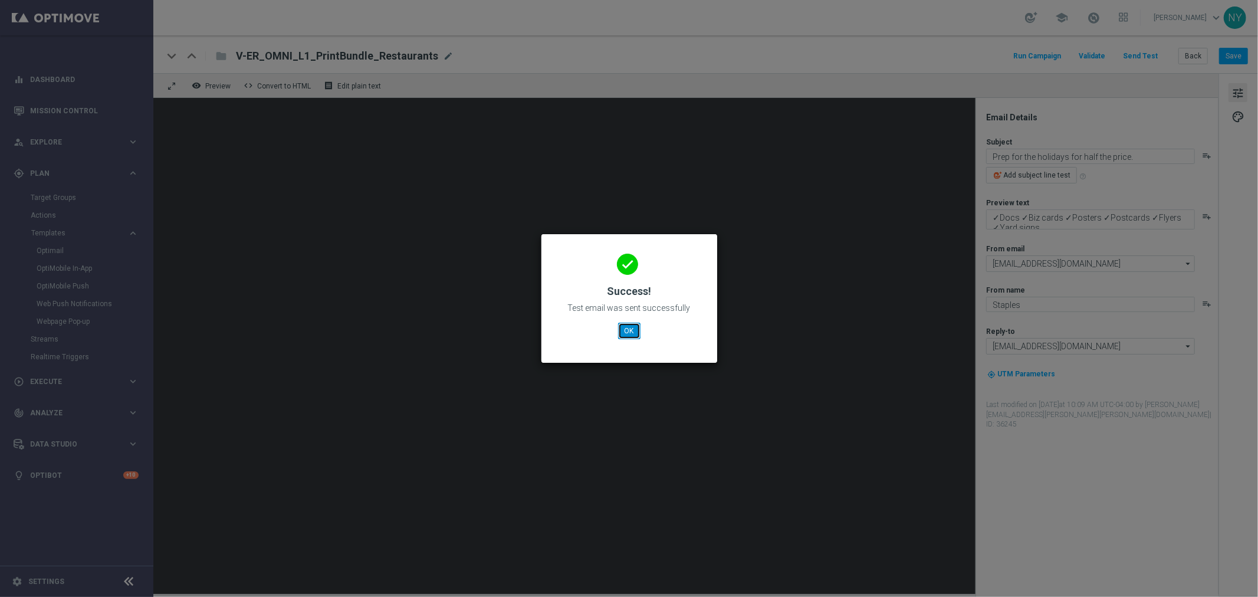
click at [627, 329] on button "OK" at bounding box center [629, 331] width 22 height 17
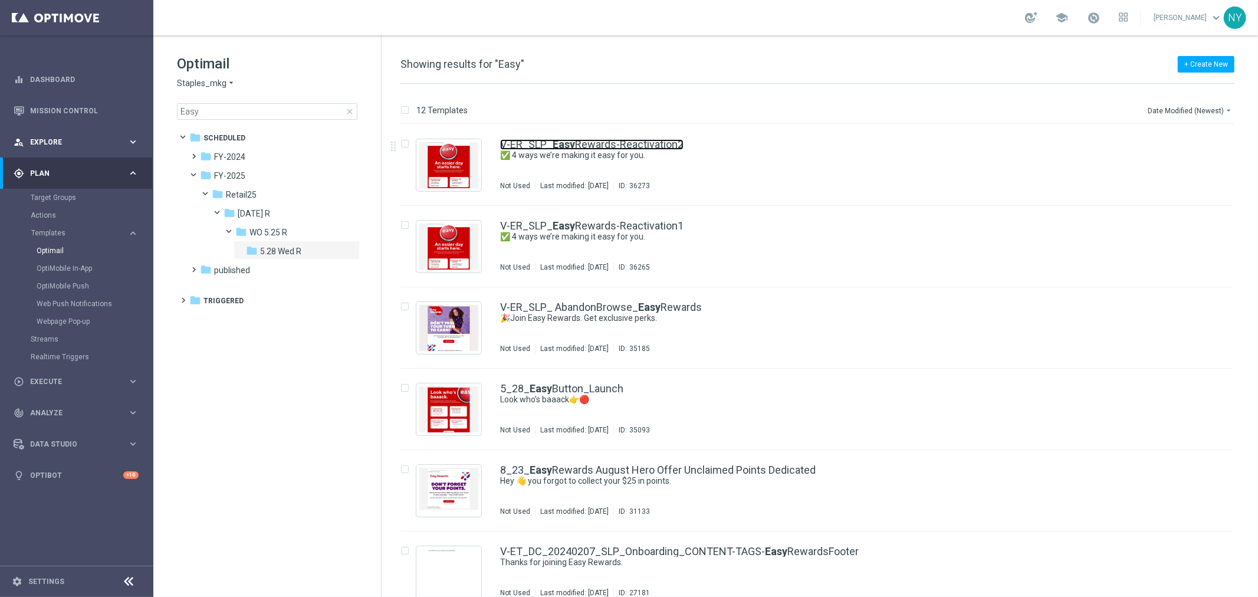
click at [642, 143] on link "V-ER_SLP_ Easy Rewards-Reactivation2" at bounding box center [591, 144] width 183 height 11
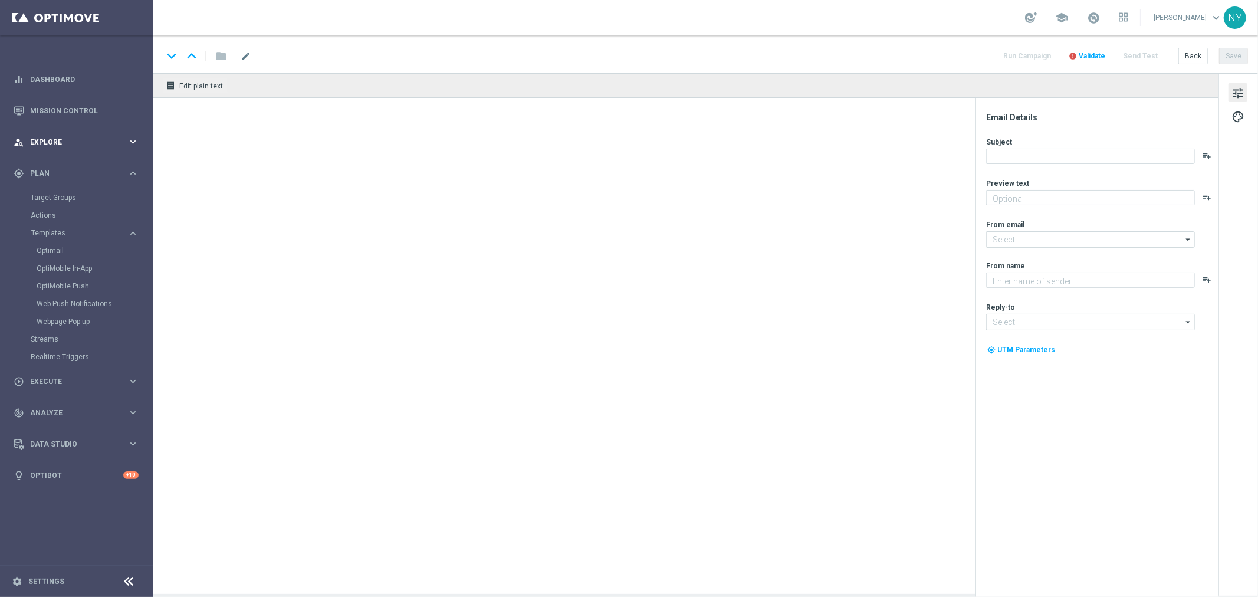
type textarea "Plus exclusive coupons and more in the app!"
type input "[EMAIL_ADDRESS][DOMAIN_NAME]"
type textarea "Staples"
type input "[EMAIL_ADDRESS][DOMAIN_NAME]"
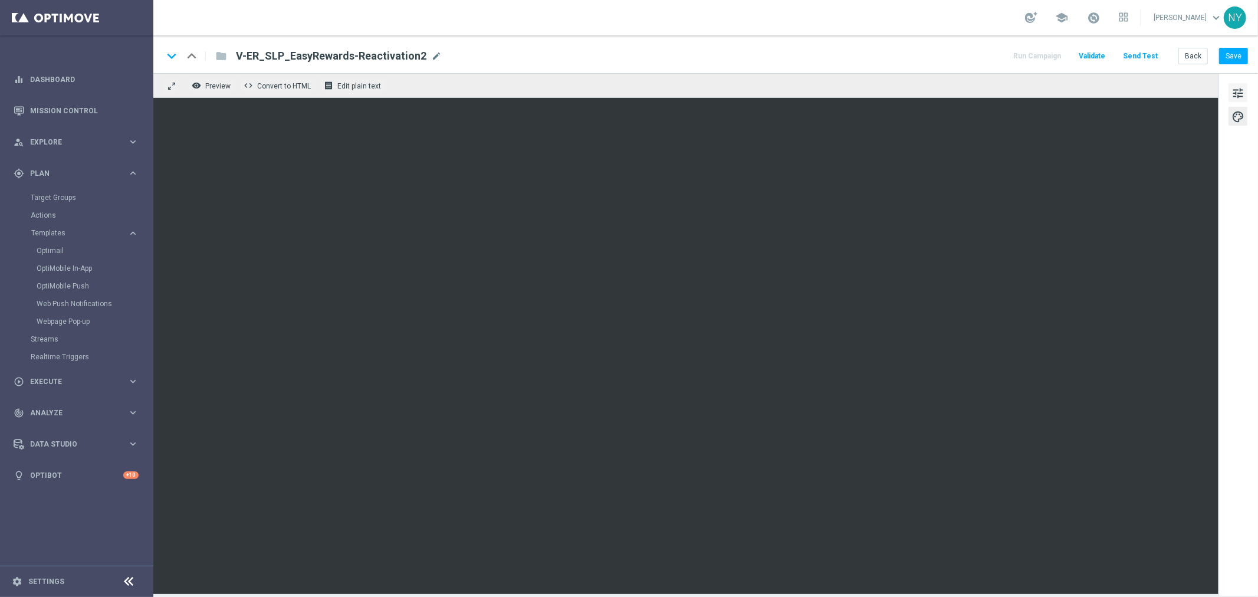
click at [1234, 97] on span "tune" at bounding box center [1238, 93] width 13 height 15
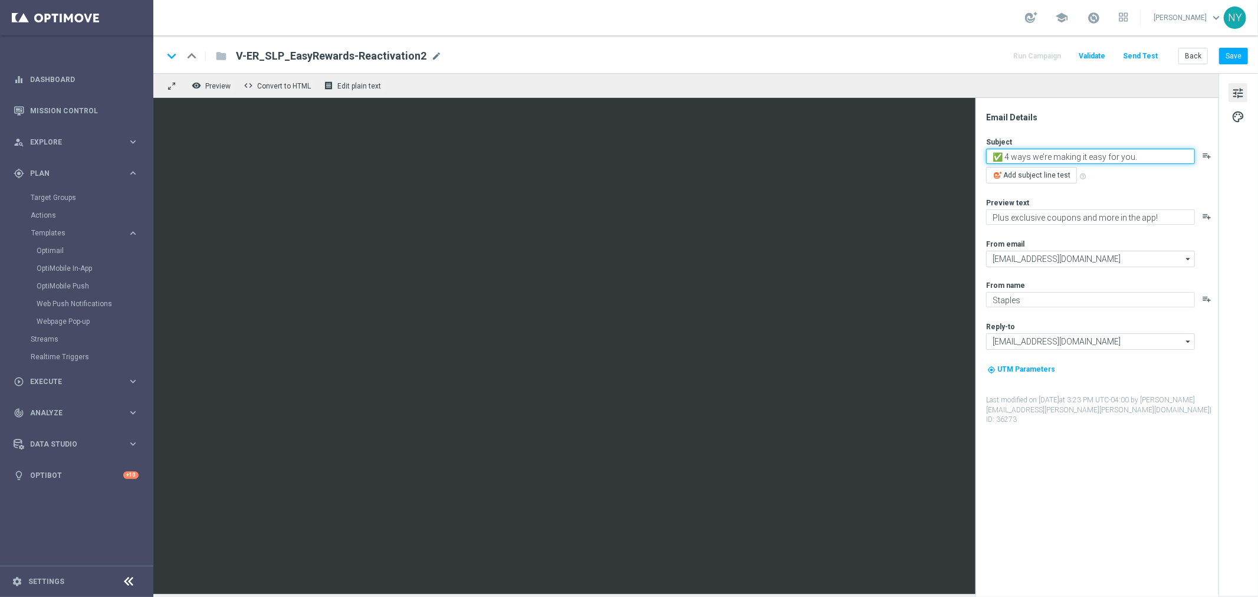
paste textarea "r business"
type textarea "✅ 4 ways we’re making it easy for your business."
click at [1229, 53] on button "Save" at bounding box center [1233, 56] width 29 height 17
click at [431, 54] on span "mode_edit" at bounding box center [436, 56] width 11 height 11
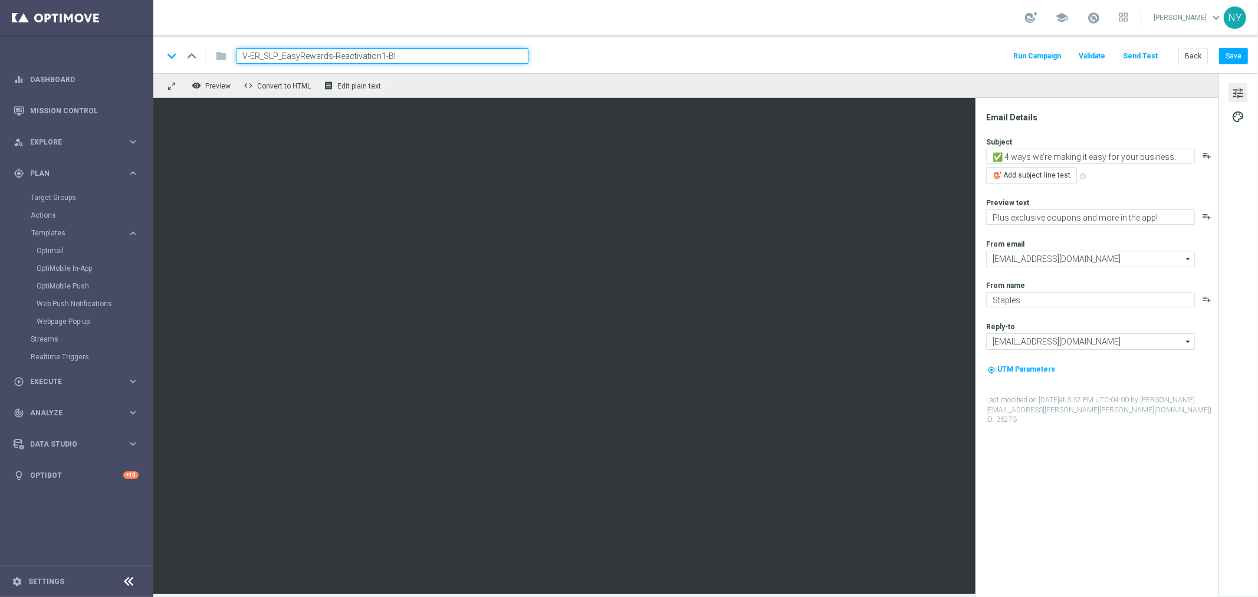
type input "V-ER_SLP_EasyRewards-Reactivation1-BIZ"
click at [1242, 56] on button "Save" at bounding box center [1233, 56] width 29 height 17
click at [1133, 52] on button "Send Test" at bounding box center [1141, 56] width 38 height 16
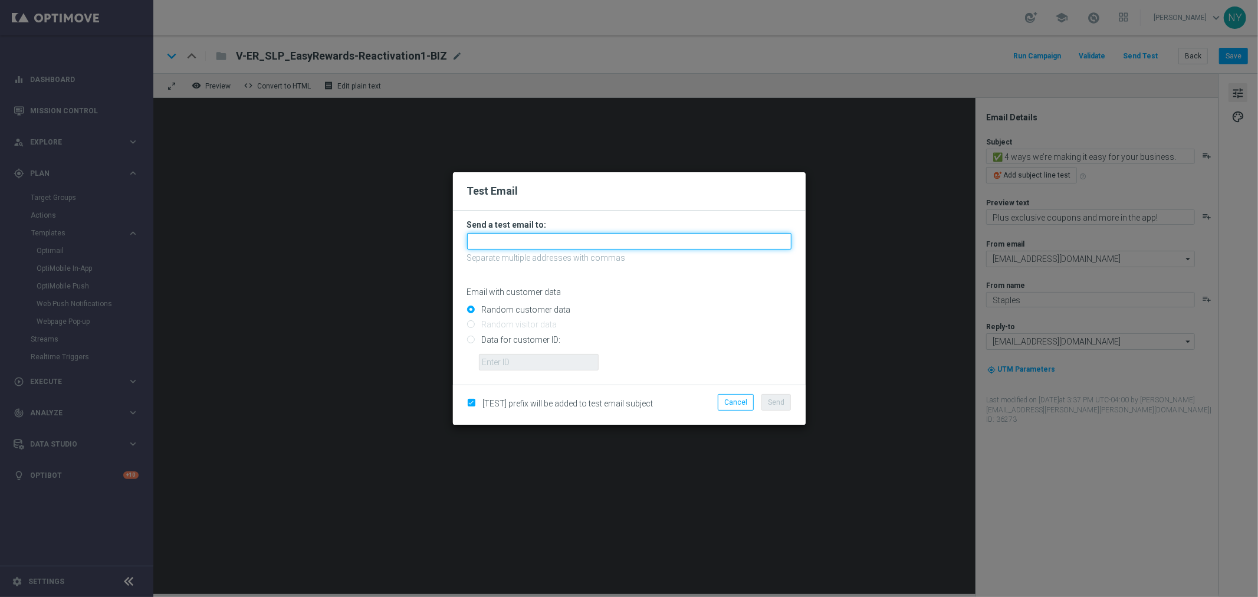
click at [521, 239] on input "text" at bounding box center [629, 241] width 324 height 17
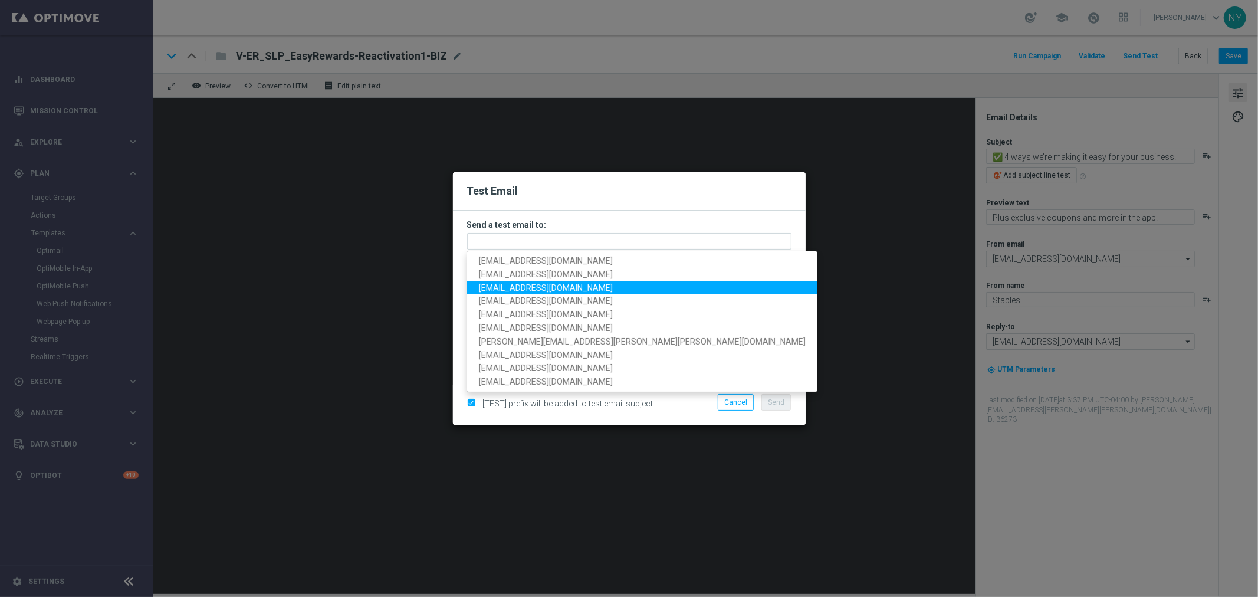
click at [531, 289] on span "[EMAIL_ADDRESS][DOMAIN_NAME]" at bounding box center [546, 287] width 134 height 9
type input "[EMAIL_ADDRESS][DOMAIN_NAME]"
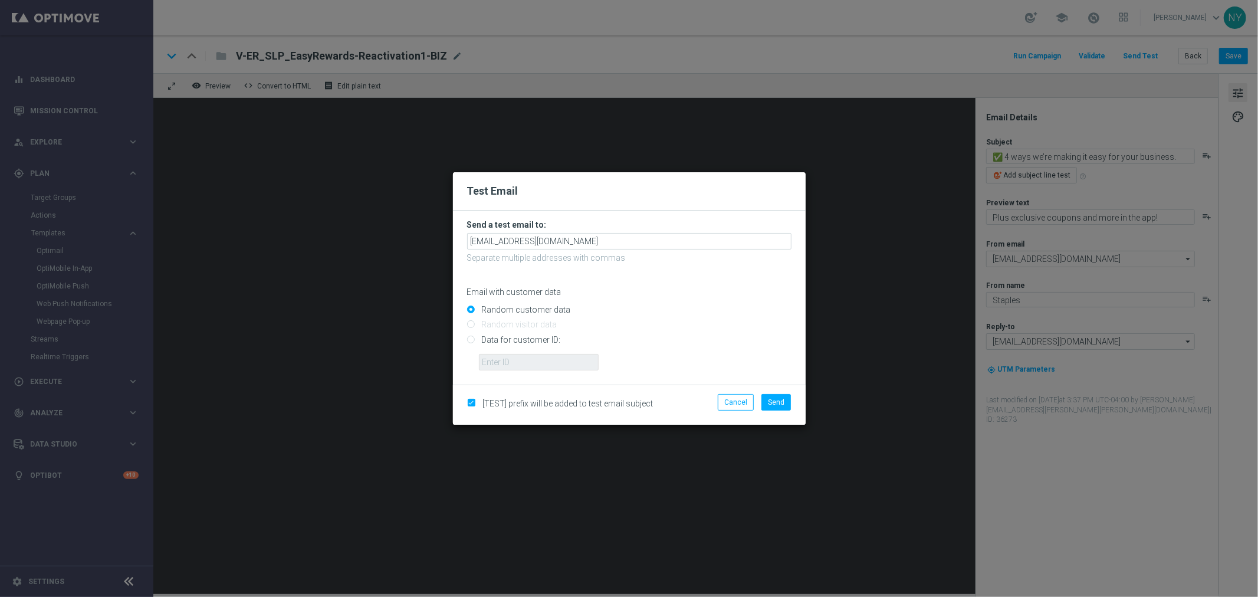
click at [472, 340] on input "Data for customer ID:" at bounding box center [629, 344] width 324 height 17
radio input "true"
click at [519, 356] on input "text" at bounding box center [539, 362] width 120 height 17
paste input "10000006208"
type input "10000006208"
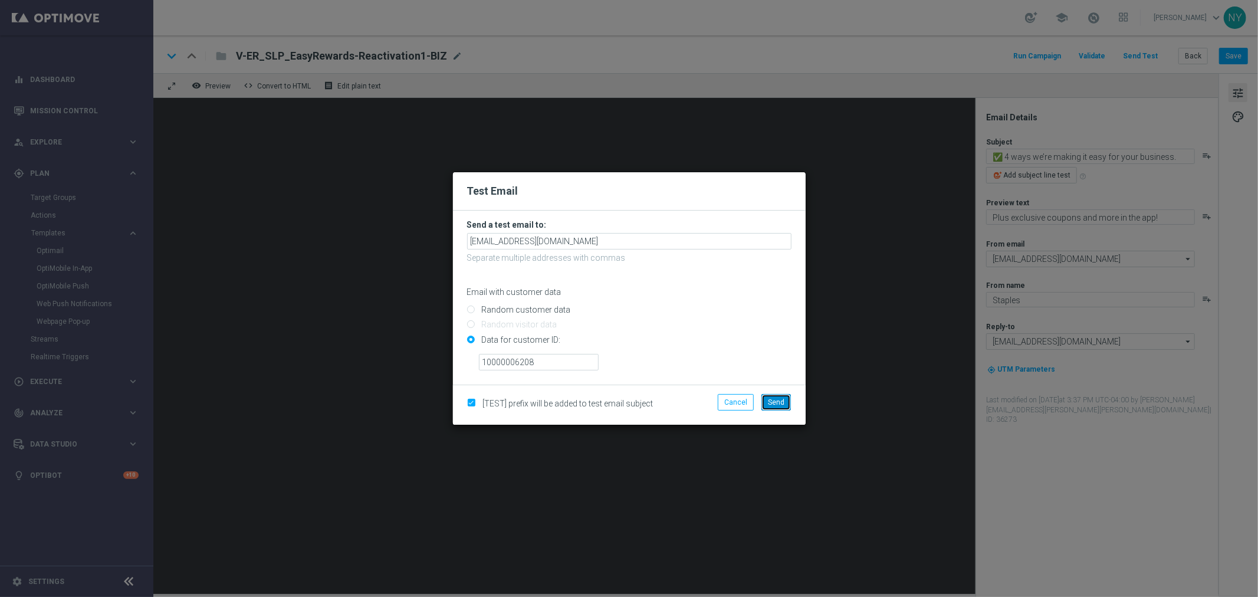
click at [779, 400] on span "Send" at bounding box center [776, 402] width 17 height 8
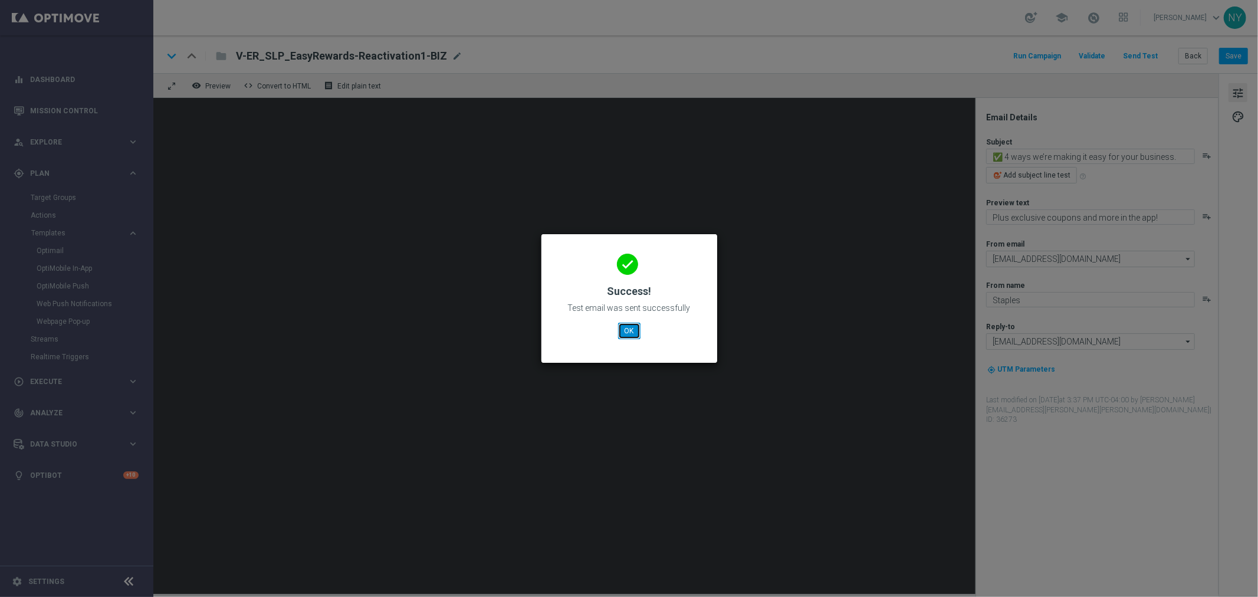
click at [626, 329] on button "OK" at bounding box center [629, 331] width 22 height 17
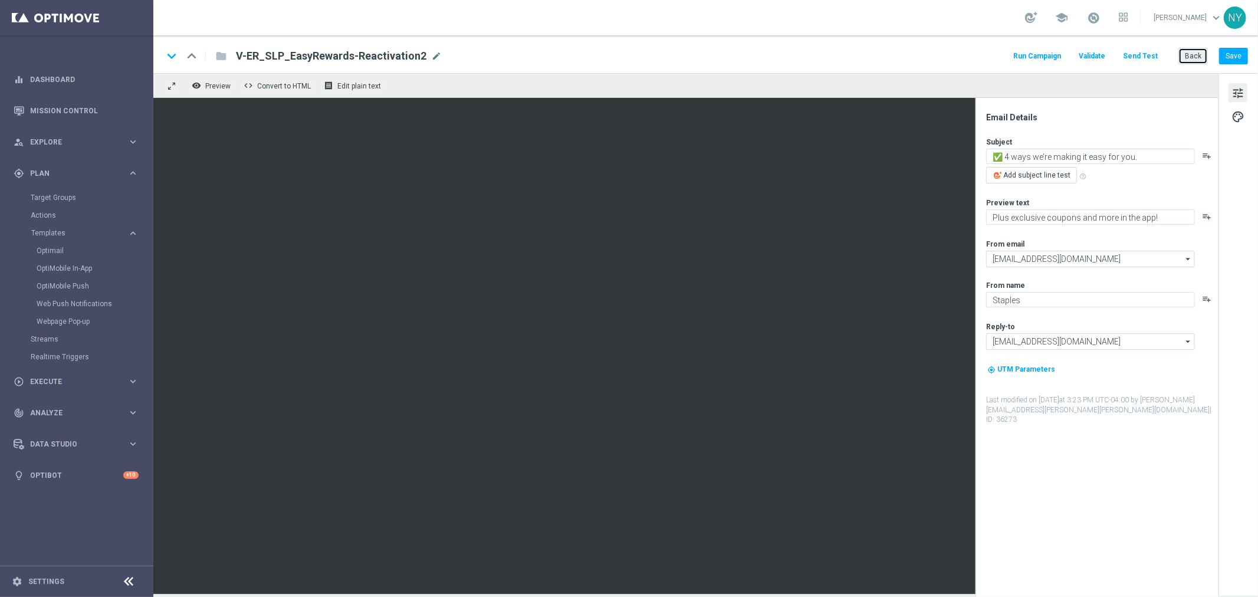
click at [1194, 54] on button "Back" at bounding box center [1193, 56] width 29 height 17
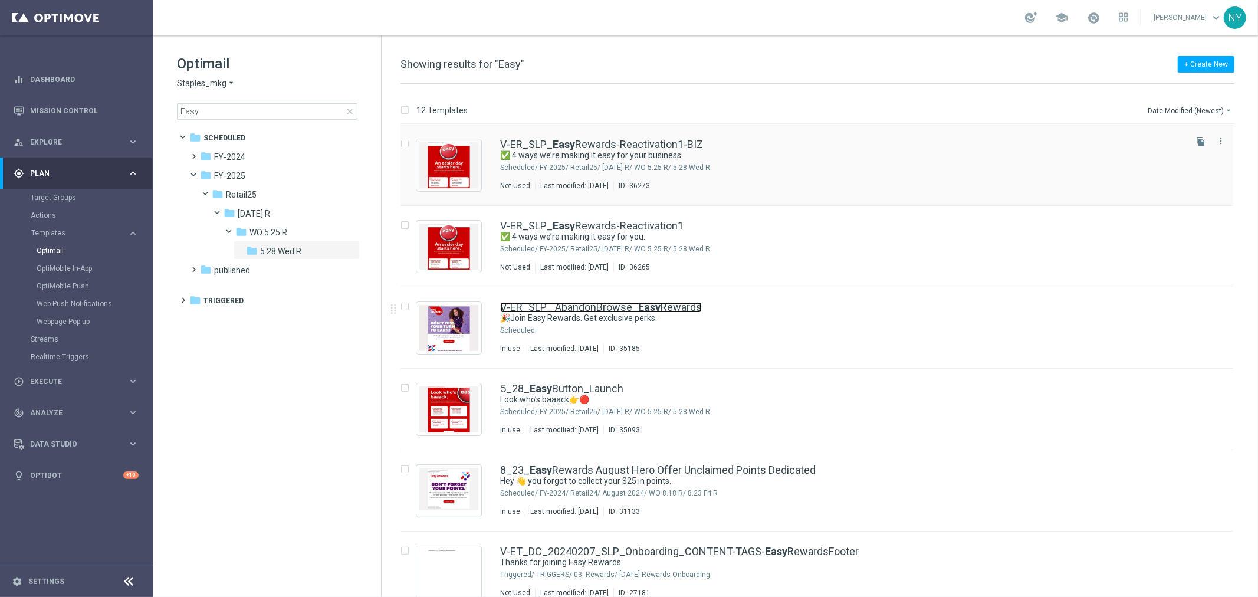
drag, startPoint x: 609, startPoint y: 303, endPoint x: 884, endPoint y: 193, distance: 296.2
click at [609, 303] on link "V-ER_SLP_ AbandonBrowse_ Easy Rewards" at bounding box center [601, 307] width 202 height 11
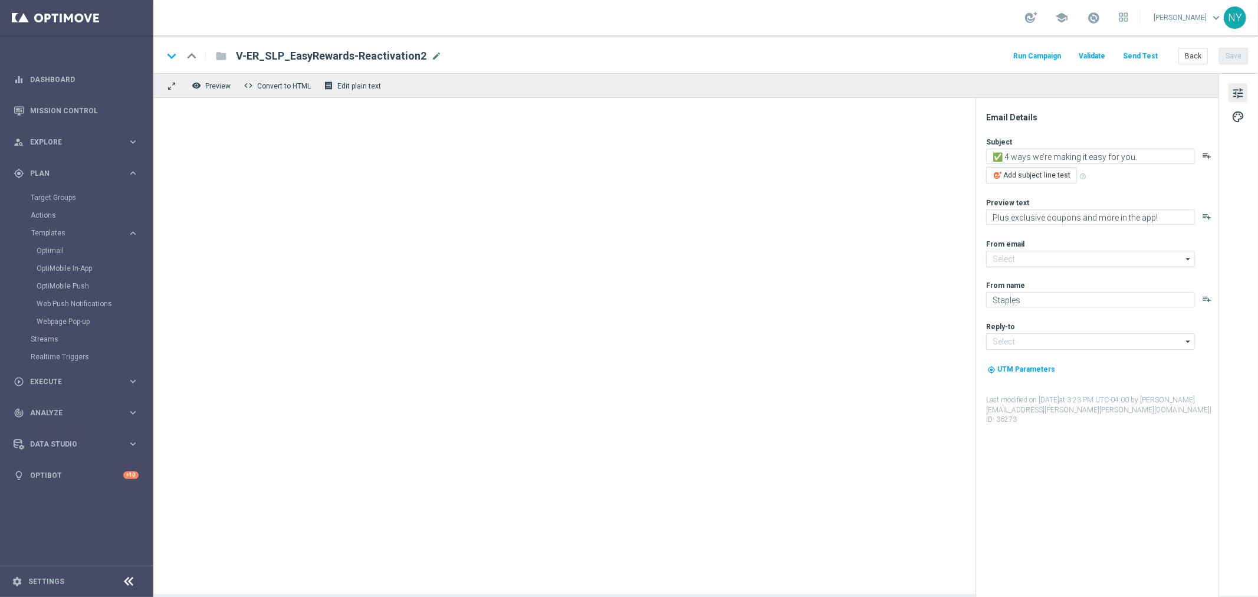
type input "[EMAIL_ADDRESS][DOMAIN_NAME]"
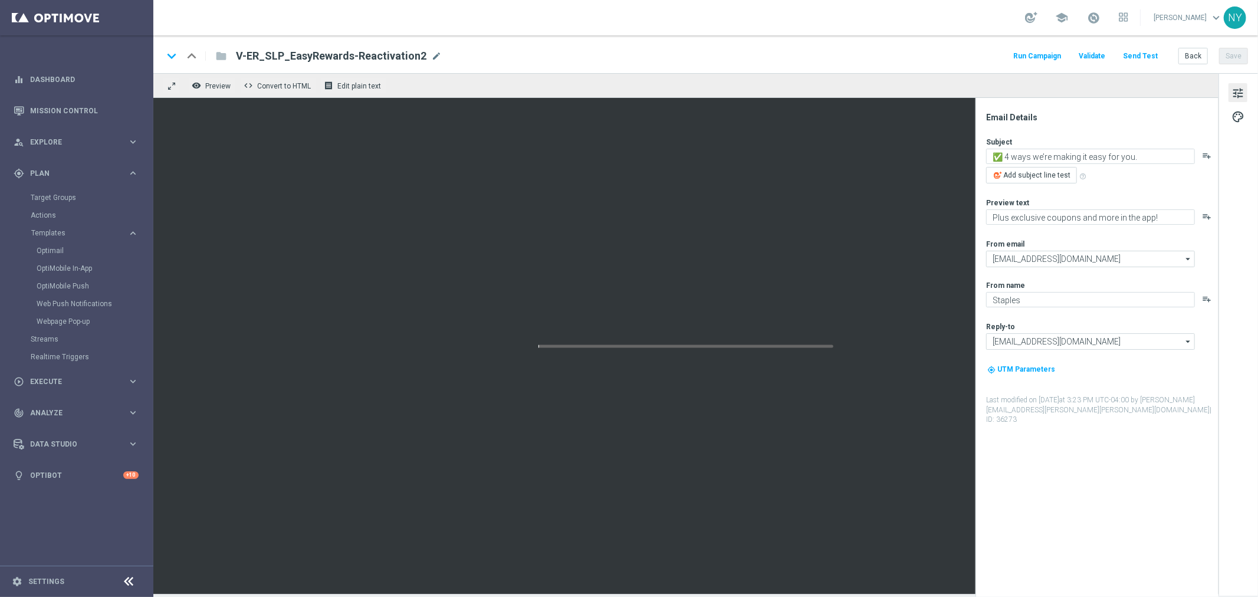
type textarea "🎉Join Easy Rewards. Get exclusive perks."
type textarea "Yup, it really is that easy."
click at [1198, 55] on button "Back" at bounding box center [1193, 56] width 29 height 17
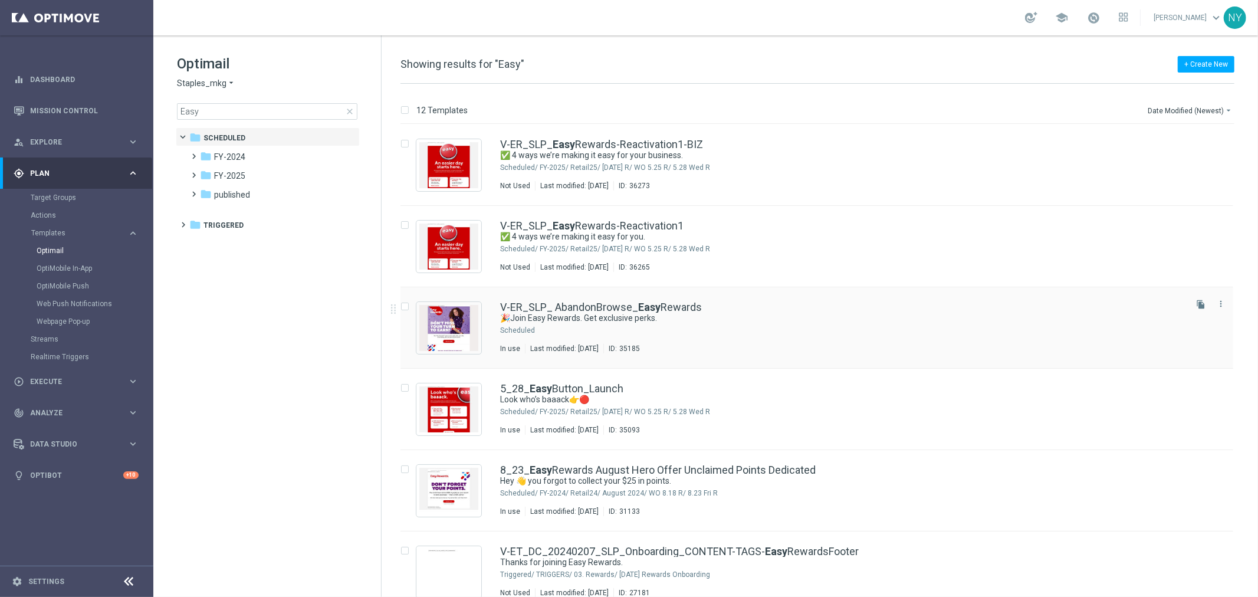
drag, startPoint x: 1199, startPoint y: 306, endPoint x: 906, endPoint y: 322, distance: 293.1
click at [1199, 306] on icon "file_copy" at bounding box center [1200, 304] width 9 height 9
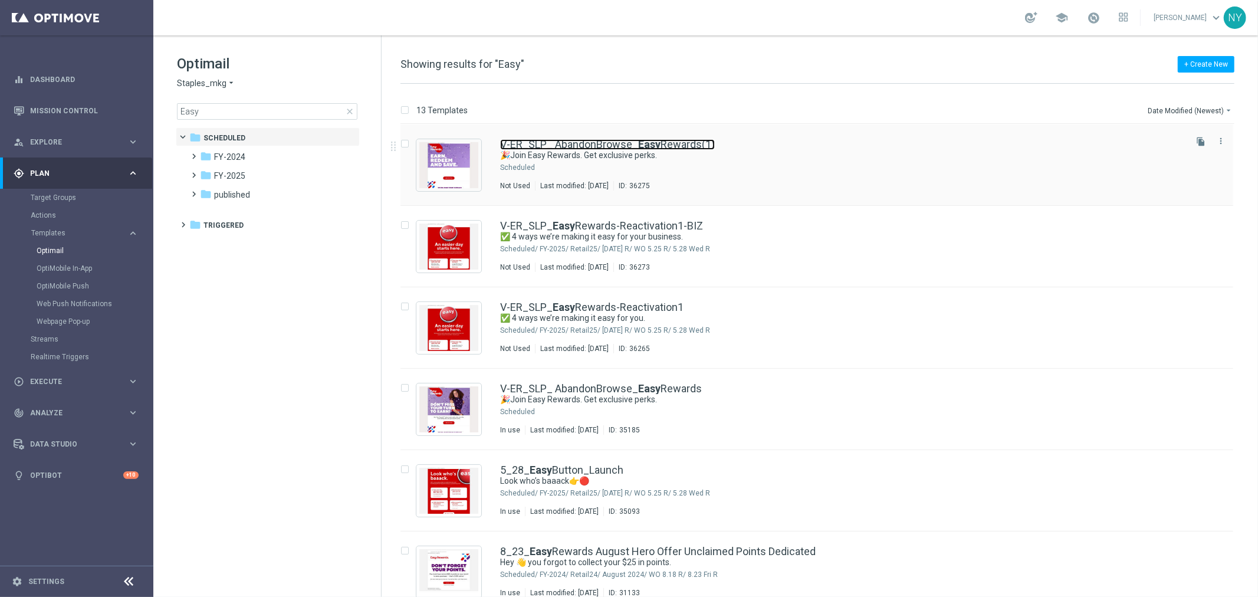
click at [618, 145] on link "V-ER_SLP_ AbandonBrowse_ Easy Rewards(1)" at bounding box center [607, 144] width 215 height 11
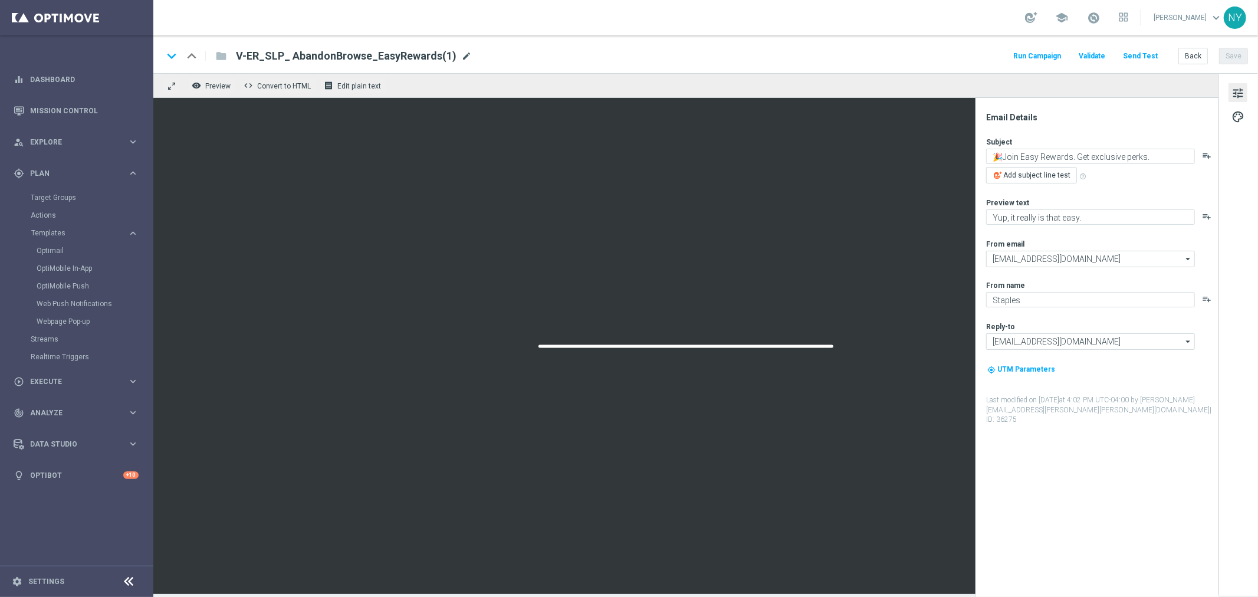
click at [461, 57] on span "mode_edit" at bounding box center [466, 56] width 11 height 11
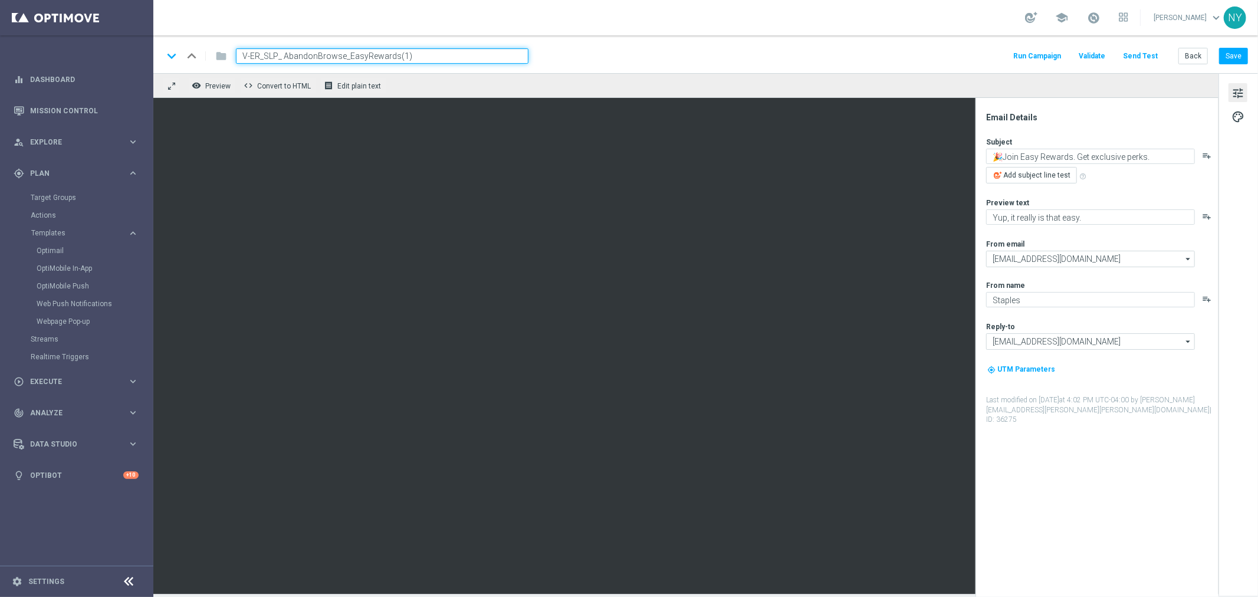
drag, startPoint x: 427, startPoint y: 57, endPoint x: 281, endPoint y: 54, distance: 145.2
click at [281, 54] on input "V-ER_SLP_ AbandonBrowse_EasyRewards(1)" at bounding box center [382, 55] width 293 height 15
click at [374, 54] on span "mode_edit" at bounding box center [379, 56] width 11 height 11
drag, startPoint x: 355, startPoint y: 58, endPoint x: 287, endPoint y: 52, distance: 67.5
click at [281, 57] on input "V-ER_SLP_EASYREWARDS-" at bounding box center [382, 55] width 293 height 15
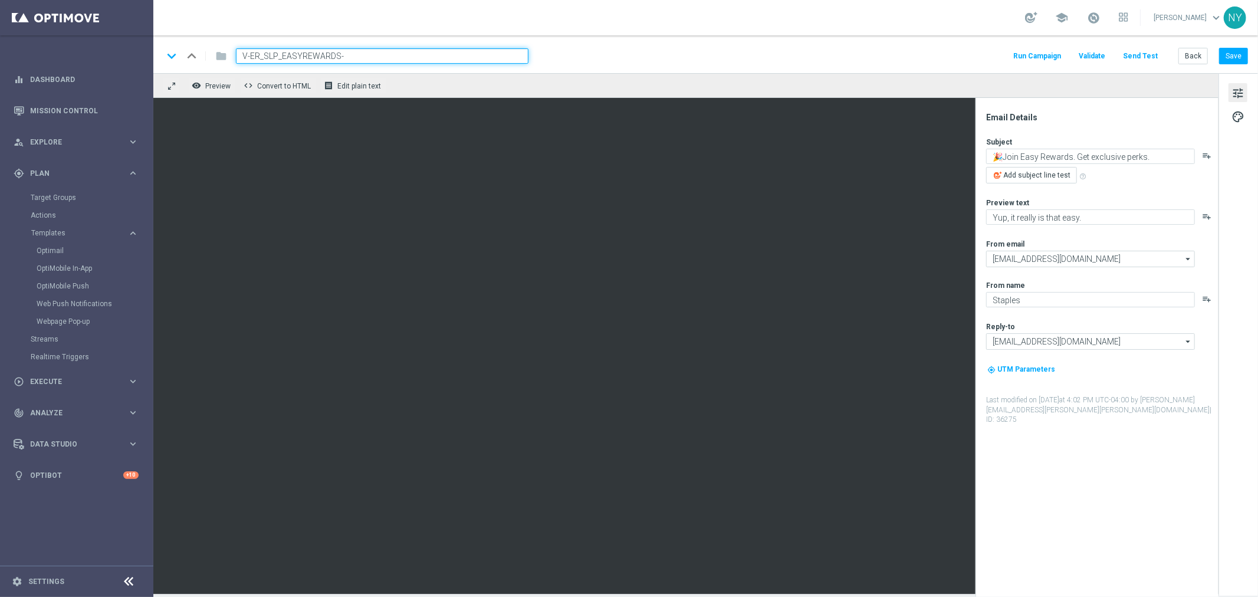
paste input "asyRewards-Reactivation1"
type input "V-ER_SLP_EasyRewards-Reactivation2"
click at [1237, 57] on button "Save" at bounding box center [1233, 56] width 29 height 17
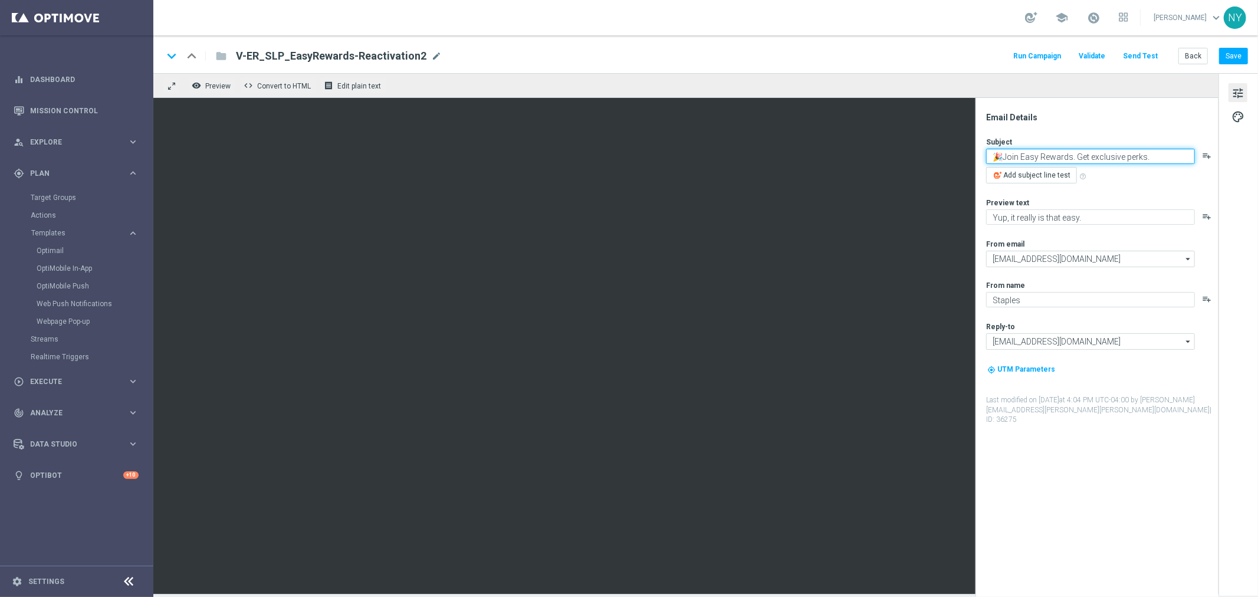
paste textarea "Keep earning and saving with Easy Rewards!"
type textarea "🥳 Keep earning and saving with Easy Rewards!"
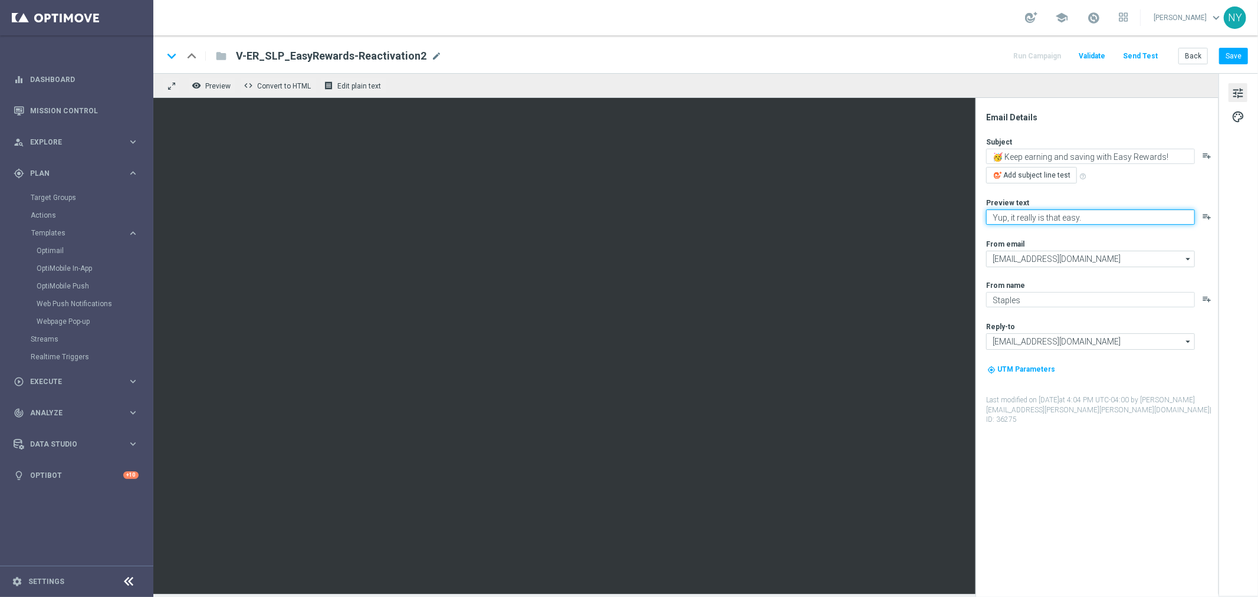
paste textarea "Check out your exclusive perks"
type textarea "Check out your exclusive perks."
click at [1236, 55] on button "Save" at bounding box center [1233, 56] width 29 height 17
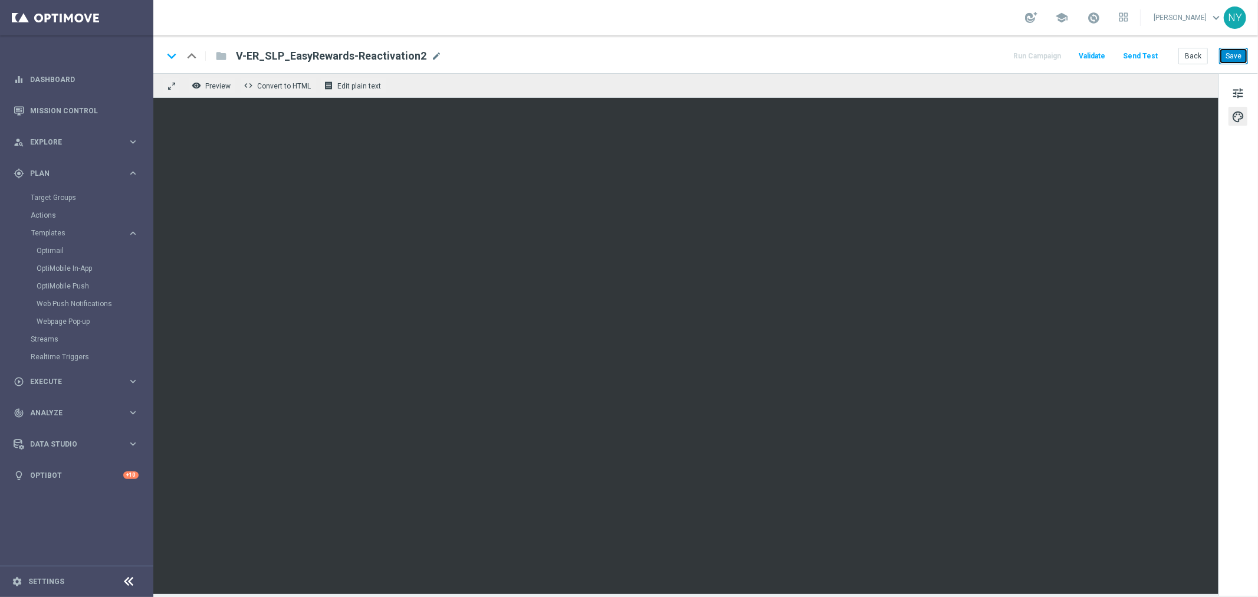
click at [1237, 54] on button "Save" at bounding box center [1233, 56] width 29 height 17
click at [1245, 92] on button "tune" at bounding box center [1238, 92] width 19 height 19
click at [1230, 51] on button "Save" at bounding box center [1233, 56] width 29 height 17
click at [1245, 233] on div "tune palette" at bounding box center [1239, 334] width 40 height 523
click at [1236, 301] on div "tune palette" at bounding box center [1239, 334] width 40 height 523
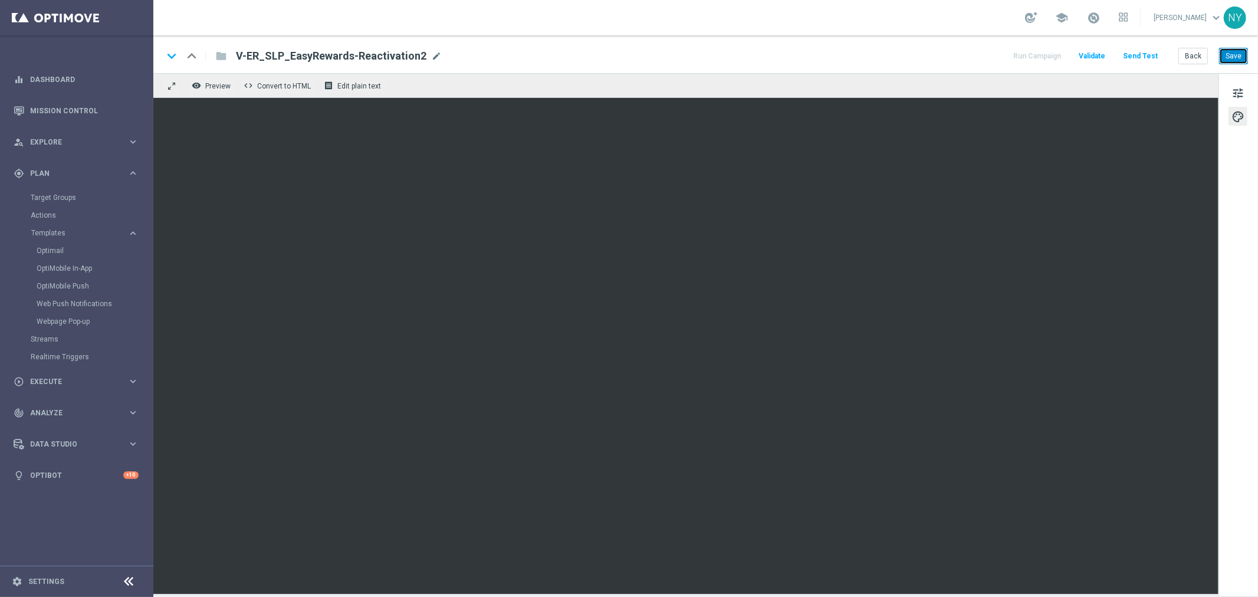
click at [1226, 56] on button "Save" at bounding box center [1233, 56] width 29 height 17
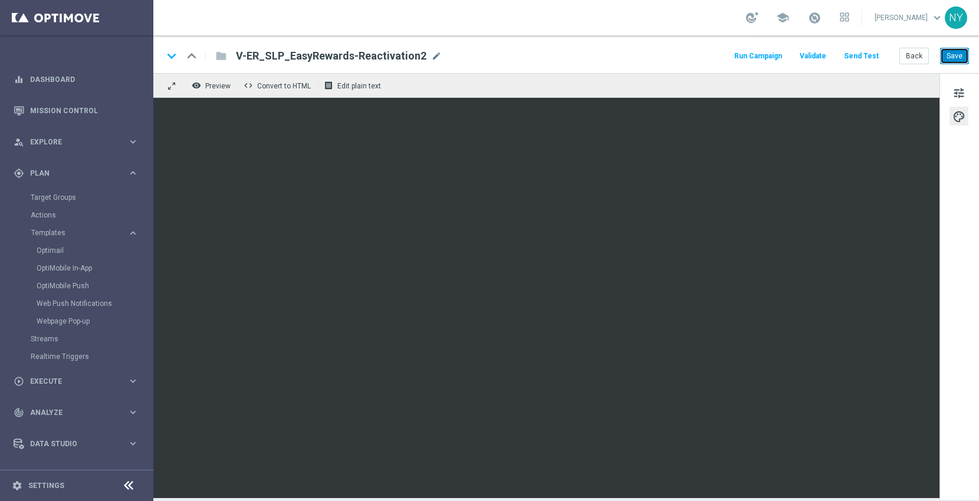
click at [960, 55] on button "Save" at bounding box center [954, 56] width 29 height 17
